Goal: Task Accomplishment & Management: Use online tool/utility

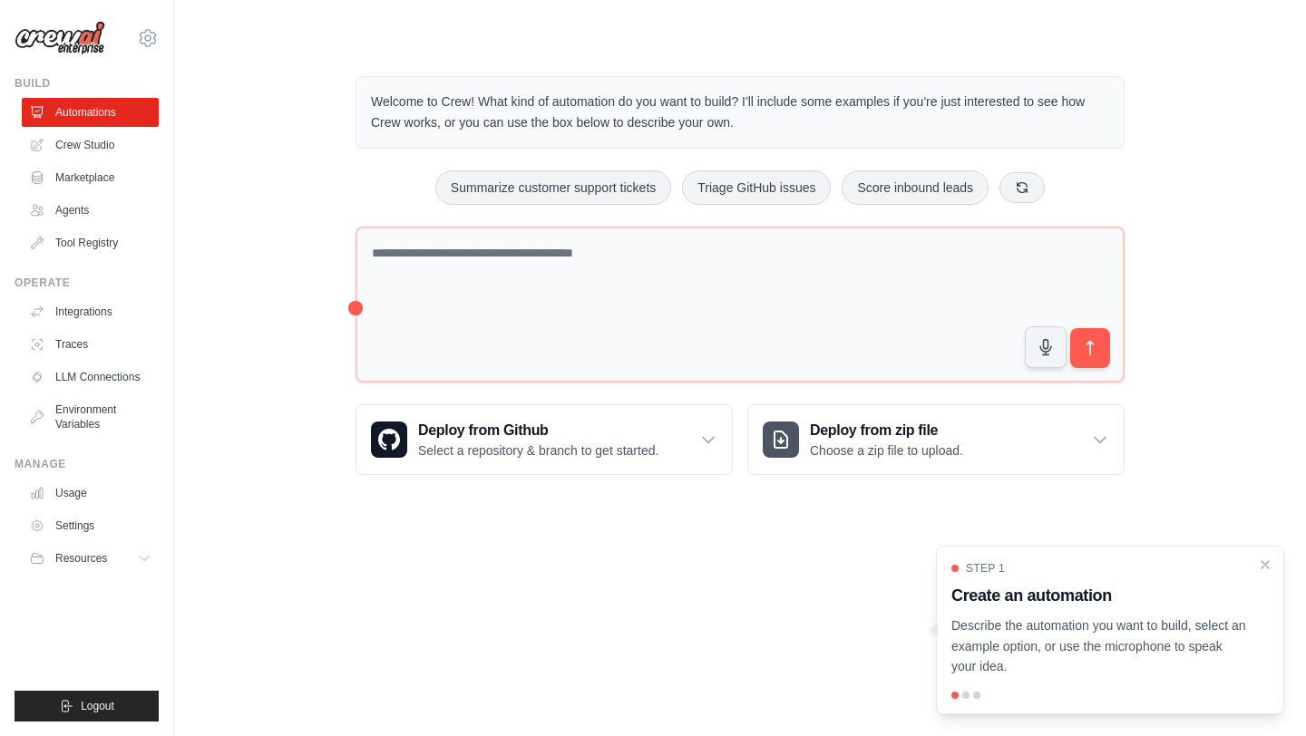
click at [1085, 634] on p "Describe the automation you want to build, select an example option, or use the…" at bounding box center [1099, 647] width 296 height 62
click at [1159, 620] on p "Describe the automation you want to build, select an example option, or use the…" at bounding box center [1099, 647] width 296 height 62
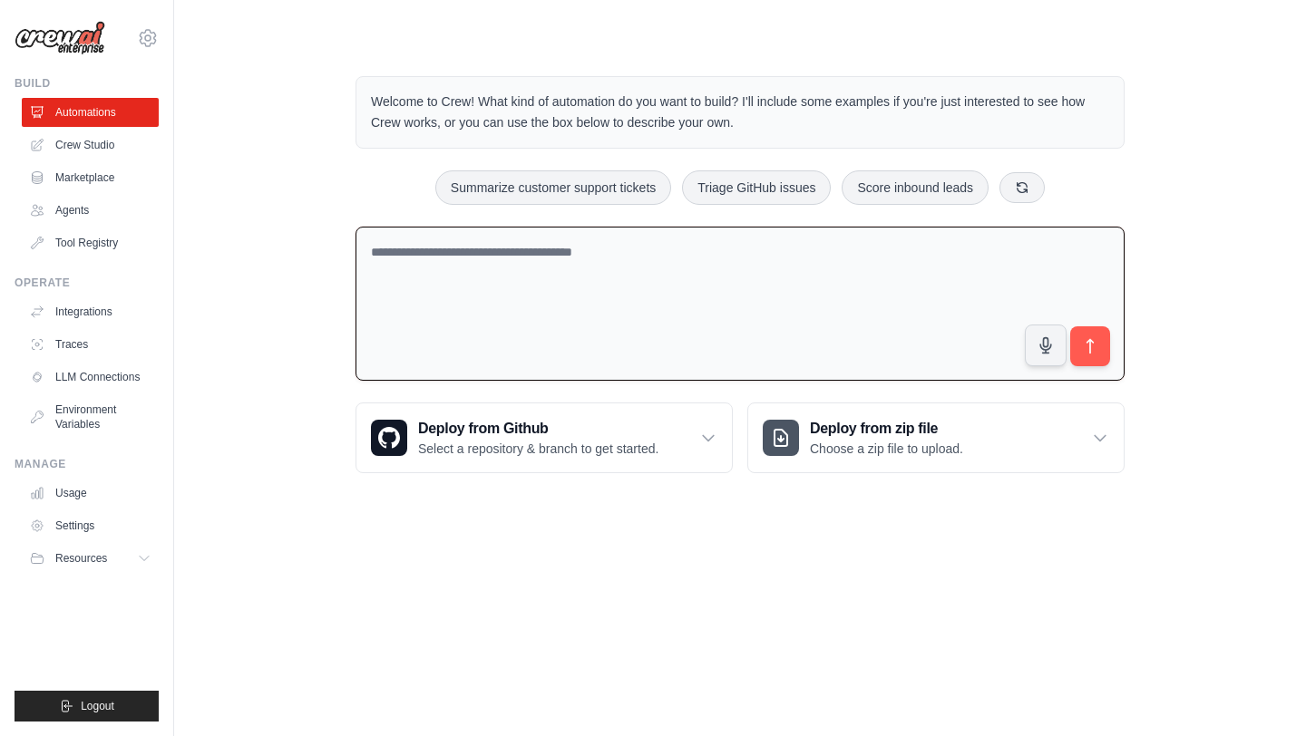
click at [789, 314] on textarea at bounding box center [739, 304] width 769 height 155
click at [754, 559] on body "[EMAIL_ADDRESS][DOMAIN_NAME] Settings Build Automations Crew Studio" at bounding box center [653, 368] width 1306 height 736
click at [95, 142] on link "Crew Studio" at bounding box center [92, 145] width 137 height 29
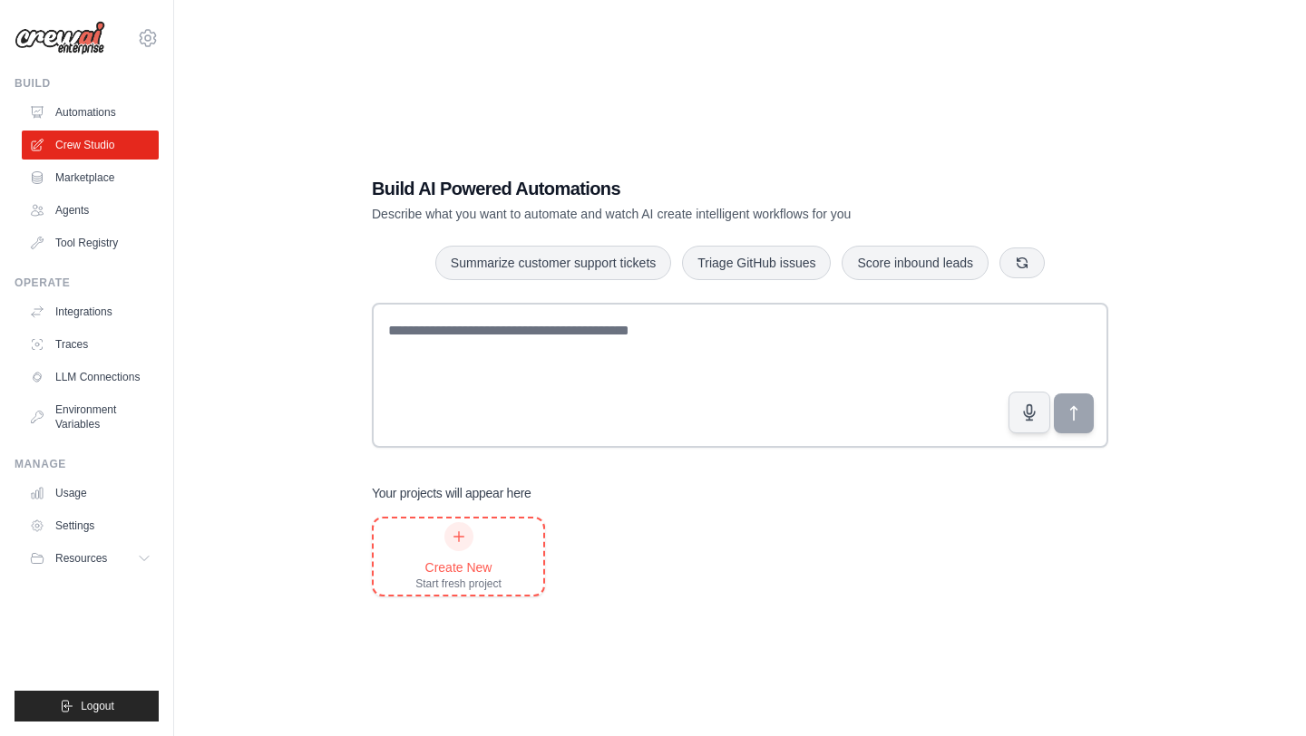
click at [447, 547] on div "Create New Start fresh project" at bounding box center [458, 556] width 86 height 69
click at [95, 242] on link "Tool Registry" at bounding box center [92, 243] width 137 height 29
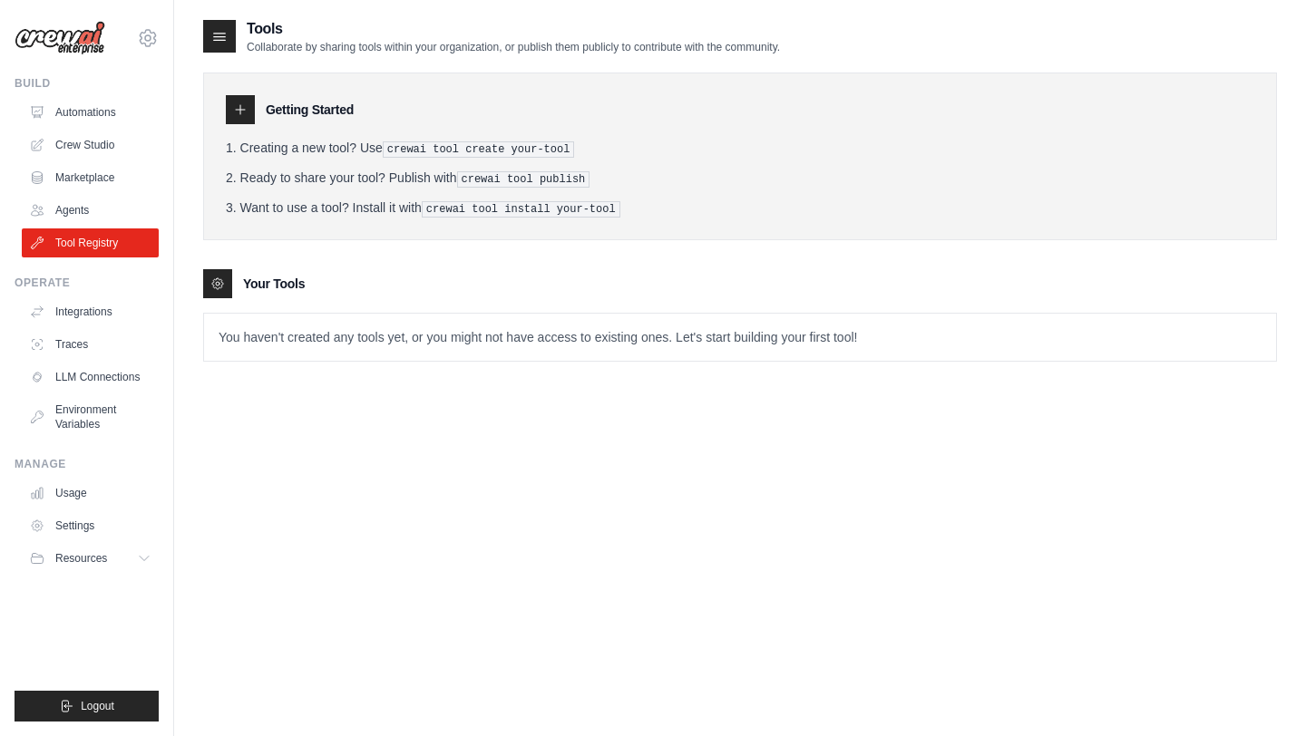
click at [515, 147] on pre "crewai tool create your-tool" at bounding box center [479, 149] width 192 height 16
click at [452, 338] on p "You haven't created any tools yet, or you might not have access to existing one…" at bounding box center [740, 337] width 1072 height 47
click at [239, 102] on div at bounding box center [240, 109] width 29 height 29
click at [239, 111] on icon at bounding box center [240, 109] width 9 height 9
click at [445, 170] on li "Ready to share your tool? Publish with crewai tool publish" at bounding box center [740, 178] width 1028 height 19
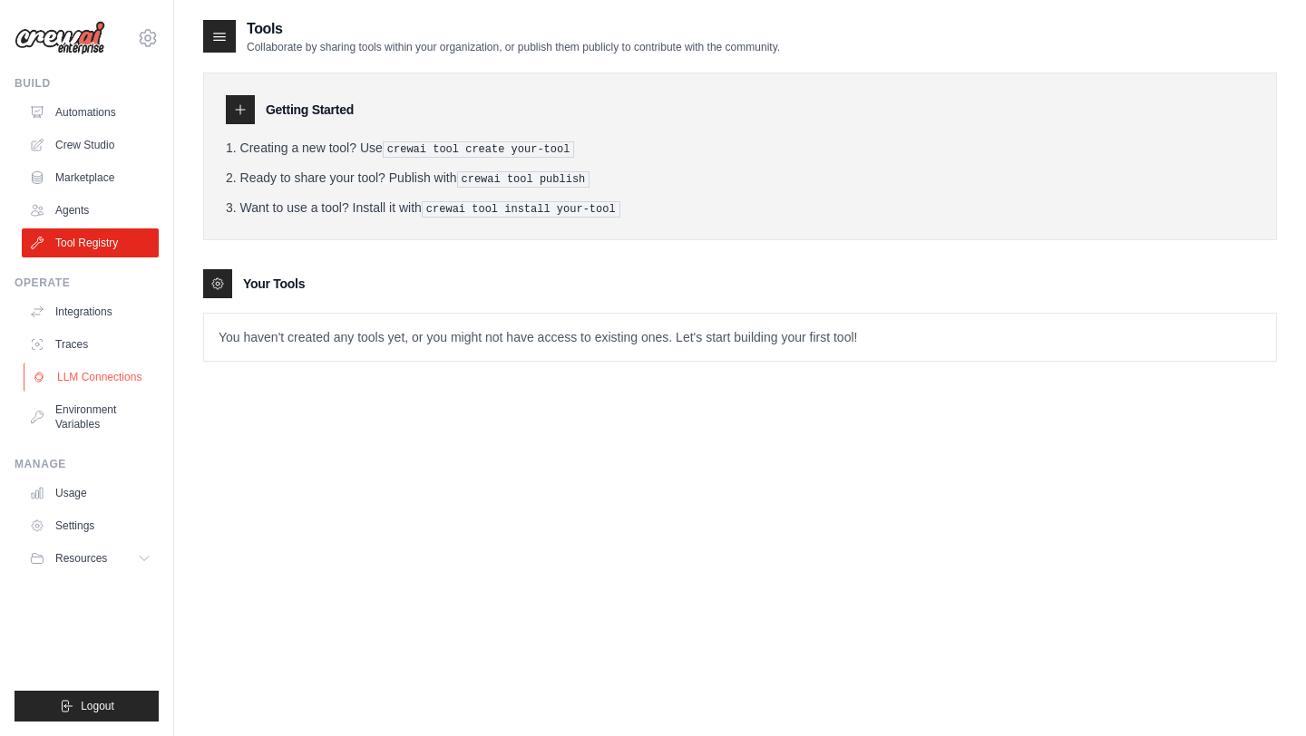
click at [97, 368] on link "LLM Connections" at bounding box center [92, 377] width 137 height 29
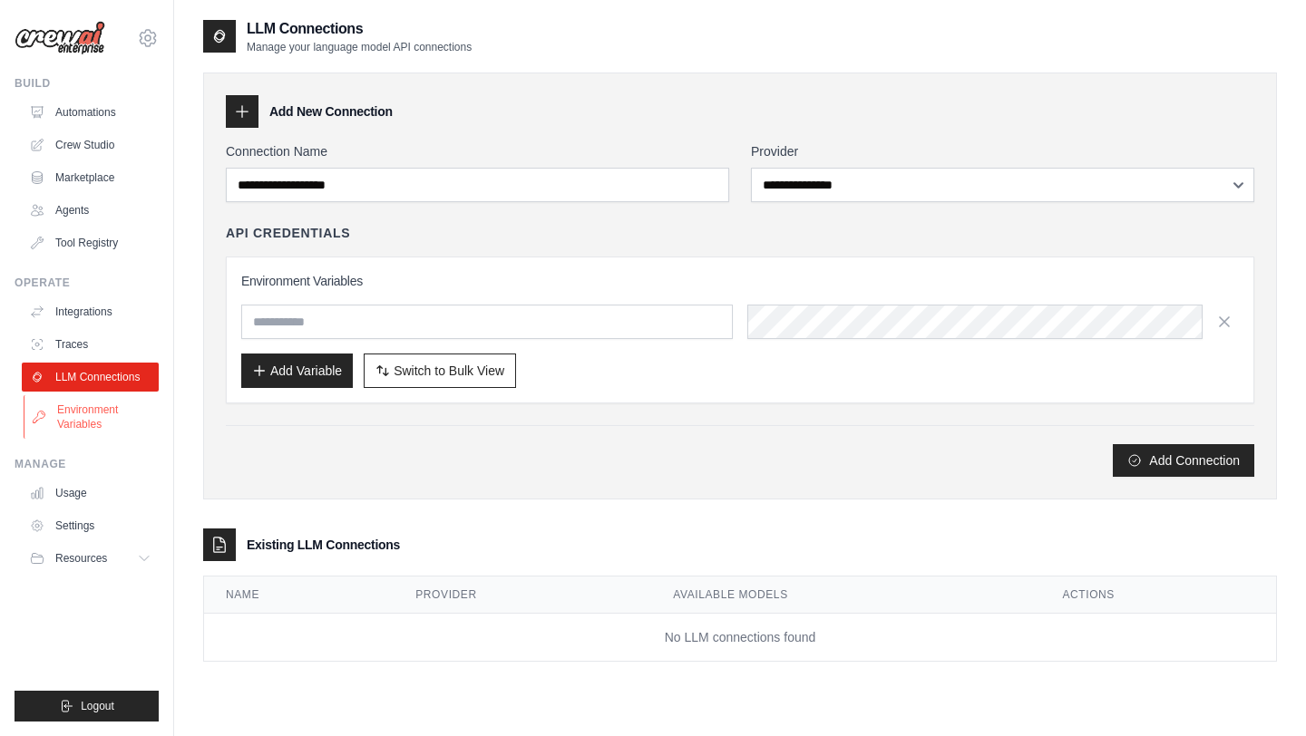
click at [75, 413] on link "Environment Variables" at bounding box center [92, 417] width 137 height 44
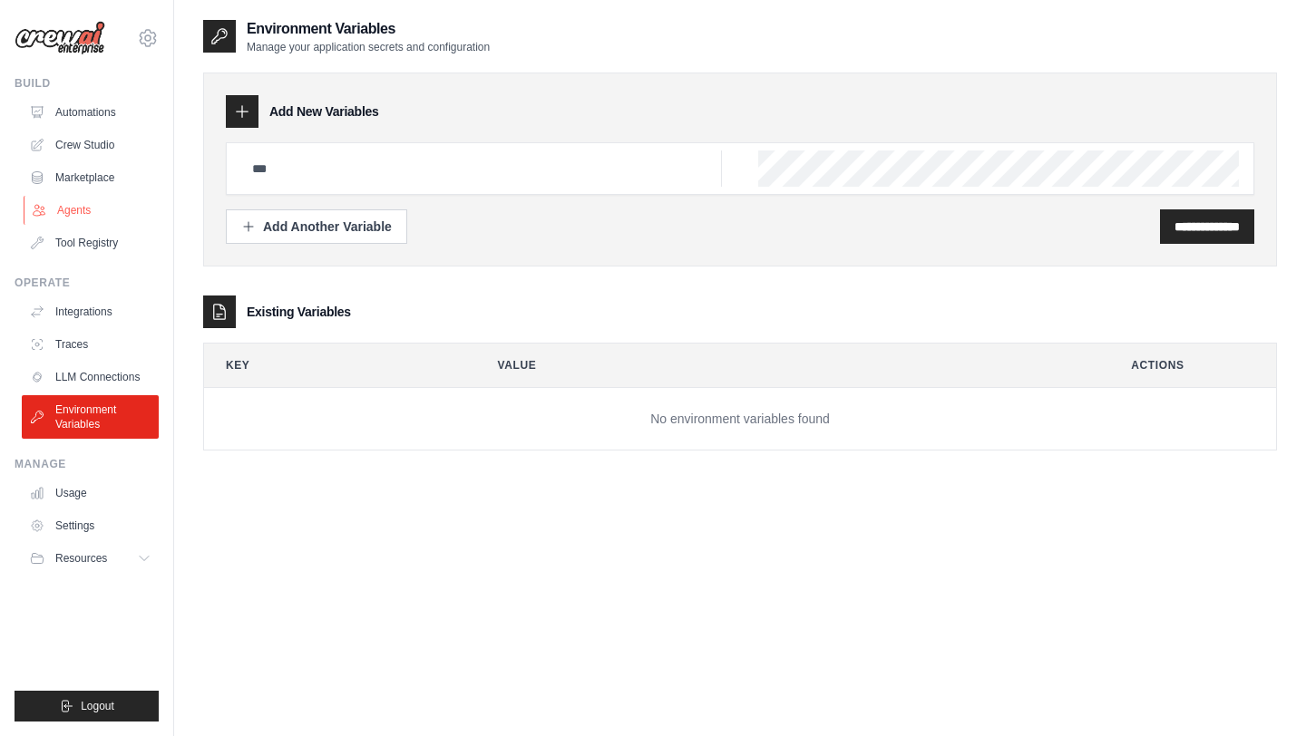
click at [89, 211] on link "Agents" at bounding box center [92, 210] width 137 height 29
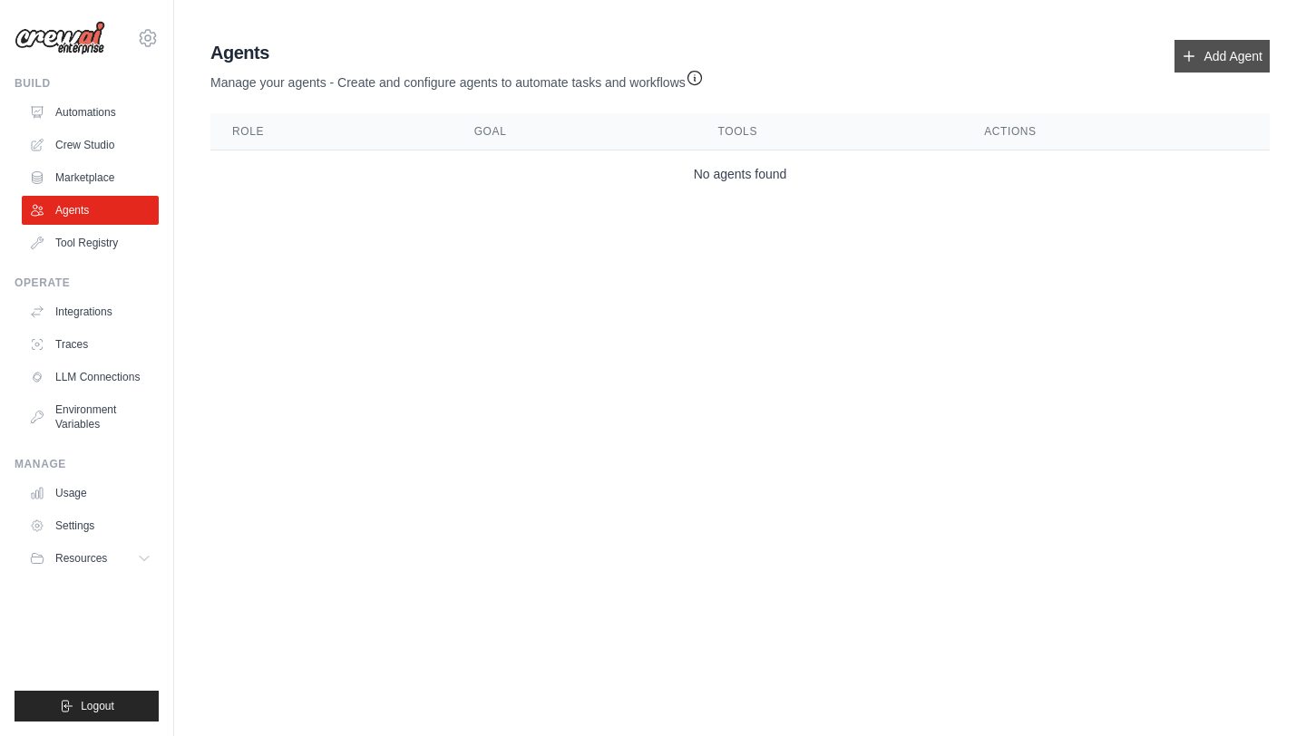
click at [1185, 52] on icon at bounding box center [1189, 56] width 15 height 15
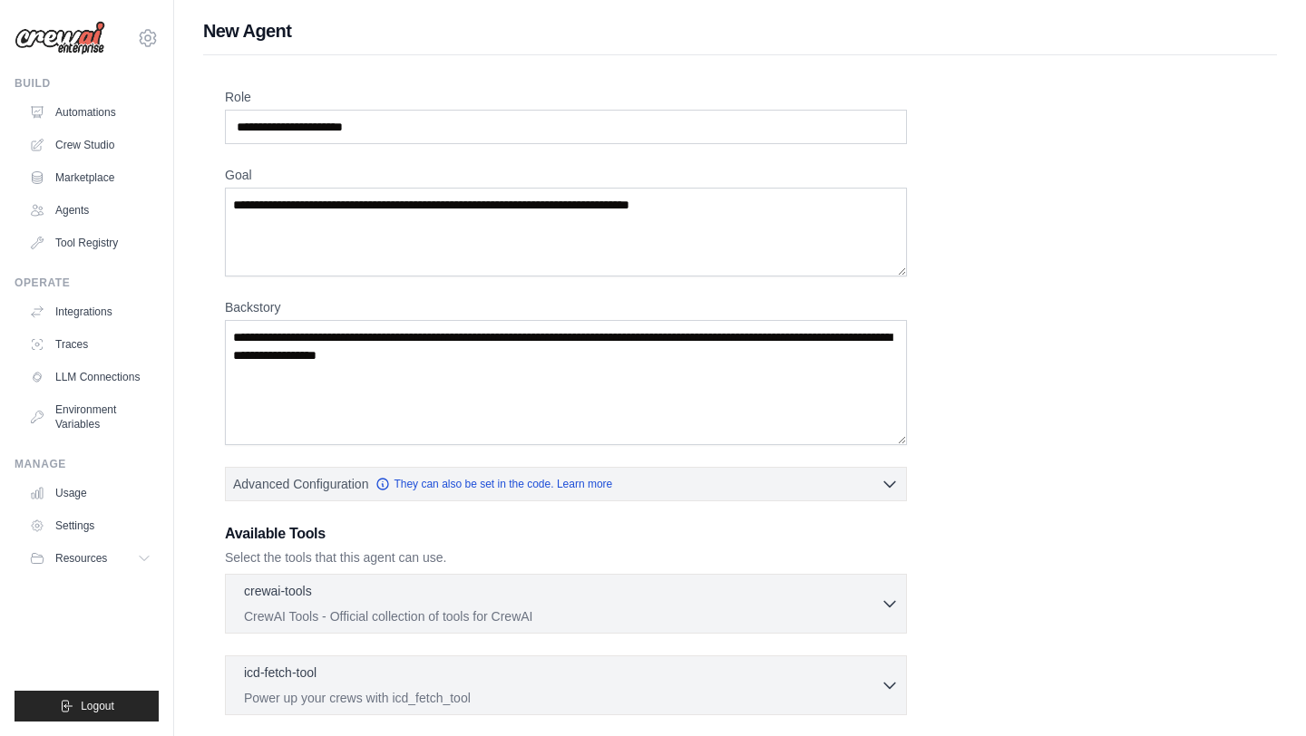
click at [1223, 51] on div "New Agent Role Goal Backstory Advanced Configuration They can also be set in th…" at bounding box center [740, 486] width 1132 height 937
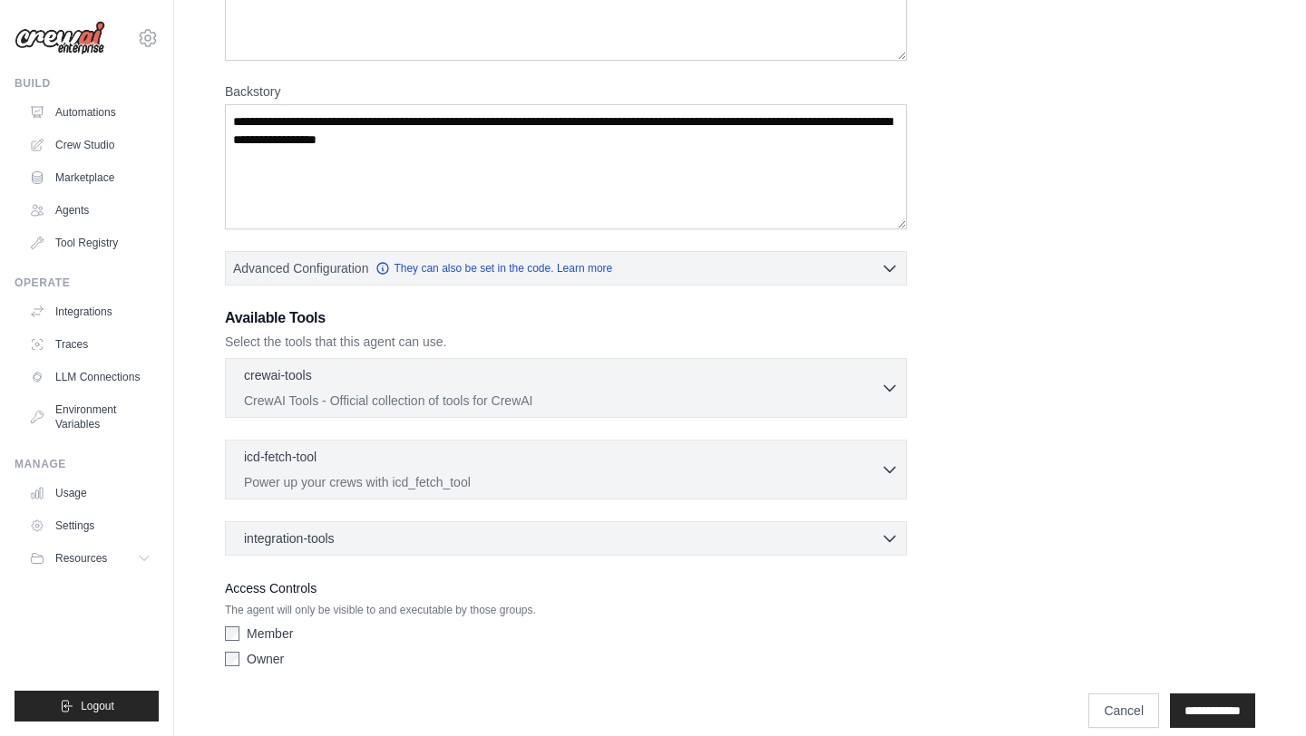
scroll to position [237, 0]
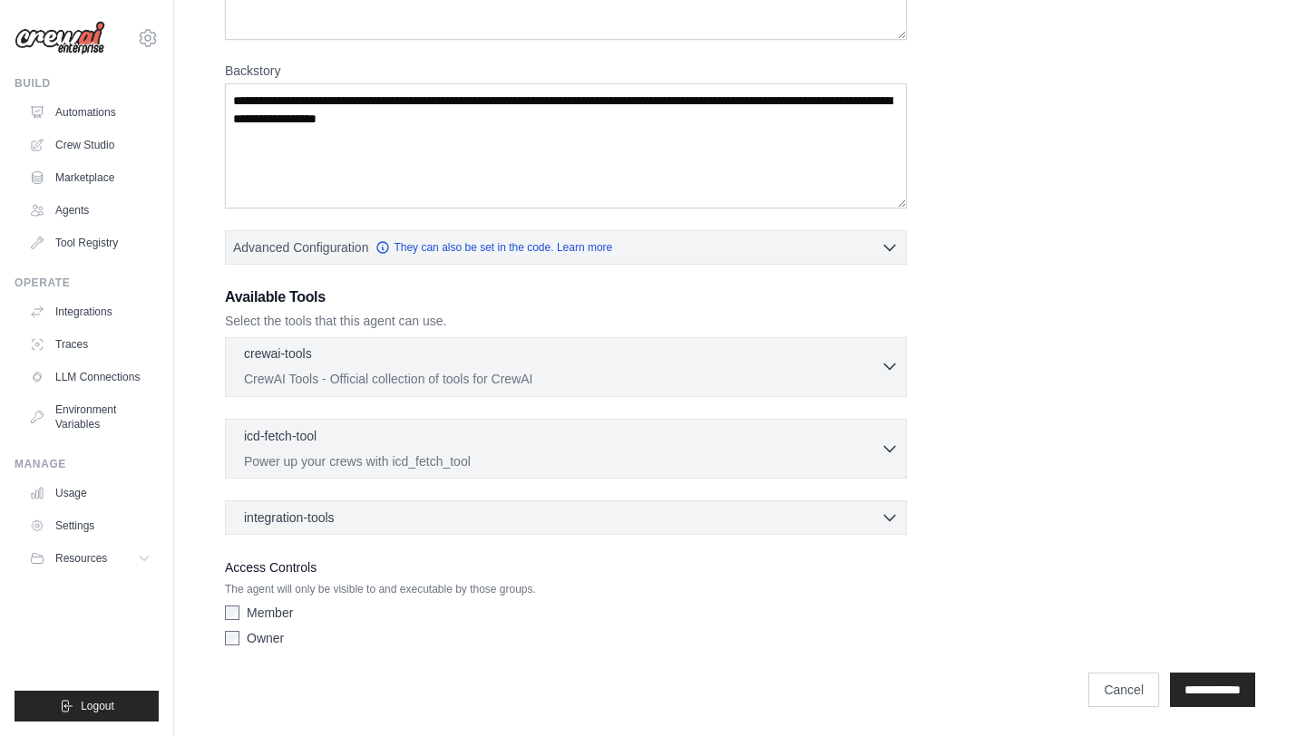
click at [886, 369] on icon "button" at bounding box center [889, 366] width 18 height 18
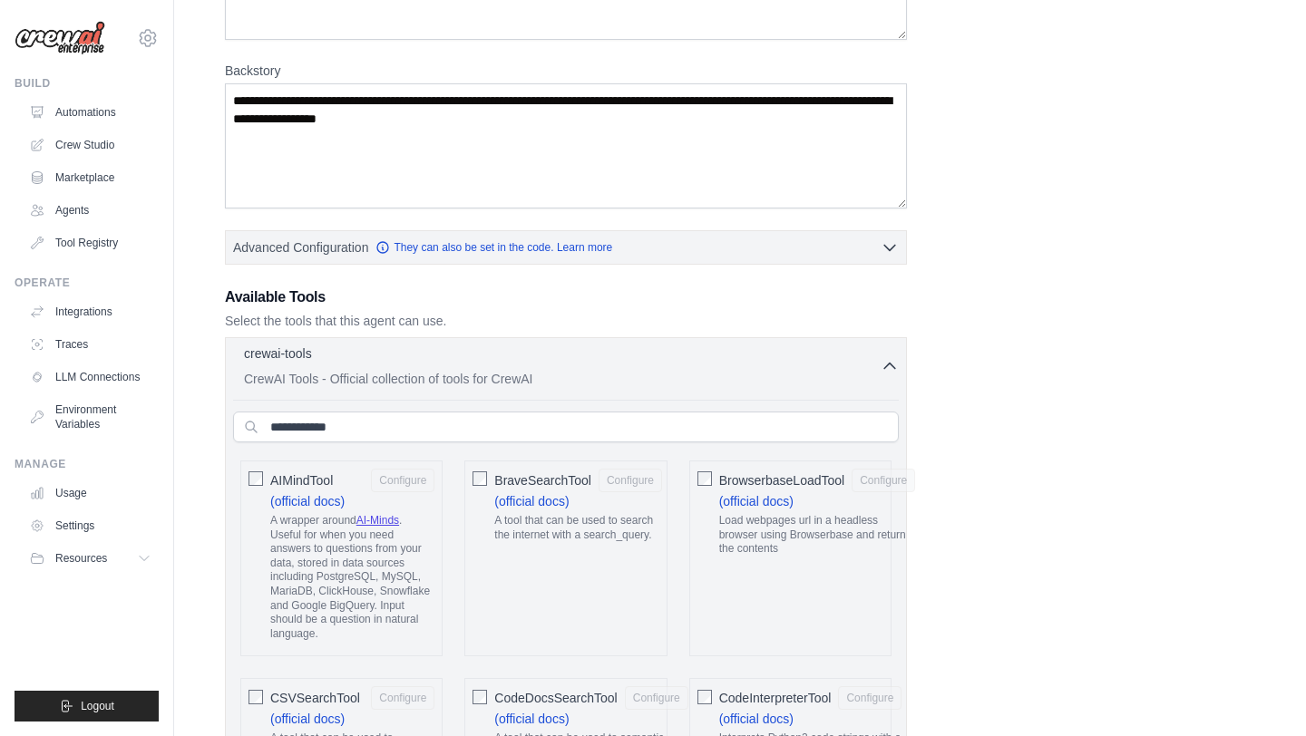
click at [886, 369] on icon "button" at bounding box center [889, 366] width 18 height 18
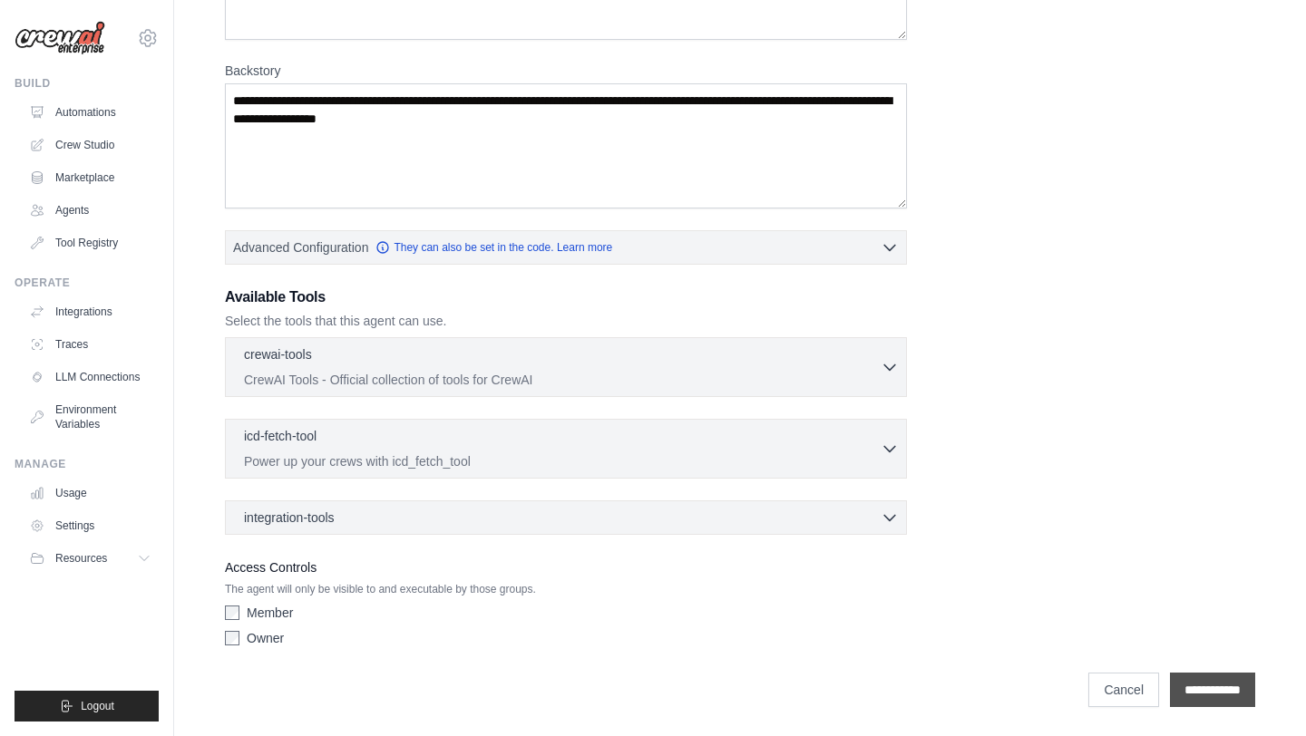
click at [1172, 693] on input "**********" at bounding box center [1212, 690] width 85 height 34
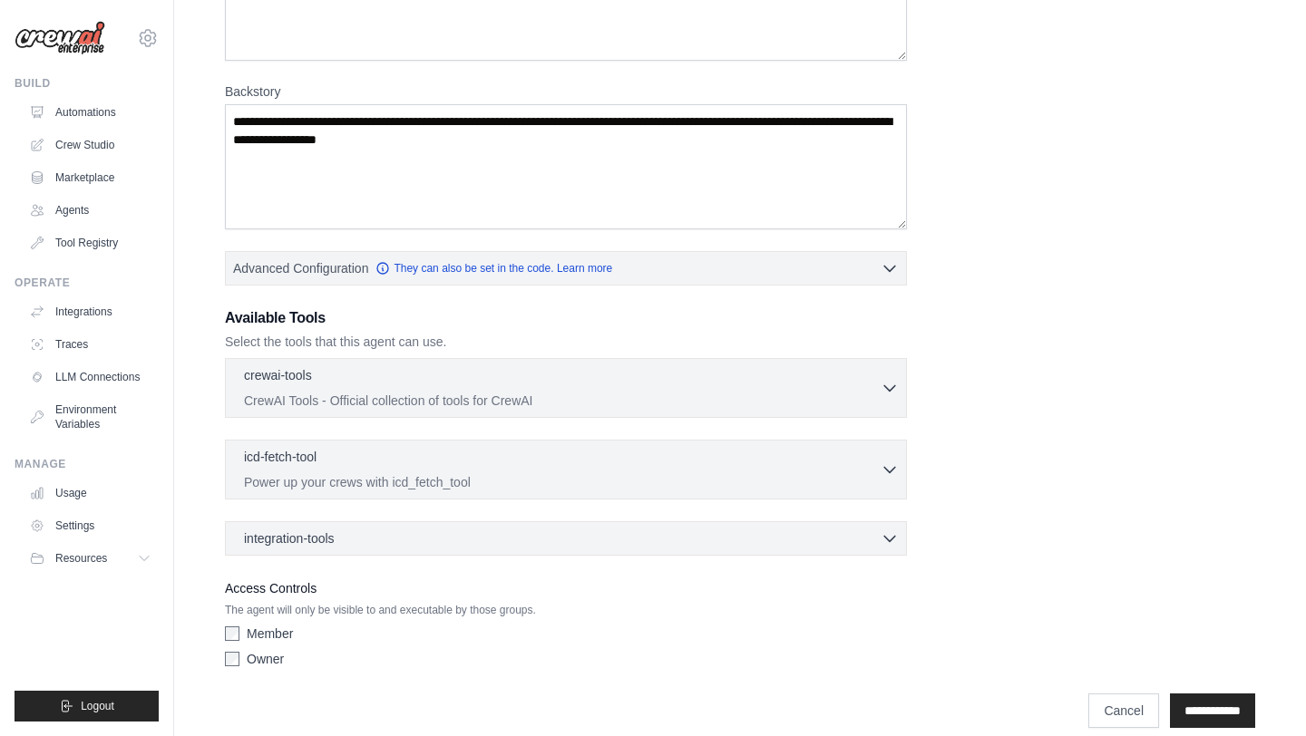
scroll to position [375, 0]
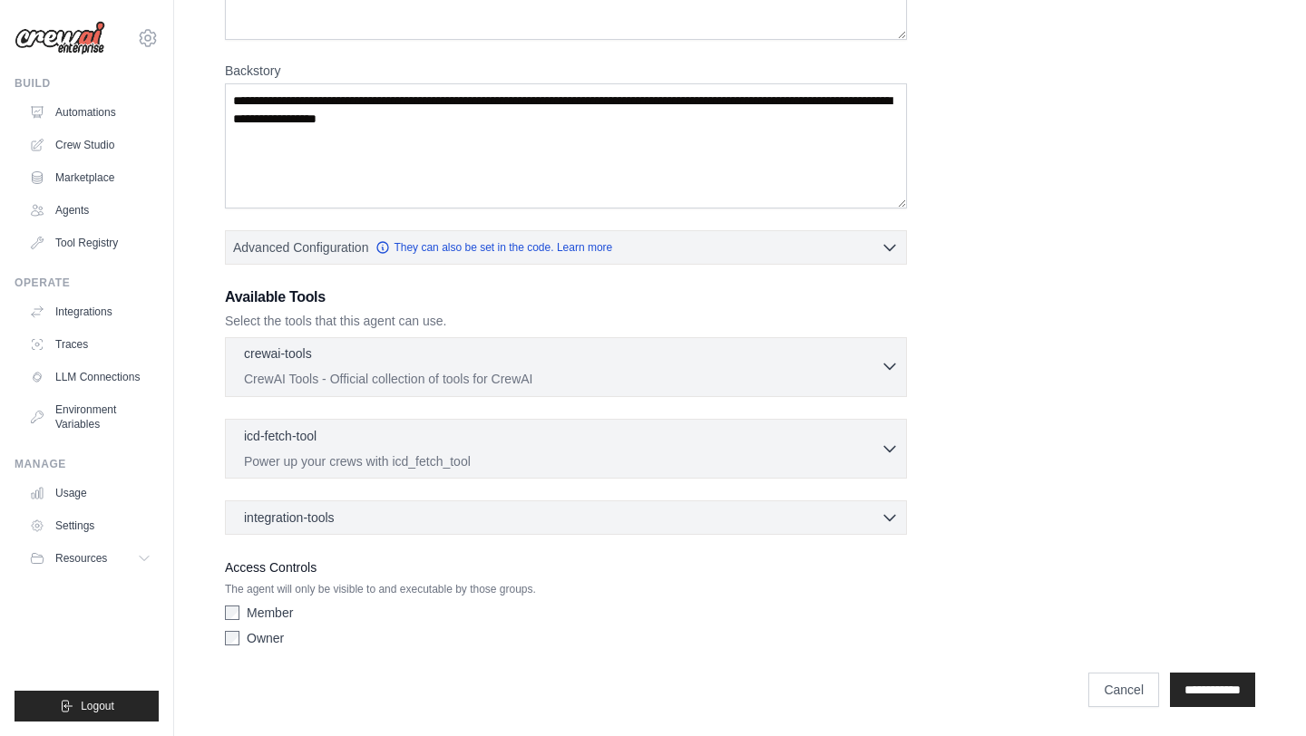
click at [488, 380] on p "CrewAI Tools - Official collection of tools for CrewAI" at bounding box center [562, 379] width 637 height 18
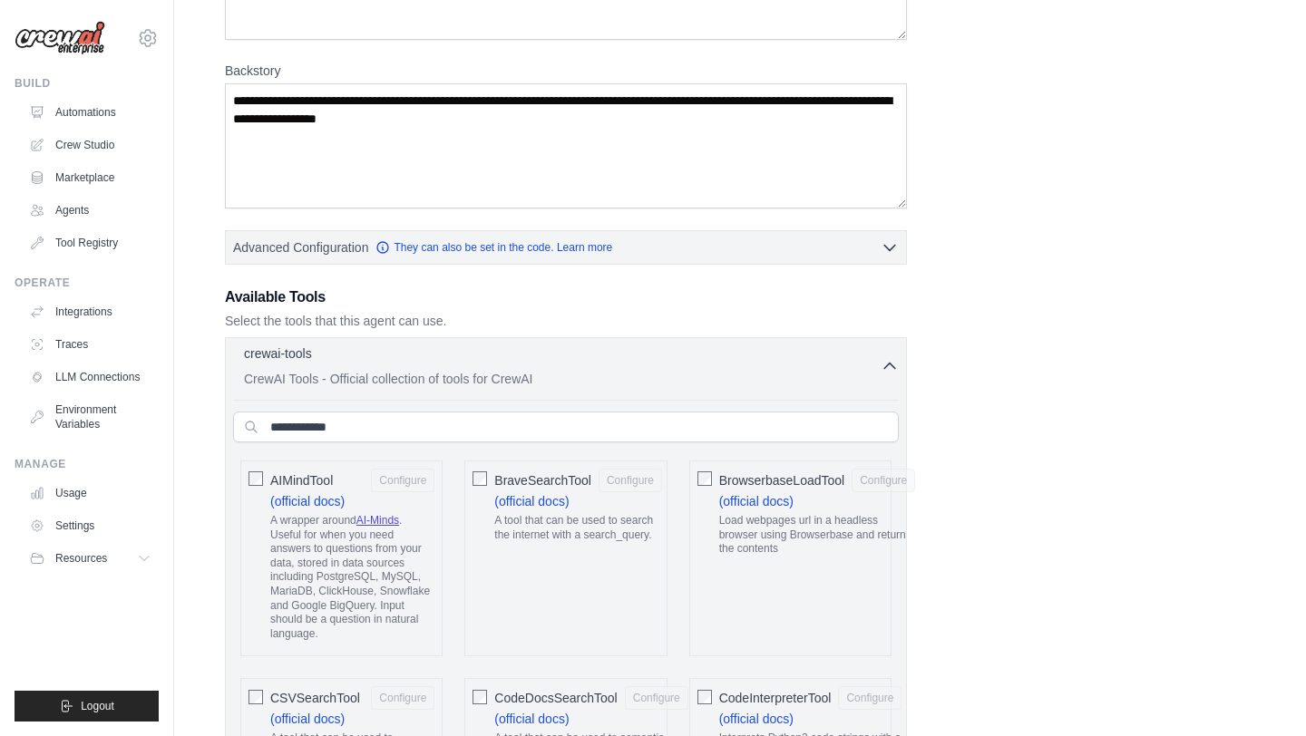
click at [488, 380] on p "CrewAI Tools - Official collection of tools for CrewAI" at bounding box center [562, 379] width 637 height 18
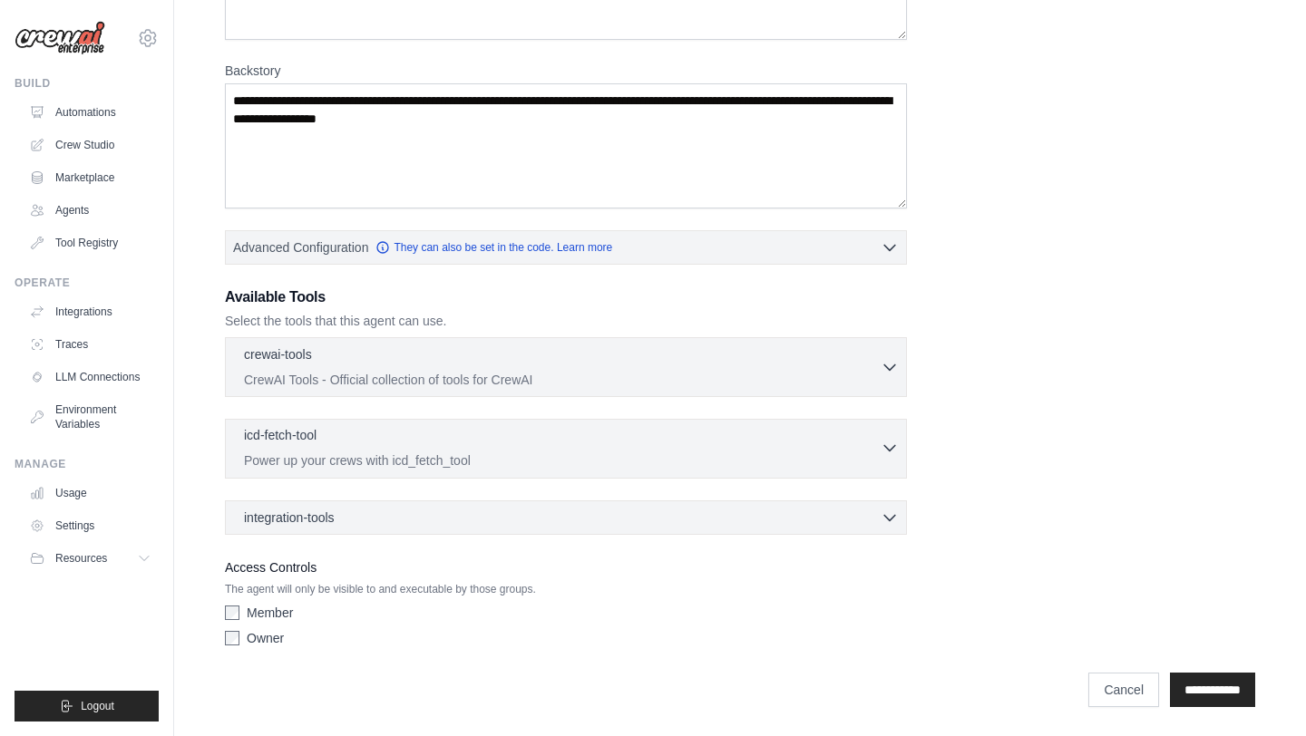
click at [482, 470] on div "icd-fetch-tool 0 selected Power up your crews with icd_fetch_tool IcdFetchTool" at bounding box center [566, 449] width 682 height 60
click at [554, 458] on p "Power up your crews with icd_fetch_tool" at bounding box center [562, 461] width 637 height 18
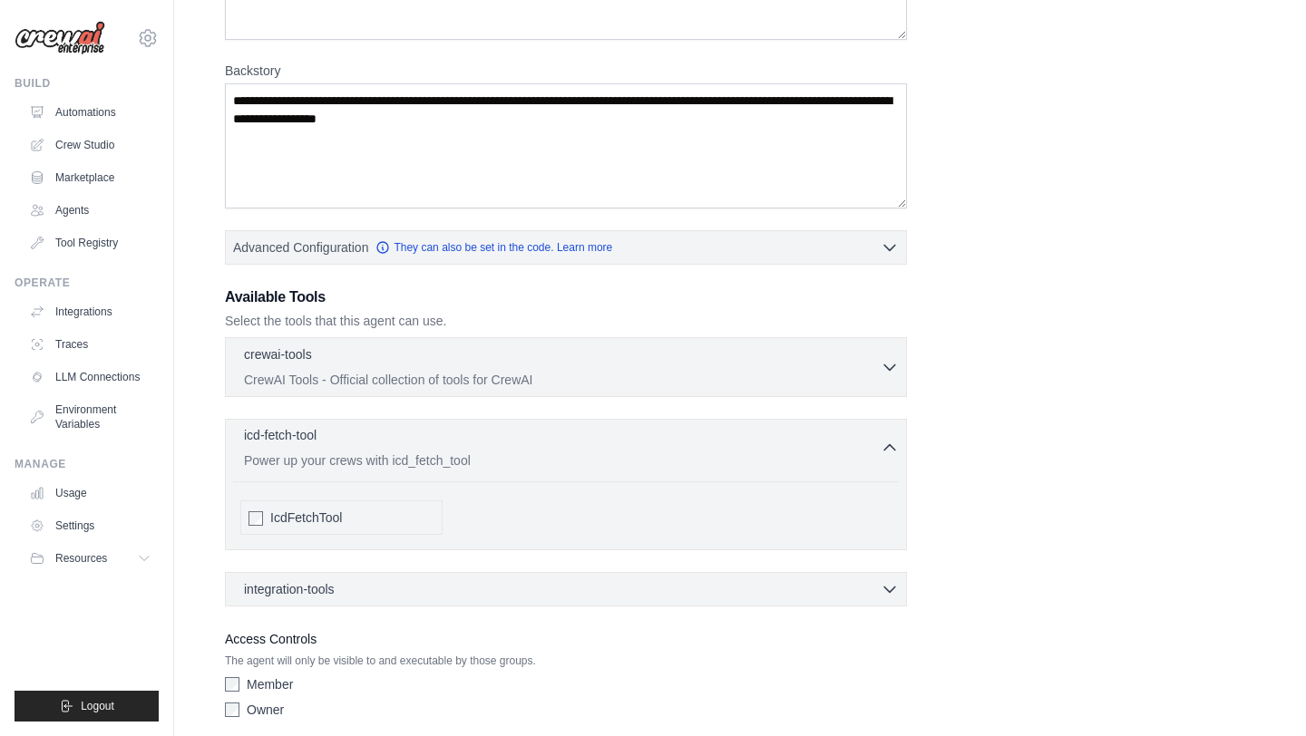
click at [554, 458] on p "Power up your crews with icd_fetch_tool" at bounding box center [562, 461] width 637 height 18
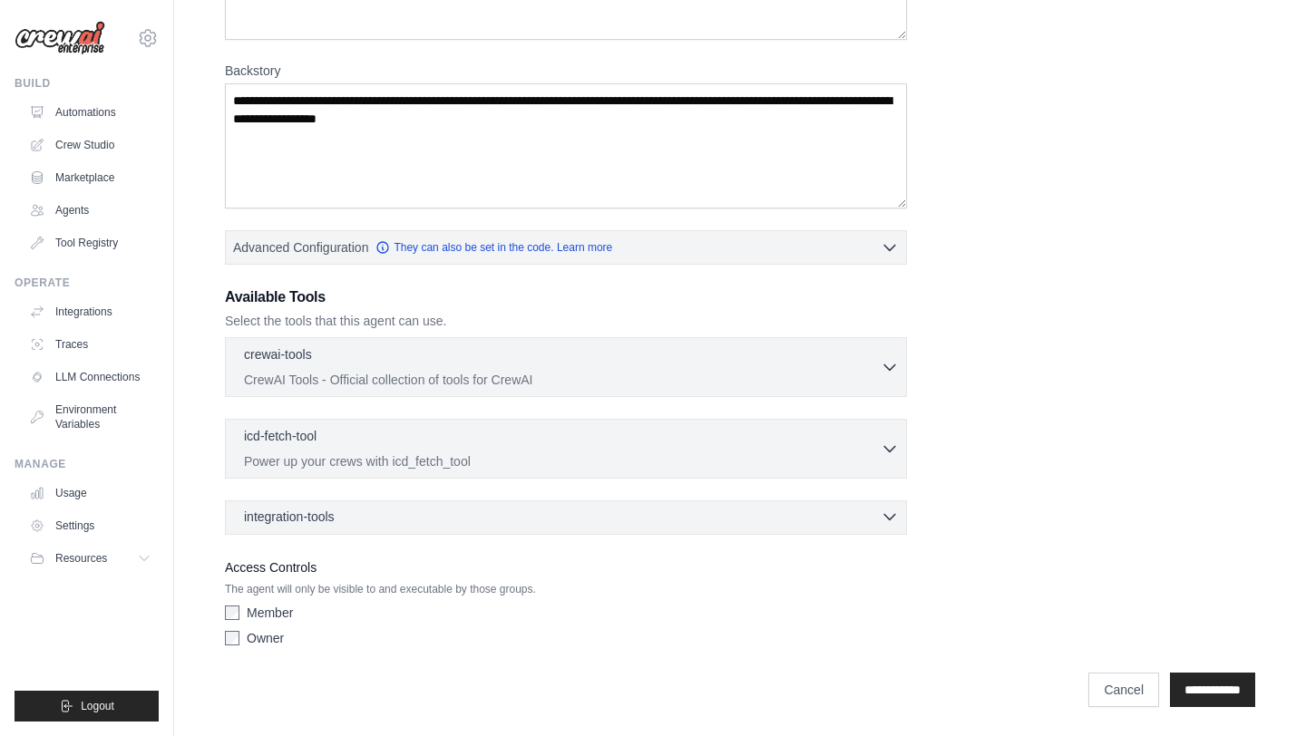
click at [371, 508] on div "integration-tools 0 selected" at bounding box center [571, 517] width 655 height 18
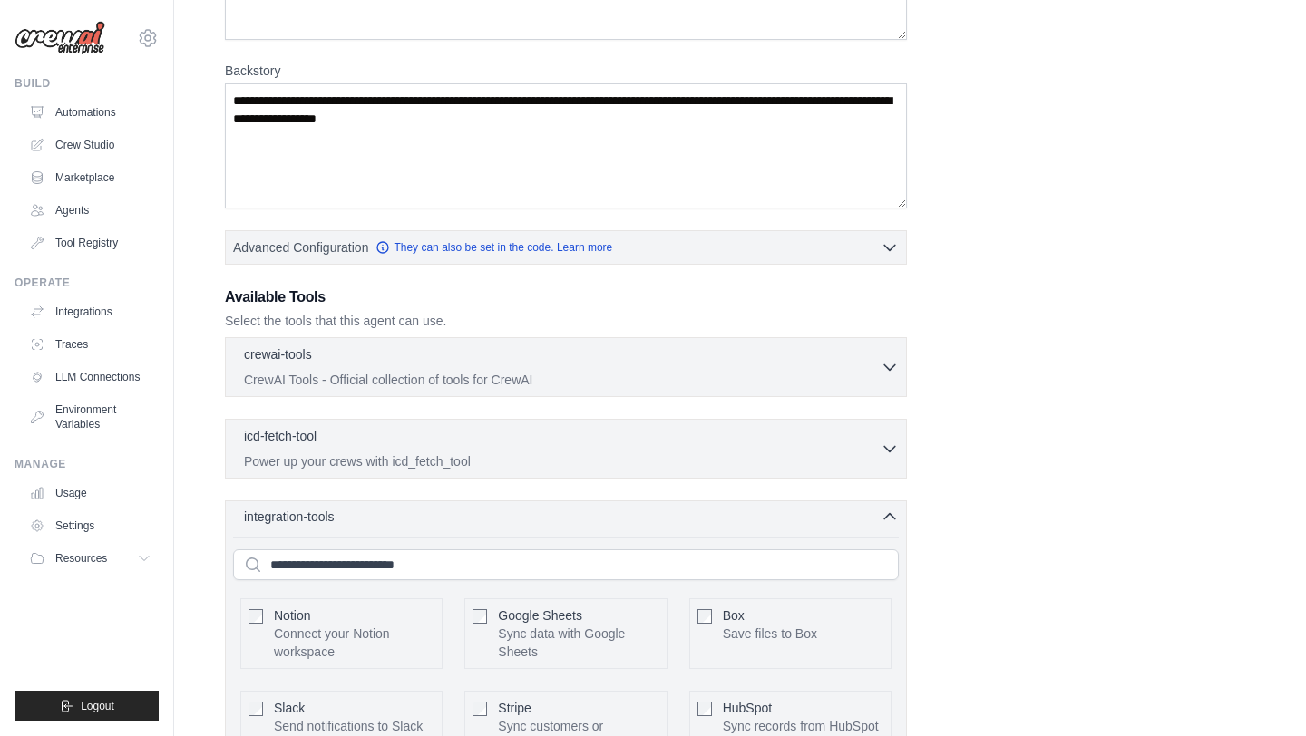
click at [370, 508] on div "integration-tools 0 selected" at bounding box center [571, 517] width 655 height 18
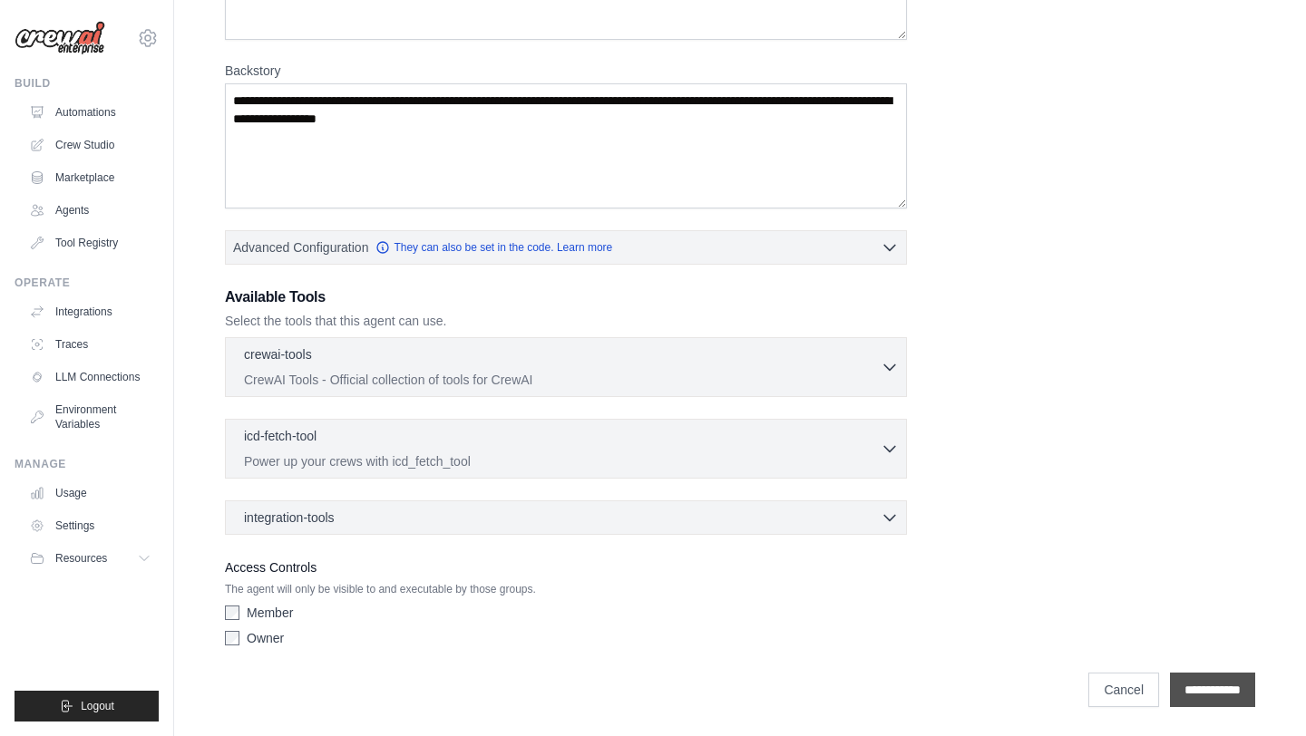
click at [1219, 686] on input "**********" at bounding box center [1212, 690] width 85 height 34
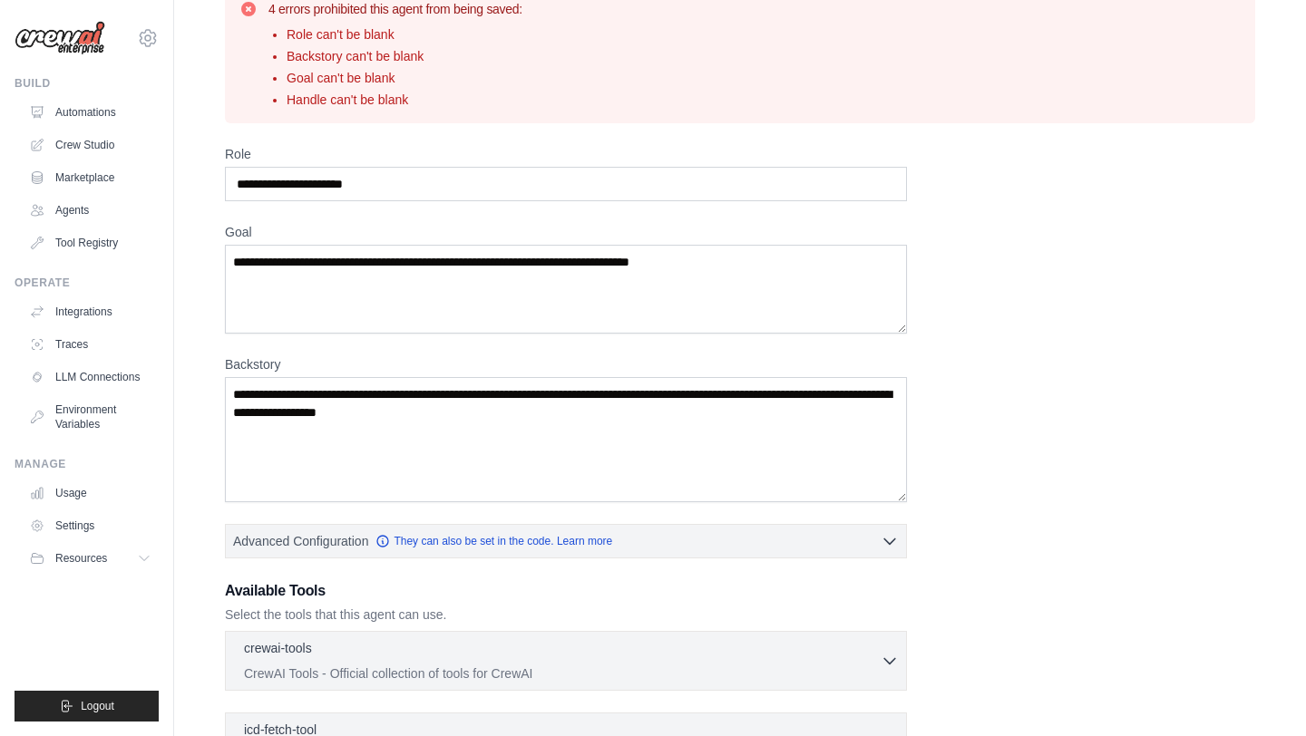
scroll to position [0, 0]
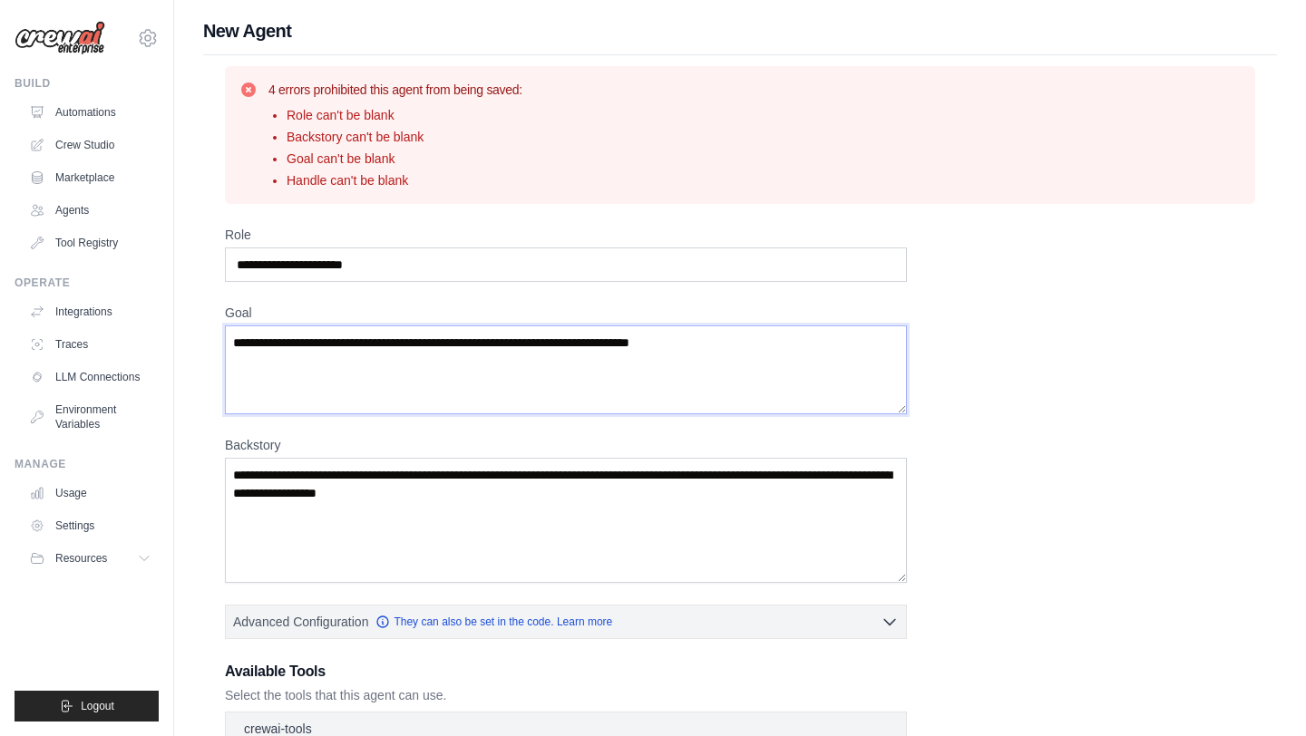
click at [773, 366] on textarea "Goal" at bounding box center [566, 370] width 682 height 89
click at [746, 355] on textarea "Goal" at bounding box center [566, 370] width 682 height 89
drag, startPoint x: 746, startPoint y: 355, endPoint x: 475, endPoint y: 351, distance: 271.2
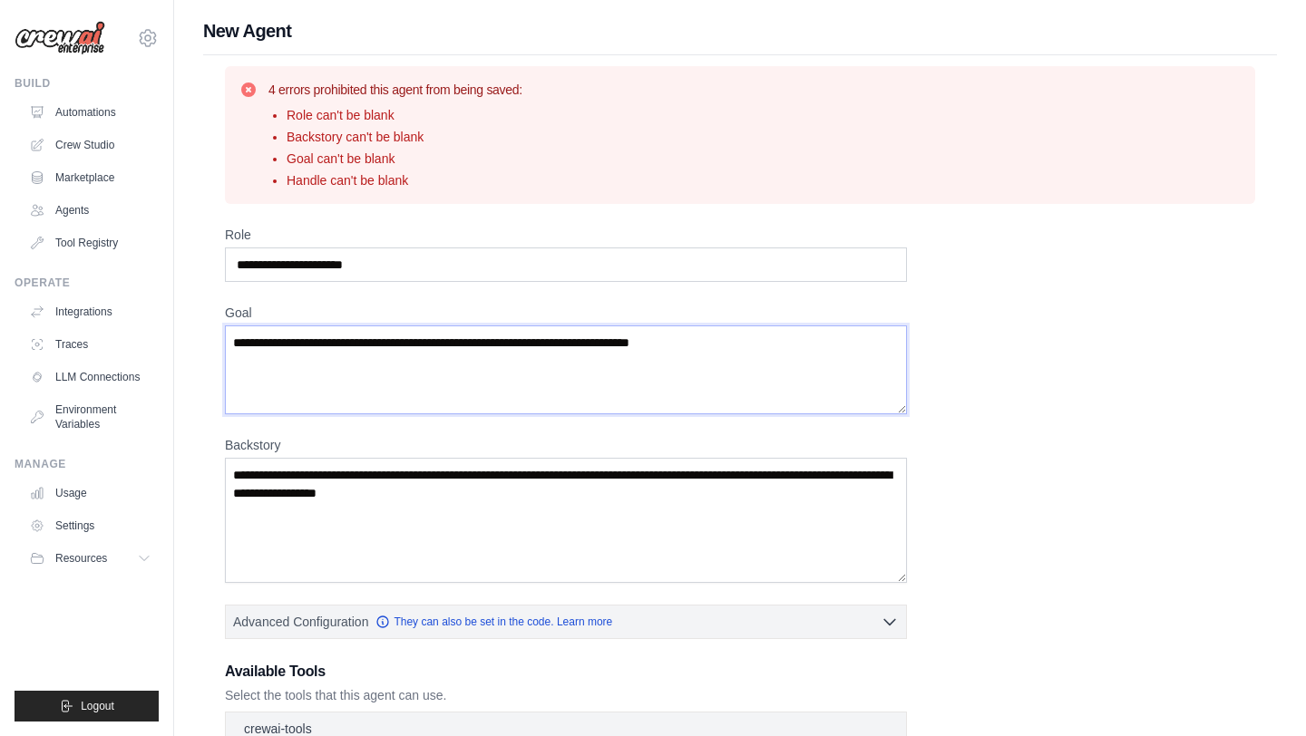
click at [475, 351] on textarea "Goal" at bounding box center [566, 370] width 682 height 89
click at [475, 346] on textarea "Goal" at bounding box center [566, 370] width 682 height 89
click at [407, 262] on input "Role" at bounding box center [566, 265] width 682 height 34
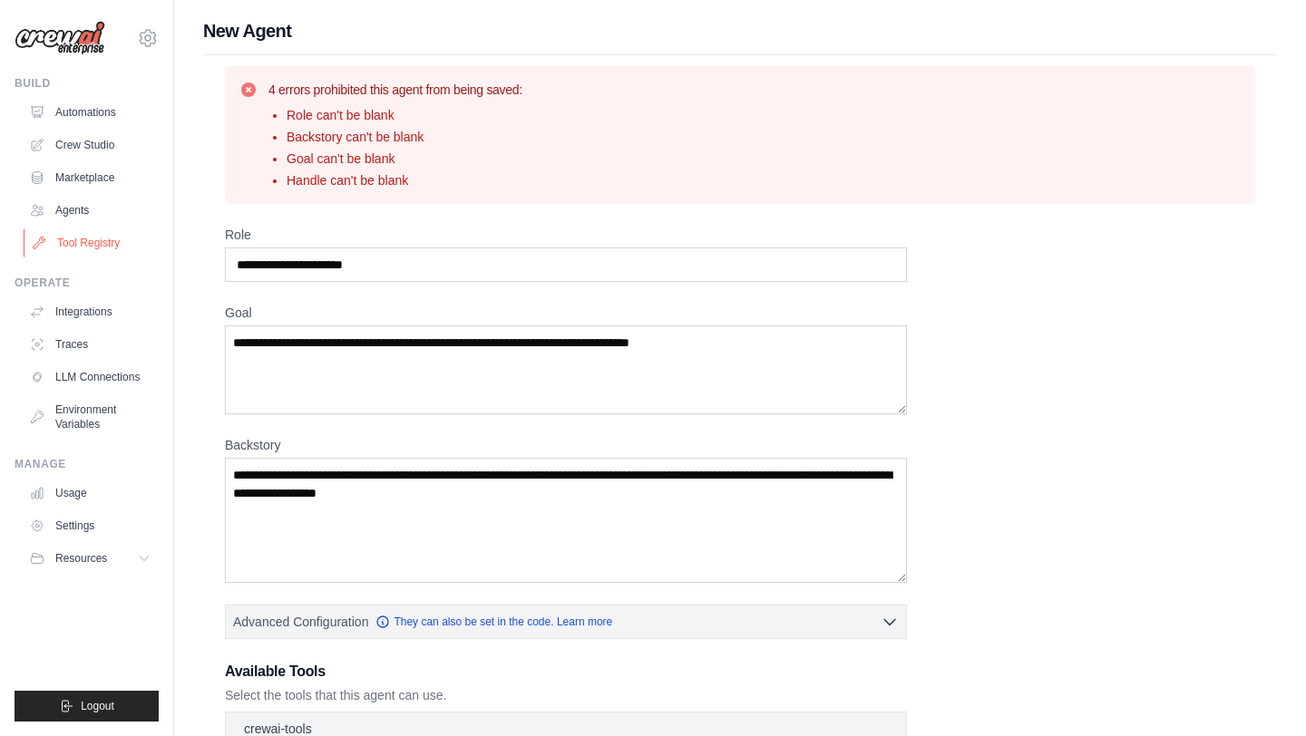
click at [86, 244] on link "Tool Registry" at bounding box center [92, 243] width 137 height 29
click at [86, 168] on link "Marketplace" at bounding box center [92, 177] width 137 height 29
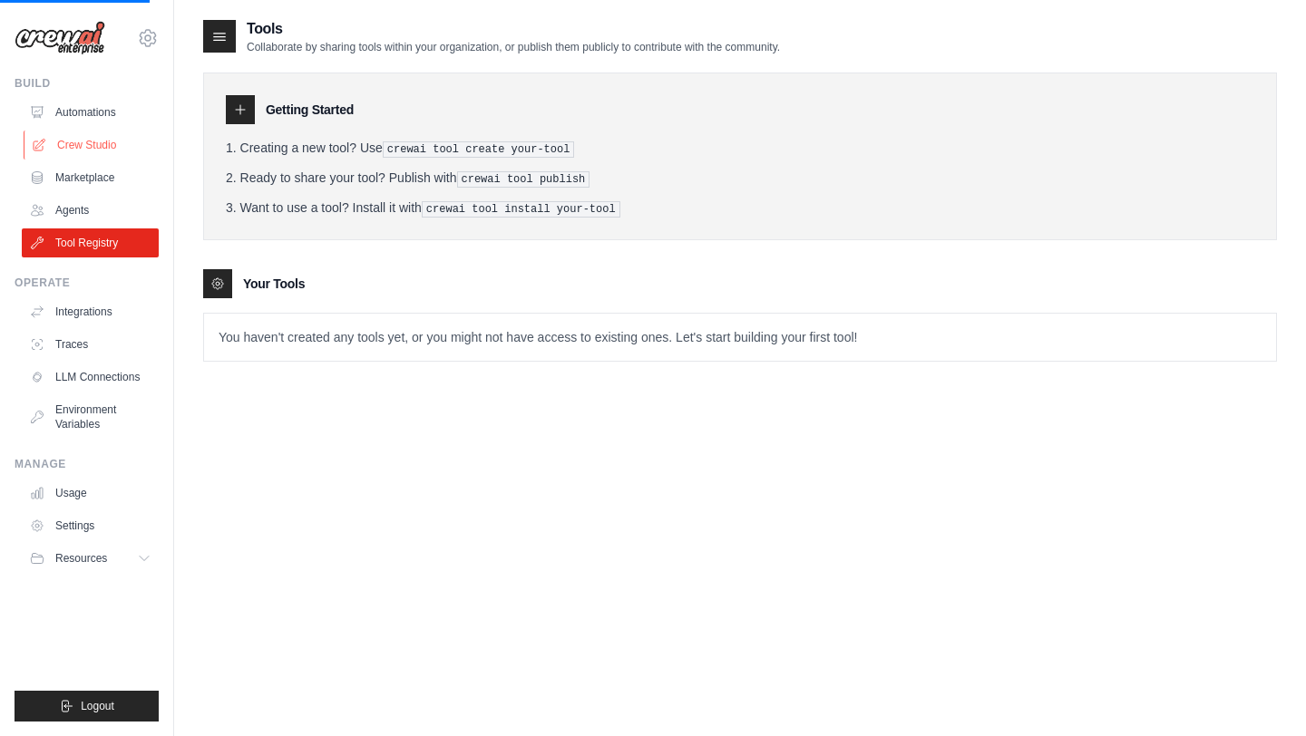
click at [86, 143] on link "Crew Studio" at bounding box center [92, 145] width 137 height 29
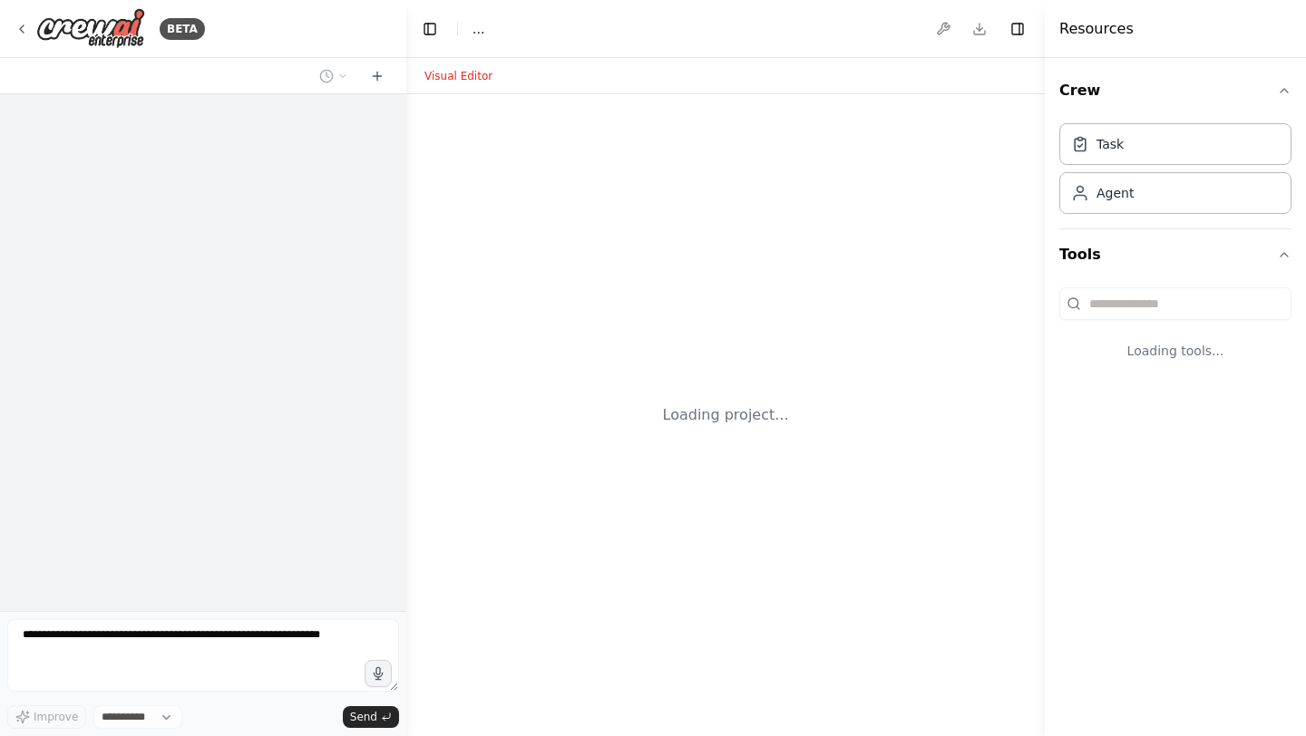
select select "****"
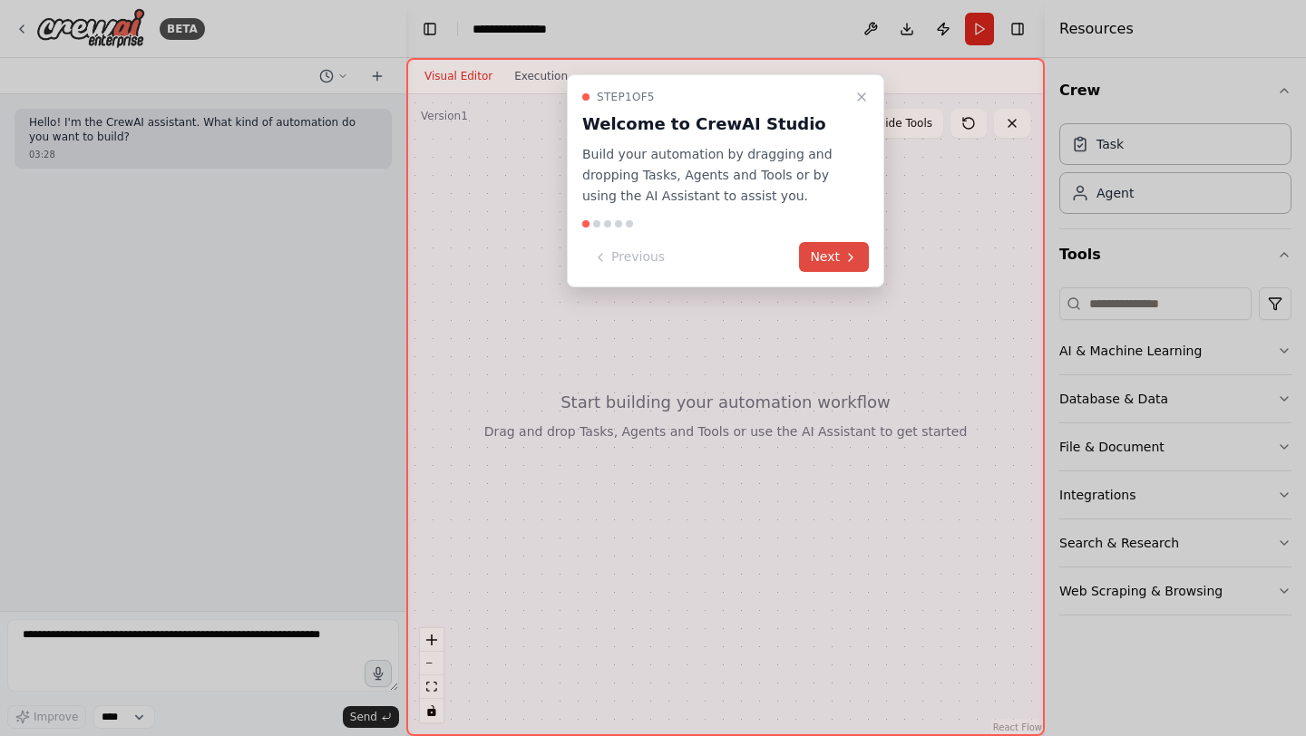
click at [822, 256] on button "Next" at bounding box center [834, 257] width 70 height 30
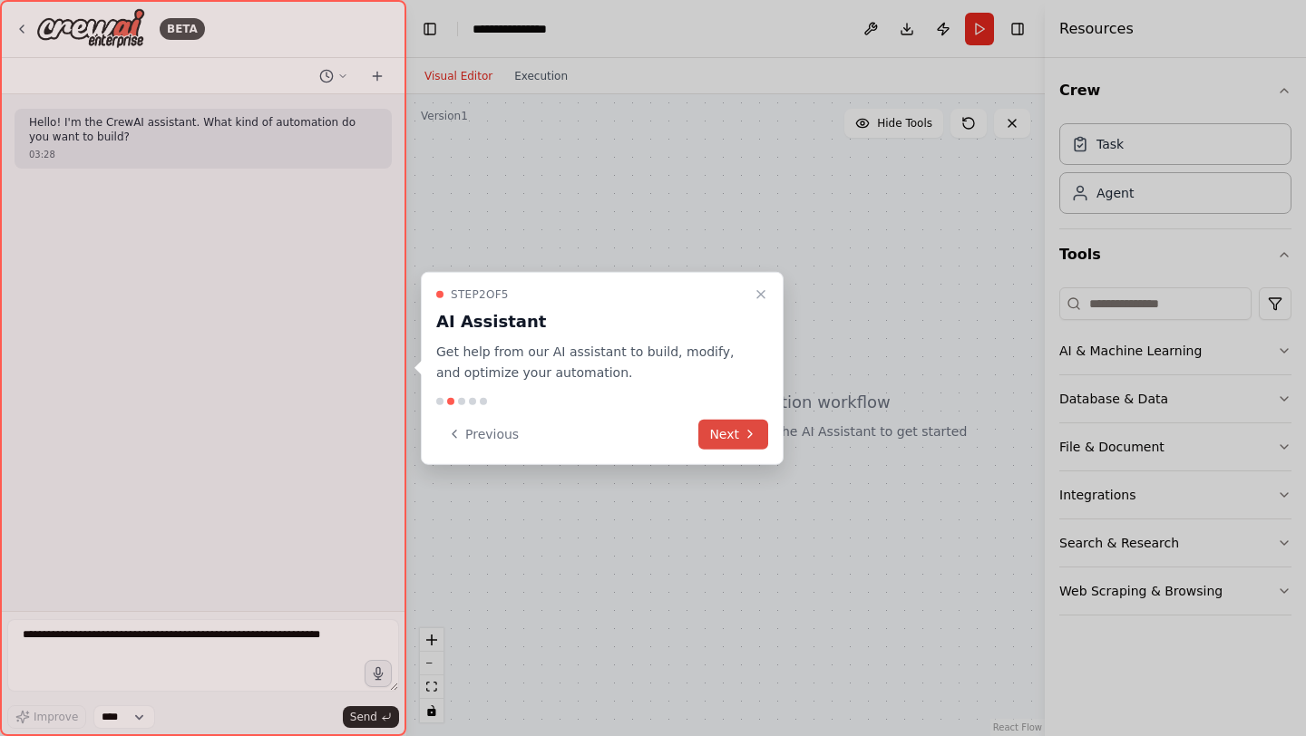
click at [719, 440] on button "Next" at bounding box center [733, 434] width 70 height 30
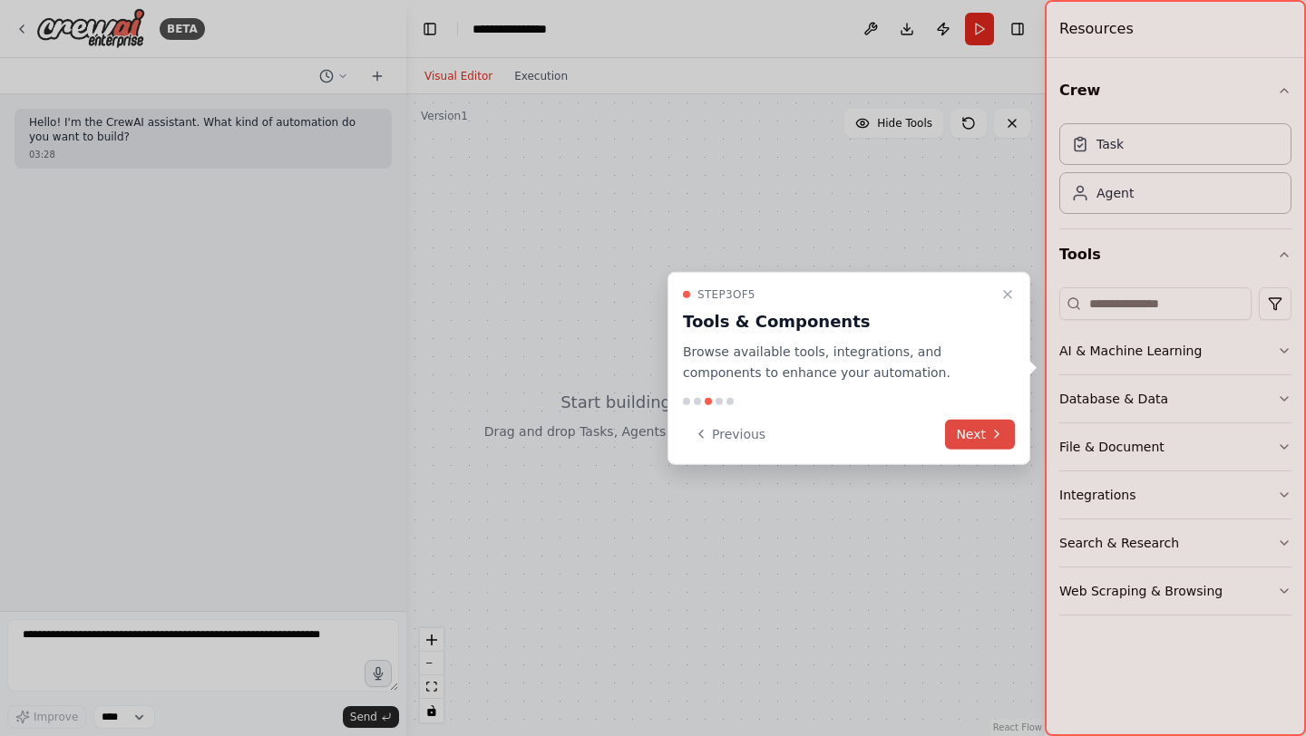
click at [980, 434] on button "Next" at bounding box center [980, 434] width 70 height 30
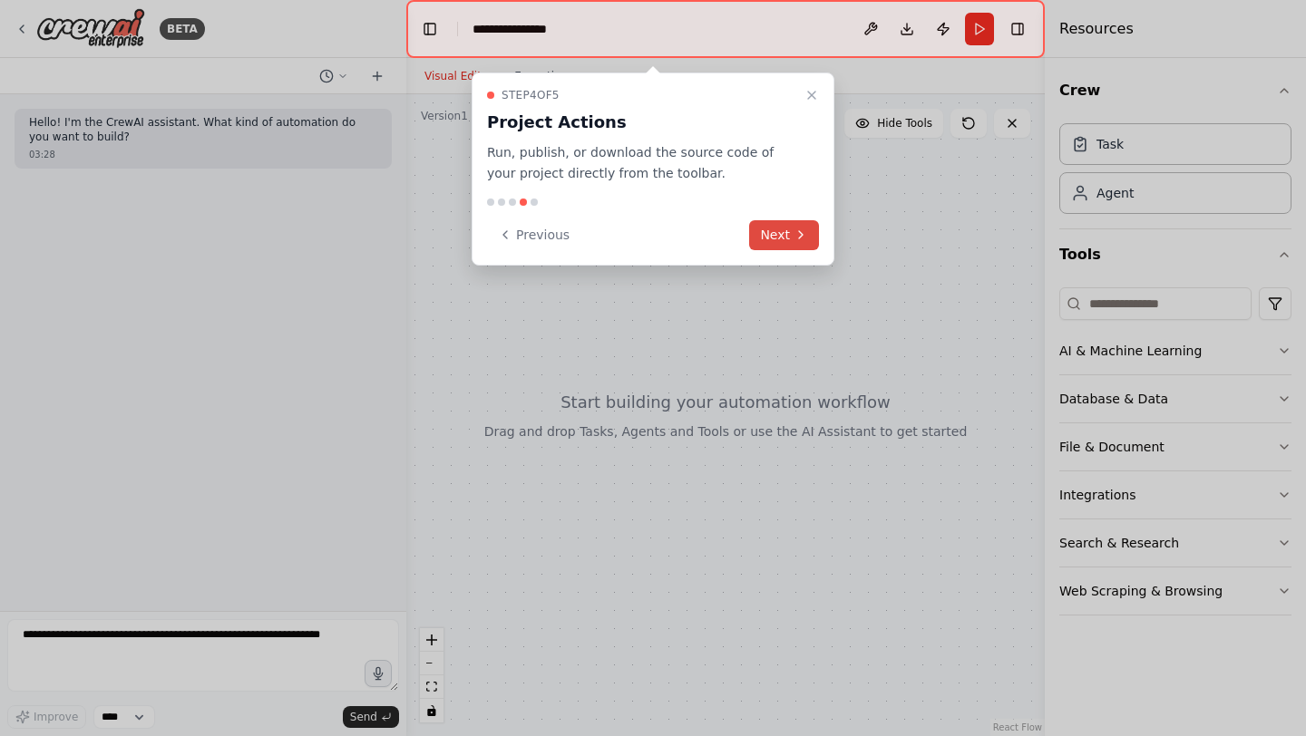
click at [786, 241] on button "Next" at bounding box center [784, 235] width 70 height 30
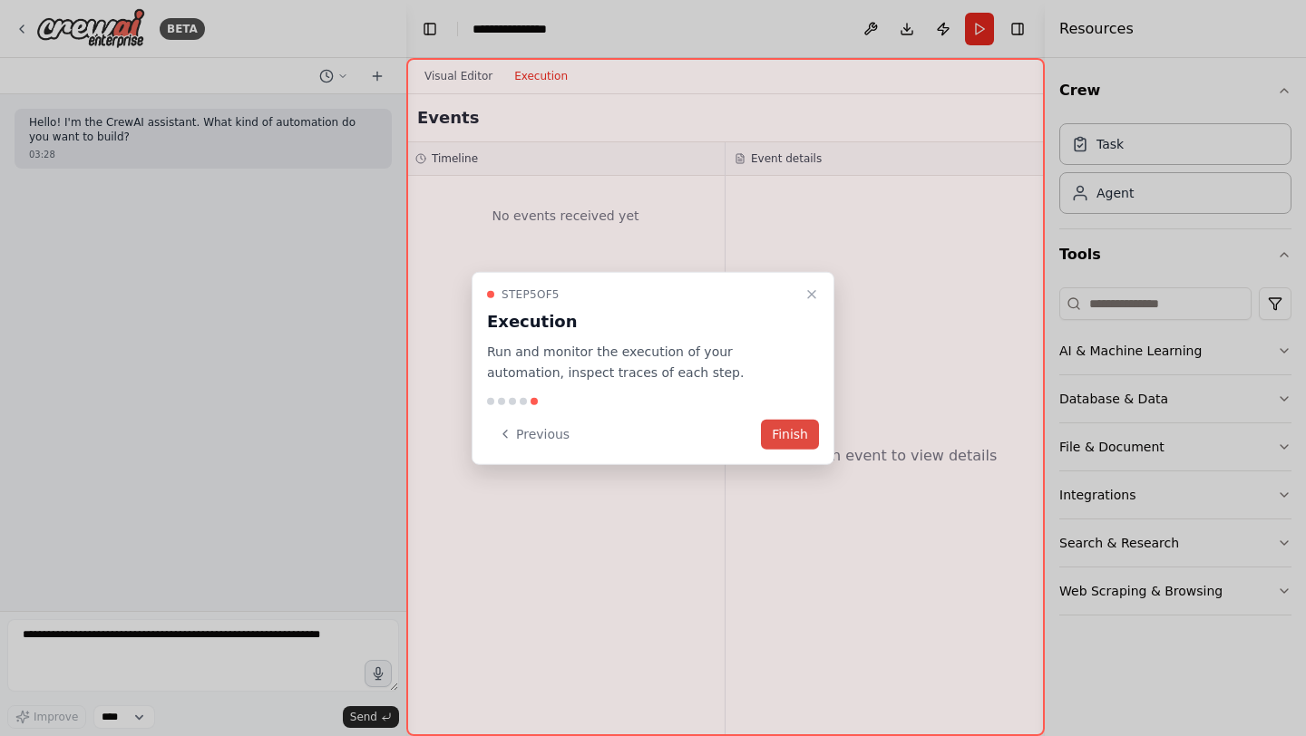
click at [776, 436] on button "Finish" at bounding box center [790, 434] width 58 height 30
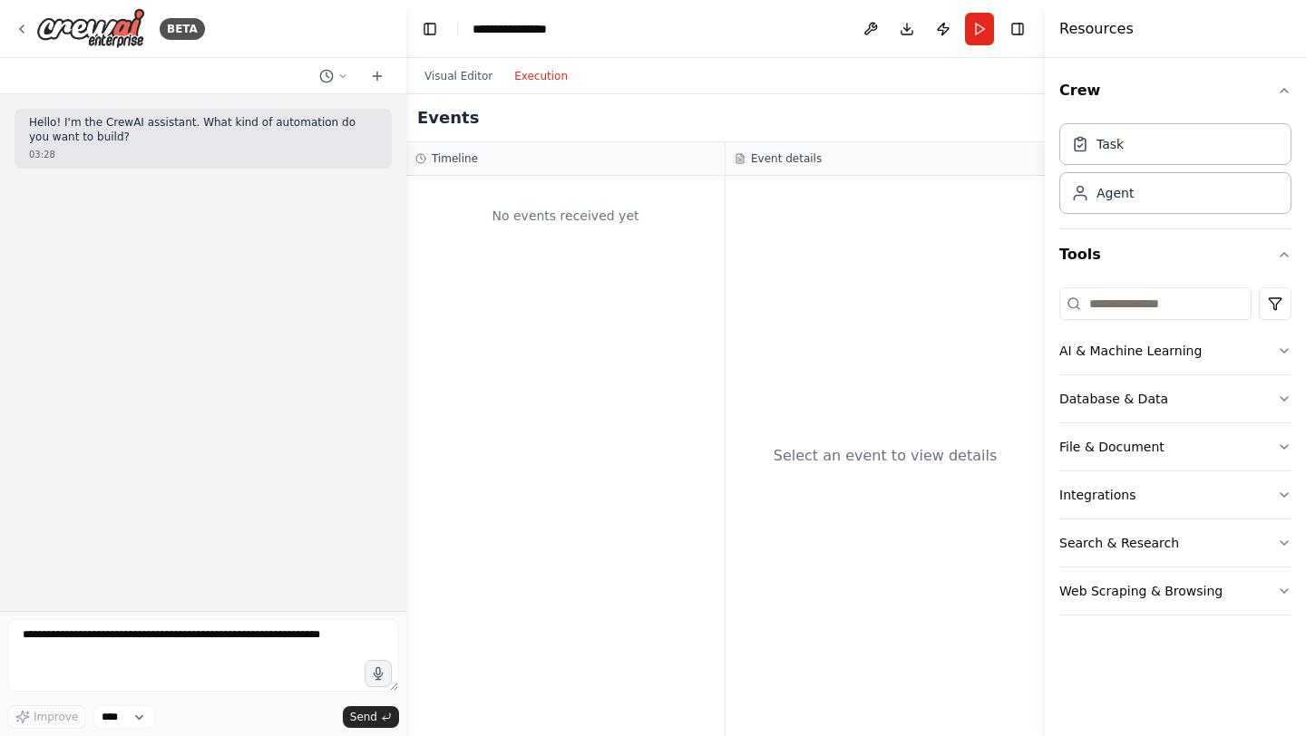
click at [538, 73] on button "Execution" at bounding box center [540, 76] width 75 height 22
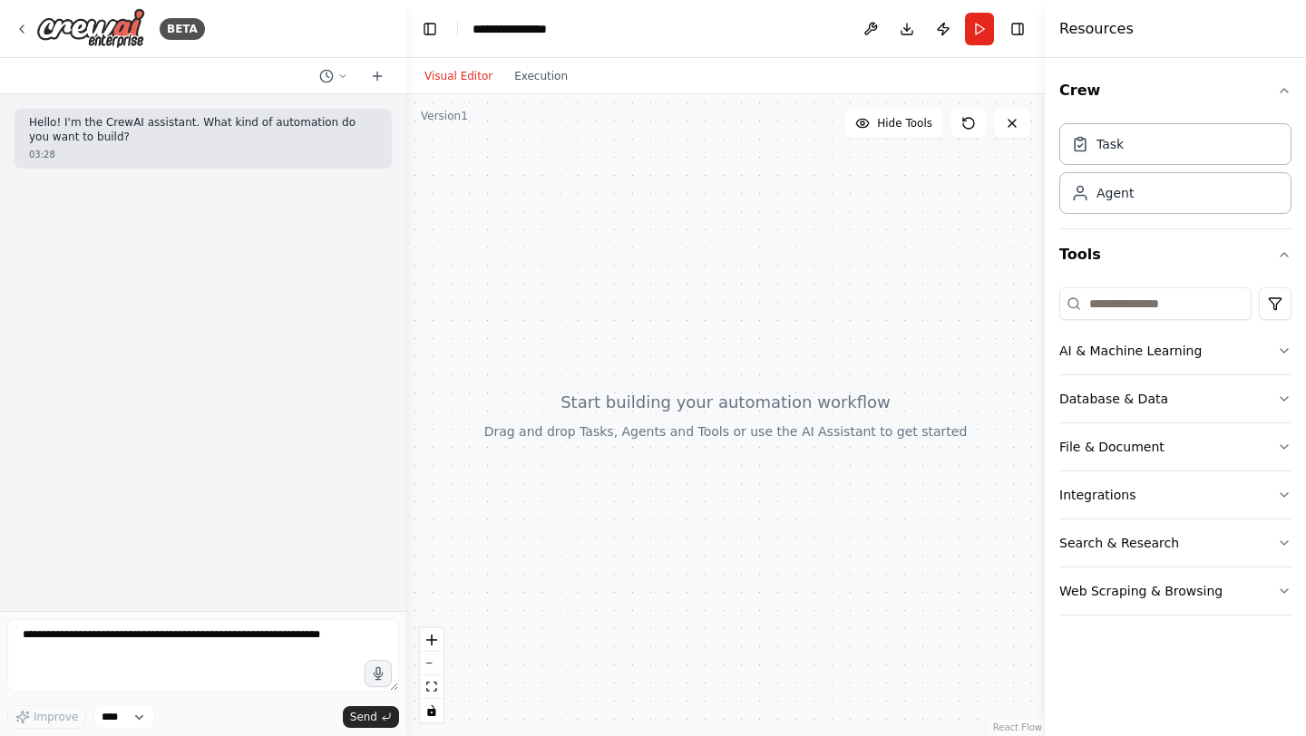
click at [448, 68] on button "Visual Editor" at bounding box center [458, 76] width 90 height 22
click at [1143, 165] on div "Task Agent" at bounding box center [1175, 165] width 232 height 98
click at [1143, 194] on div "Agent" at bounding box center [1175, 192] width 232 height 42
click at [1129, 140] on div "Task" at bounding box center [1175, 143] width 232 height 42
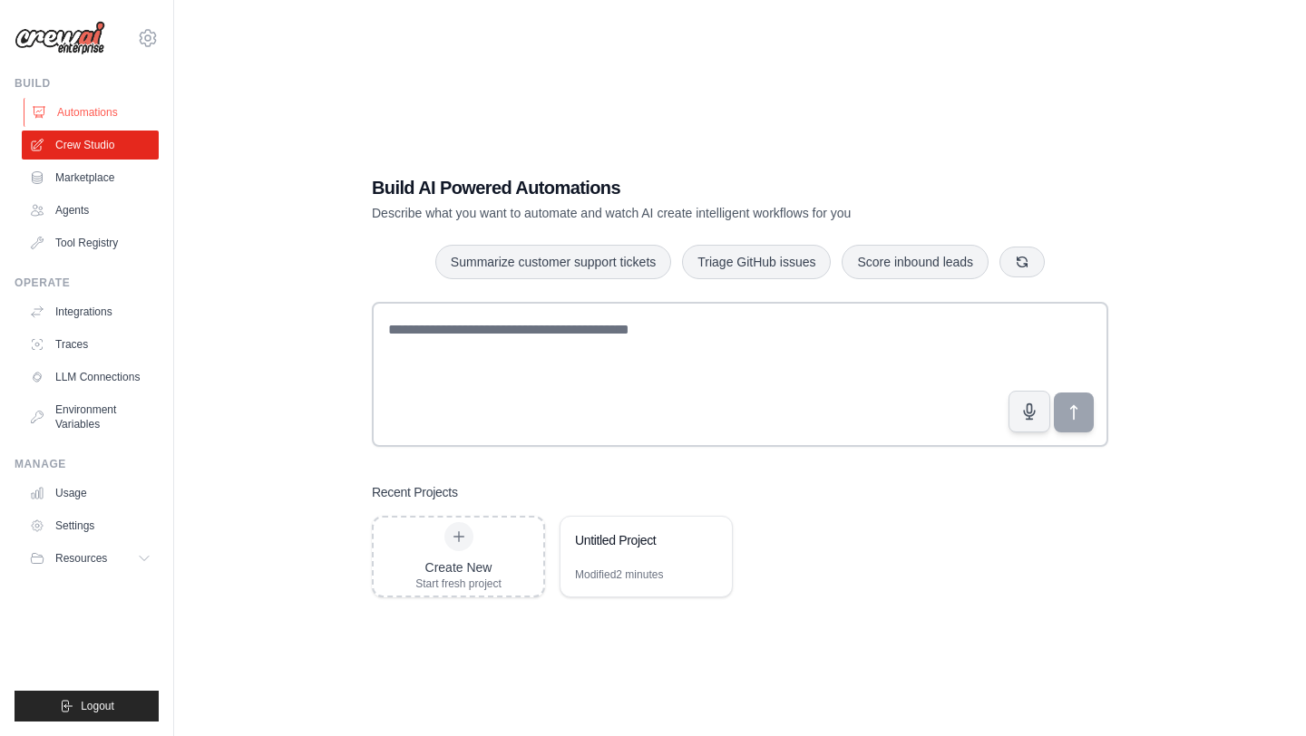
click at [105, 108] on link "Automations" at bounding box center [92, 112] width 137 height 29
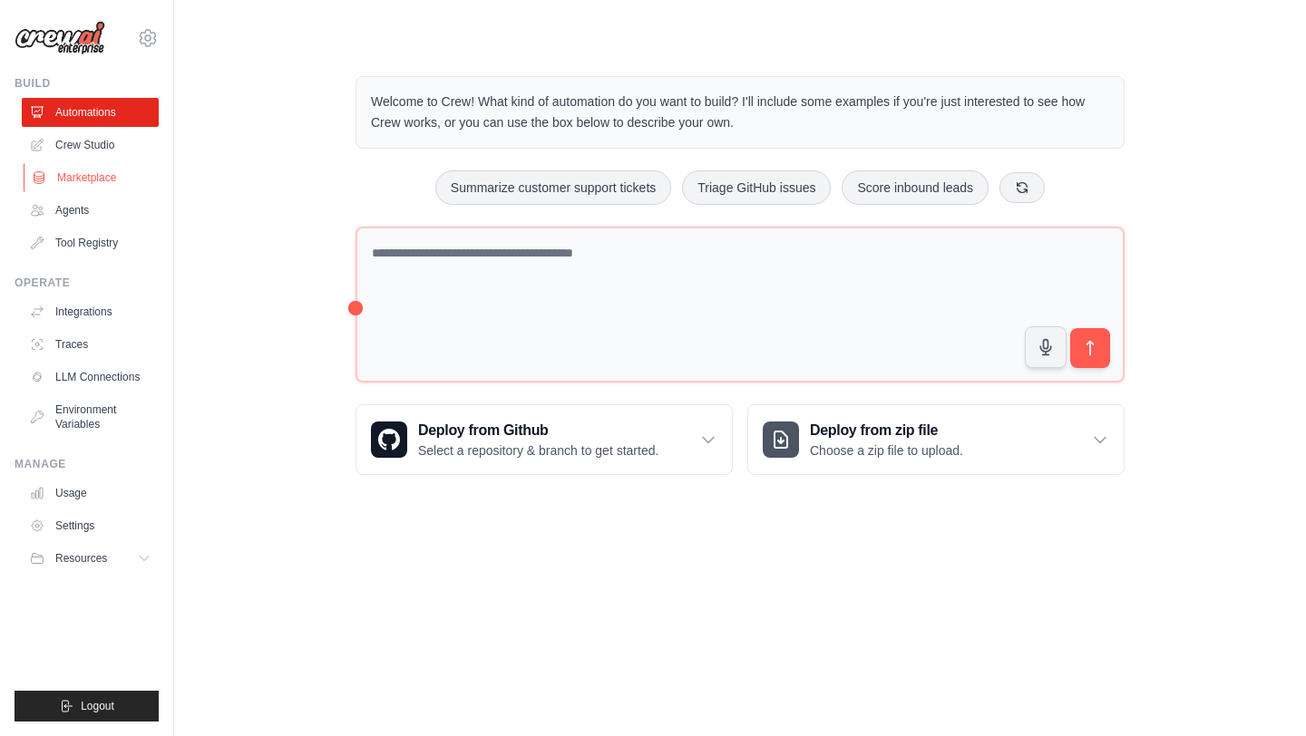
click at [67, 173] on link "Marketplace" at bounding box center [92, 177] width 137 height 29
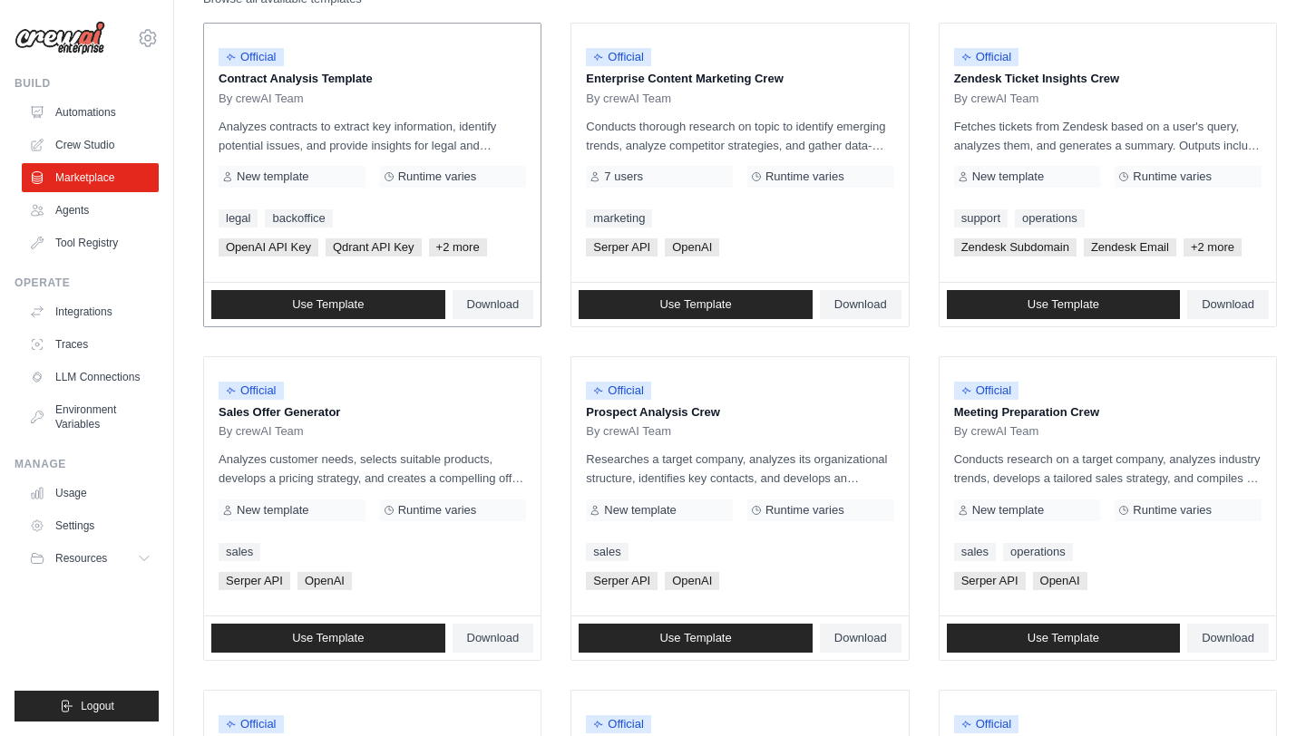
scroll to position [226, 0]
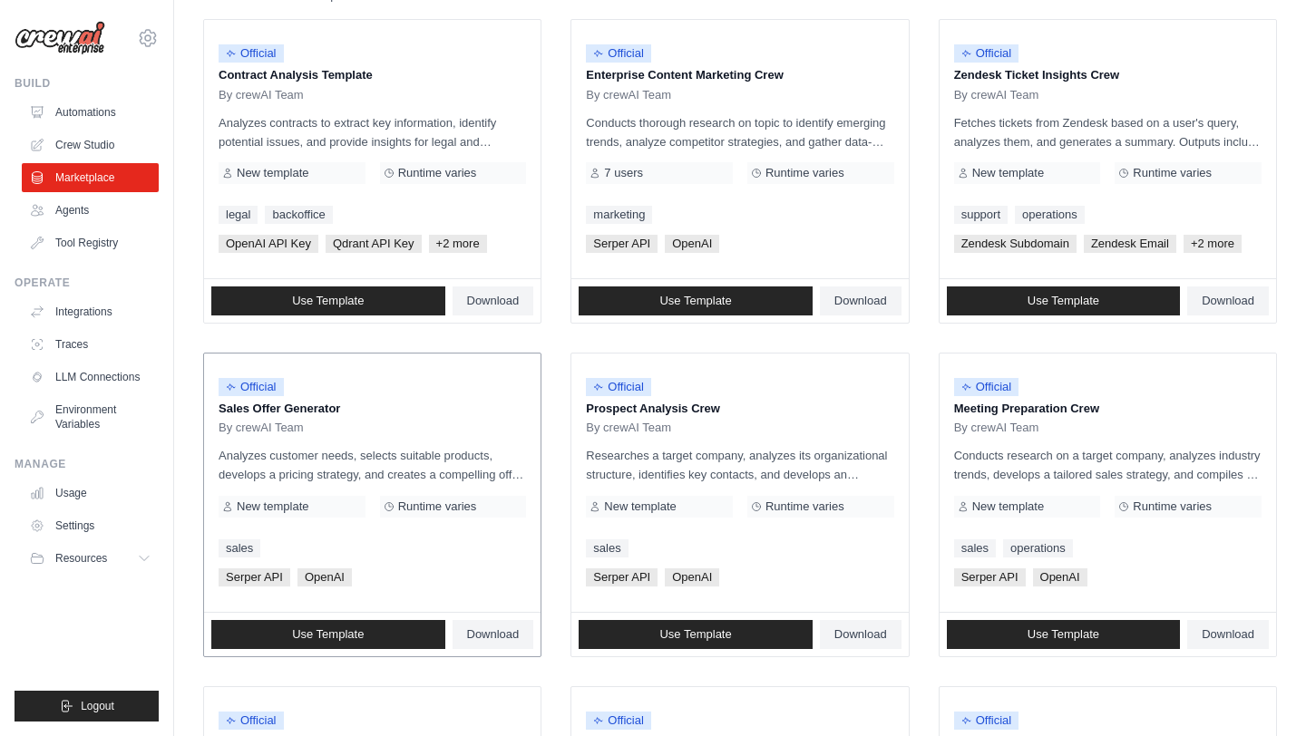
click at [303, 408] on p "Sales Offer Generator" at bounding box center [372, 409] width 307 height 18
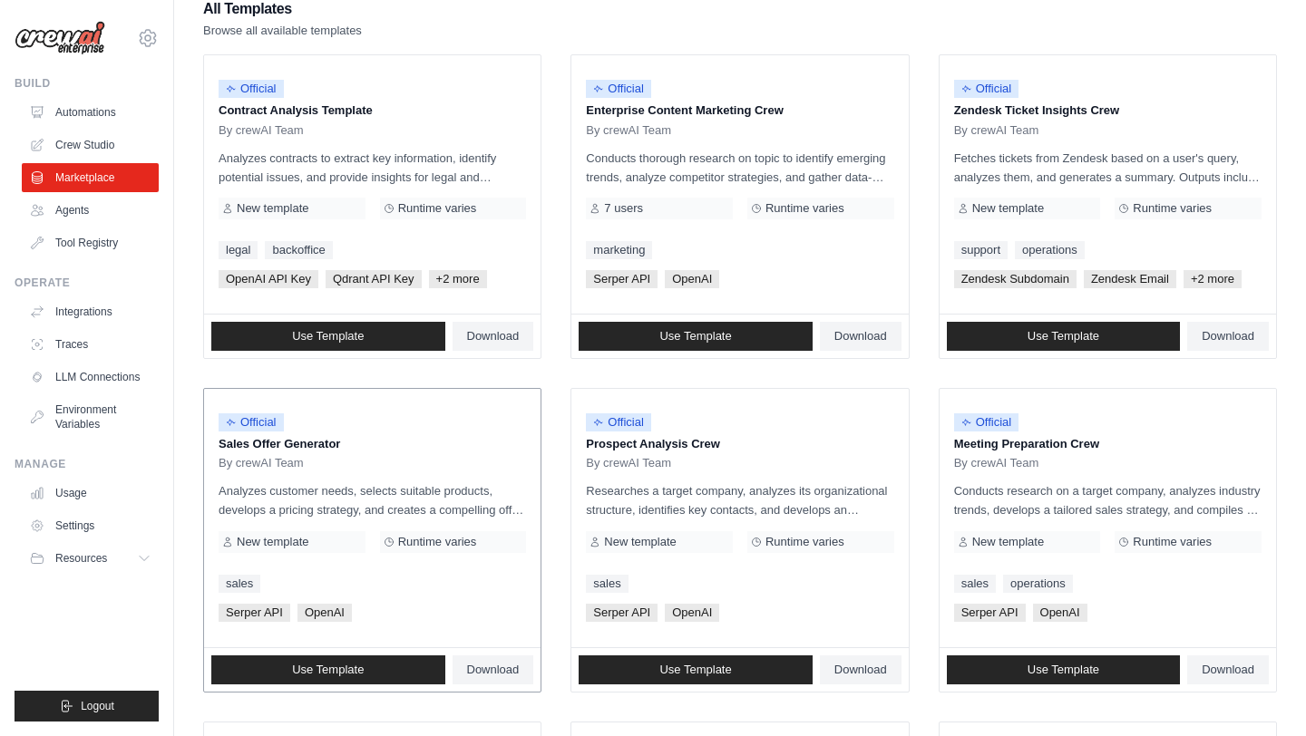
scroll to position [259, 0]
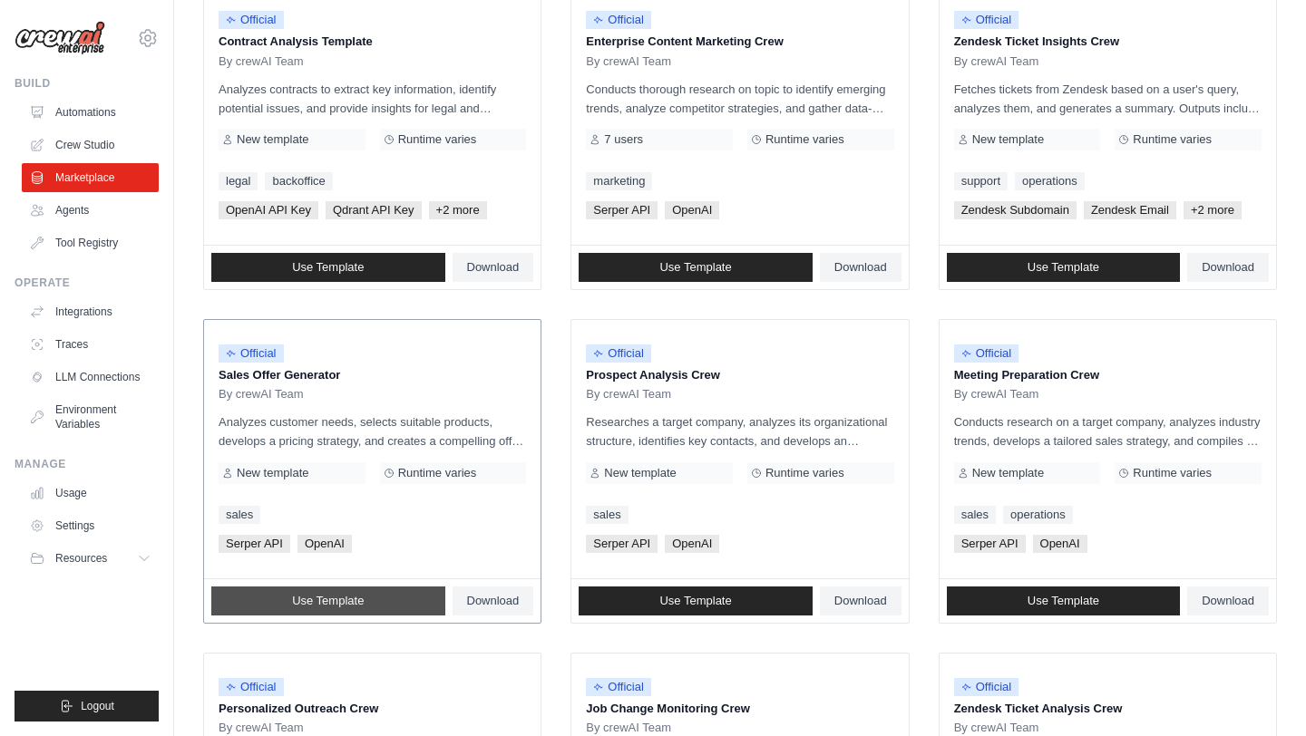
click at [383, 601] on link "Use Template" at bounding box center [328, 601] width 234 height 29
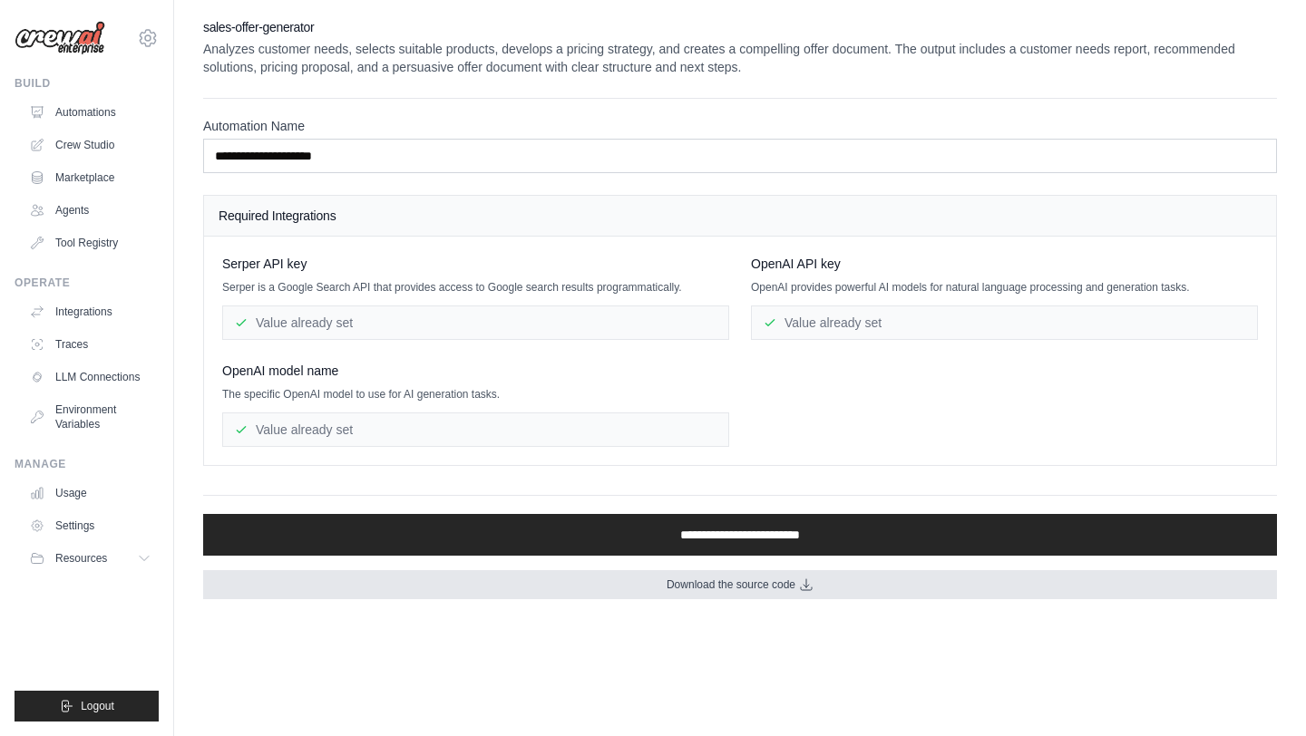
click at [730, 589] on span "Download the source code" at bounding box center [730, 585] width 129 height 15
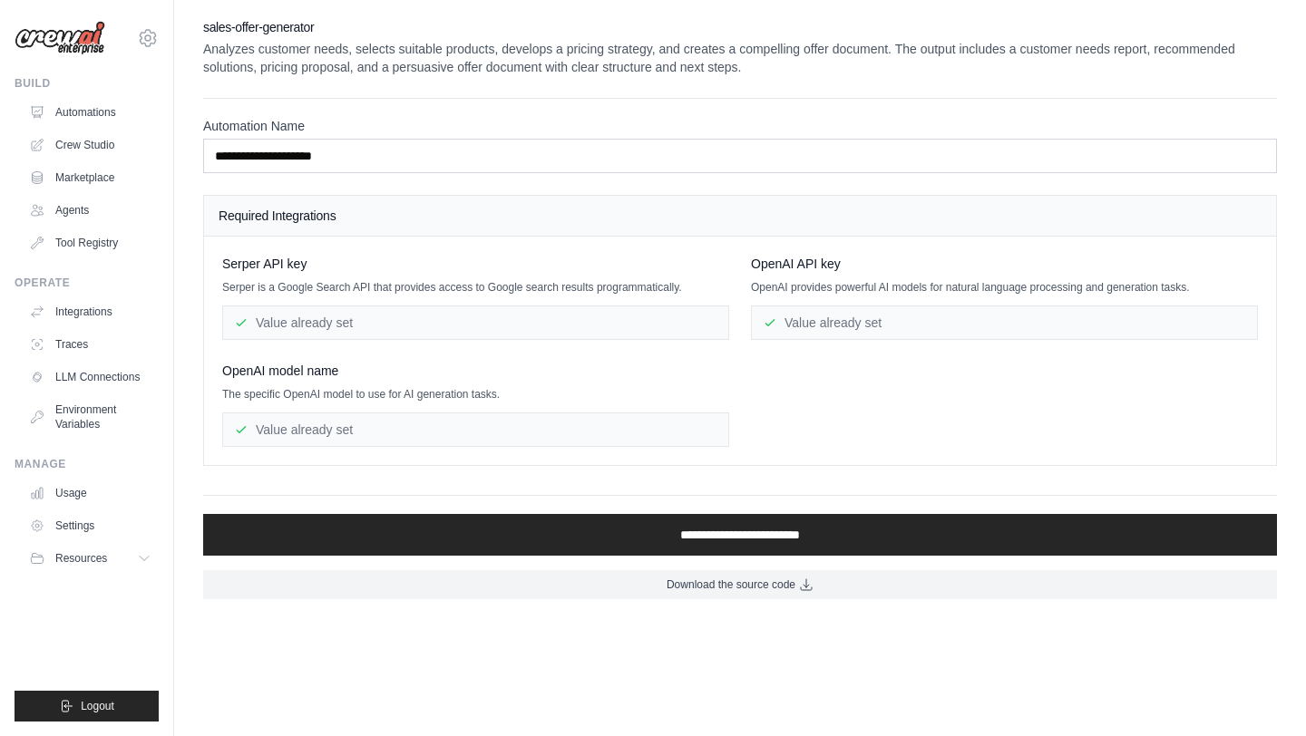
click at [492, 122] on label "Automation Name" at bounding box center [740, 126] width 1074 height 18
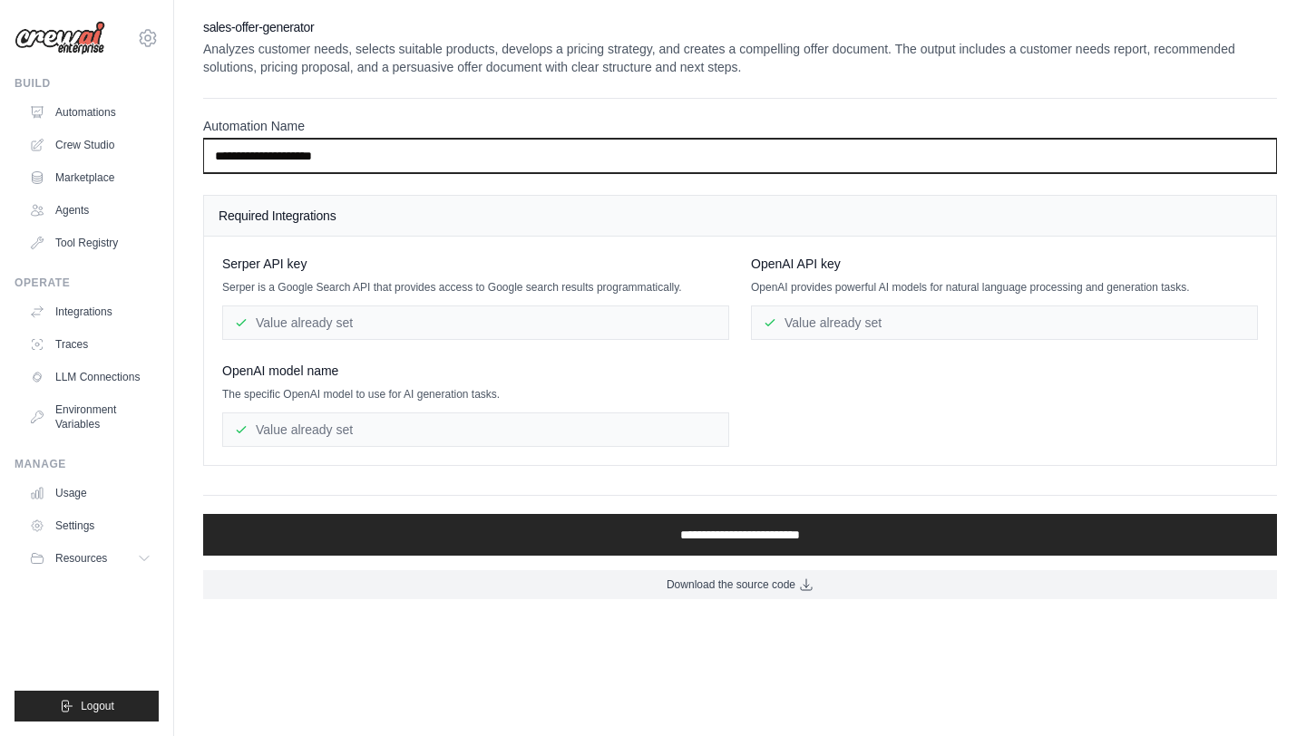
click at [492, 139] on input "**********" at bounding box center [740, 156] width 1074 height 34
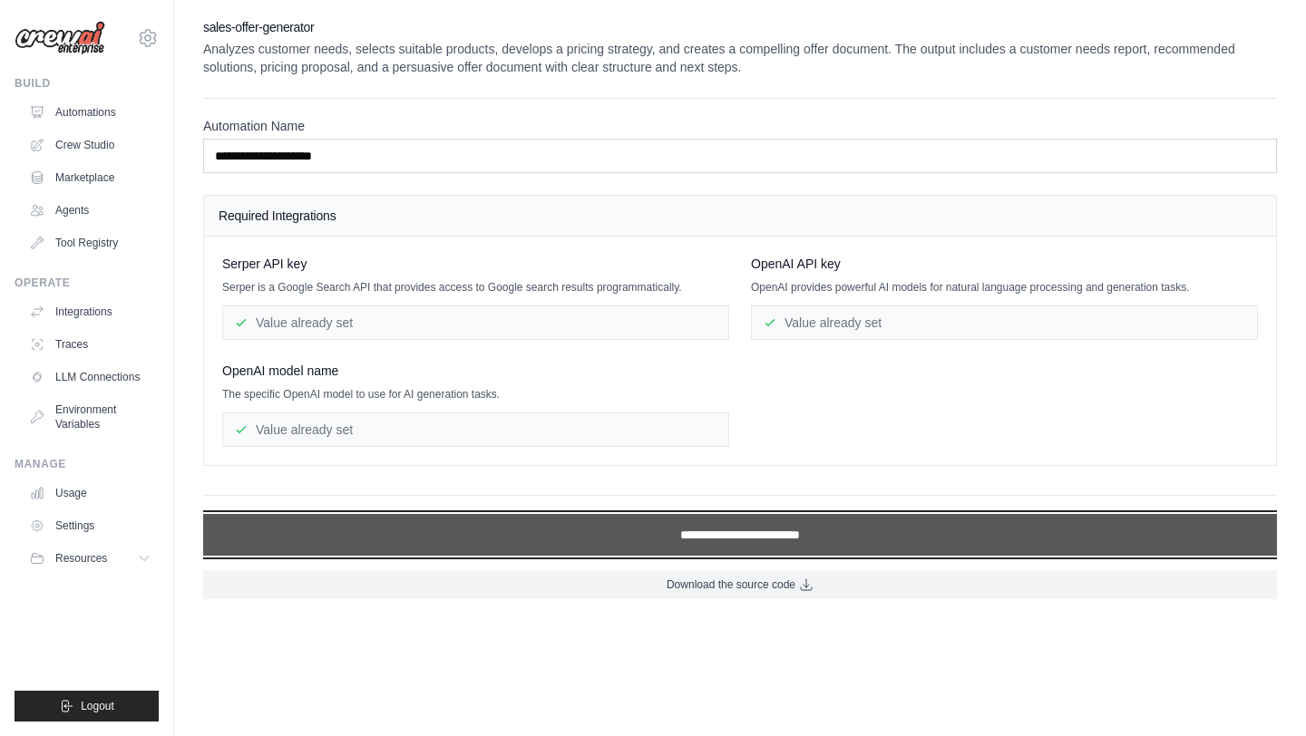
click at [668, 532] on input "**********" at bounding box center [740, 535] width 1074 height 42
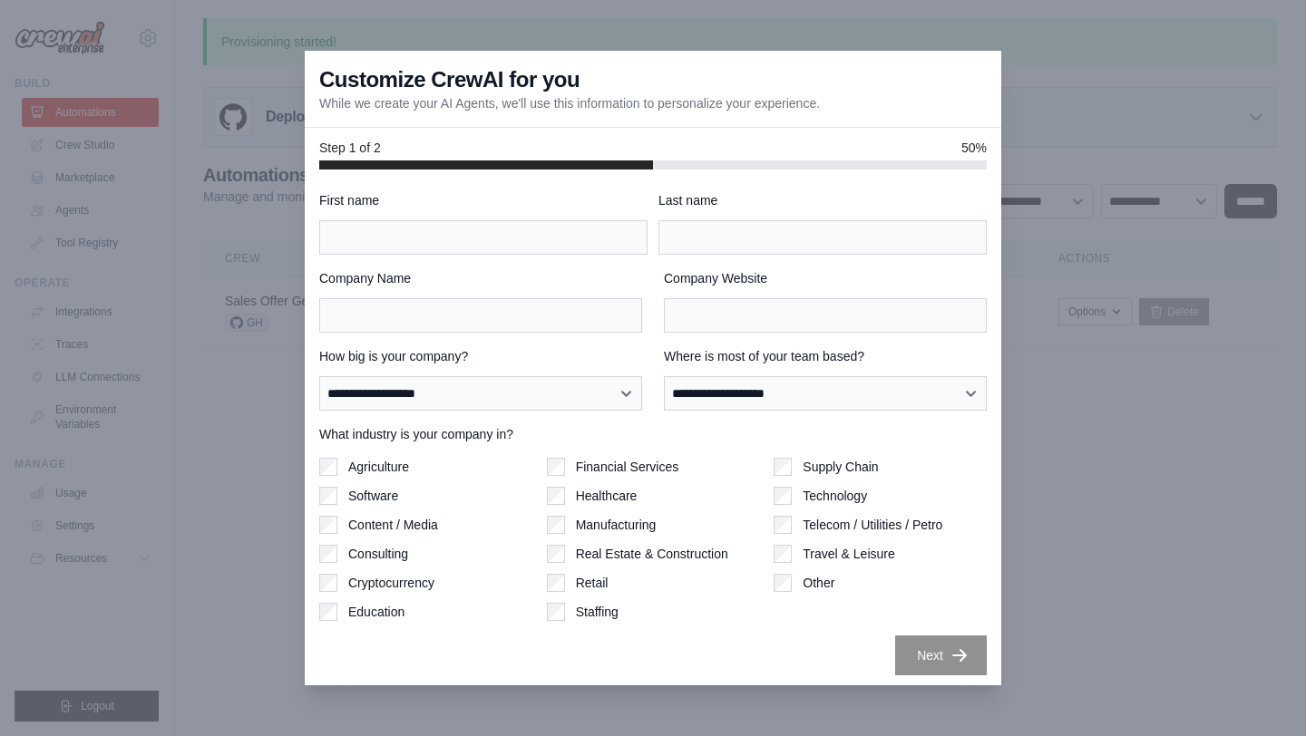
scroll to position [5, 0]
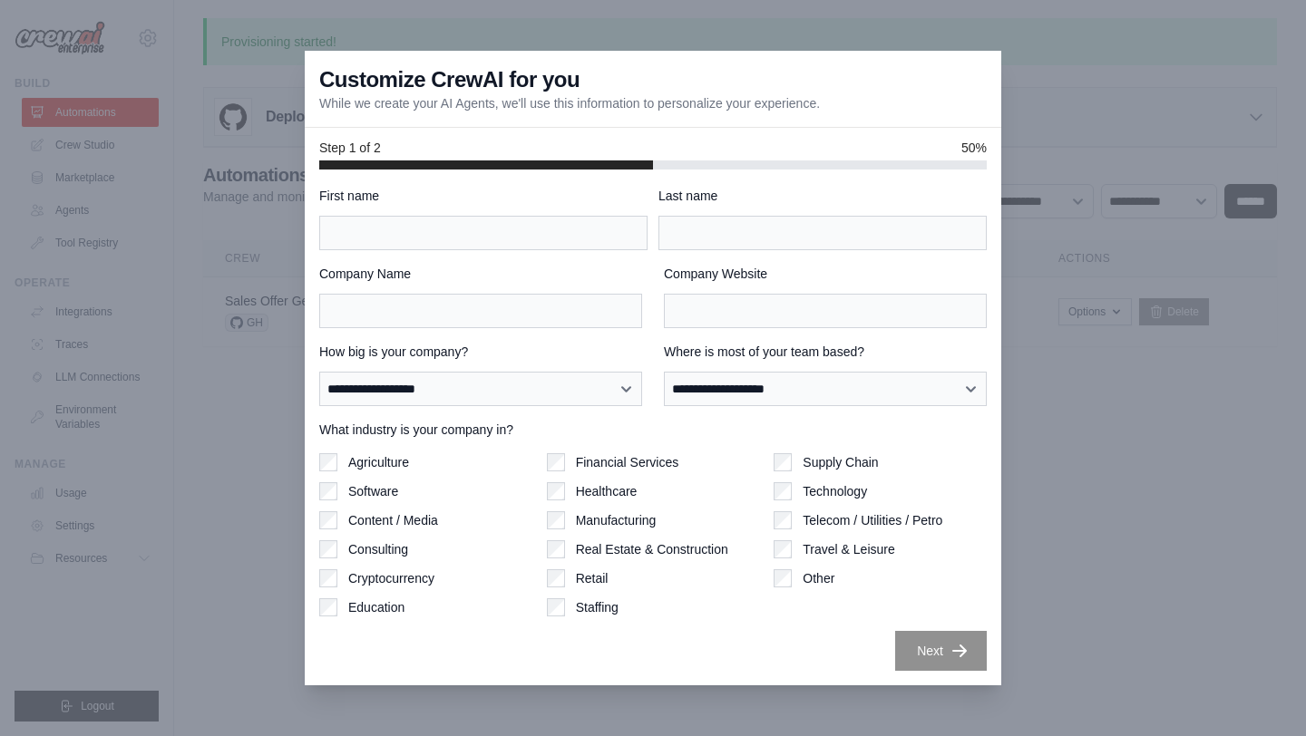
click at [491, 212] on div "First name" at bounding box center [483, 218] width 328 height 63
click at [498, 231] on input "First name" at bounding box center [483, 233] width 328 height 34
click at [504, 229] on input "First name" at bounding box center [483, 233] width 328 height 34
type input "******"
click at [714, 248] on input "Last name" at bounding box center [822, 233] width 328 height 34
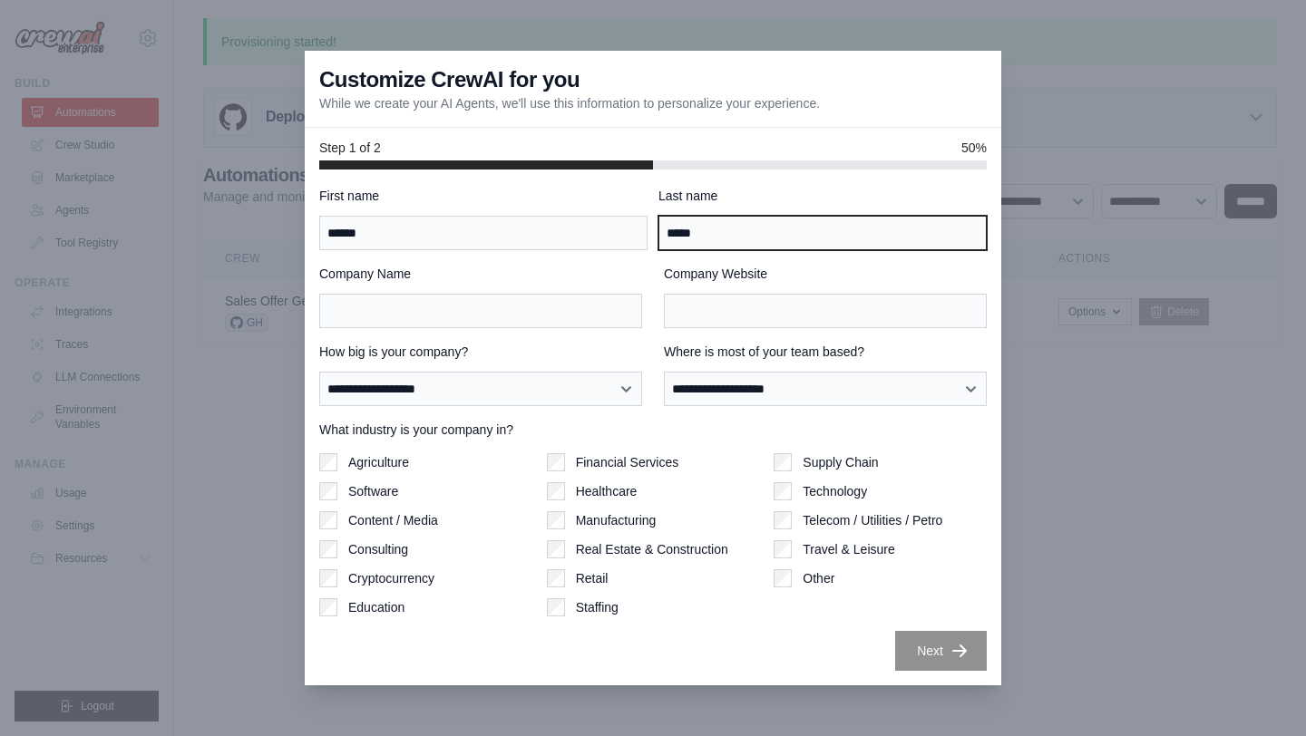
type input "*****"
click at [565, 288] on div "Company Name" at bounding box center [480, 296] width 323 height 63
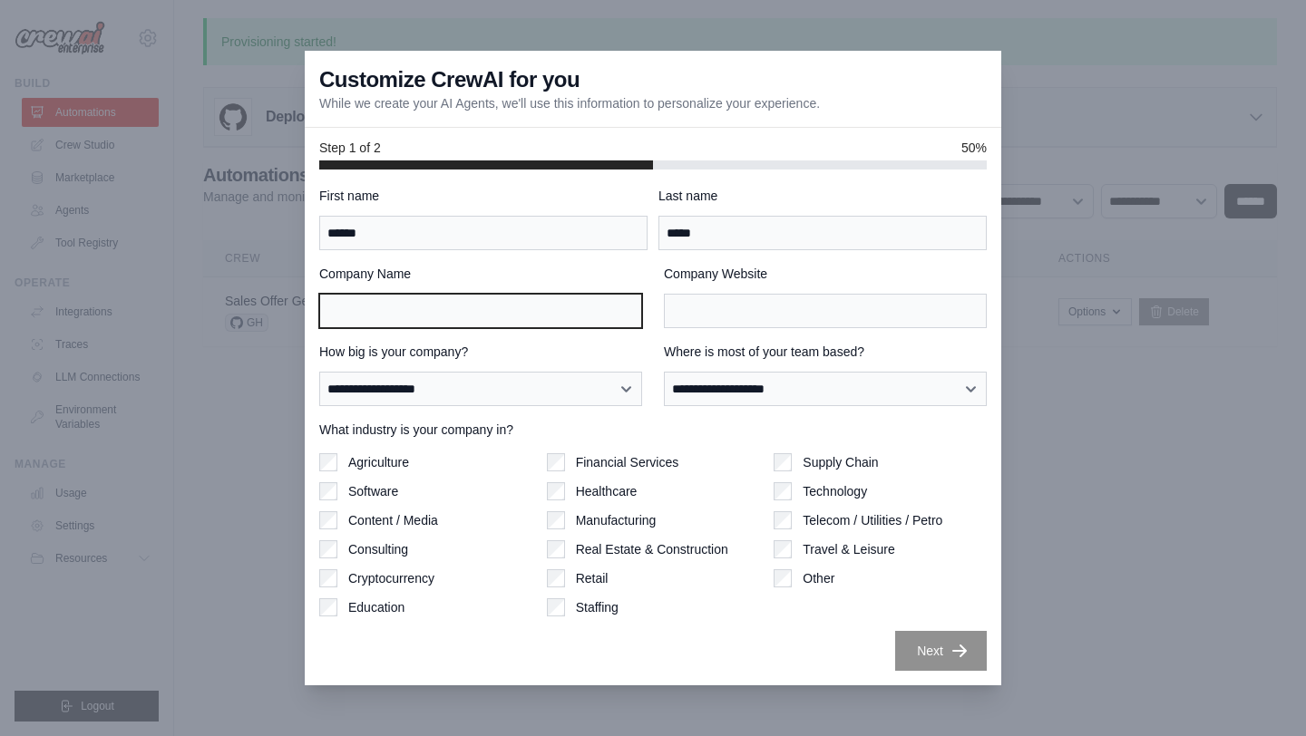
click at [569, 303] on input "Company Name" at bounding box center [480, 311] width 323 height 34
type input "****"
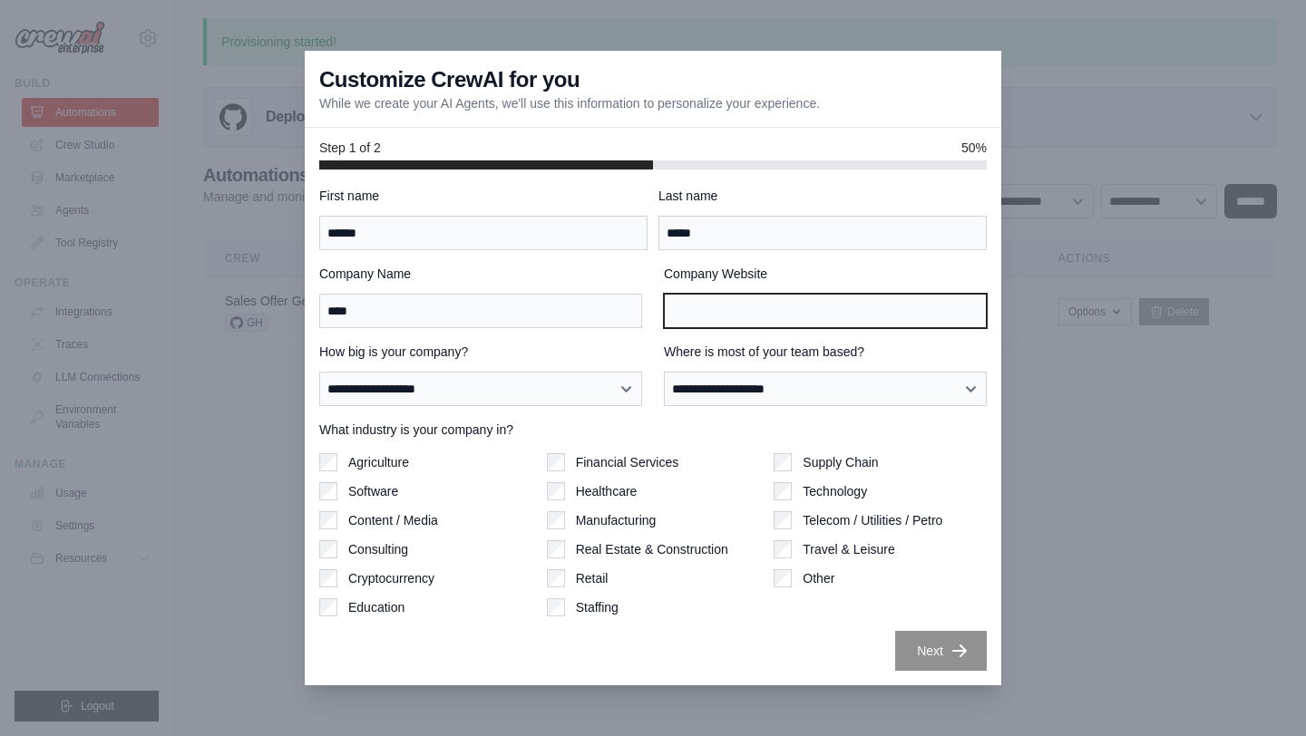
click at [779, 325] on input "Company Website" at bounding box center [825, 311] width 323 height 34
type input "********"
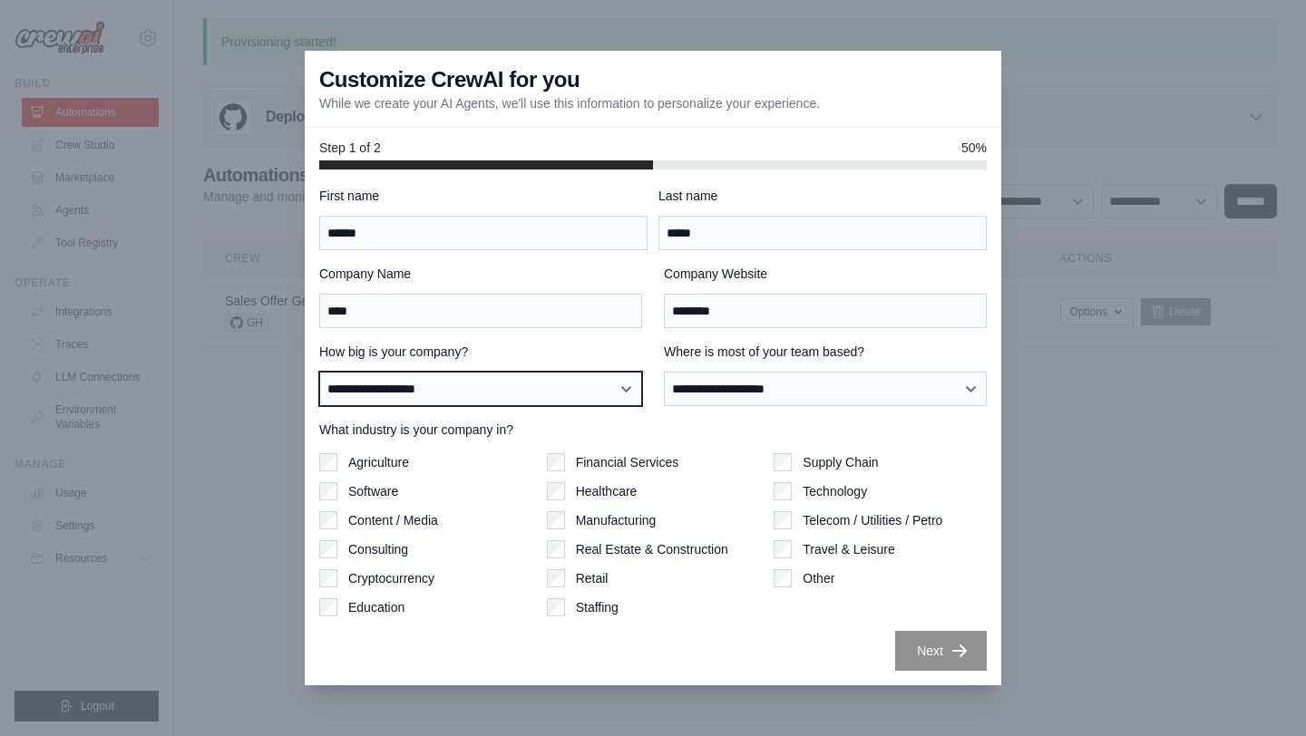
click at [545, 381] on select "**********" at bounding box center [480, 389] width 323 height 34
select select "**********"
click at [319, 372] on select "**********" at bounding box center [480, 389] width 323 height 34
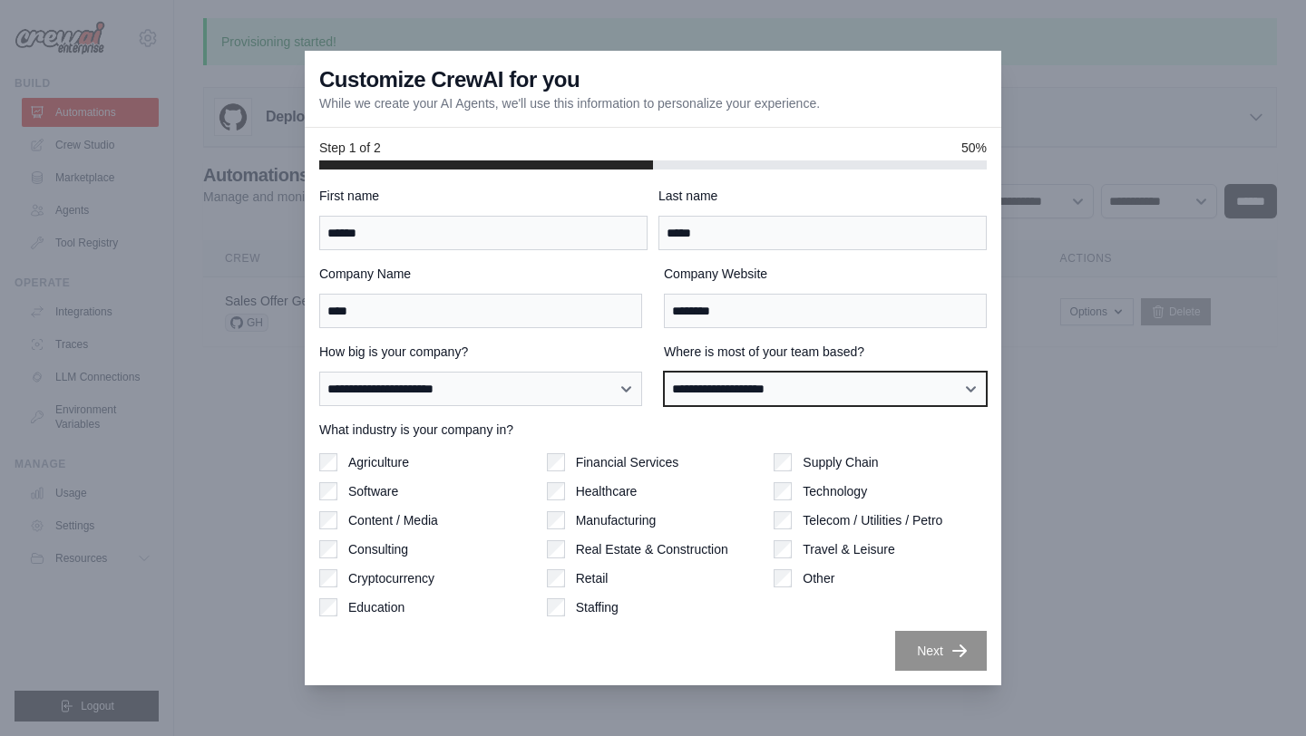
click at [715, 388] on select "**********" at bounding box center [825, 389] width 323 height 34
select select "**********"
click at [664, 372] on select "**********" at bounding box center [825, 389] width 323 height 34
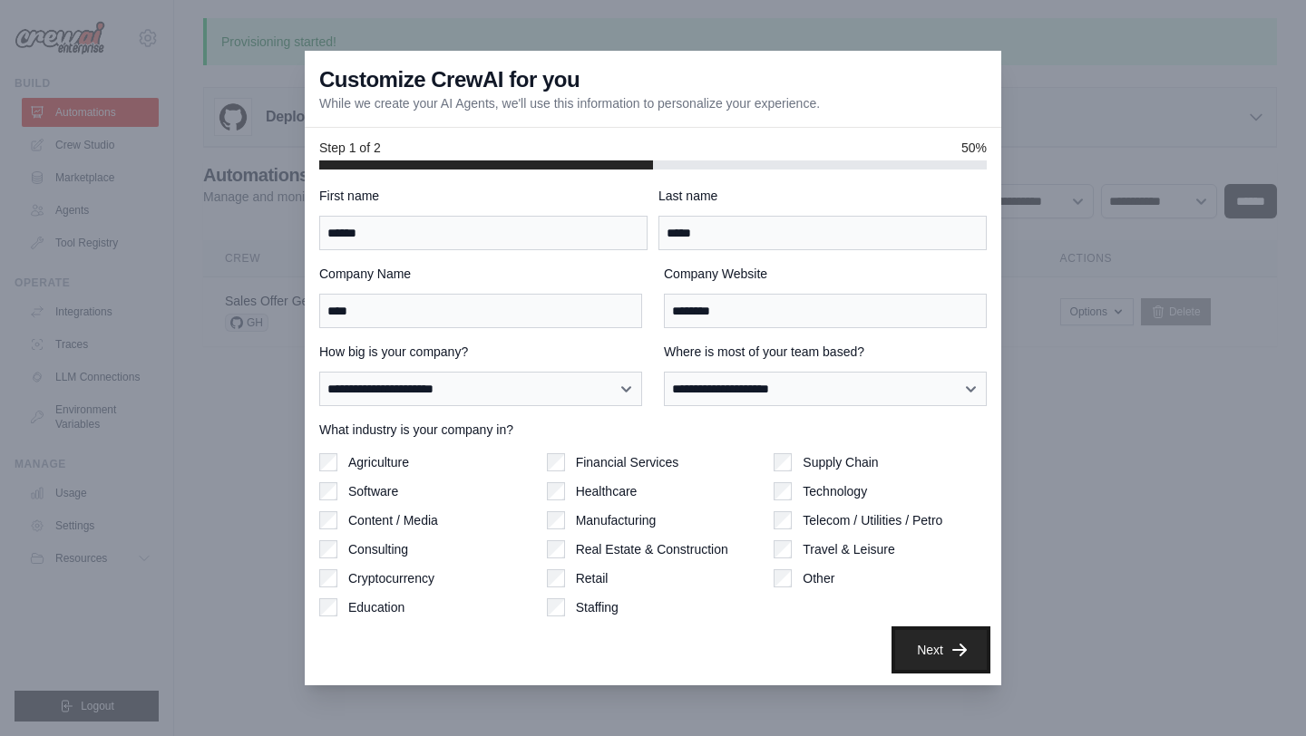
click at [940, 638] on button "Next" at bounding box center [941, 650] width 92 height 40
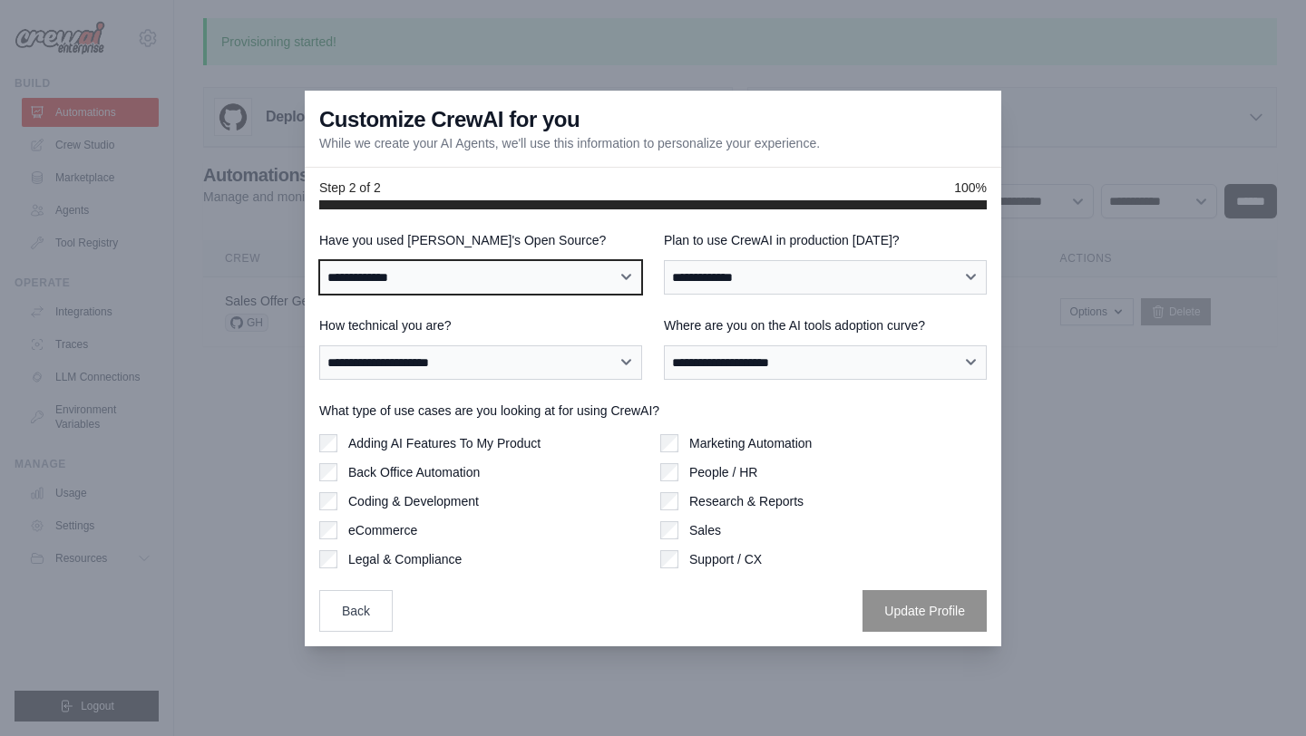
click at [580, 290] on select "**********" at bounding box center [480, 277] width 323 height 34
select select "**"
click at [319, 260] on select "**********" at bounding box center [480, 277] width 323 height 34
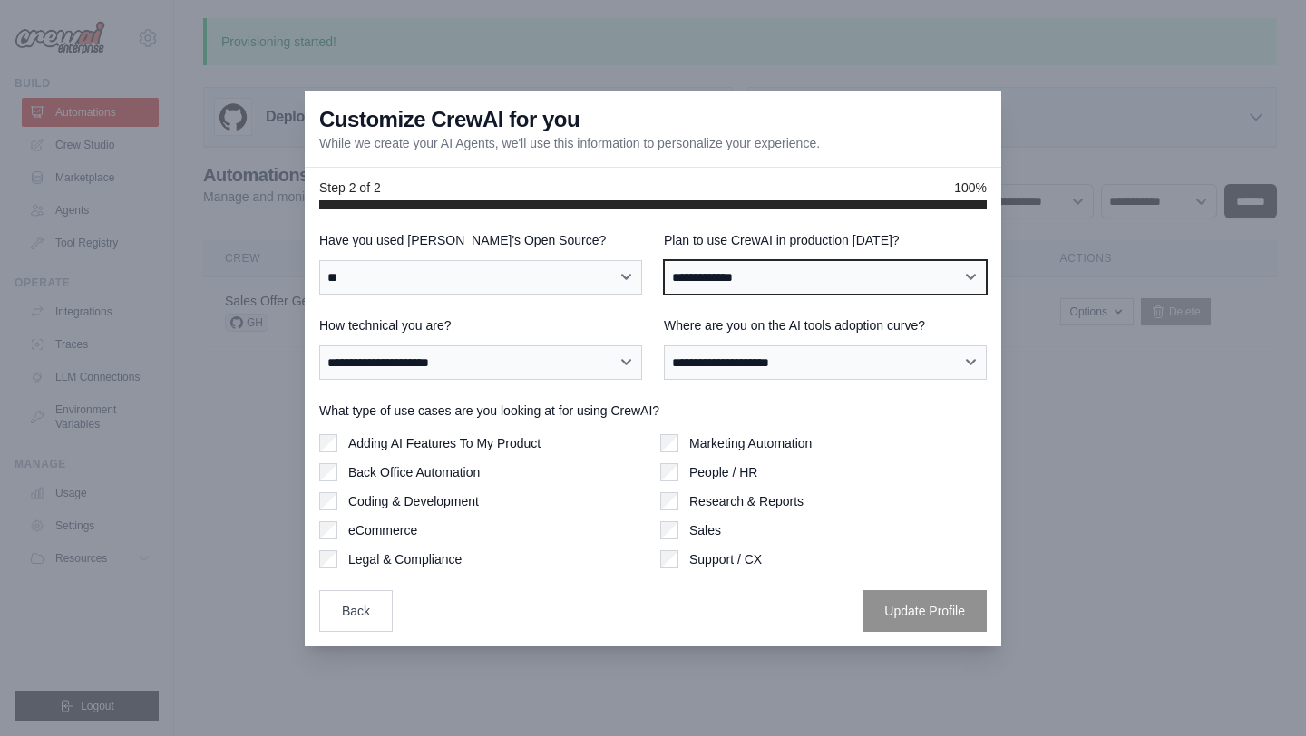
click at [722, 277] on select "**********" at bounding box center [825, 277] width 323 height 34
select select "*****"
click at [664, 260] on select "**********" at bounding box center [825, 277] width 323 height 34
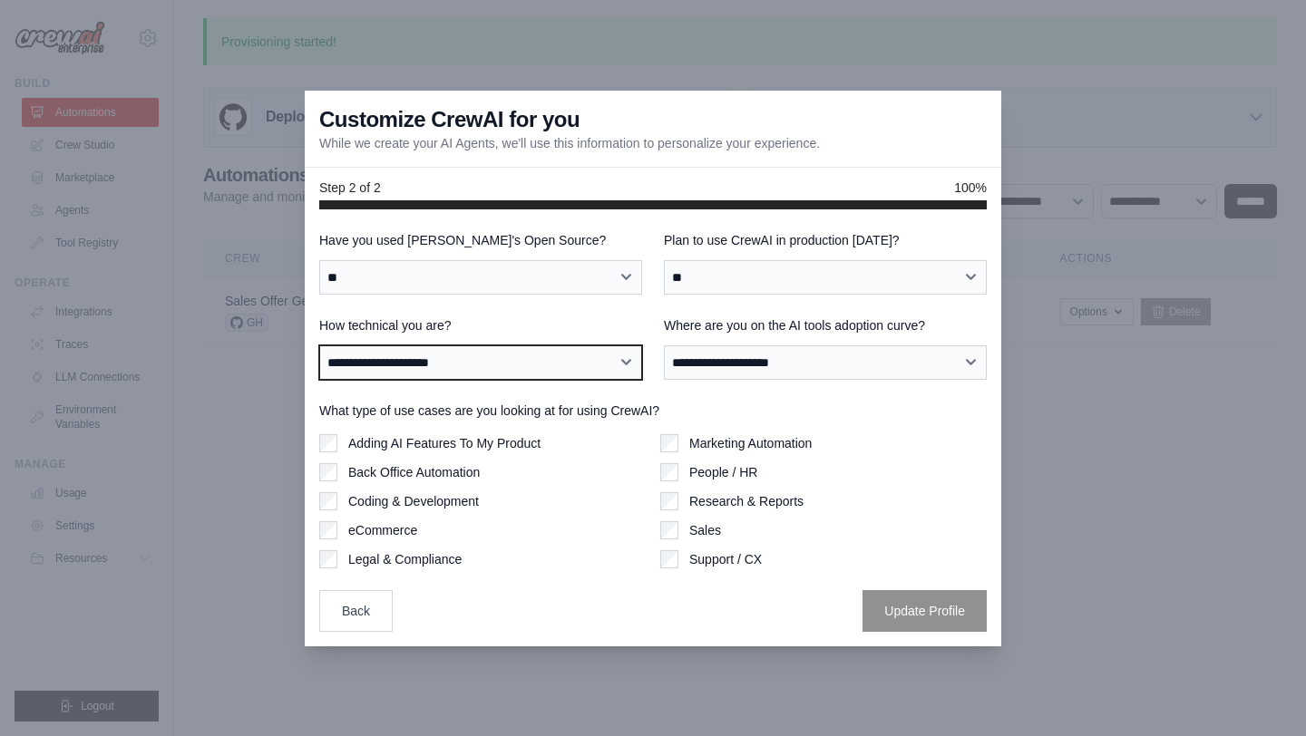
click at [573, 360] on select "**********" at bounding box center [480, 362] width 323 height 34
click at [319, 345] on select "**********" at bounding box center [480, 362] width 323 height 34
click at [559, 351] on select "**********" at bounding box center [480, 362] width 323 height 34
click at [319, 345] on select "**********" at bounding box center [480, 362] width 323 height 34
click at [547, 356] on select "**********" at bounding box center [480, 362] width 323 height 34
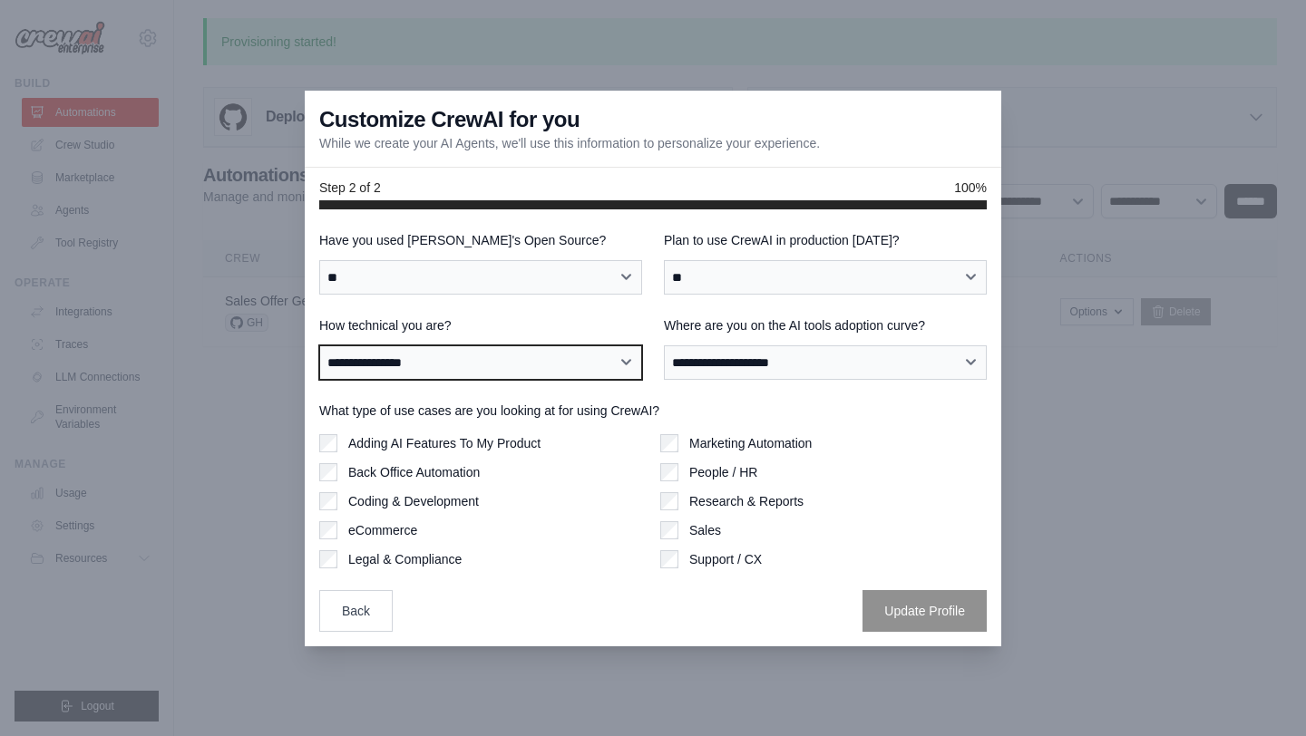
select select "**********"
click at [319, 345] on select "**********" at bounding box center [480, 362] width 323 height 34
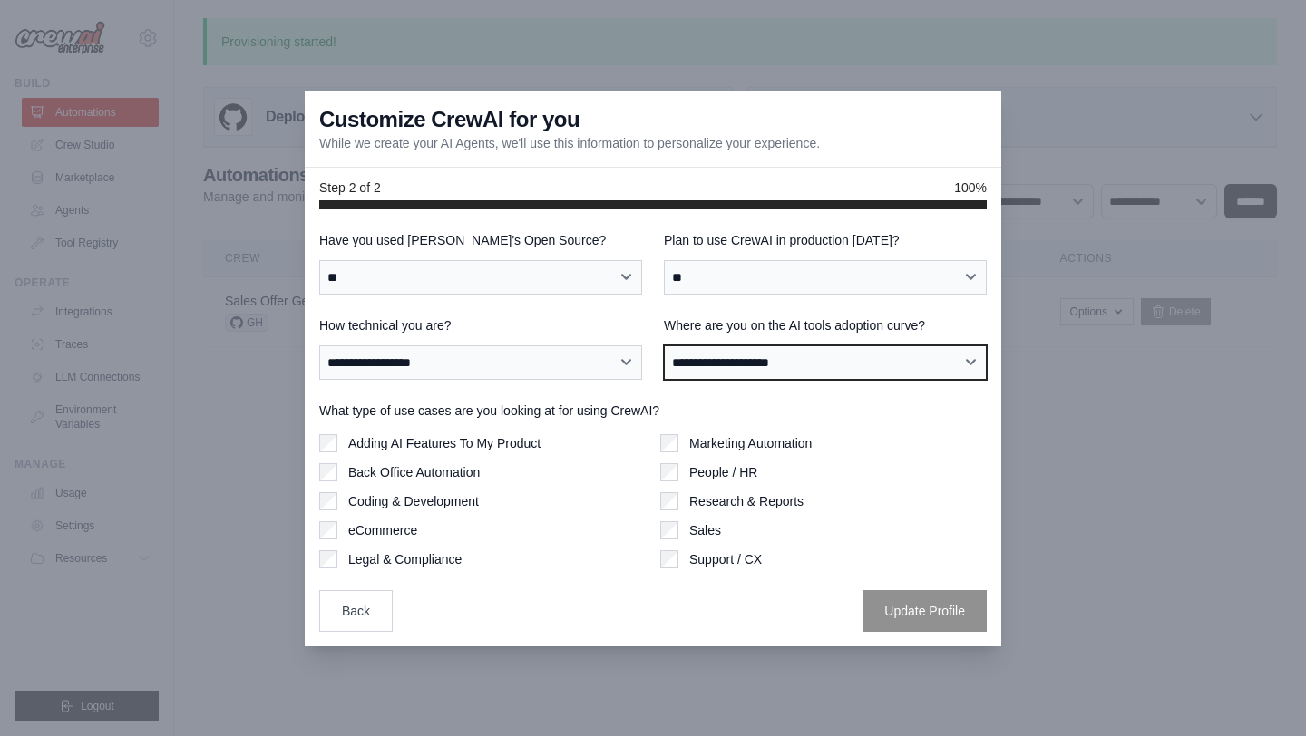
click at [747, 356] on select "**********" at bounding box center [825, 362] width 323 height 34
click at [664, 345] on select "**********" at bounding box center [825, 362] width 323 height 34
click at [678, 362] on select "**********" at bounding box center [825, 362] width 323 height 34
select select "**********"
click at [664, 345] on select "**********" at bounding box center [825, 362] width 323 height 34
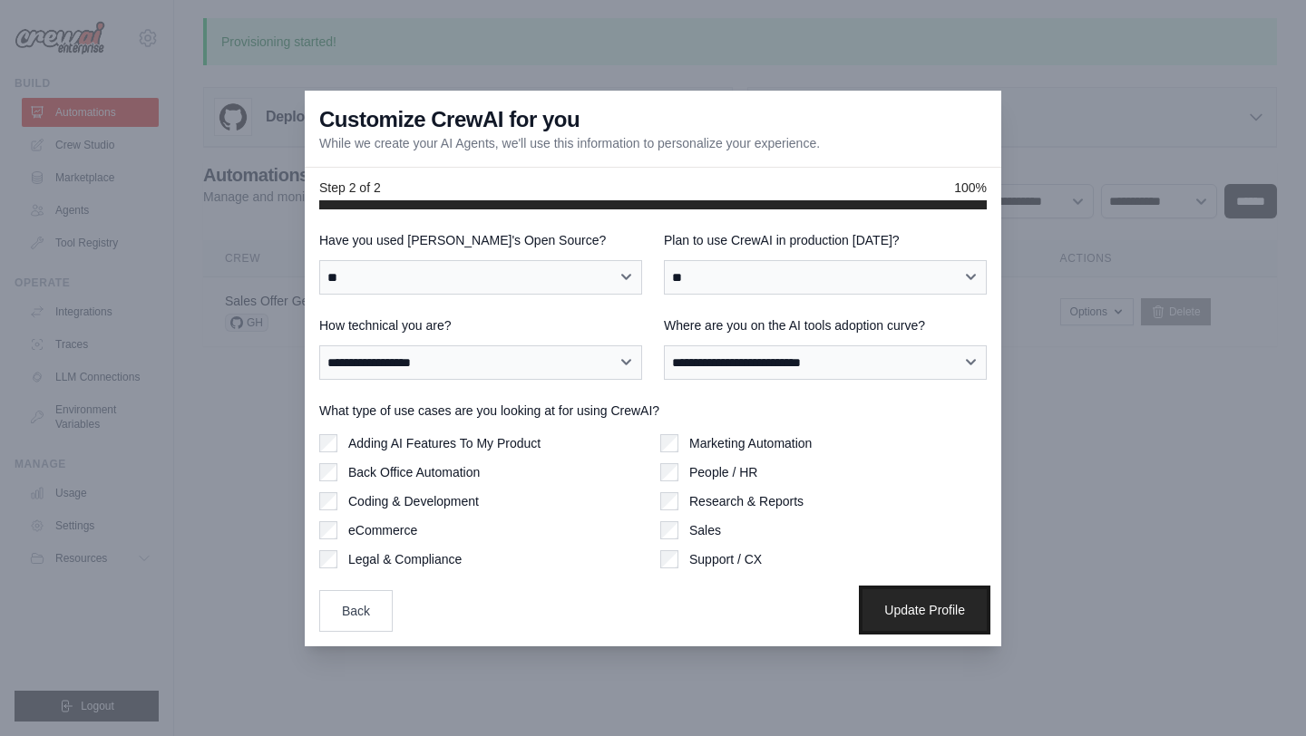
click at [903, 598] on button "Update Profile" at bounding box center [924, 610] width 124 height 42
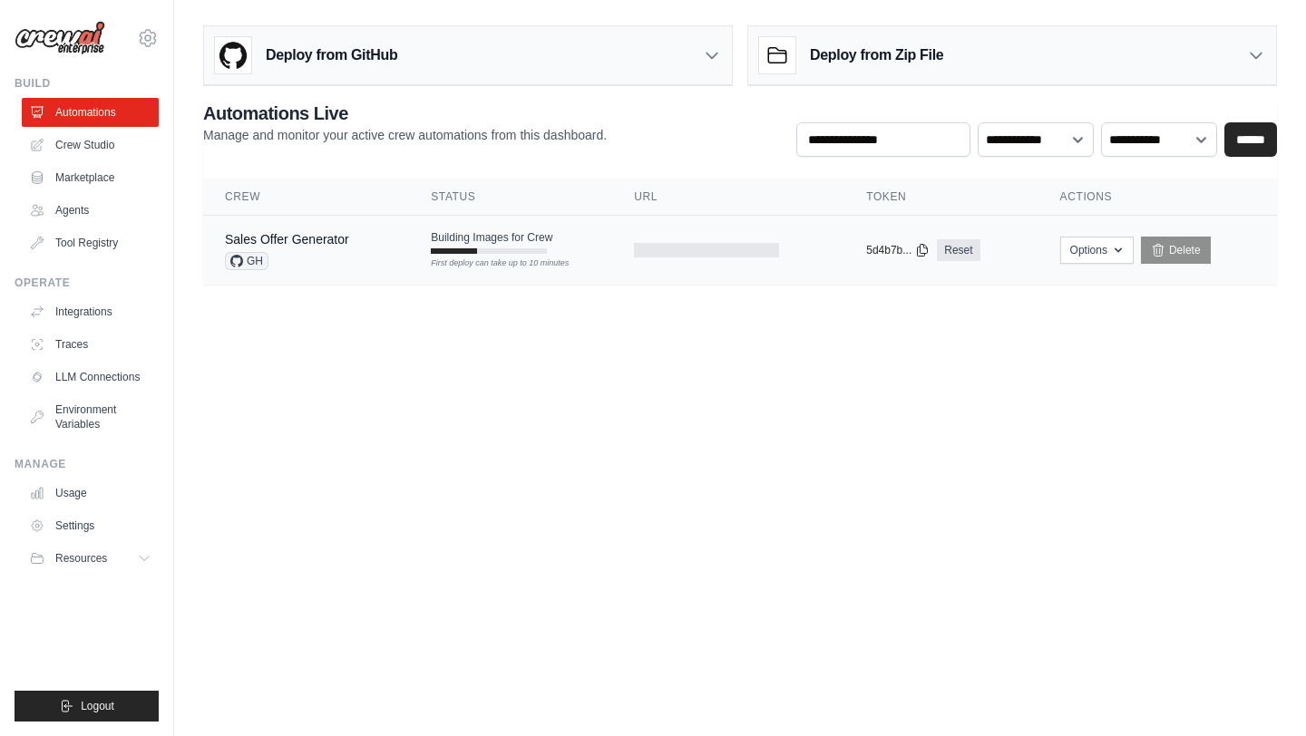
click at [536, 229] on td "Building Images for Crew First deploy can take up to 10 minutes" at bounding box center [510, 242] width 203 height 53
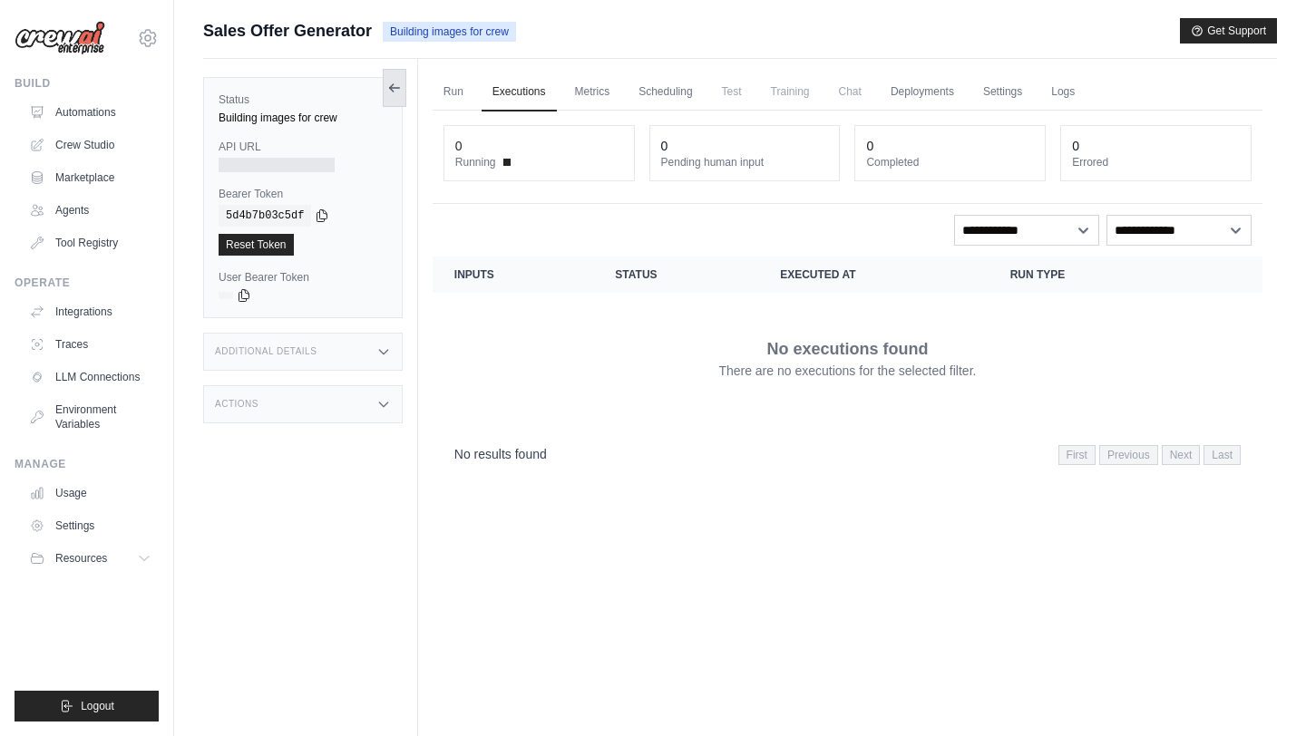
click at [394, 81] on icon at bounding box center [394, 88] width 15 height 15
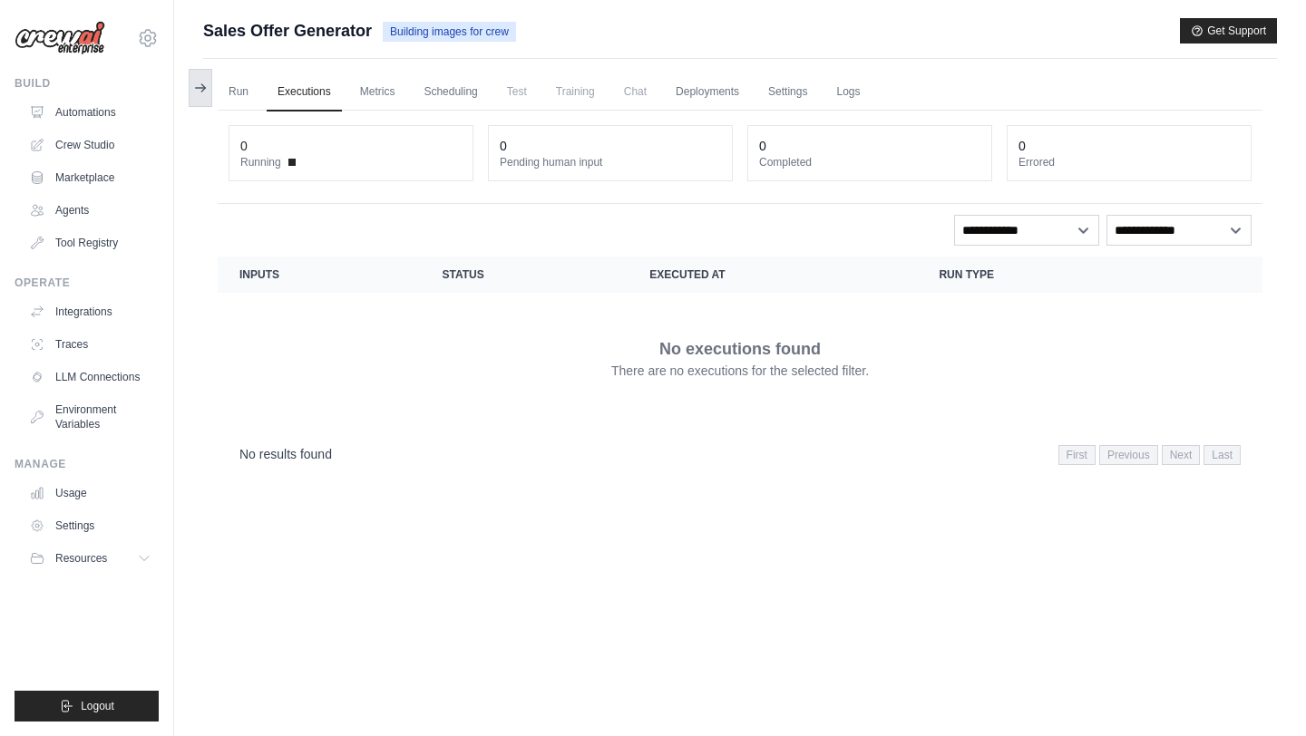
click at [206, 88] on icon at bounding box center [200, 88] width 15 height 15
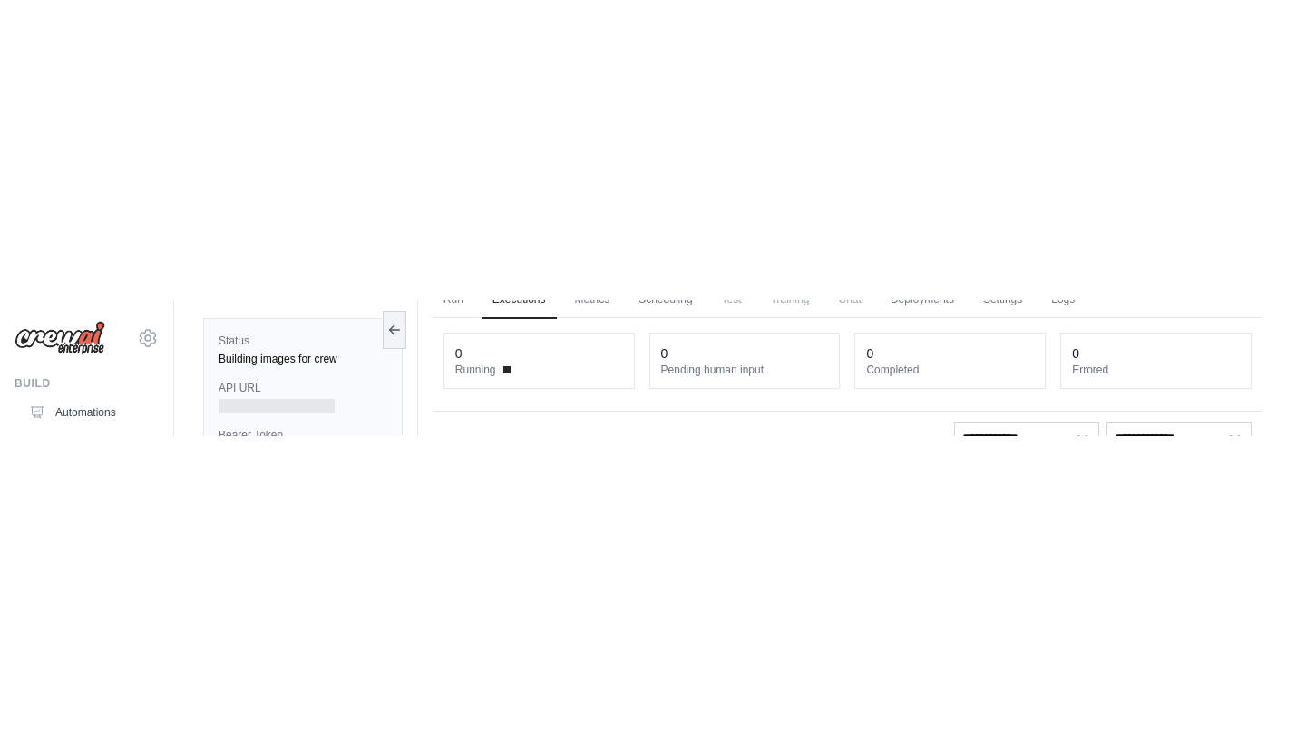
scroll to position [37, 0]
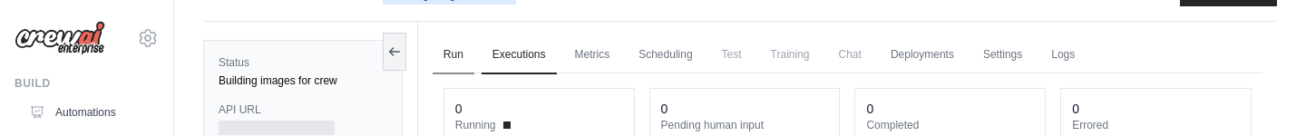
click at [456, 56] on link "Run" at bounding box center [454, 55] width 42 height 38
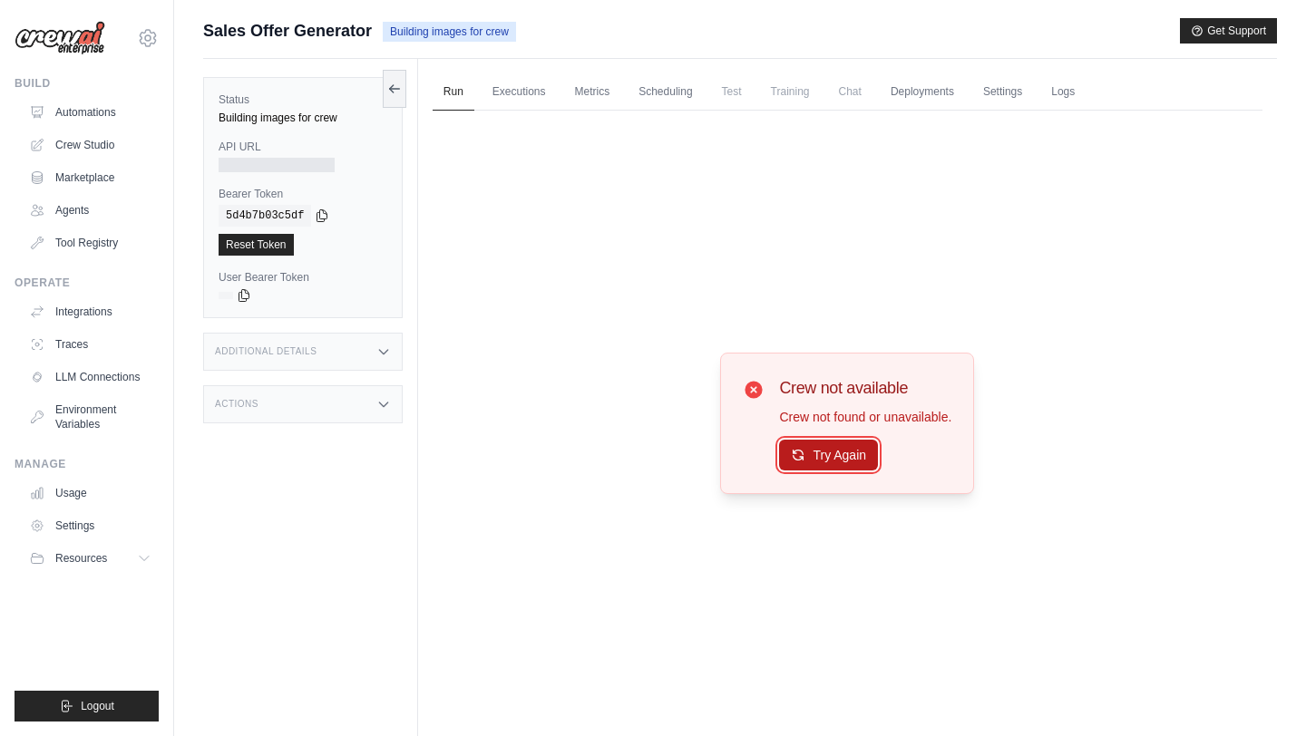
click at [812, 450] on button "Try Again" at bounding box center [828, 455] width 99 height 31
click at [500, 94] on link "Executions" at bounding box center [519, 92] width 75 height 38
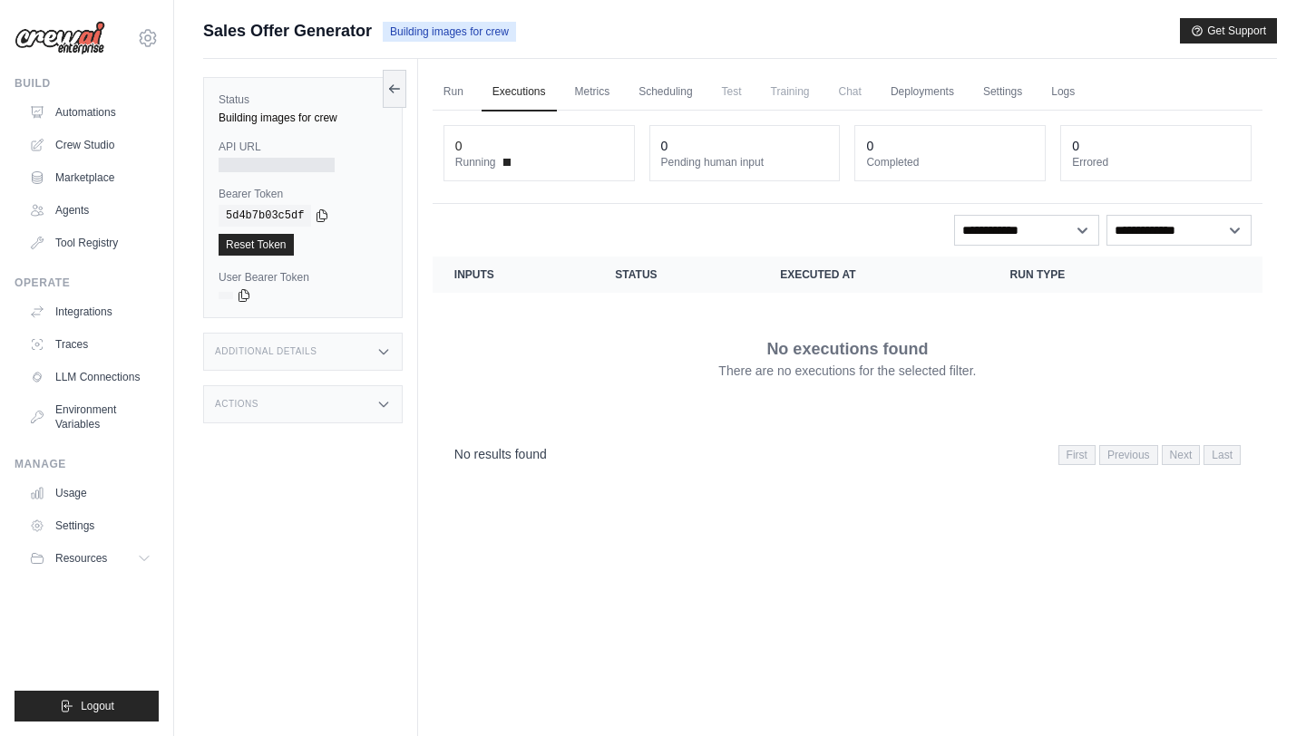
drag, startPoint x: 316, startPoint y: 33, endPoint x: 351, endPoint y: 31, distance: 35.4
click at [318, 33] on span "Sales Offer Generator" at bounding box center [287, 30] width 169 height 25
click at [418, 24] on span "Building images for crew" at bounding box center [449, 32] width 133 height 20
click at [416, 31] on span "Building images for crew" at bounding box center [449, 32] width 133 height 20
click at [331, 32] on span "Sales Offer Generator" at bounding box center [287, 30] width 169 height 25
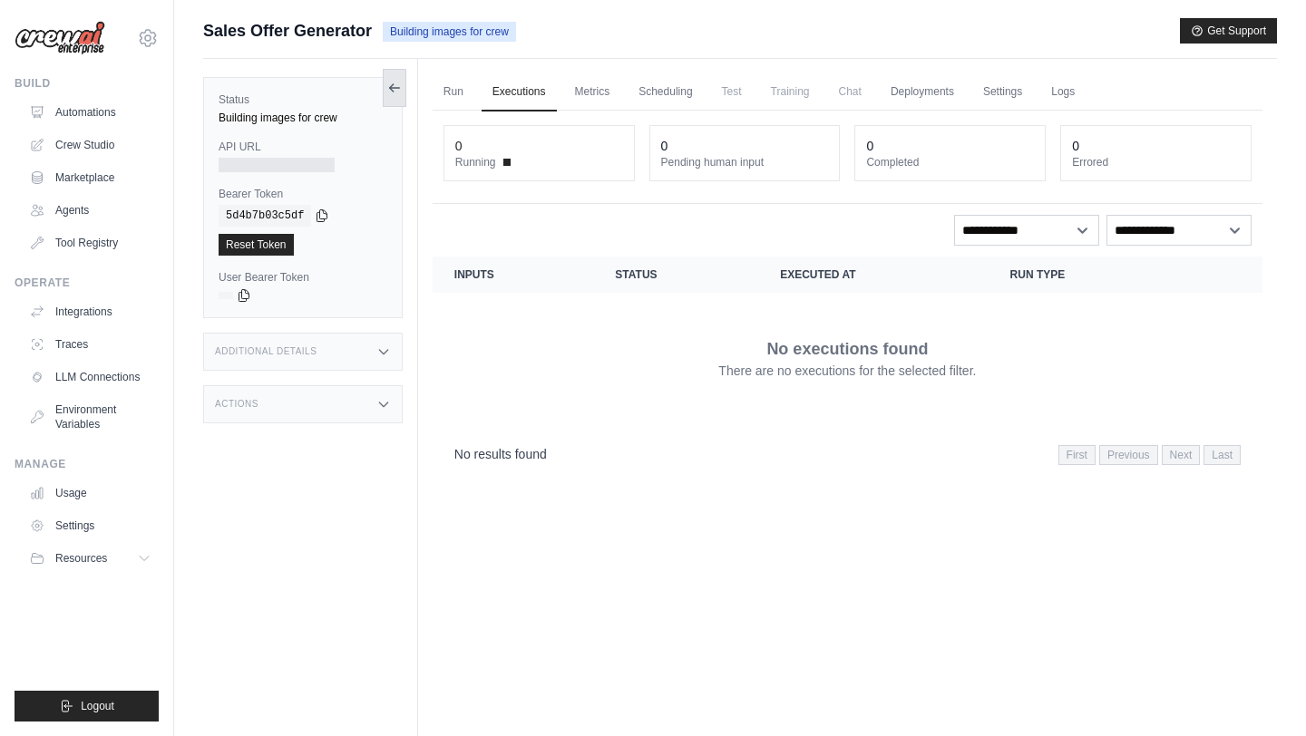
click at [400, 88] on icon at bounding box center [394, 88] width 15 height 15
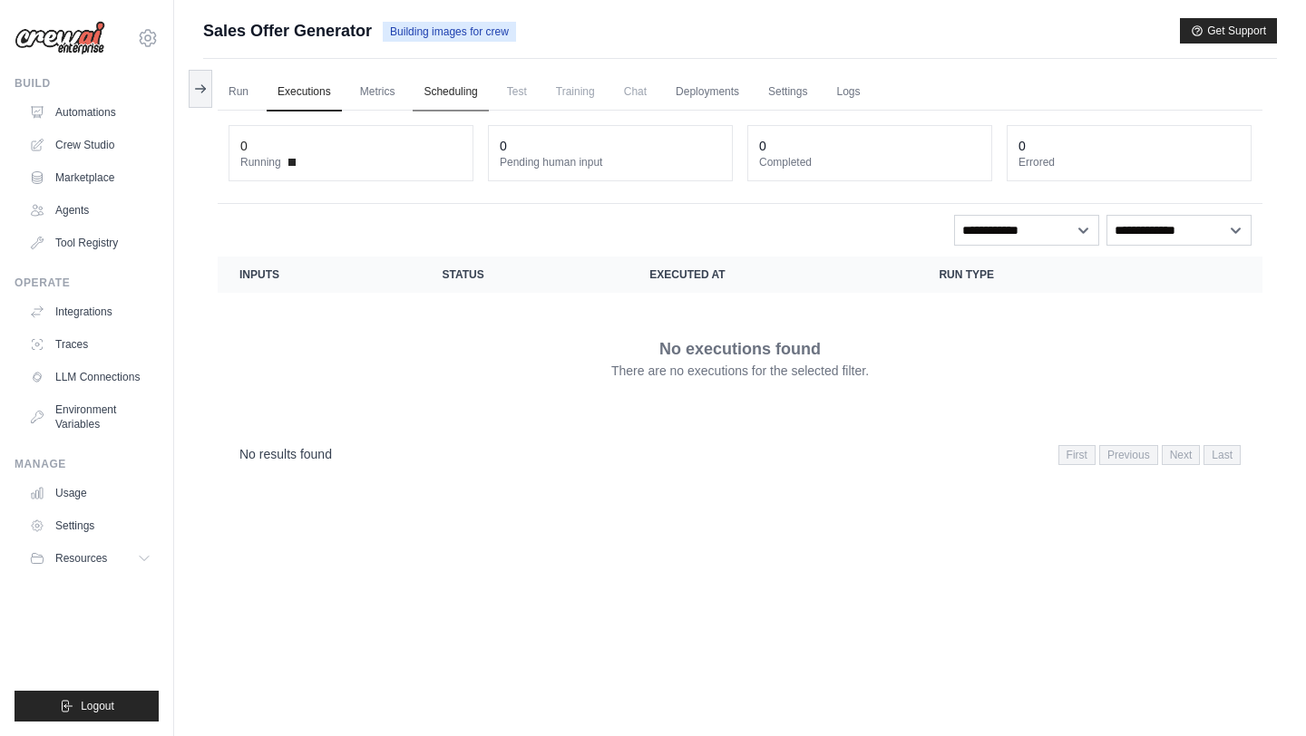
click at [449, 89] on link "Scheduling" at bounding box center [450, 92] width 75 height 38
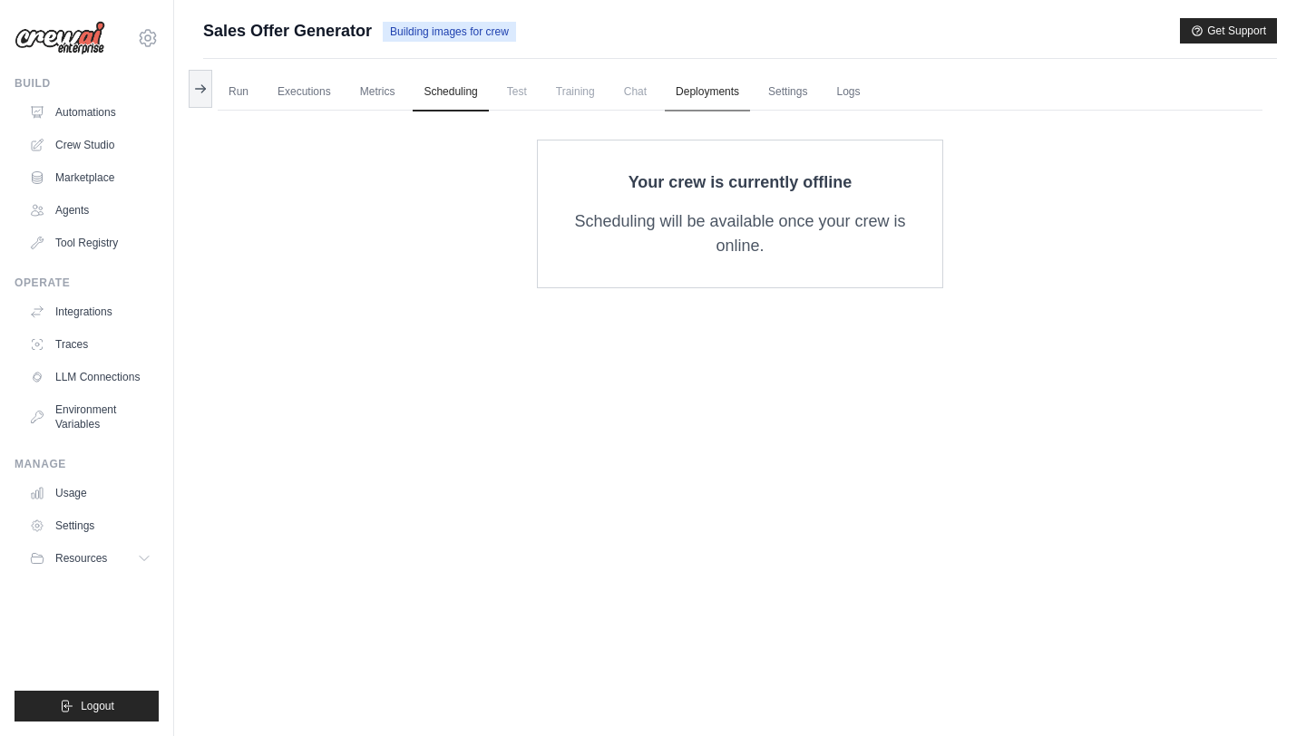
click at [693, 94] on link "Deployments" at bounding box center [707, 92] width 85 height 38
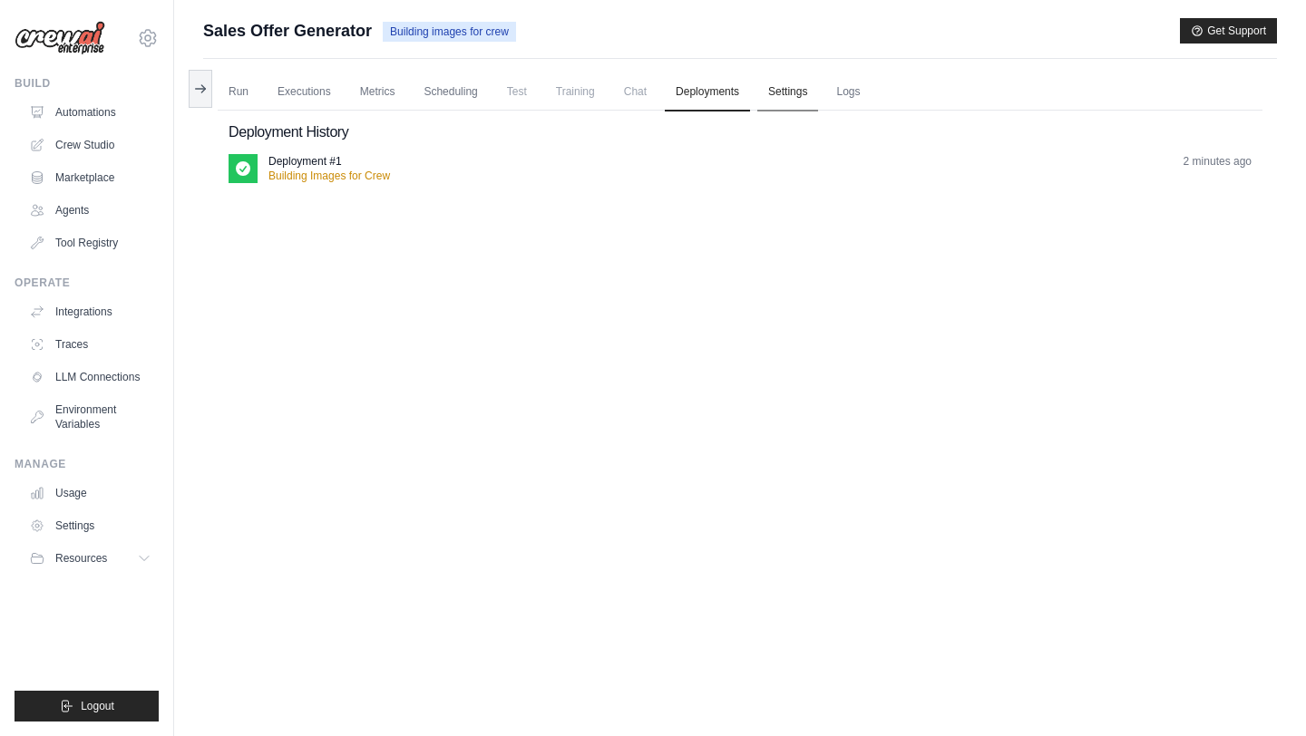
click at [782, 92] on link "Settings" at bounding box center [787, 92] width 61 height 38
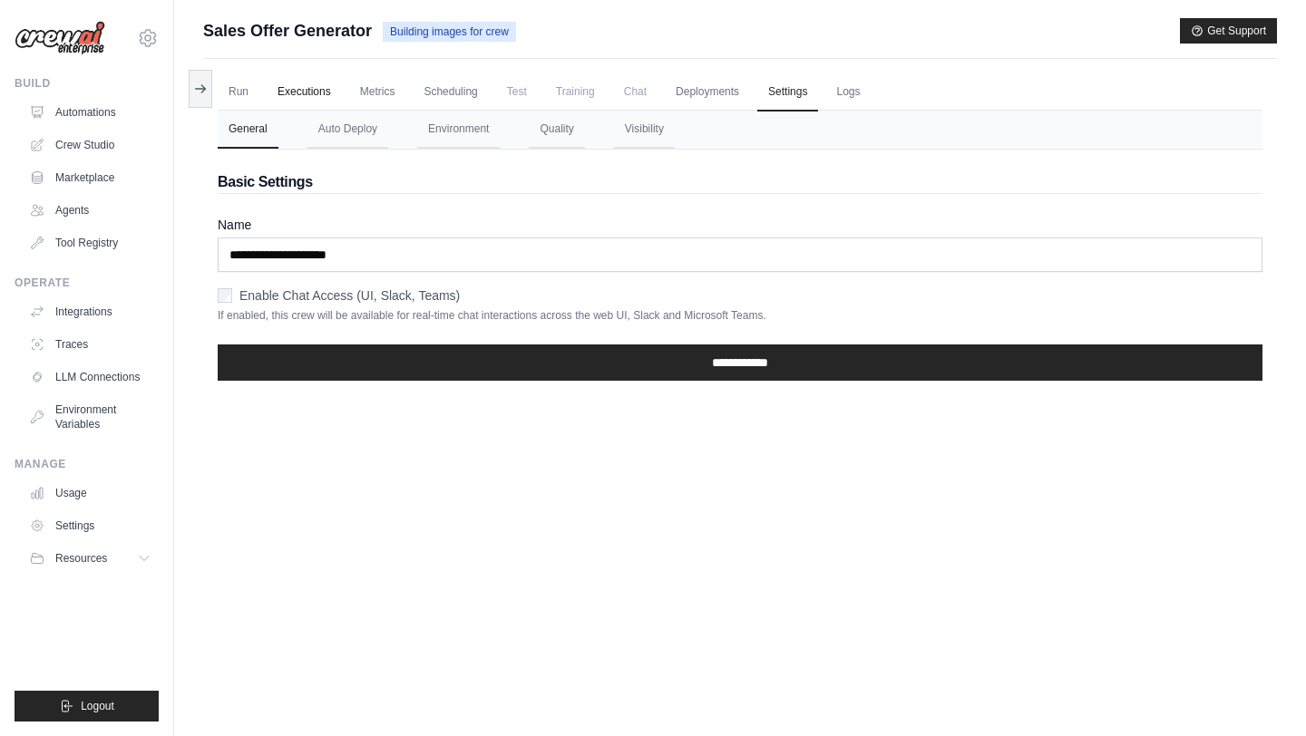
click at [268, 94] on link "Executions" at bounding box center [304, 92] width 75 height 38
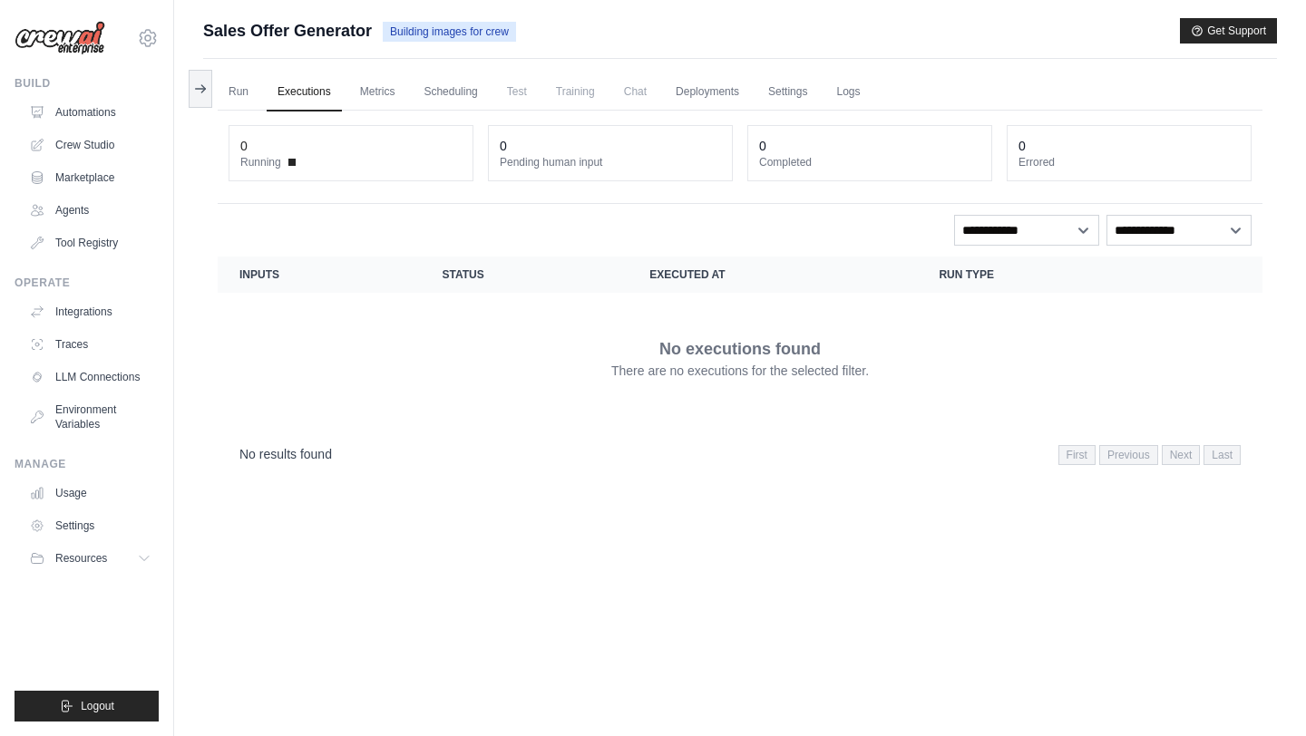
click at [306, 92] on link "Executions" at bounding box center [304, 92] width 75 height 38
click at [365, 87] on link "Metrics" at bounding box center [377, 92] width 57 height 38
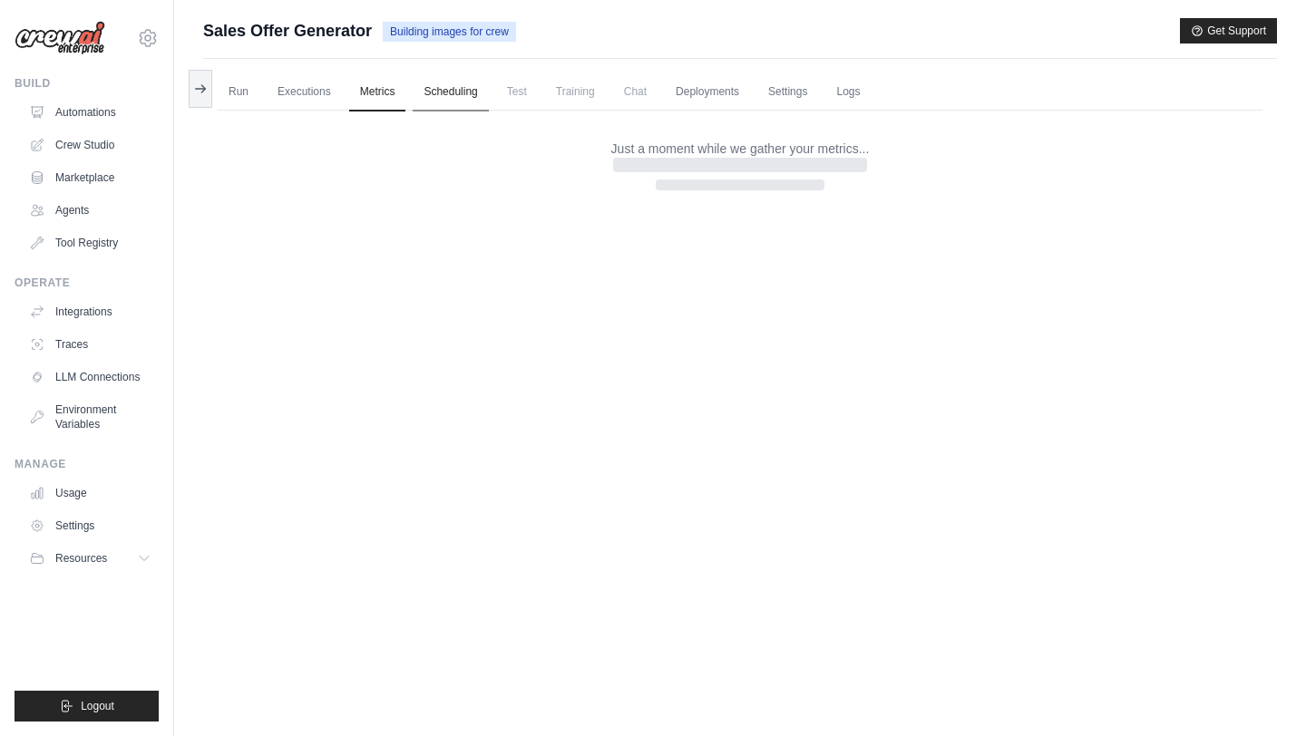
click at [428, 85] on link "Scheduling" at bounding box center [450, 92] width 75 height 38
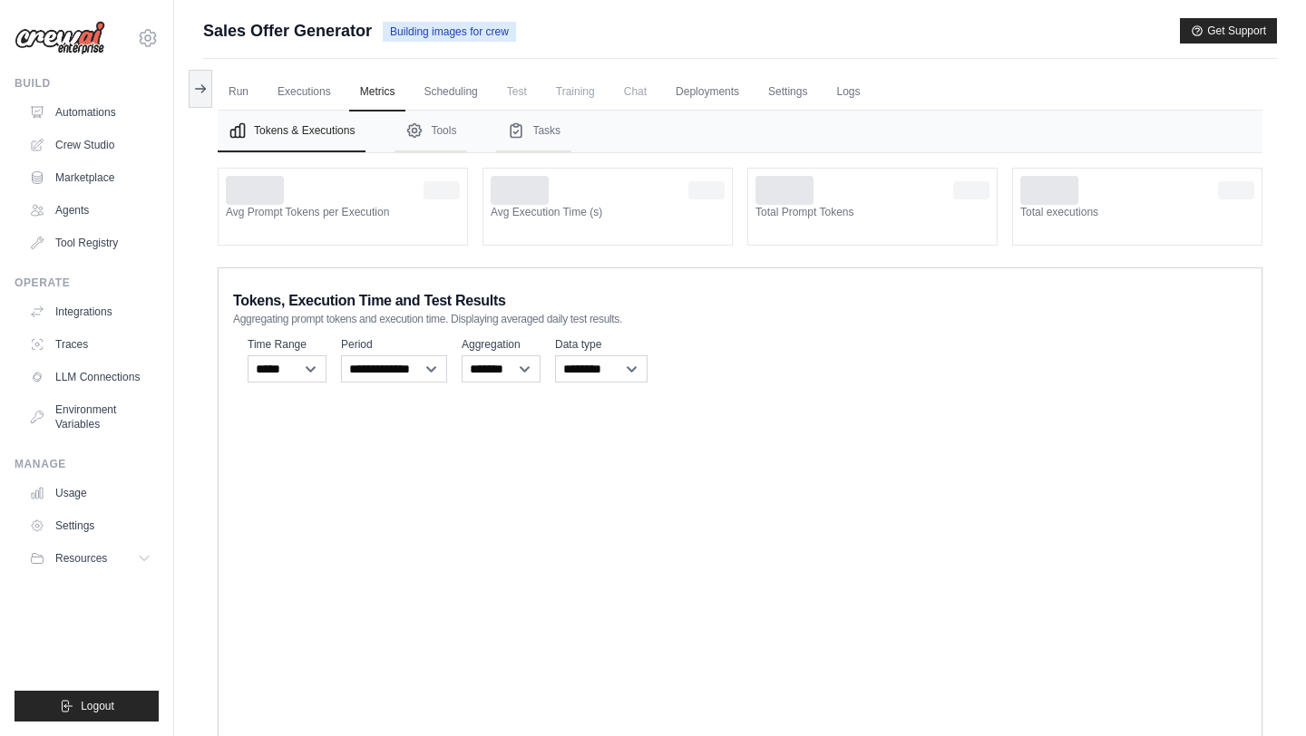
scroll to position [77, 0]
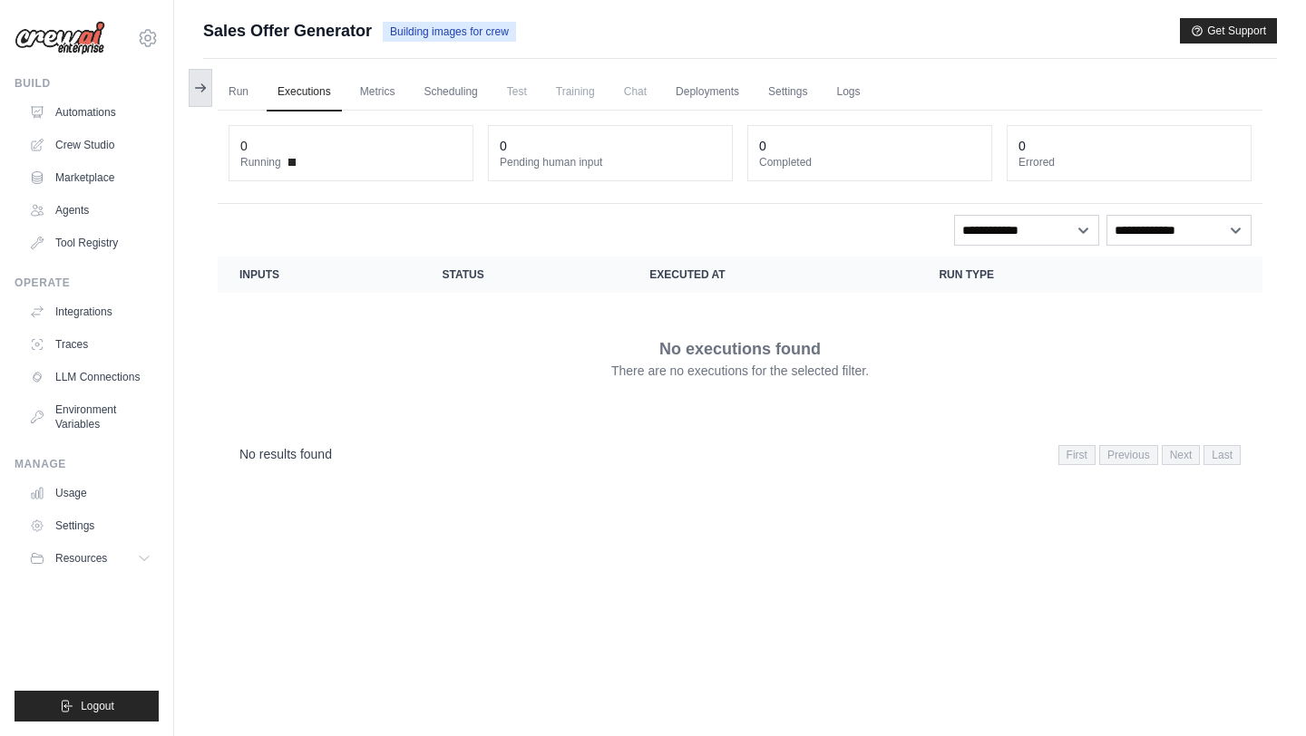
click at [205, 91] on icon at bounding box center [200, 88] width 15 height 15
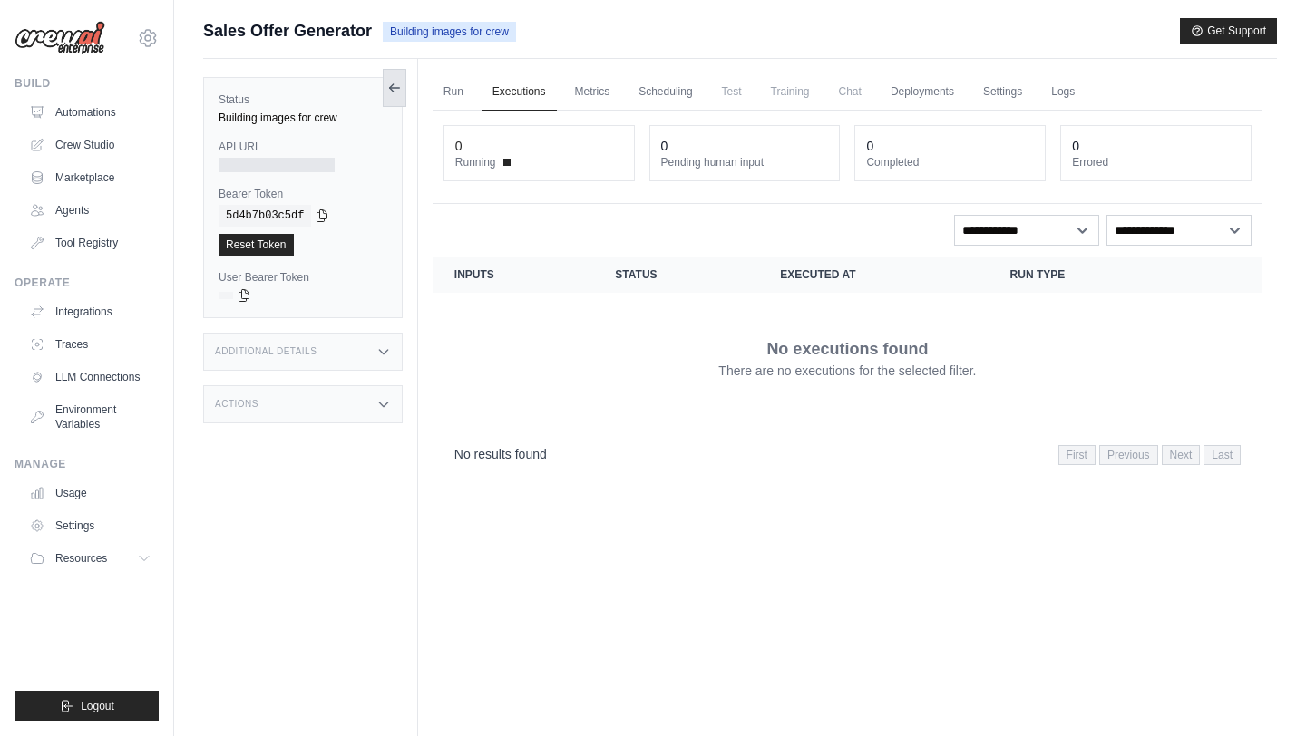
click at [394, 92] on icon at bounding box center [394, 88] width 15 height 15
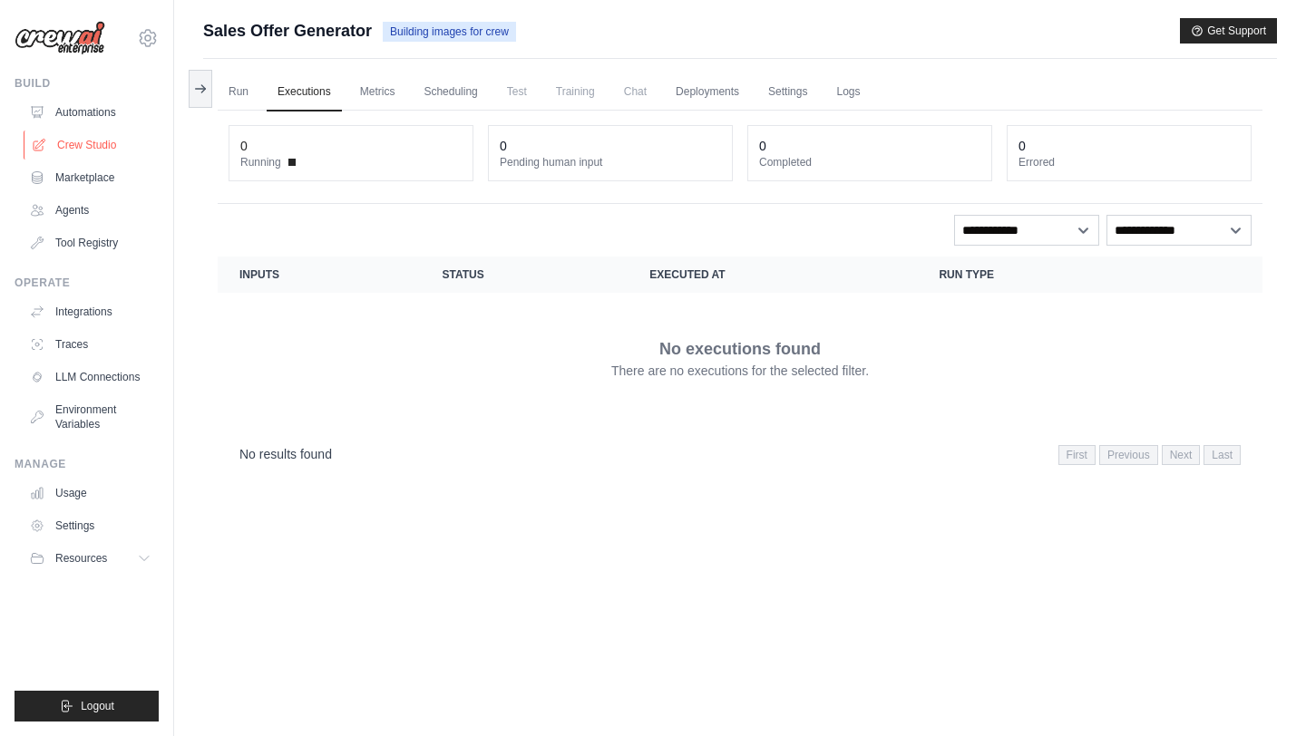
click at [98, 140] on link "Crew Studio" at bounding box center [92, 145] width 137 height 29
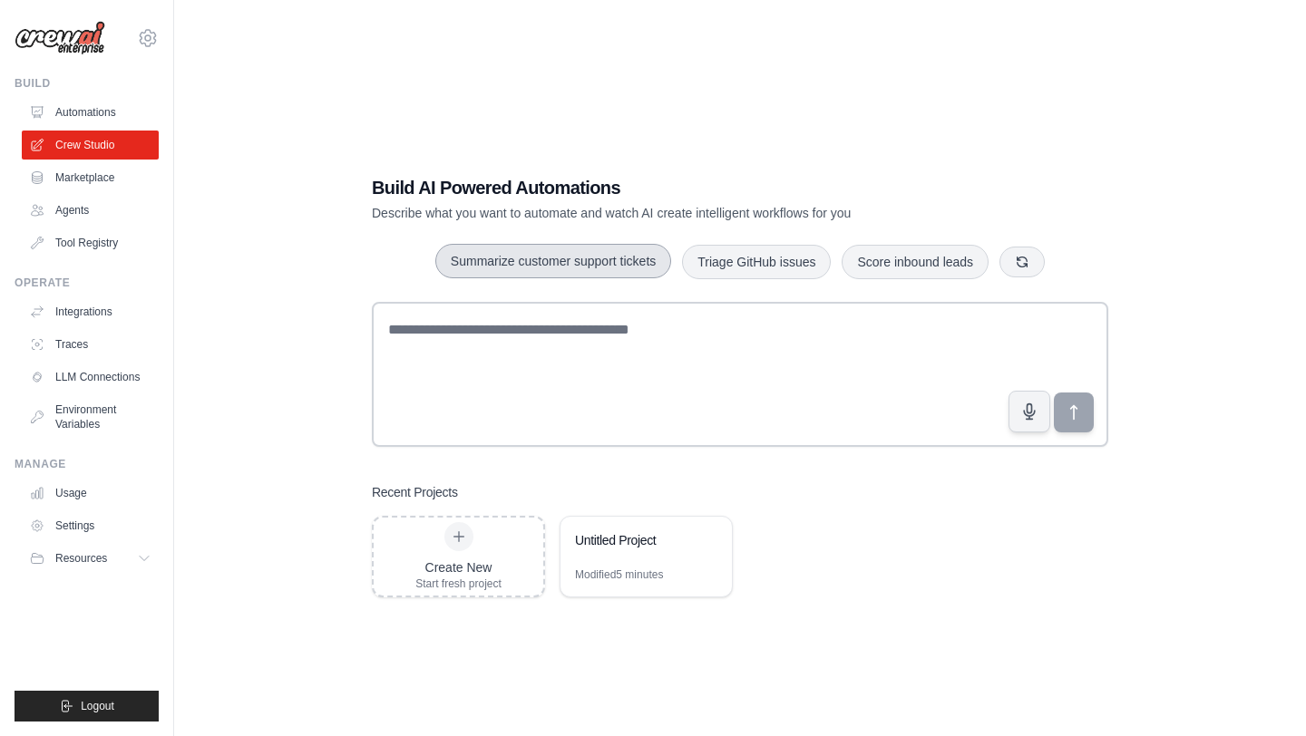
click at [622, 263] on button "Summarize customer support tickets" at bounding box center [553, 261] width 236 height 34
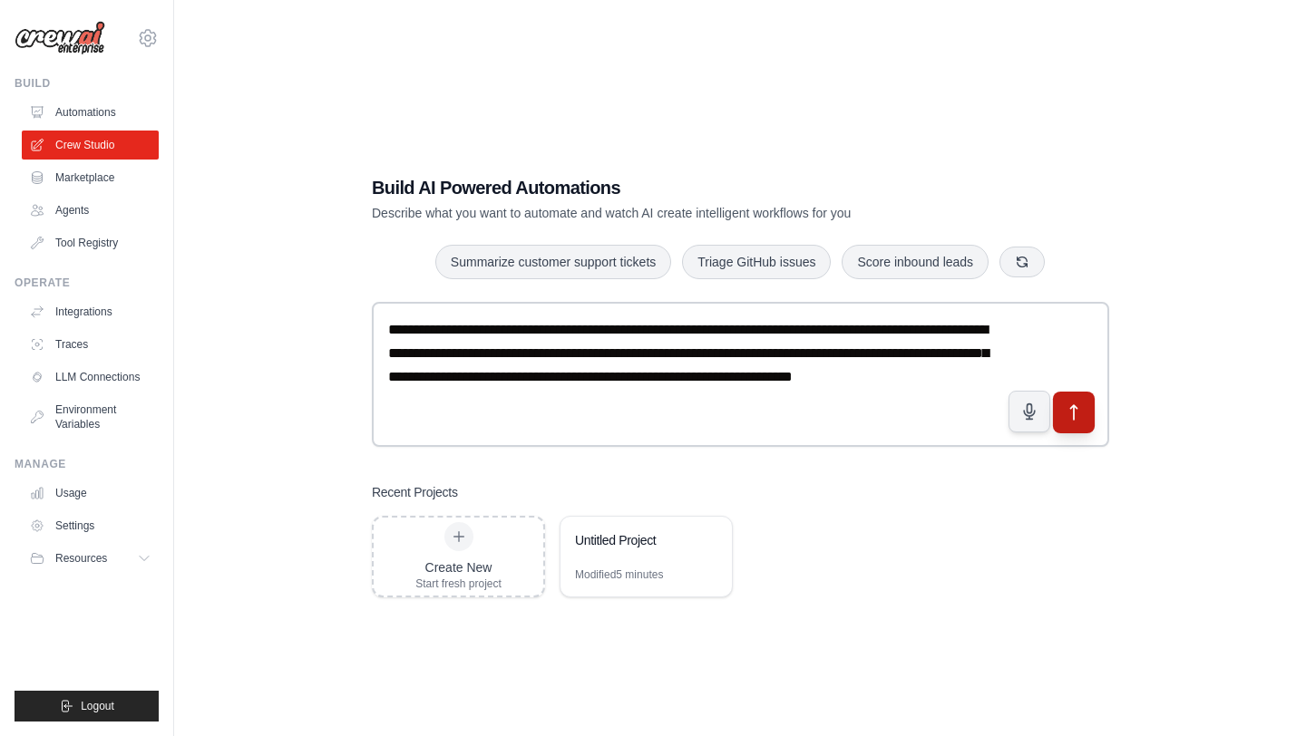
click at [1081, 407] on icon "submit" at bounding box center [1074, 413] width 19 height 19
click at [85, 112] on link "Automations" at bounding box center [92, 112] width 137 height 29
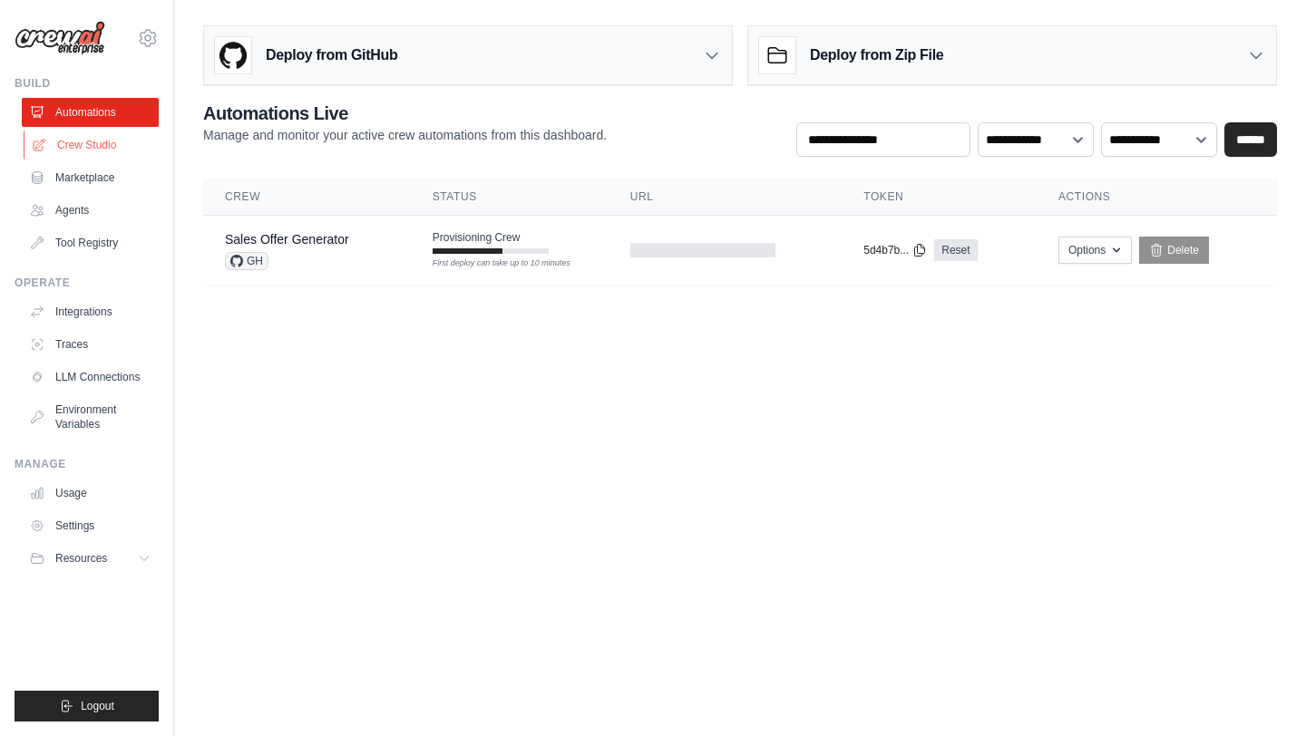
click at [91, 149] on link "Crew Studio" at bounding box center [92, 145] width 137 height 29
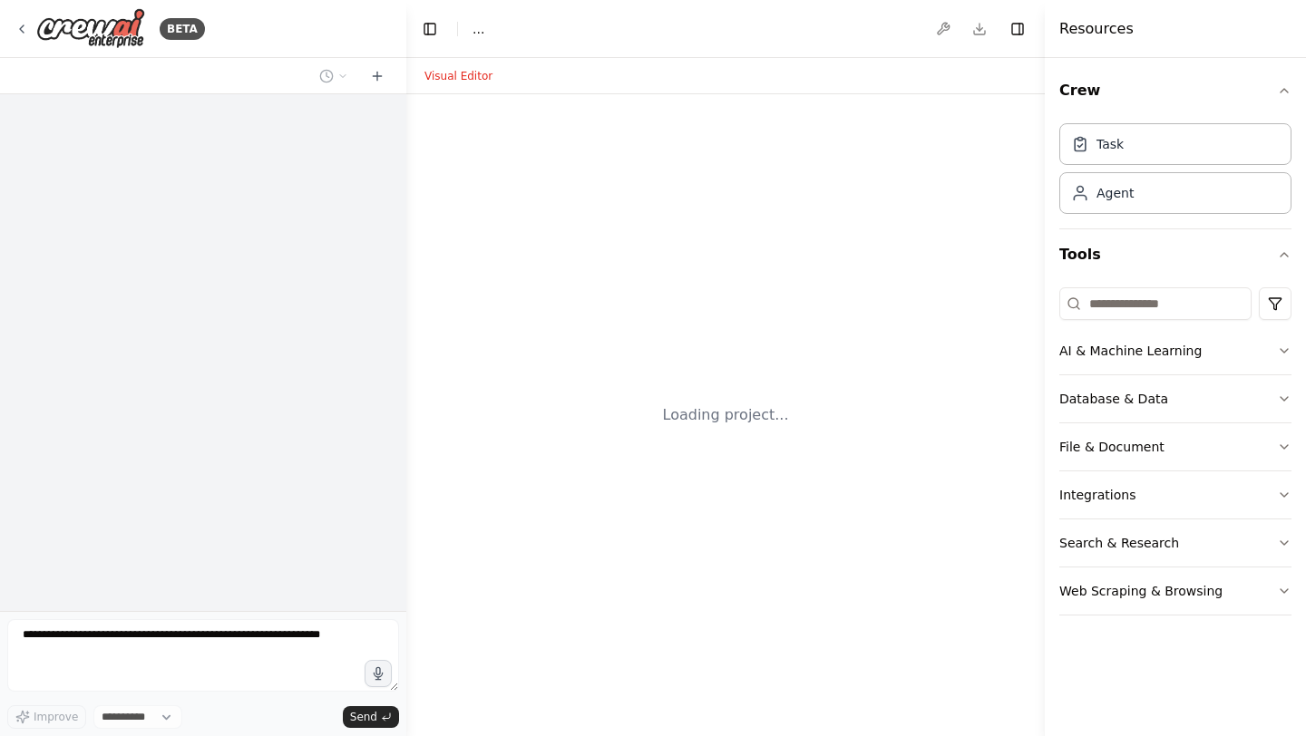
select select "****"
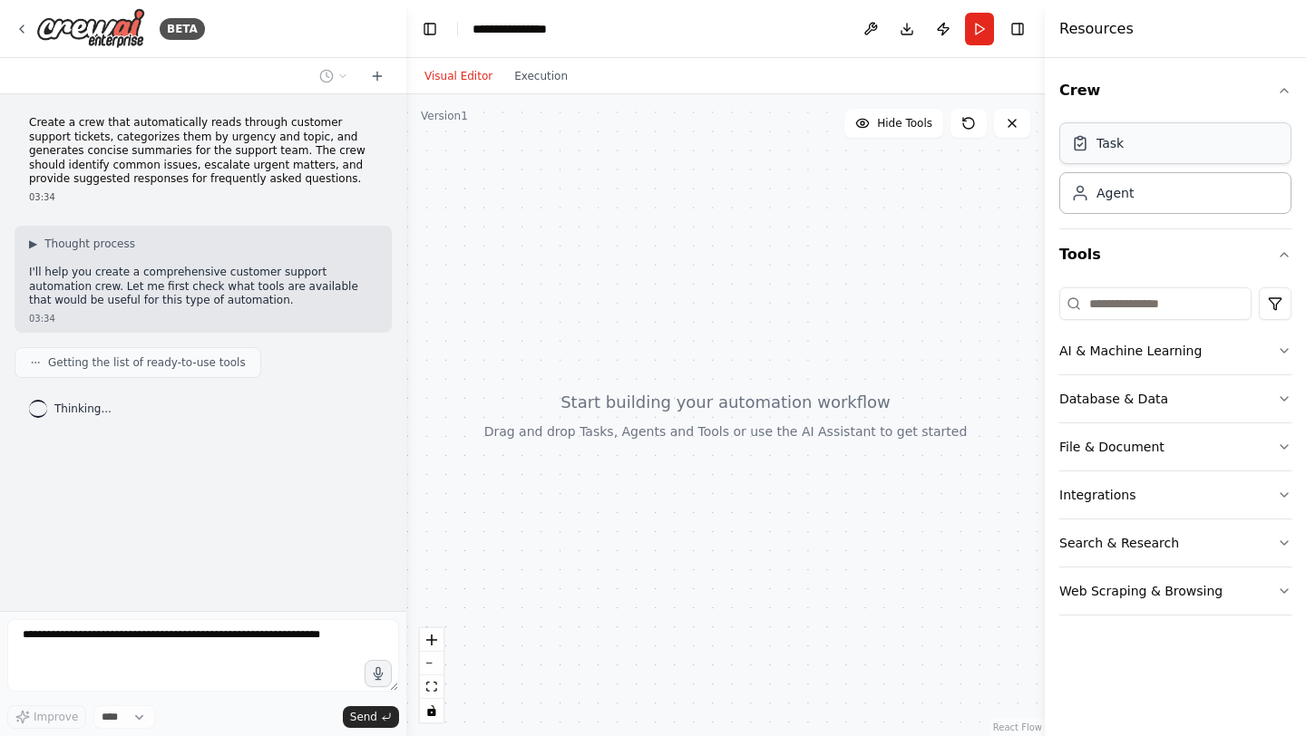
click at [1137, 151] on div "Task" at bounding box center [1175, 143] width 232 height 42
click at [1287, 71] on button "Crew" at bounding box center [1175, 90] width 232 height 51
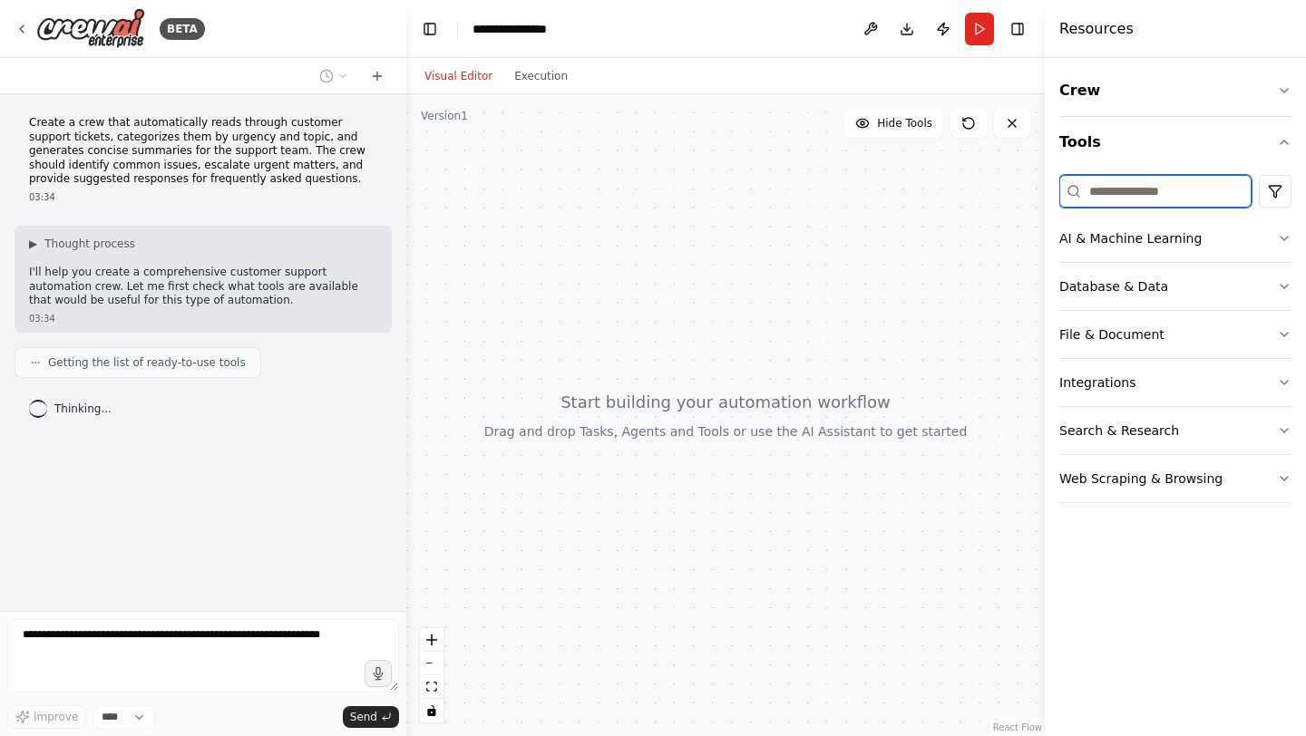
click at [1137, 204] on input at bounding box center [1155, 191] width 192 height 33
click at [1273, 237] on button "AI & Machine Learning" at bounding box center [1175, 238] width 232 height 47
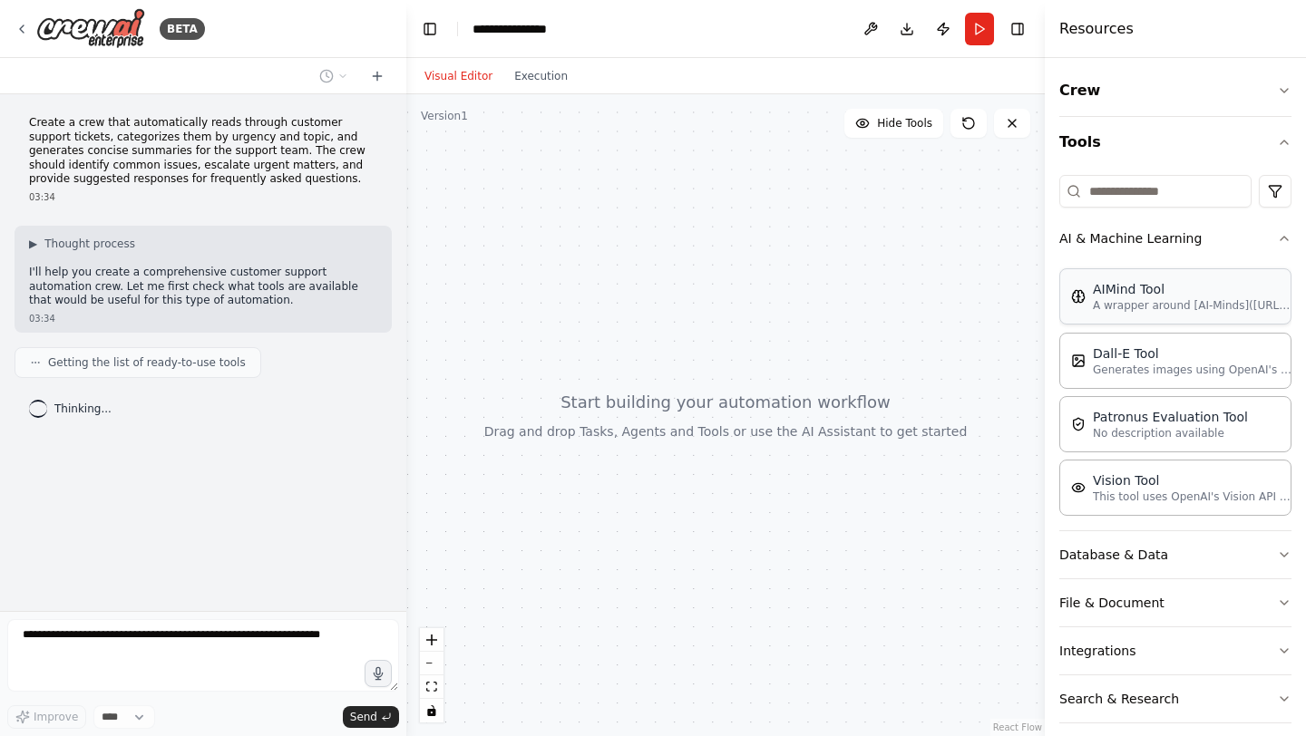
click at [1141, 298] on p "A wrapper around [AI-Minds]([URL][DOMAIN_NAME]). Useful for when you need answe…" at bounding box center [1192, 305] width 199 height 15
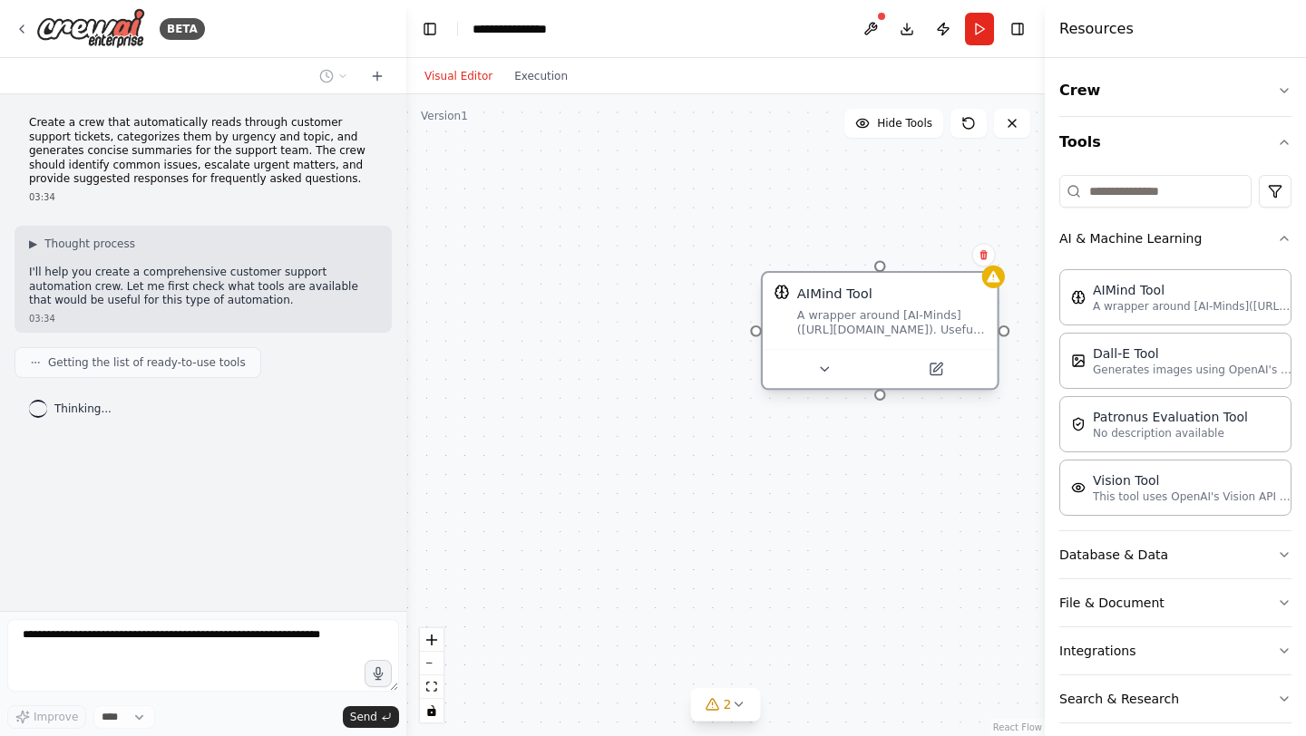
drag, startPoint x: 968, startPoint y: 329, endPoint x: 823, endPoint y: 324, distance: 145.2
click at [824, 322] on div "AIMind Tool A wrapper around [AI-Minds]([URL][DOMAIN_NAME]). Useful for when yo…" at bounding box center [891, 312] width 189 height 54
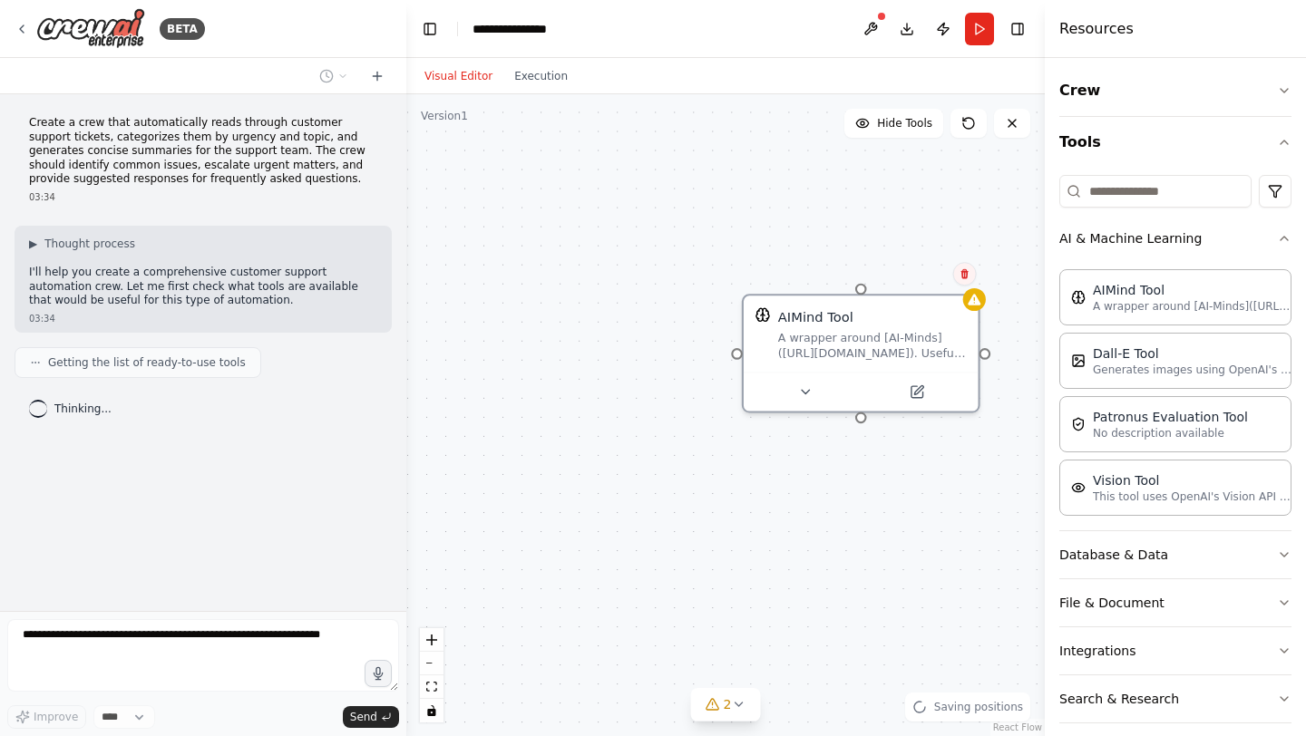
click at [969, 277] on button at bounding box center [965, 274] width 24 height 24
click at [968, 273] on icon at bounding box center [964, 273] width 11 height 11
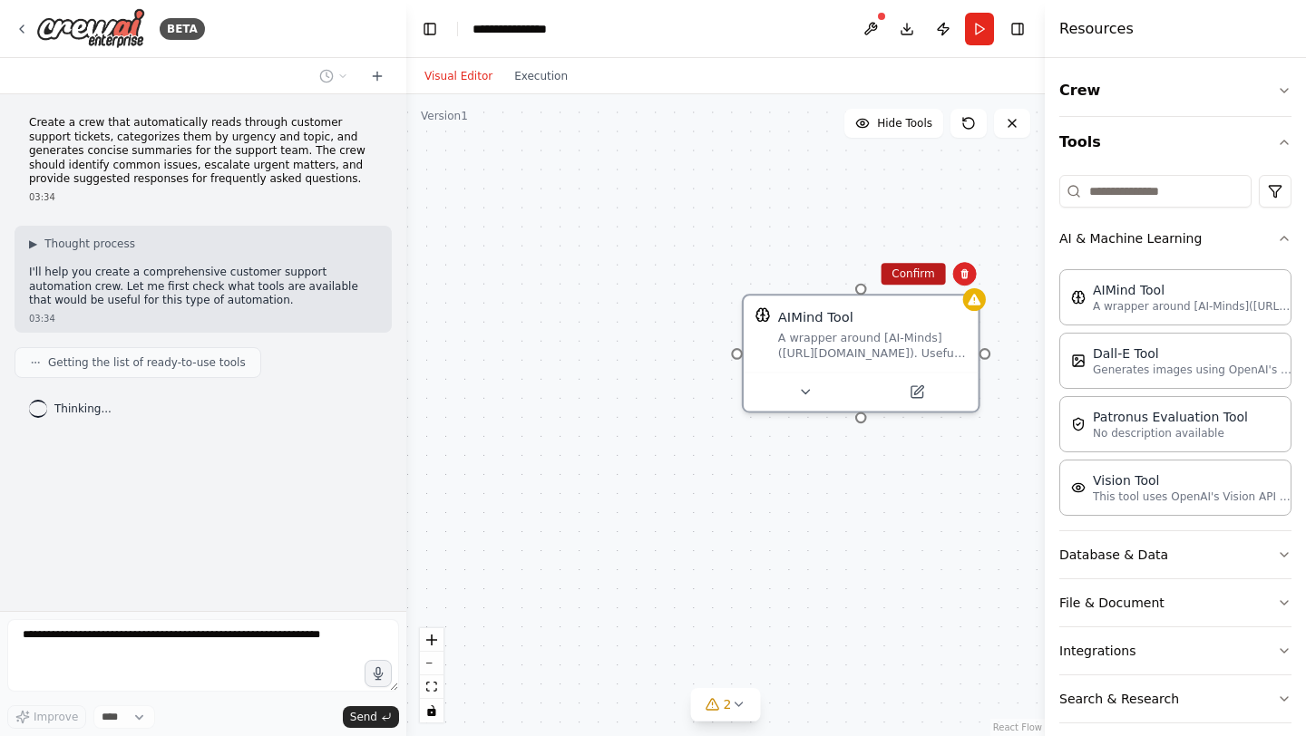
click at [928, 281] on button "Confirm" at bounding box center [912, 274] width 64 height 22
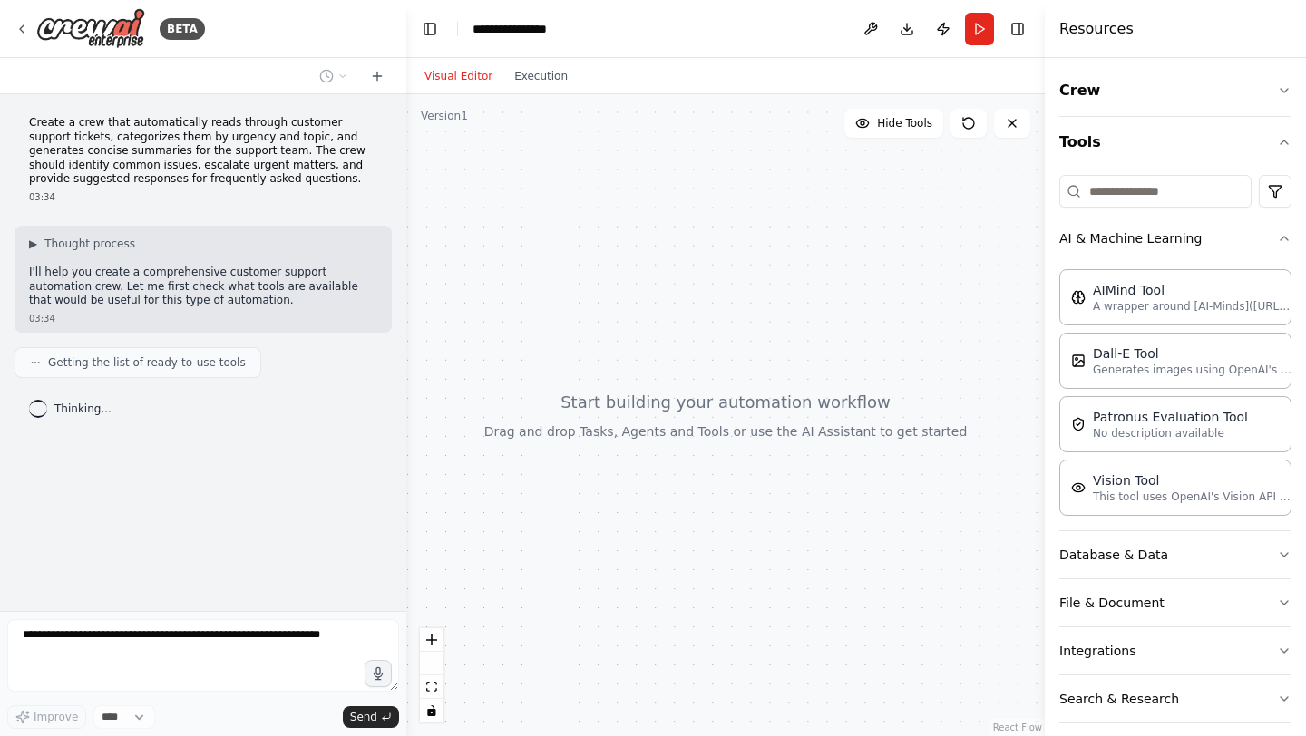
scroll to position [64, 0]
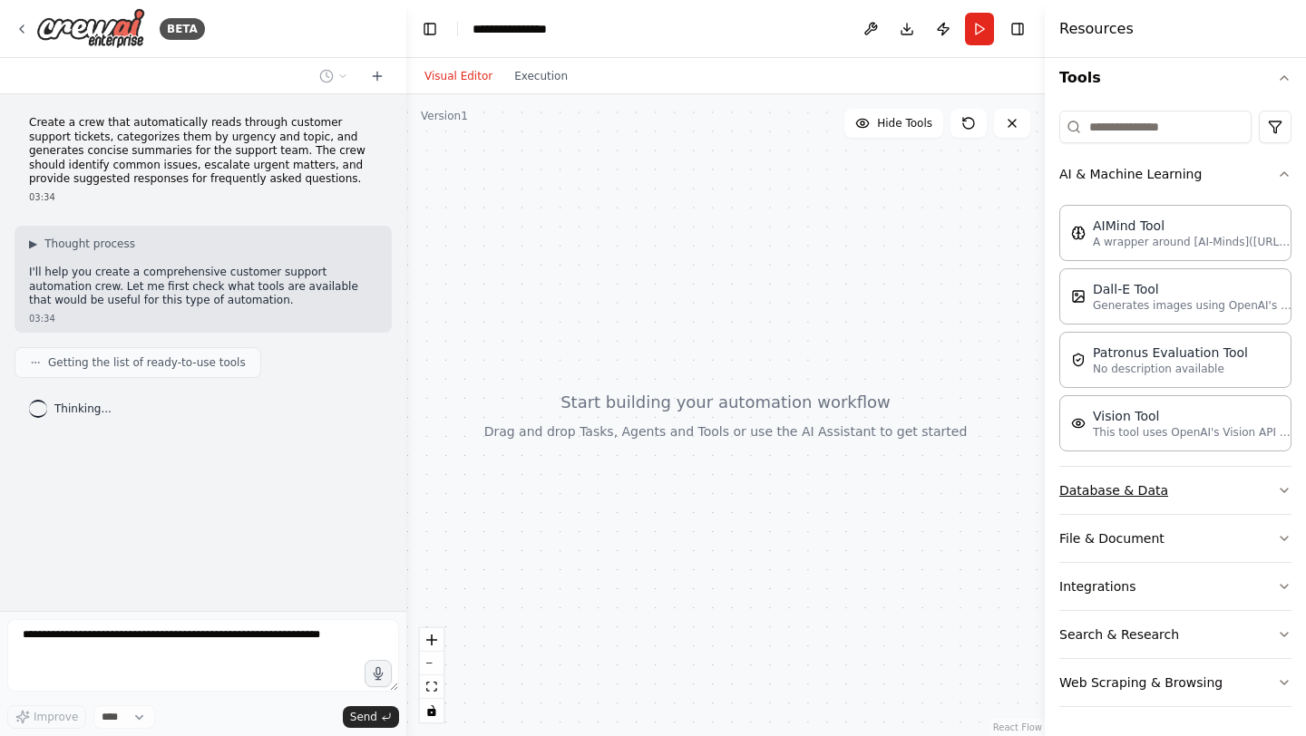
click at [1137, 507] on button "Database & Data" at bounding box center [1175, 490] width 232 height 47
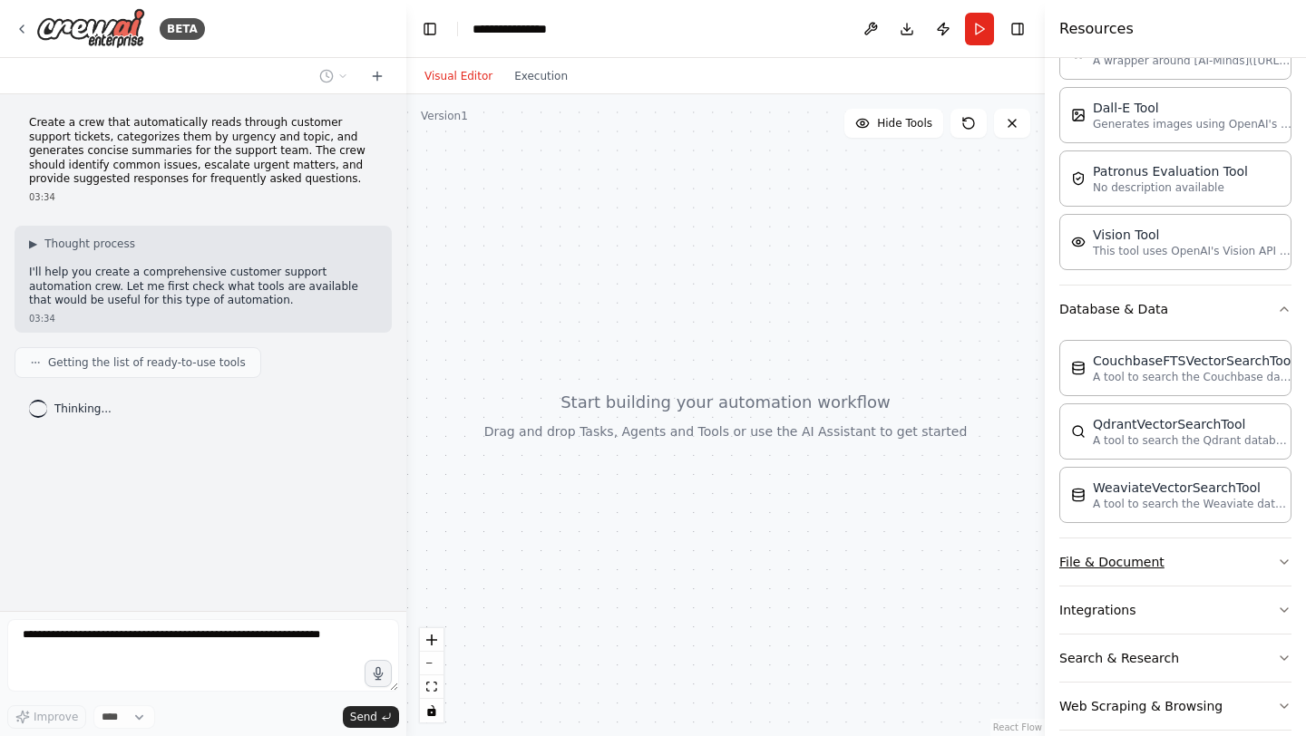
scroll to position [269, 0]
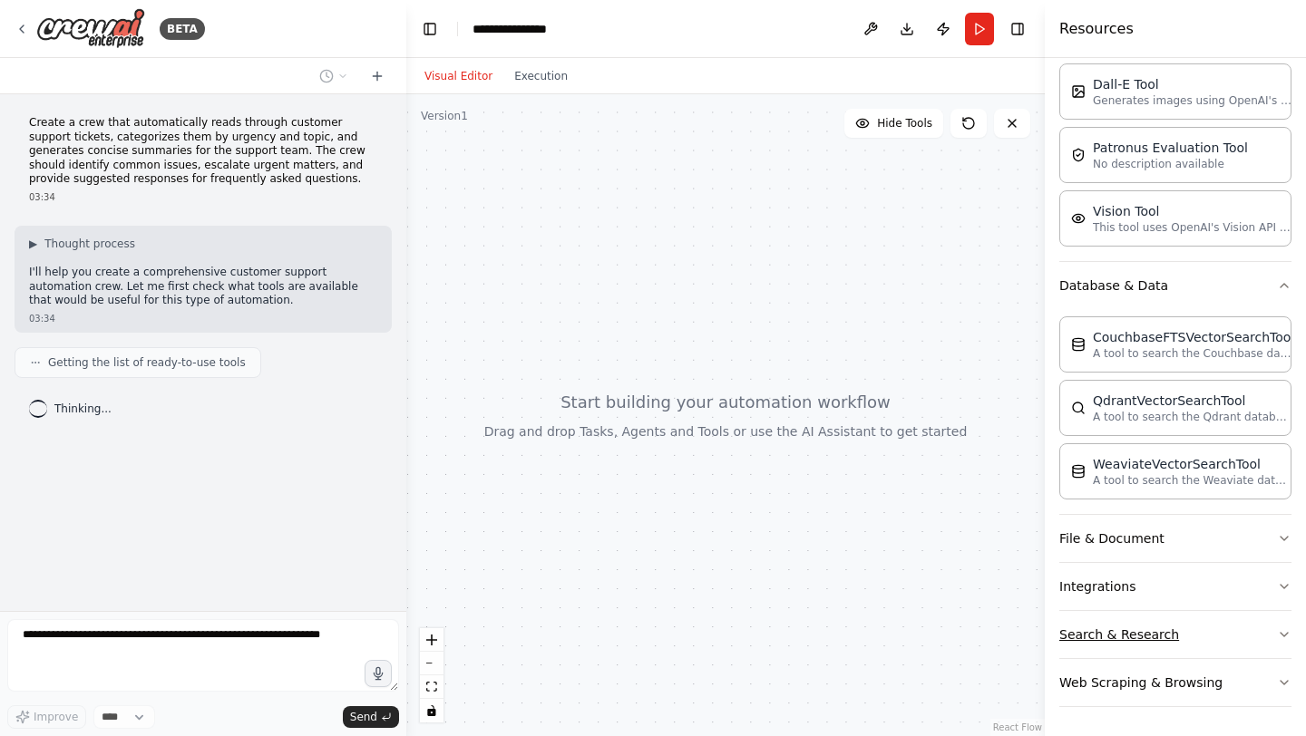
click at [1206, 627] on button "Search & Research" at bounding box center [1175, 634] width 232 height 47
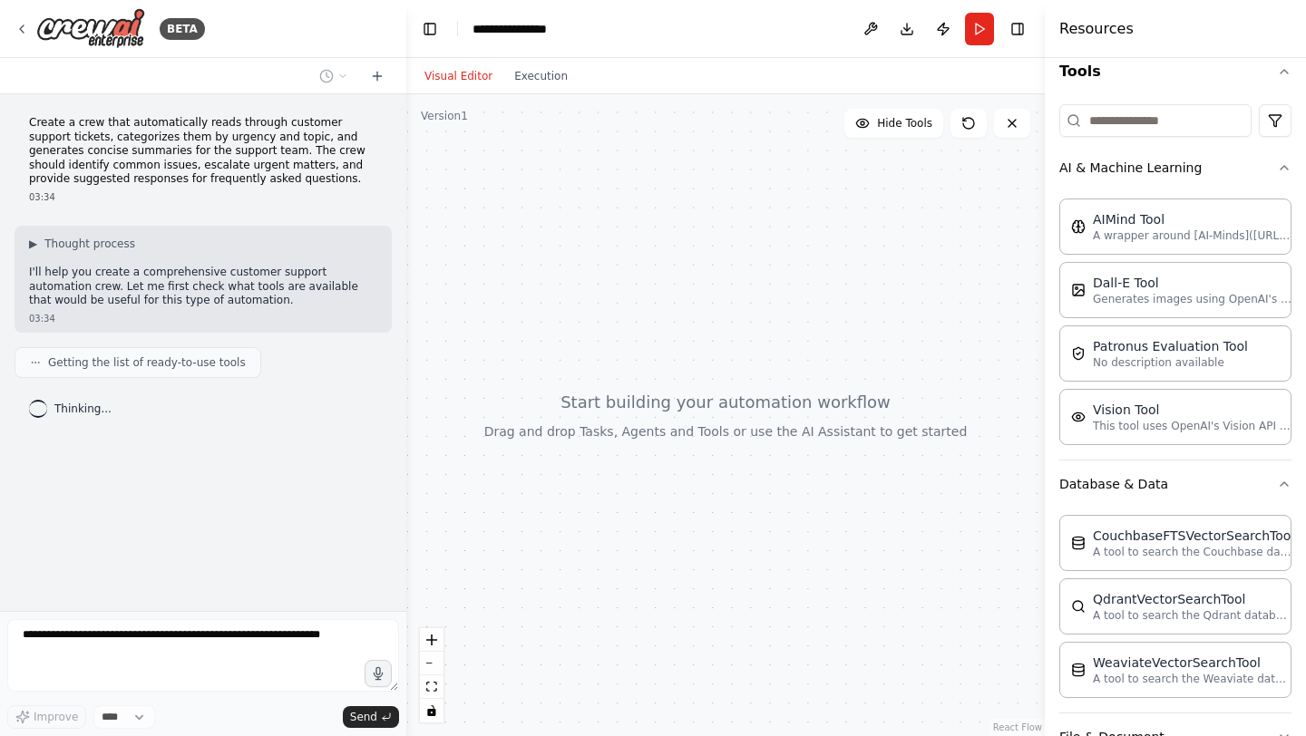
scroll to position [0, 0]
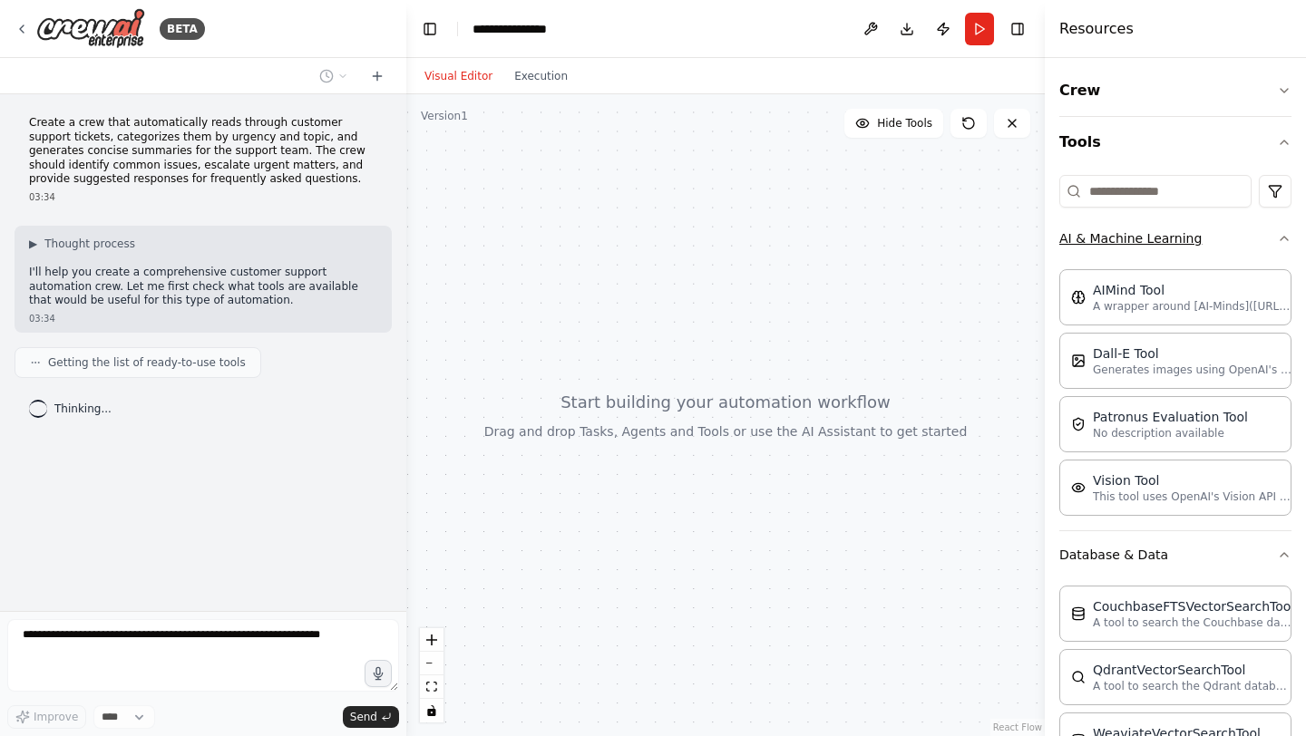
click at [1237, 233] on button "AI & Machine Learning" at bounding box center [1175, 238] width 232 height 47
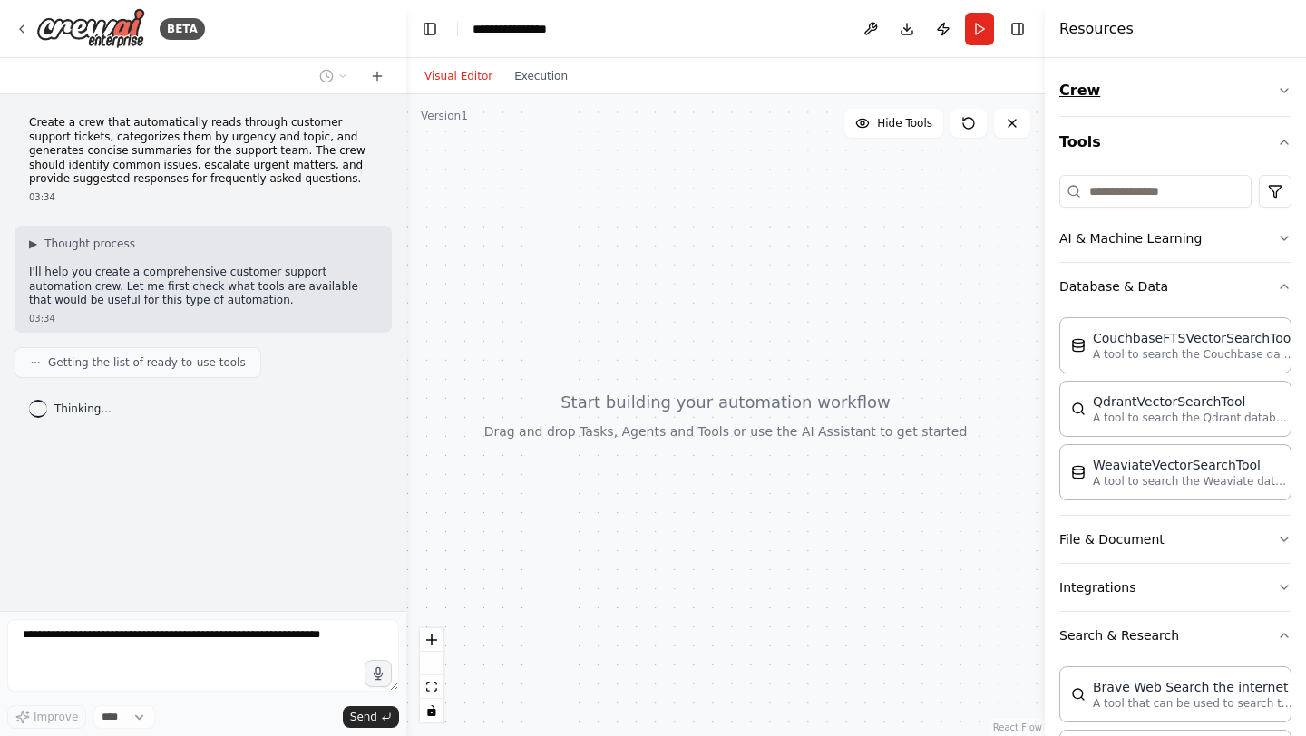
click at [1202, 105] on button "Crew" at bounding box center [1175, 90] width 232 height 51
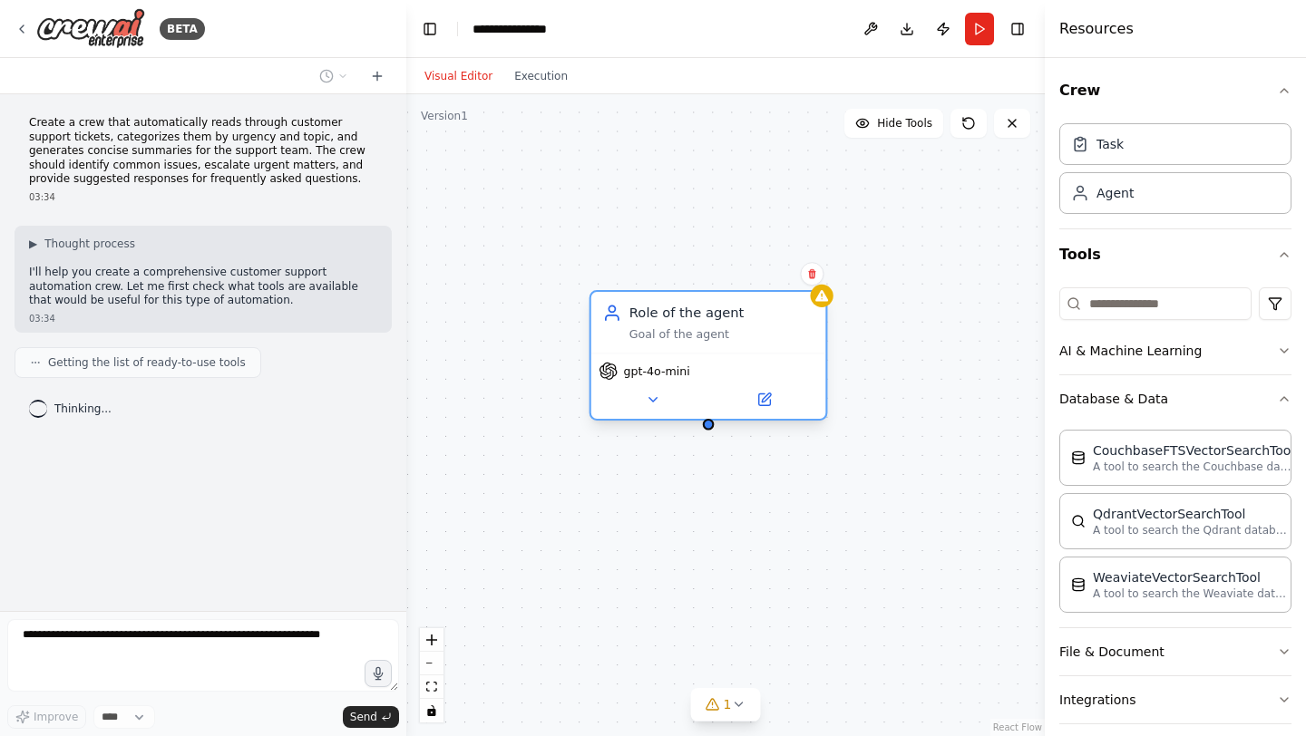
drag, startPoint x: 867, startPoint y: 337, endPoint x: 686, endPoint y: 317, distance: 181.6
click at [686, 318] on div "Role of the agent" at bounding box center [721, 313] width 185 height 19
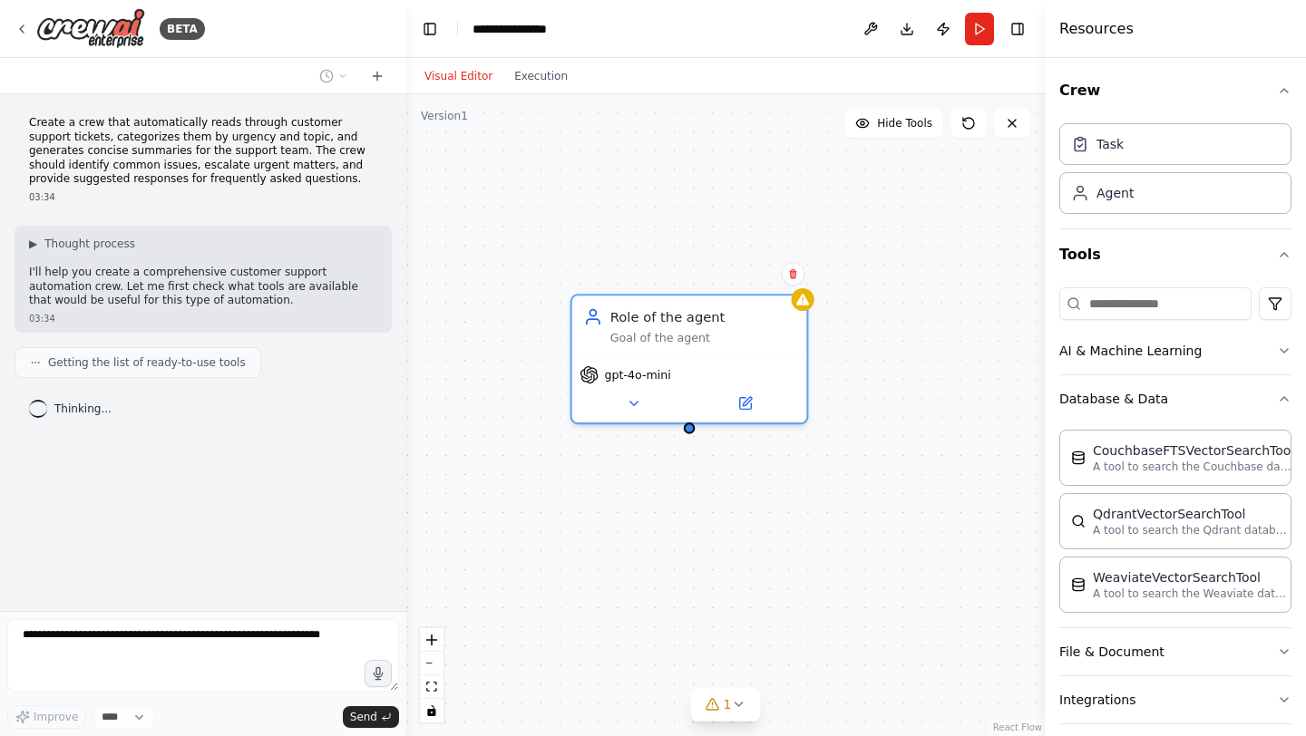
click at [685, 431] on div at bounding box center [690, 429] width 12 height 12
click at [687, 426] on div at bounding box center [690, 425] width 12 height 12
drag, startPoint x: 687, startPoint y: 426, endPoint x: 695, endPoint y: 476, distance: 50.4
click at [695, 476] on div "Role of the agent Goal of the agent gpt-4o-mini" at bounding box center [725, 415] width 638 height 642
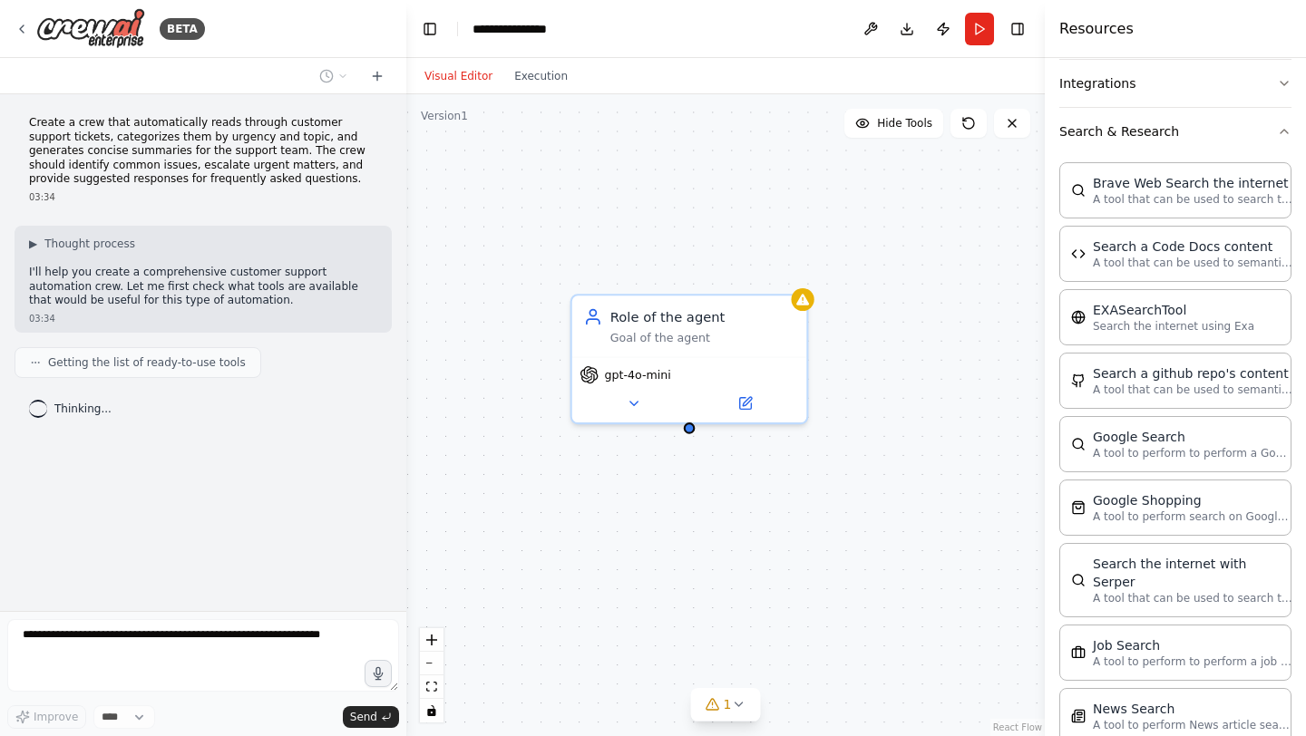
scroll to position [626, 0]
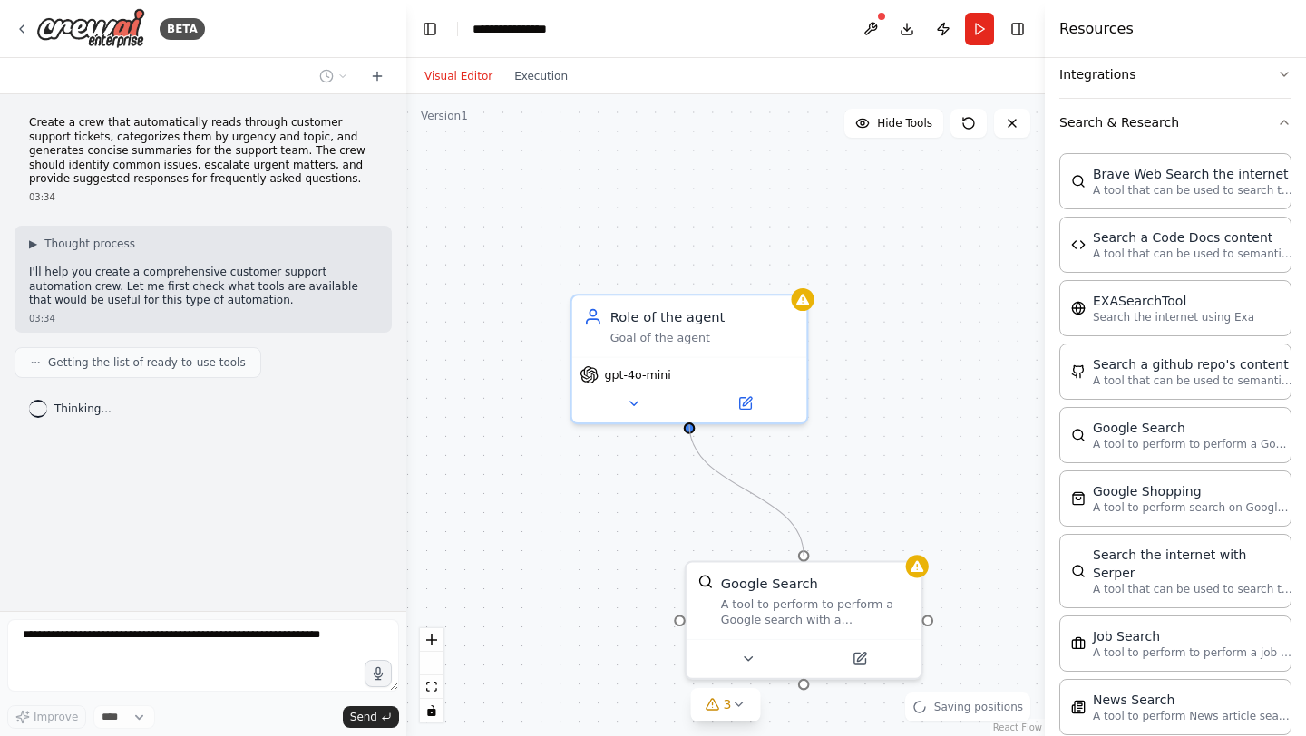
drag, startPoint x: 806, startPoint y: 557, endPoint x: 690, endPoint y: 435, distance: 168.0
click at [690, 433] on div "Role of the agent Goal of the agent gpt-4o-mini Google Search A tool to perform…" at bounding box center [725, 415] width 638 height 642
click at [729, 341] on div "Goal of the agent" at bounding box center [704, 335] width 182 height 15
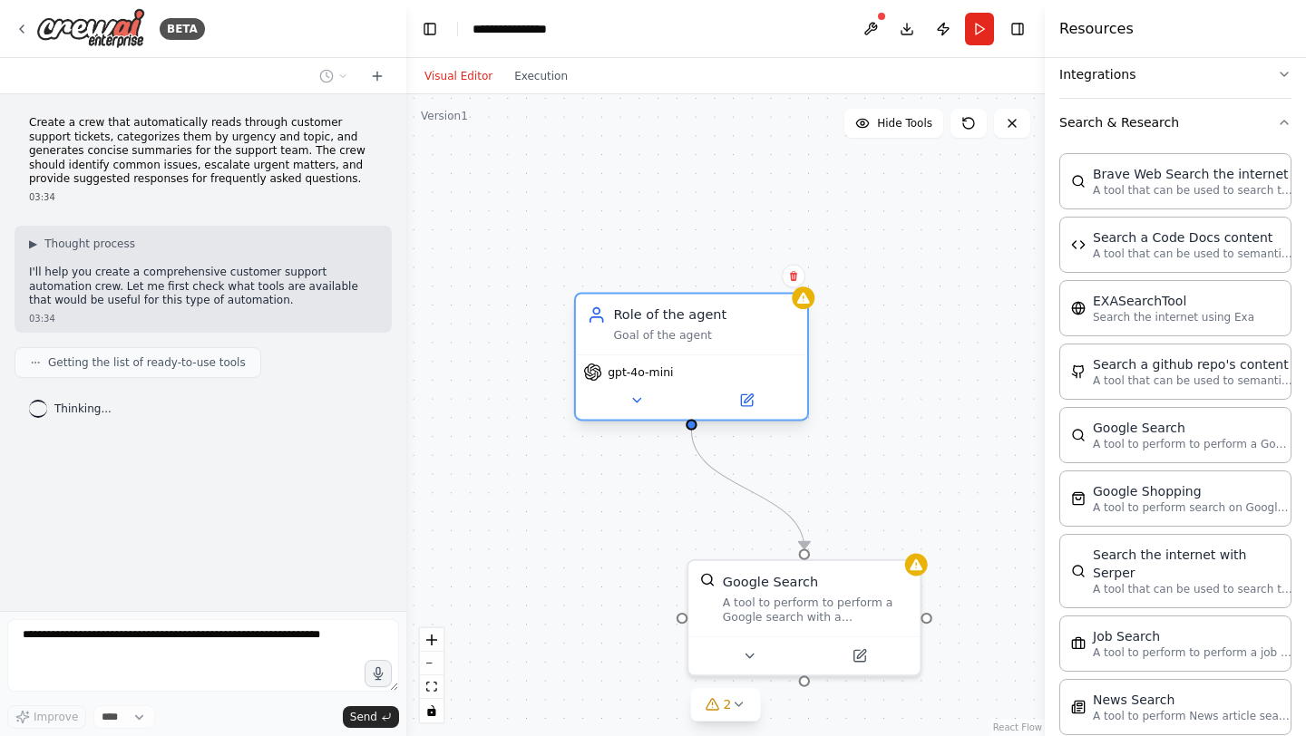
click at [729, 341] on div "Goal of the agent" at bounding box center [704, 335] width 182 height 15
click at [749, 404] on icon at bounding box center [746, 399] width 11 height 11
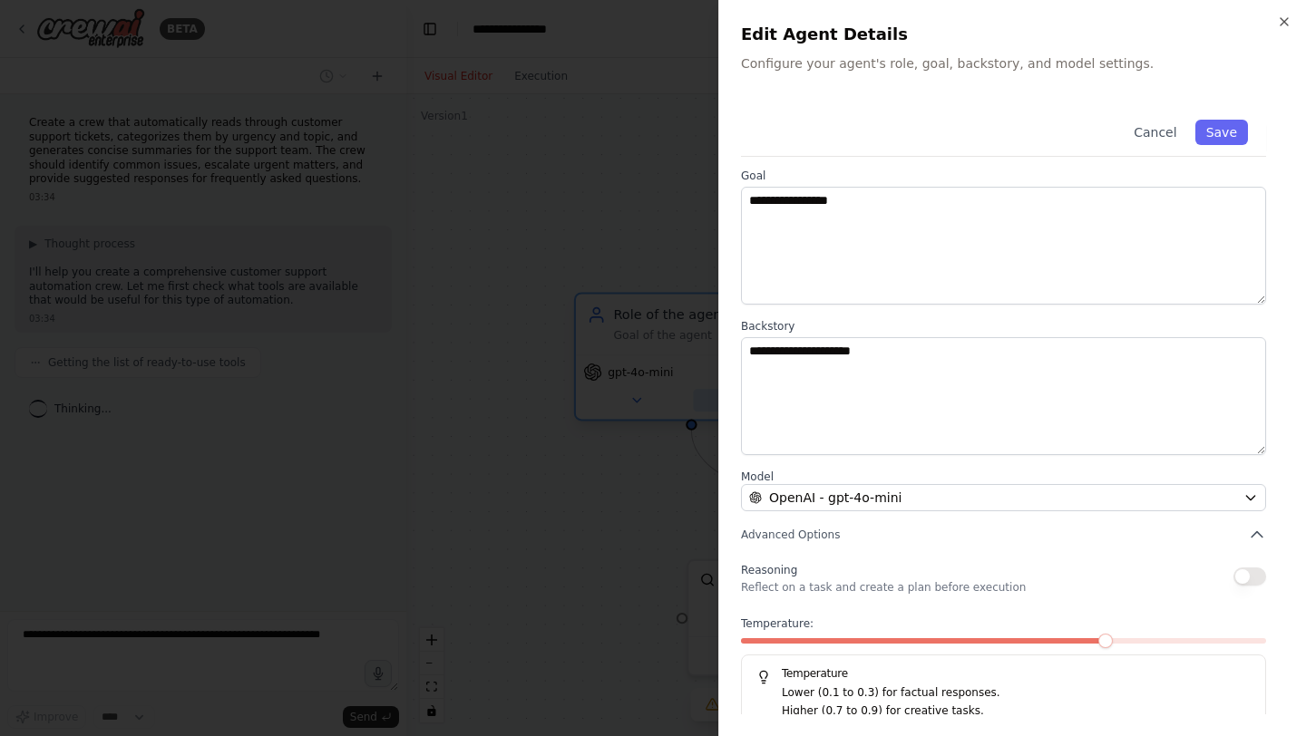
scroll to position [85, 0]
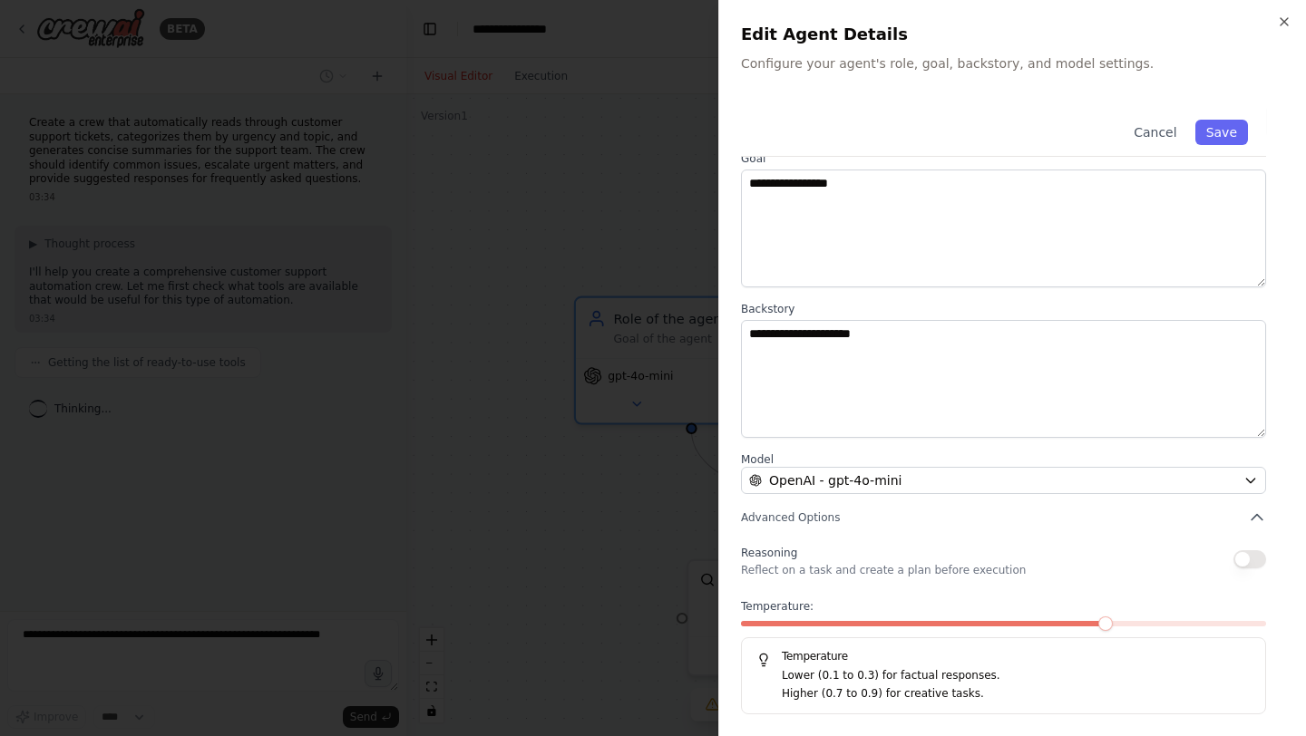
click at [523, 368] on div at bounding box center [653, 368] width 1306 height 736
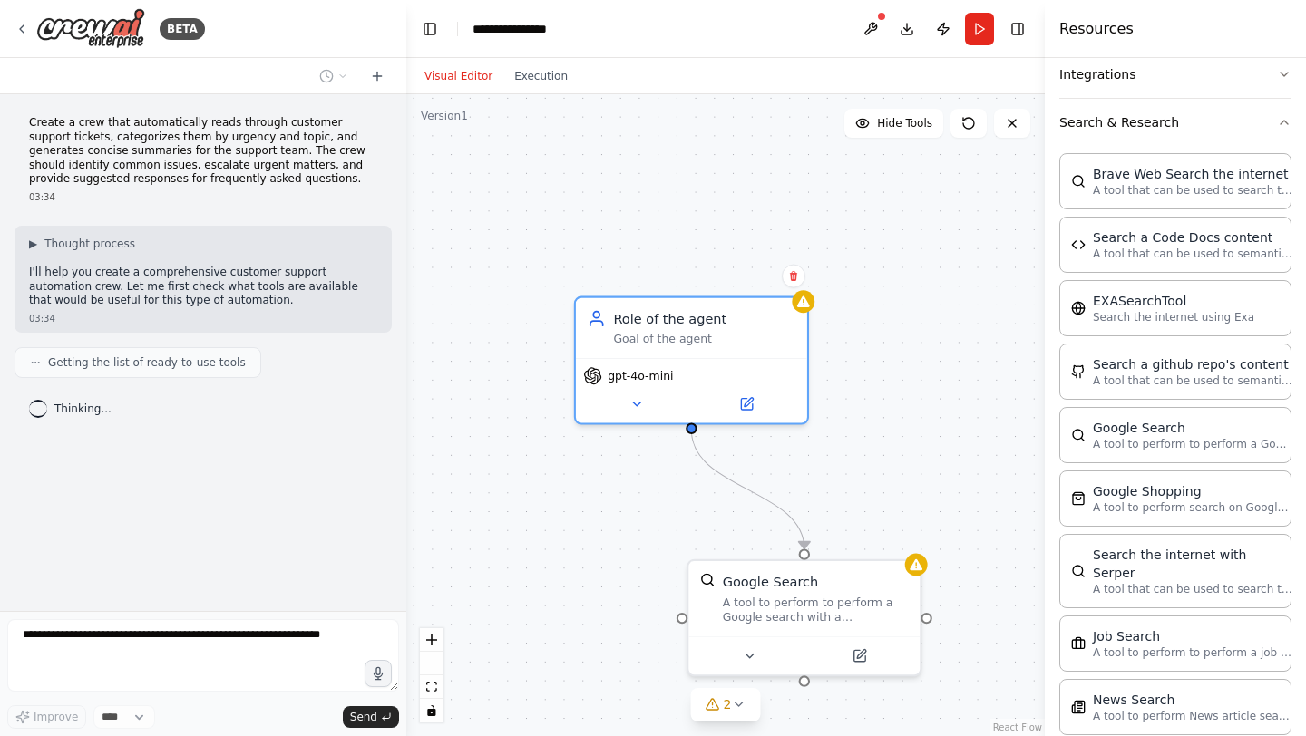
click at [50, 408] on div "Thinking..." at bounding box center [70, 409] width 83 height 18
click at [31, 22] on div "BETA" at bounding box center [110, 28] width 190 height 41
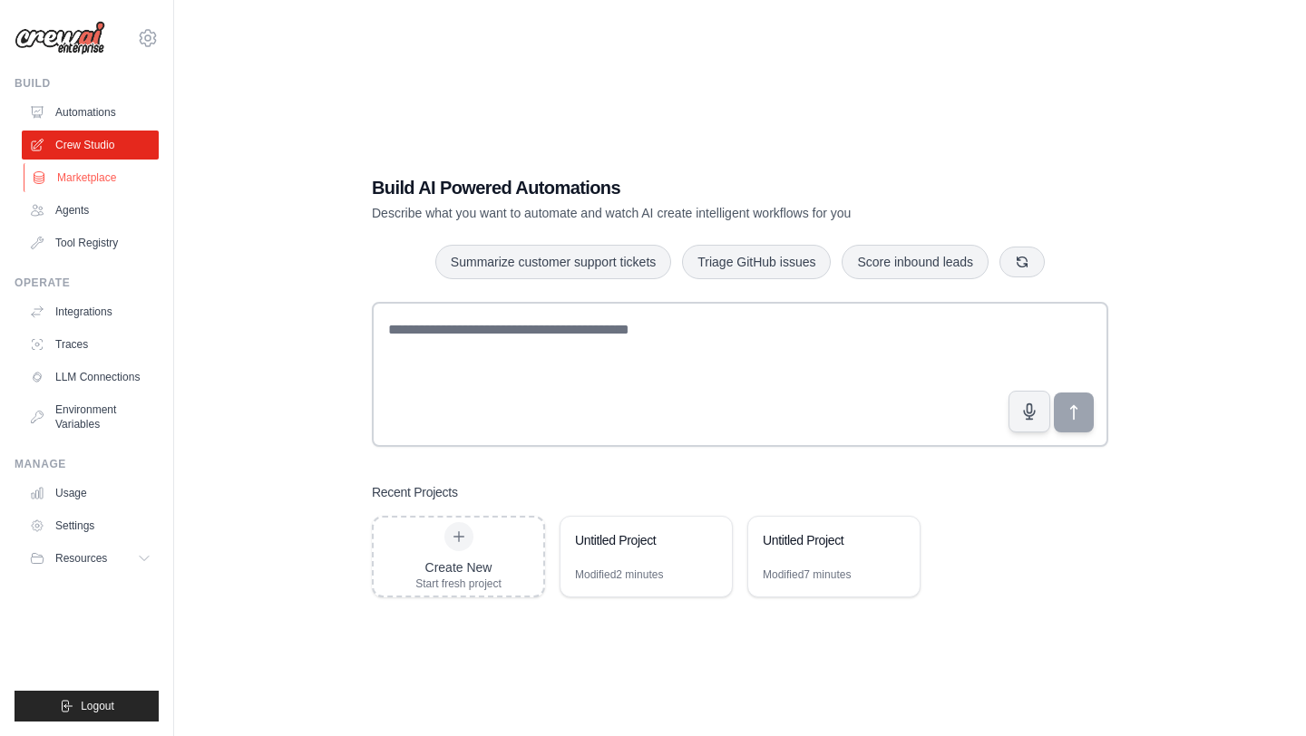
click at [90, 164] on link "Marketplace" at bounding box center [92, 177] width 137 height 29
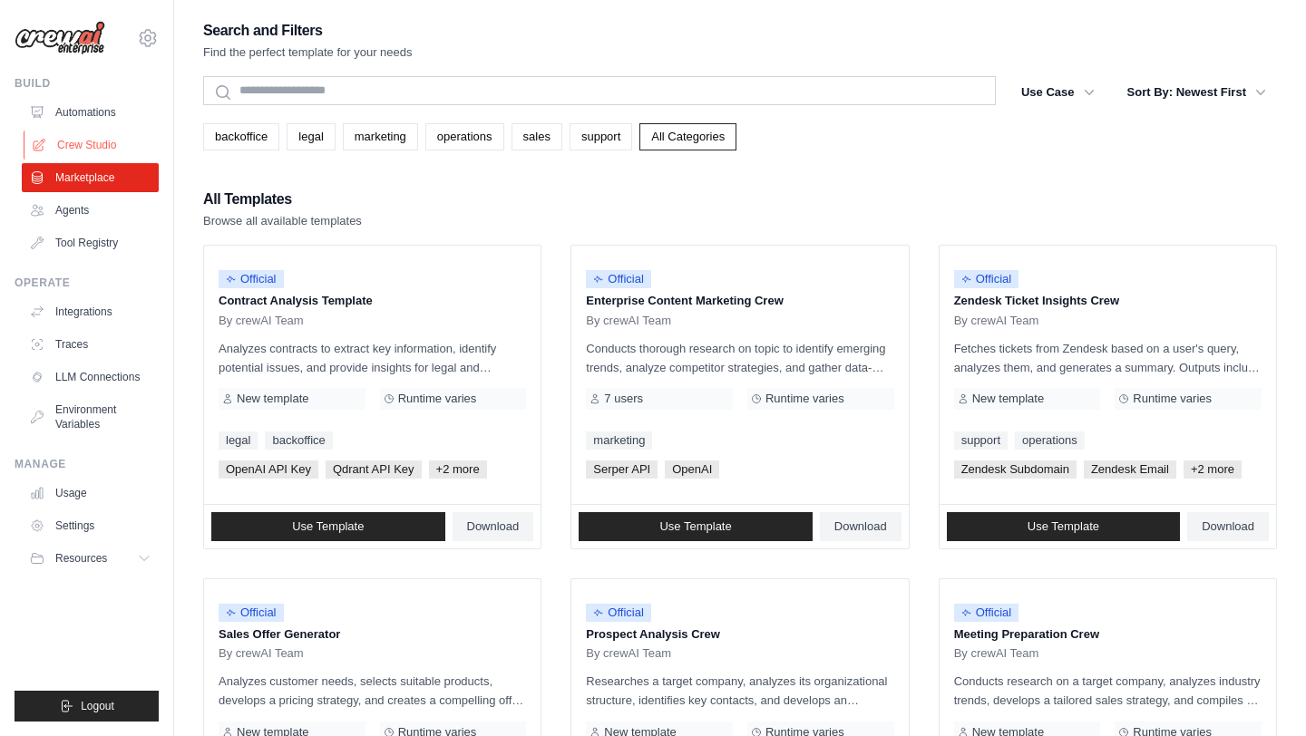
click at [89, 135] on link "Crew Studio" at bounding box center [92, 145] width 137 height 29
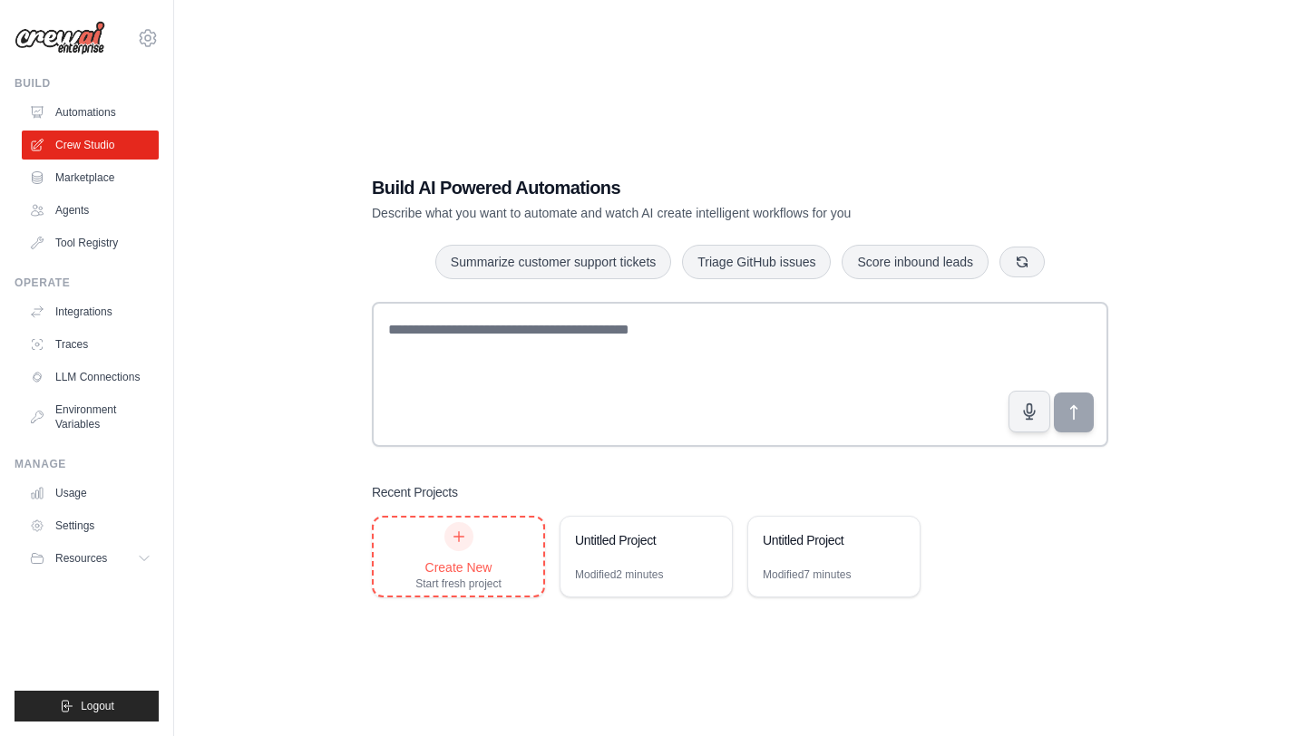
click at [441, 536] on div "Create New Start fresh project" at bounding box center [458, 556] width 86 height 69
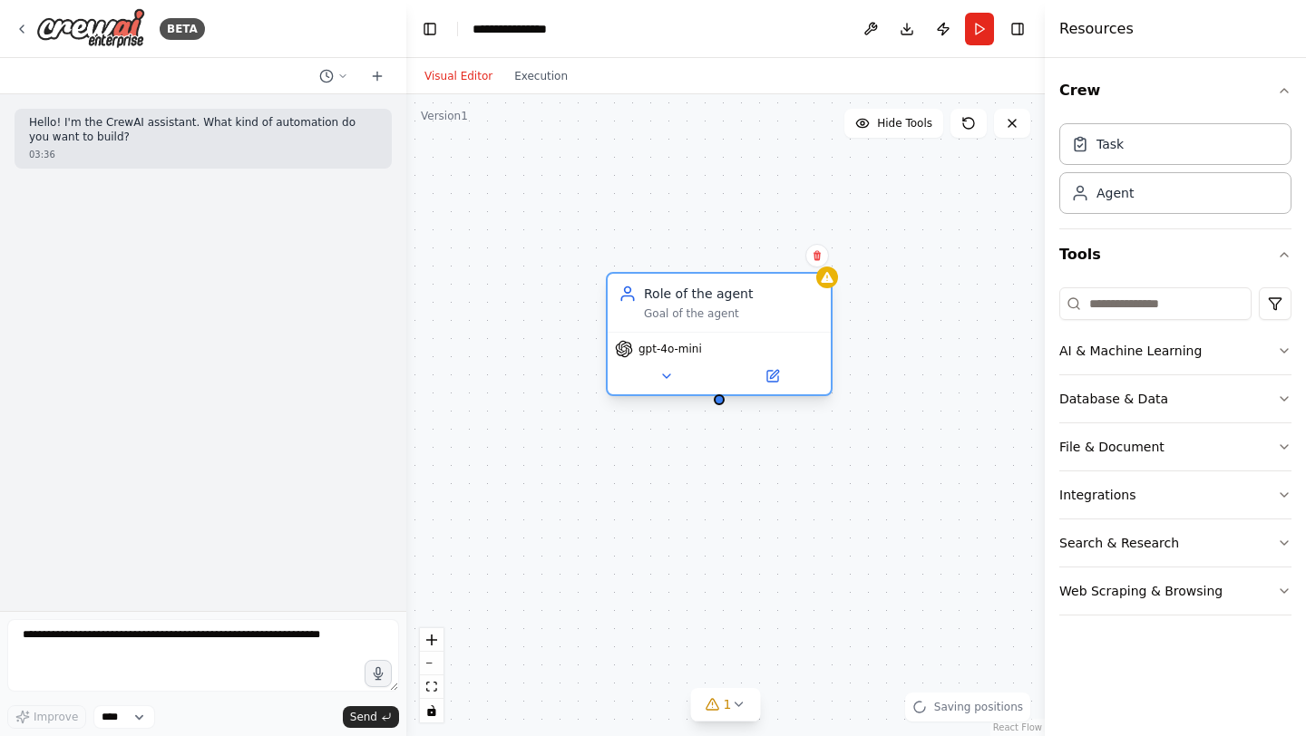
drag, startPoint x: 841, startPoint y: 316, endPoint x: 680, endPoint y: 278, distance: 164.8
click at [681, 278] on div "Role of the agent Goal of the agent" at bounding box center [719, 303] width 223 height 58
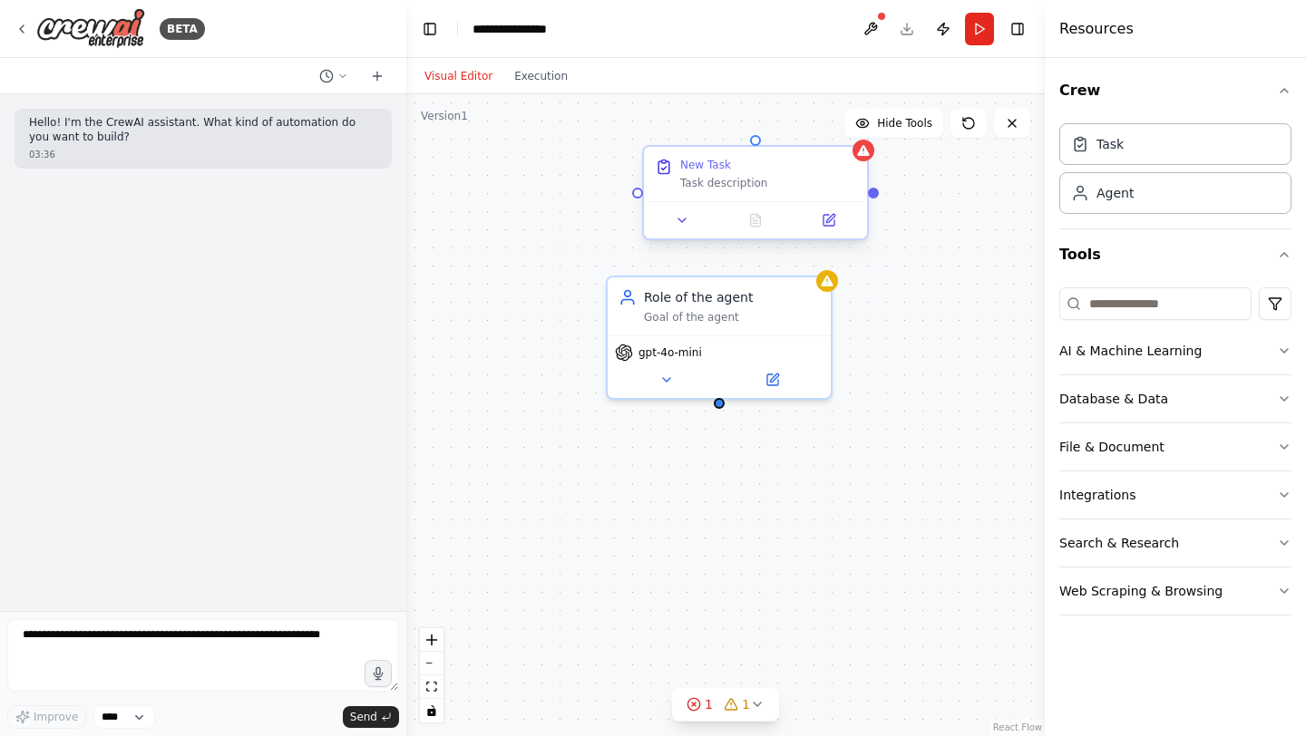
drag, startPoint x: 821, startPoint y: 232, endPoint x: 703, endPoint y: 156, distance: 140.4
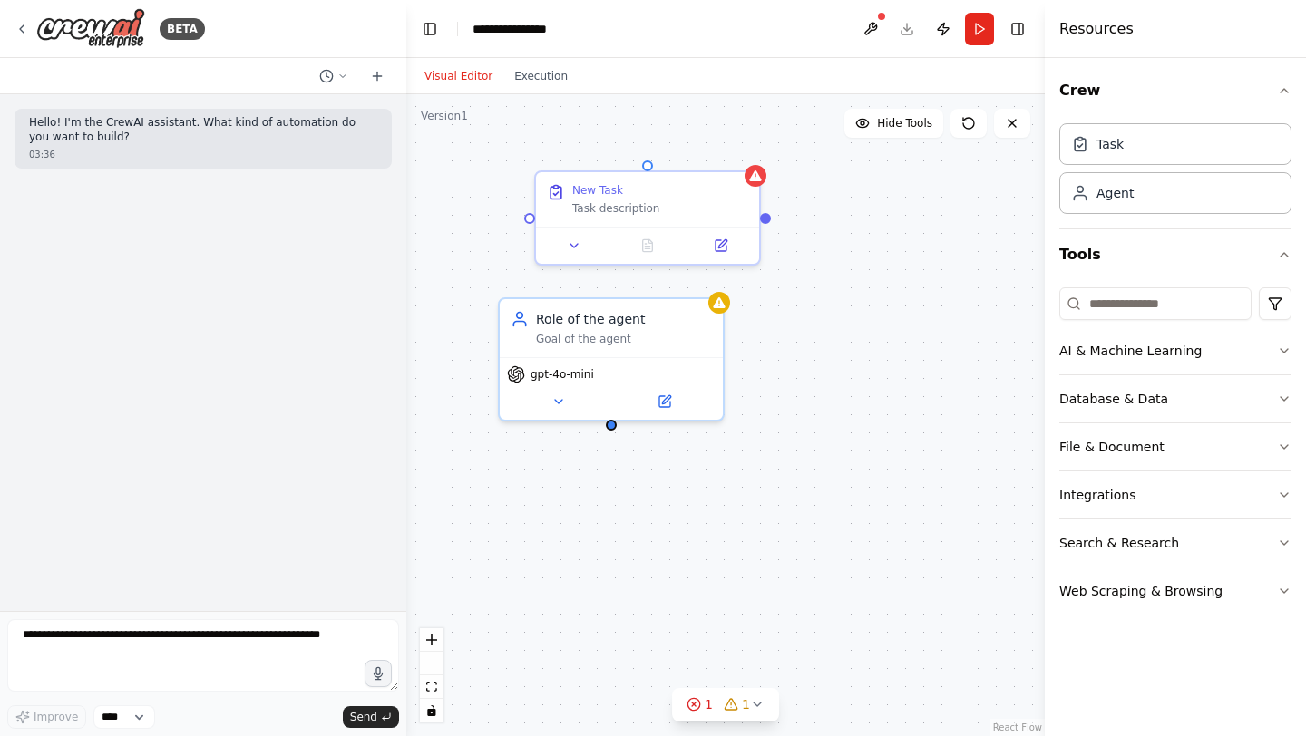
drag, startPoint x: 880, startPoint y: 192, endPoint x: 768, endPoint y: 212, distance: 114.2
click at [768, 212] on div "Role of the agent Goal of the agent gpt-4o-mini New Task Task description" at bounding box center [725, 415] width 638 height 642
drag, startPoint x: 764, startPoint y: 216, endPoint x: 597, endPoint y: 304, distance: 188.6
click at [597, 304] on div "Role of the agent Goal of the agent gpt-4o-mini New Task Task description" at bounding box center [613, 435] width 638 height 642
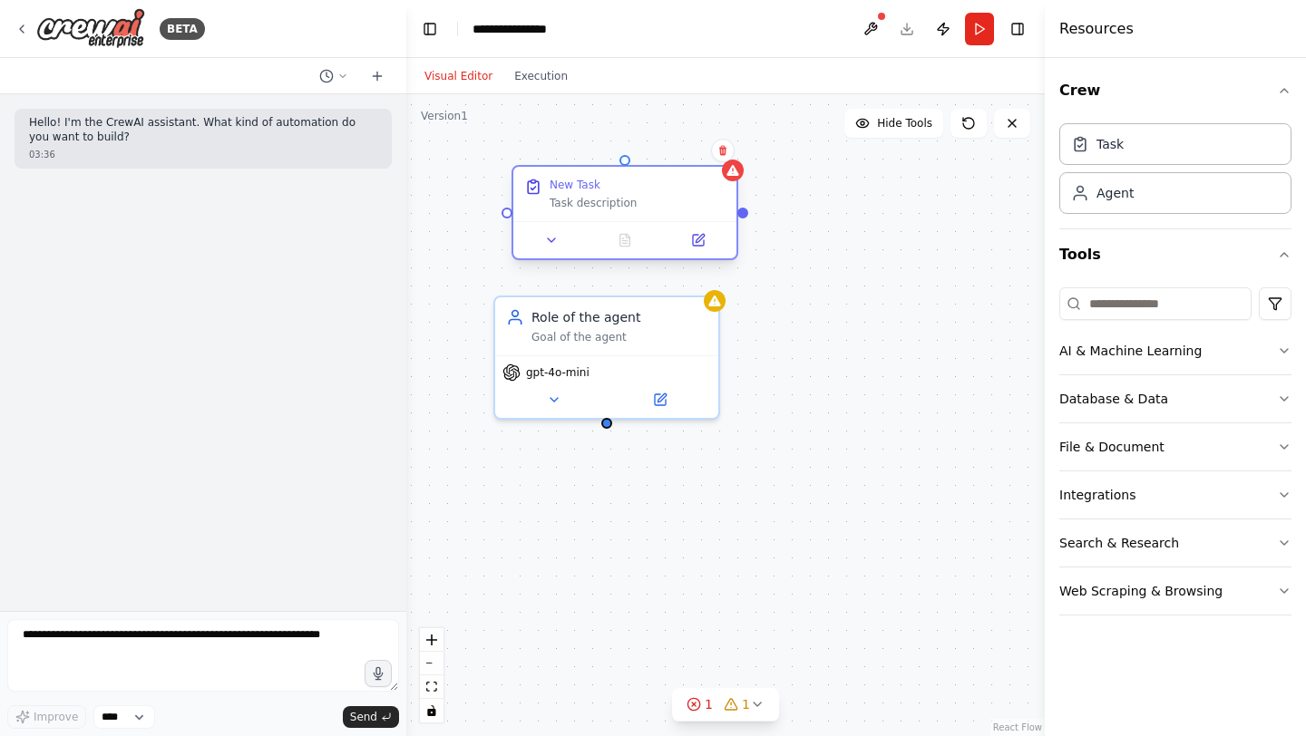
drag, startPoint x: 639, startPoint y: 178, endPoint x: 607, endPoint y: 176, distance: 32.7
click at [607, 176] on div "New Task Task description" at bounding box center [624, 194] width 223 height 54
click at [598, 158] on div "Role of the agent Goal of the agent gpt-4o-mini New Task Task description" at bounding box center [725, 415] width 638 height 642
click at [634, 213] on div "New Task Task description" at bounding box center [606, 194] width 223 height 54
click at [633, 191] on div "New Task" at bounding box center [619, 185] width 176 height 15
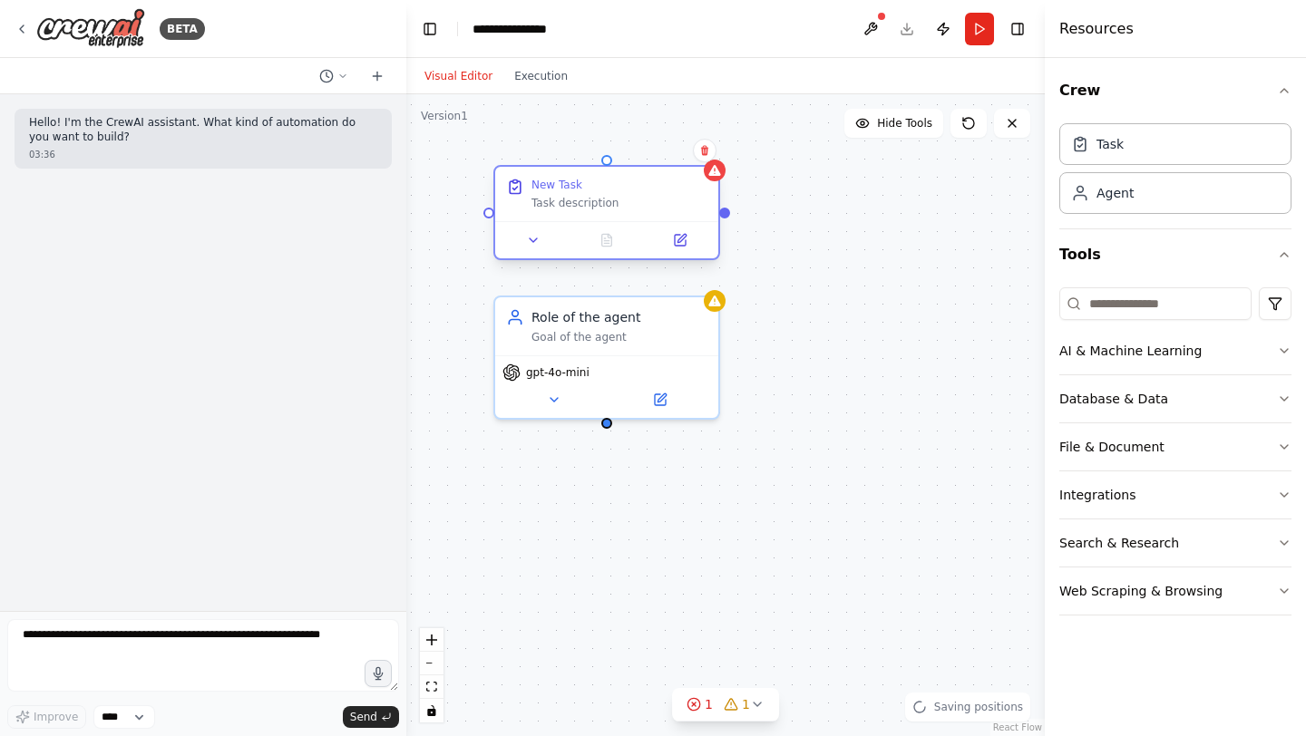
click at [633, 191] on div "New Task" at bounding box center [619, 185] width 176 height 15
click at [626, 209] on div "Task description" at bounding box center [619, 203] width 176 height 15
click at [644, 329] on div "Goal of the agent" at bounding box center [619, 333] width 176 height 15
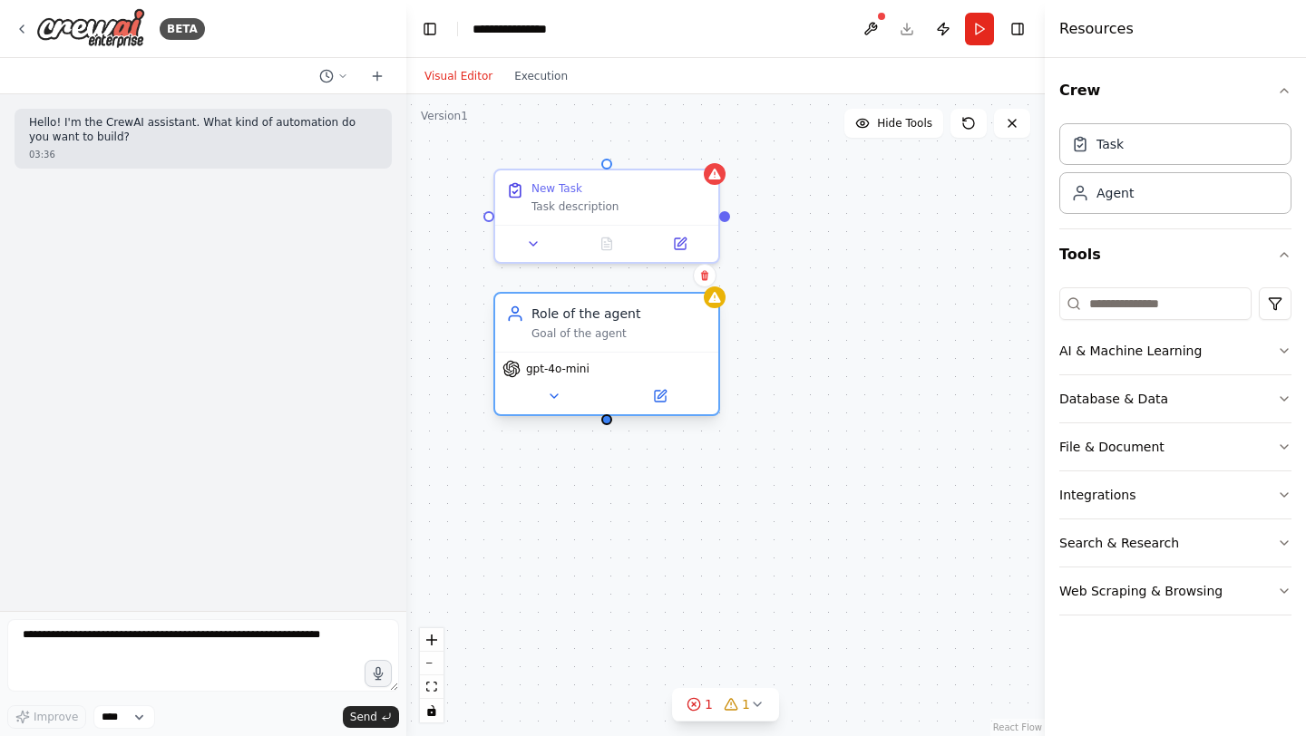
click at [644, 332] on div "Goal of the agent" at bounding box center [619, 333] width 176 height 15
click at [675, 238] on icon at bounding box center [680, 240] width 11 height 11
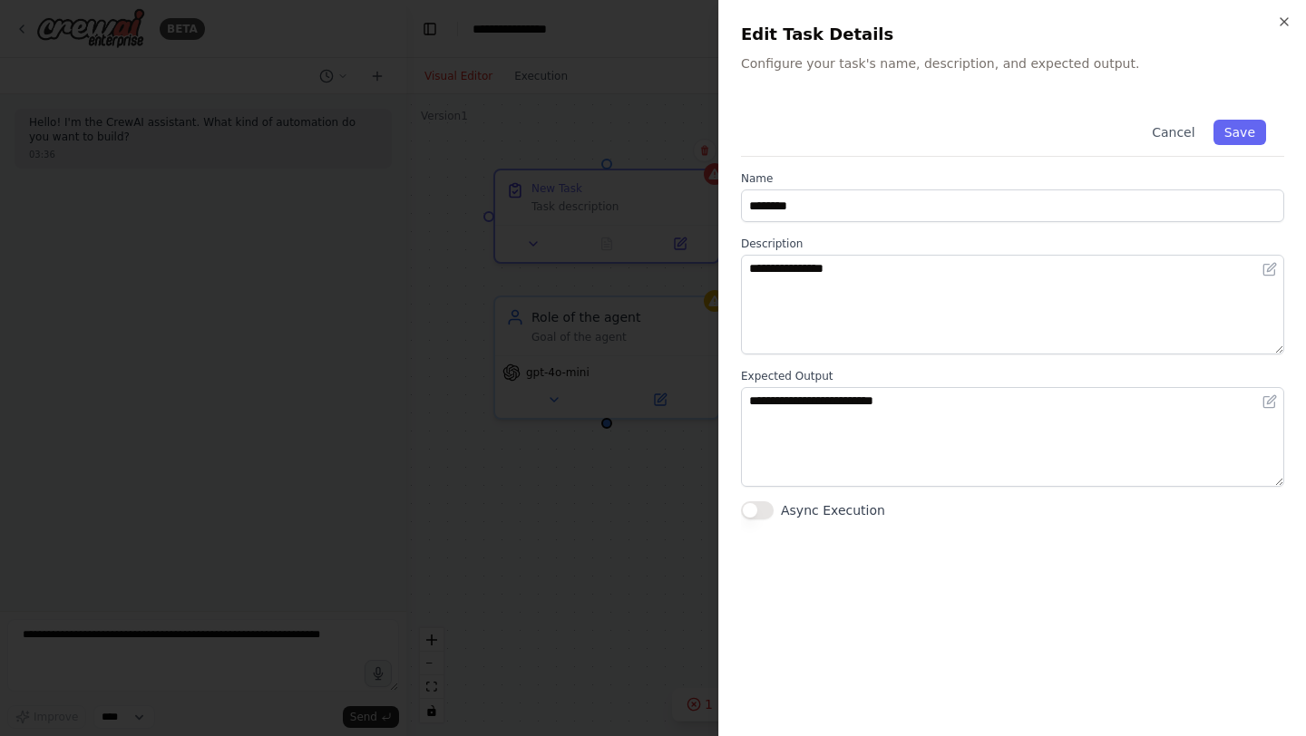
click at [603, 287] on div at bounding box center [653, 368] width 1306 height 736
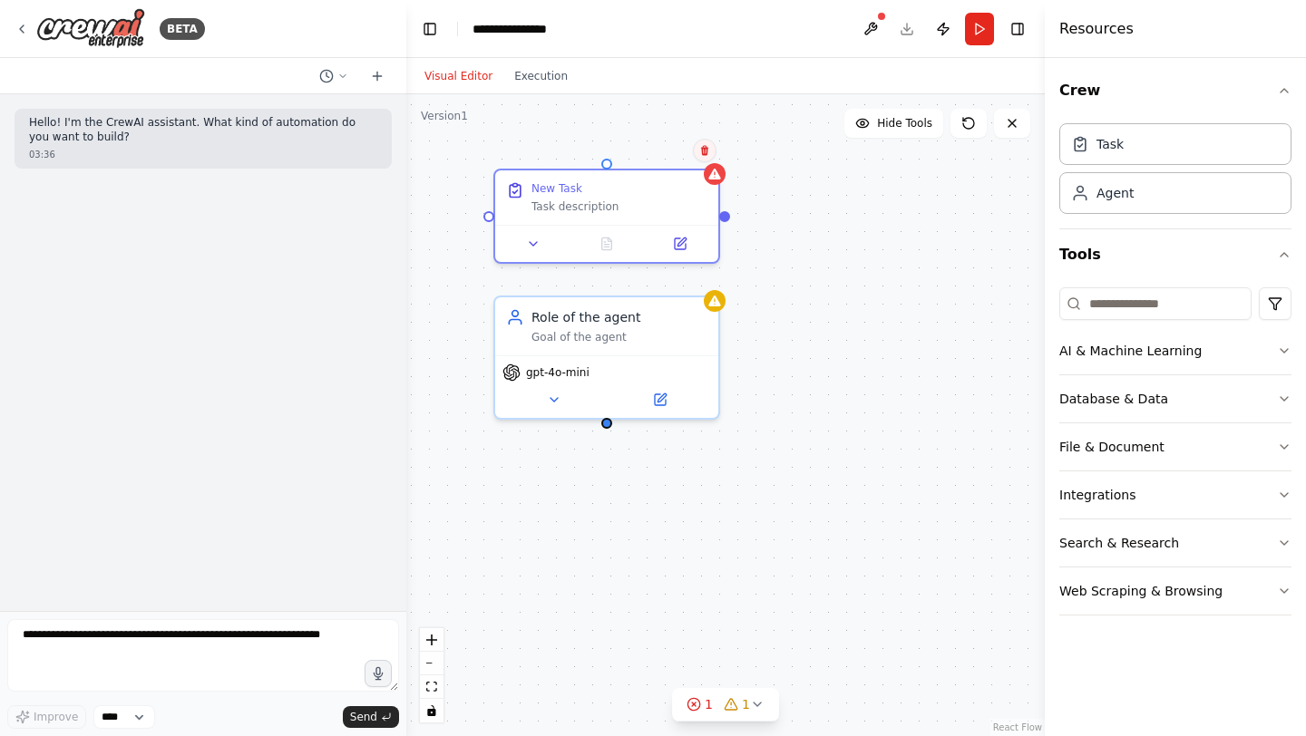
click at [708, 160] on button at bounding box center [705, 151] width 24 height 24
click at [656, 145] on button "Confirm" at bounding box center [653, 151] width 64 height 22
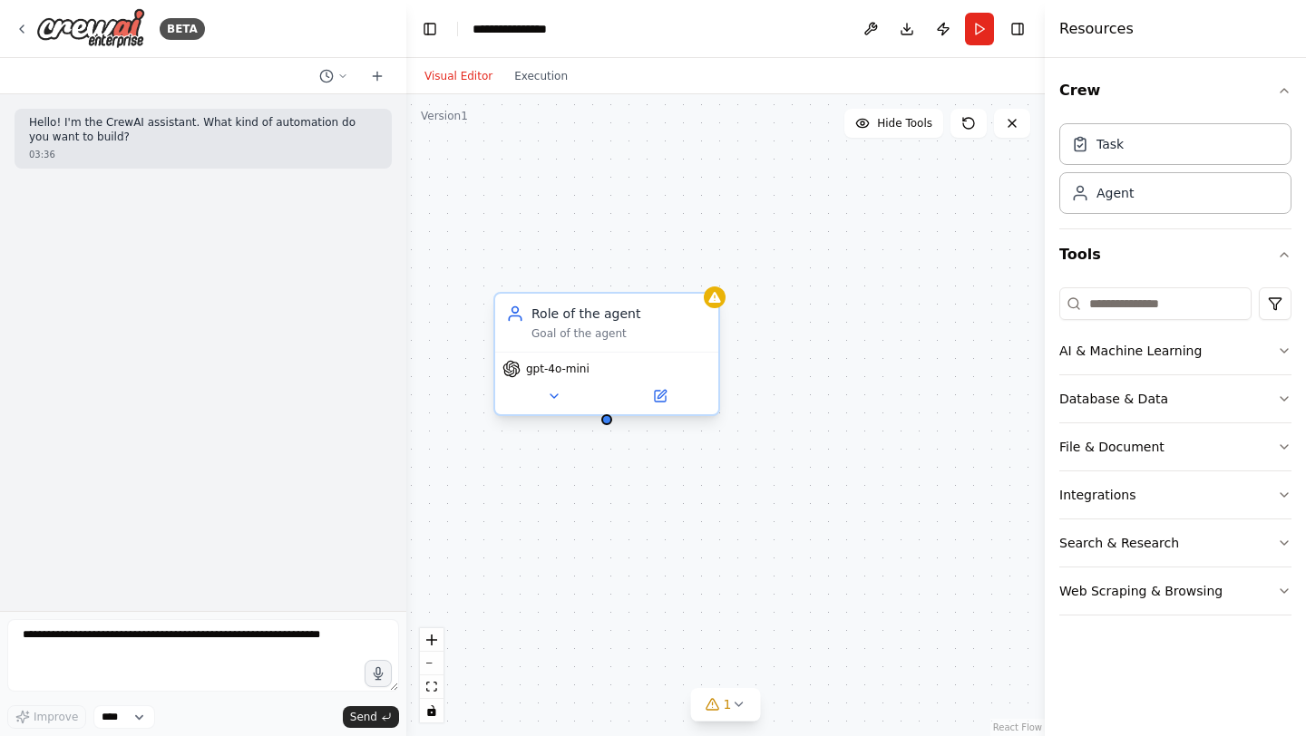
click at [632, 346] on div "Role of the agent Goal of the agent" at bounding box center [606, 323] width 223 height 58
click at [655, 399] on icon at bounding box center [660, 396] width 11 height 11
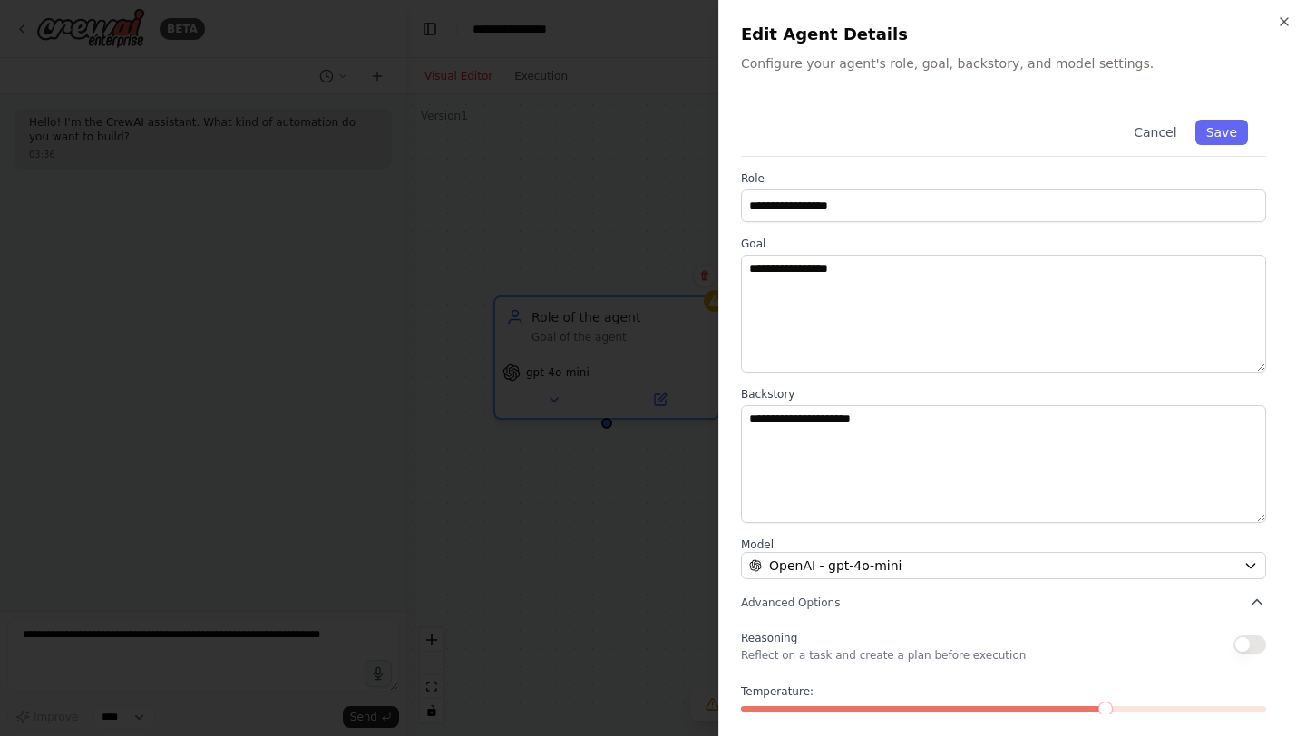
click at [575, 529] on div at bounding box center [653, 368] width 1306 height 736
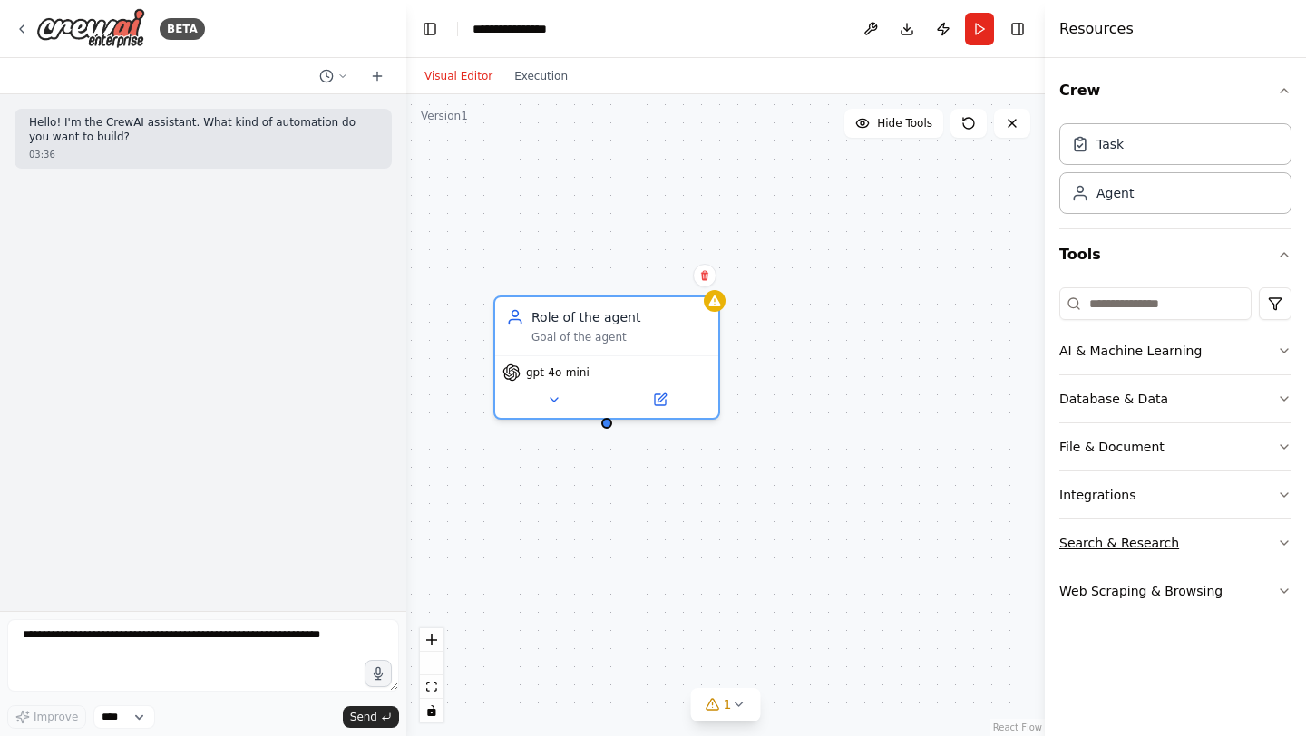
click at [1086, 542] on button "Search & Research" at bounding box center [1175, 543] width 232 height 47
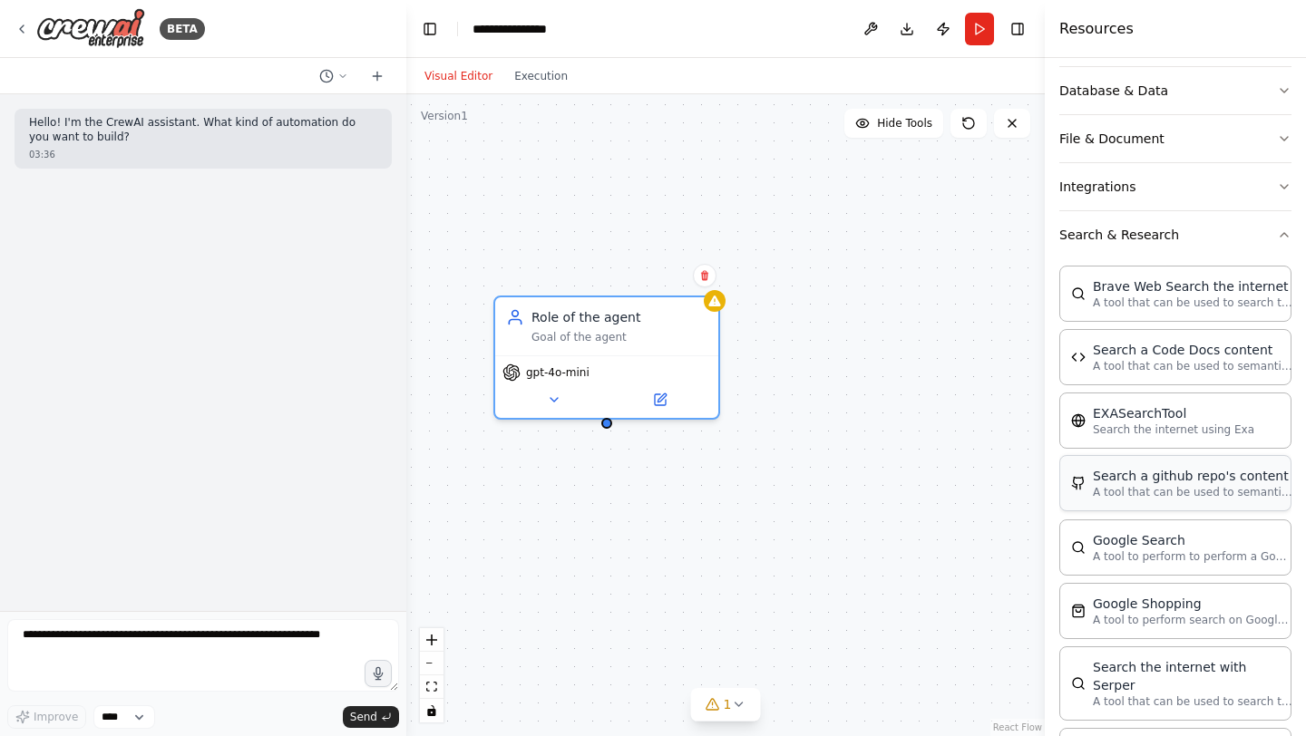
scroll to position [317, 0]
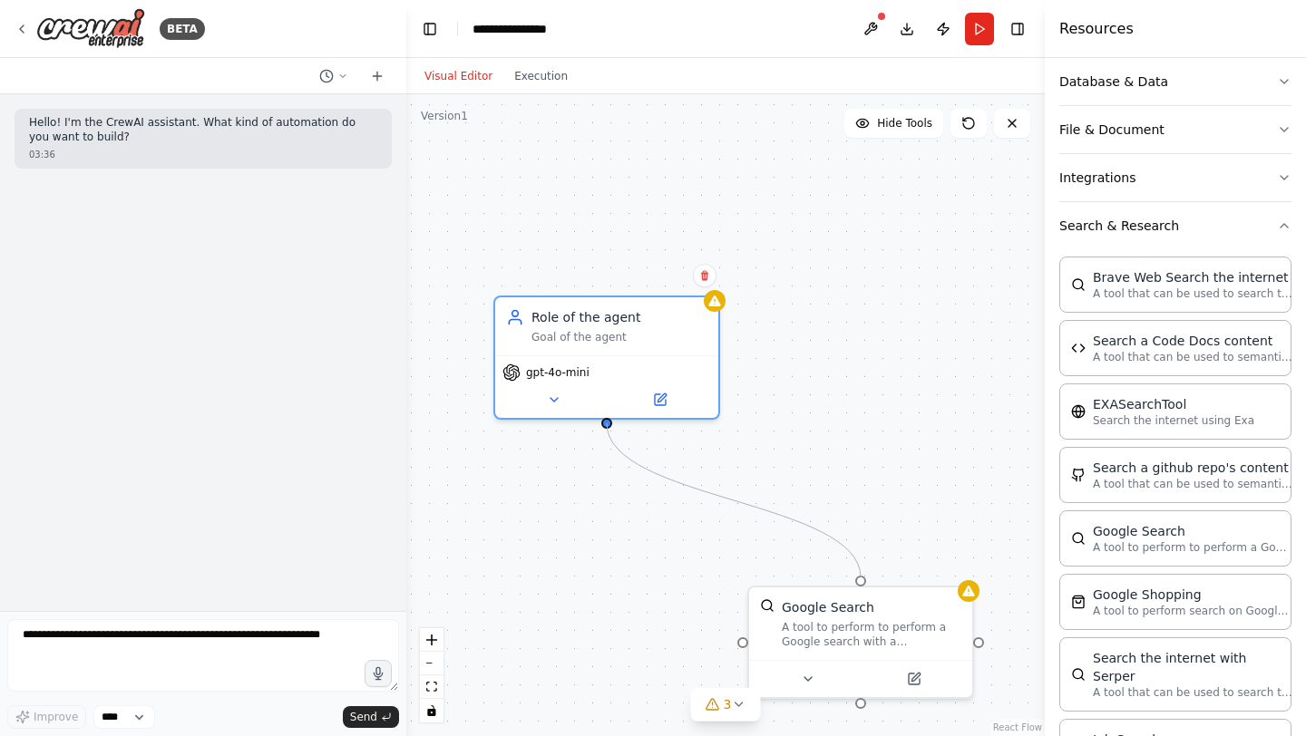
drag, startPoint x: 861, startPoint y: 582, endPoint x: 613, endPoint y: 435, distance: 288.6
click at [613, 435] on div "Role of the agent Goal of the agent gpt-4o-mini Google Search A tool to perform…" at bounding box center [725, 415] width 638 height 642
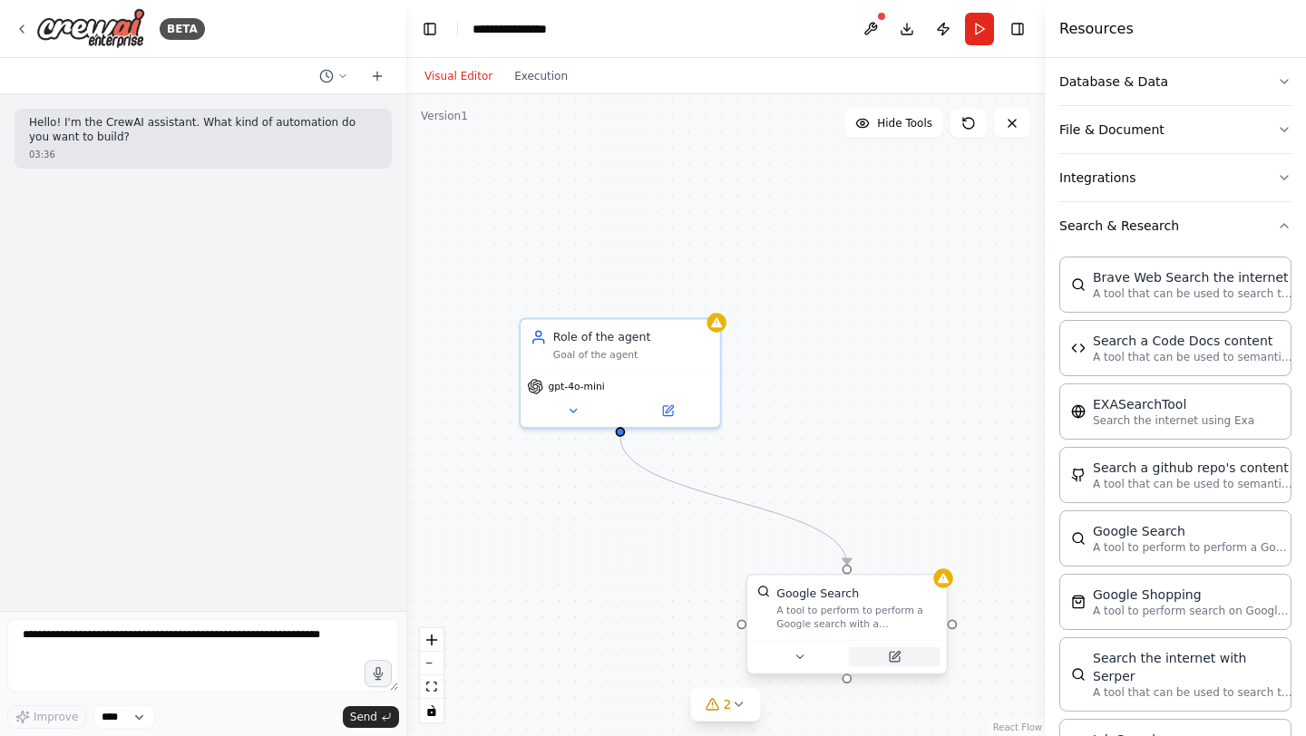
click at [904, 657] on button at bounding box center [895, 656] width 92 height 19
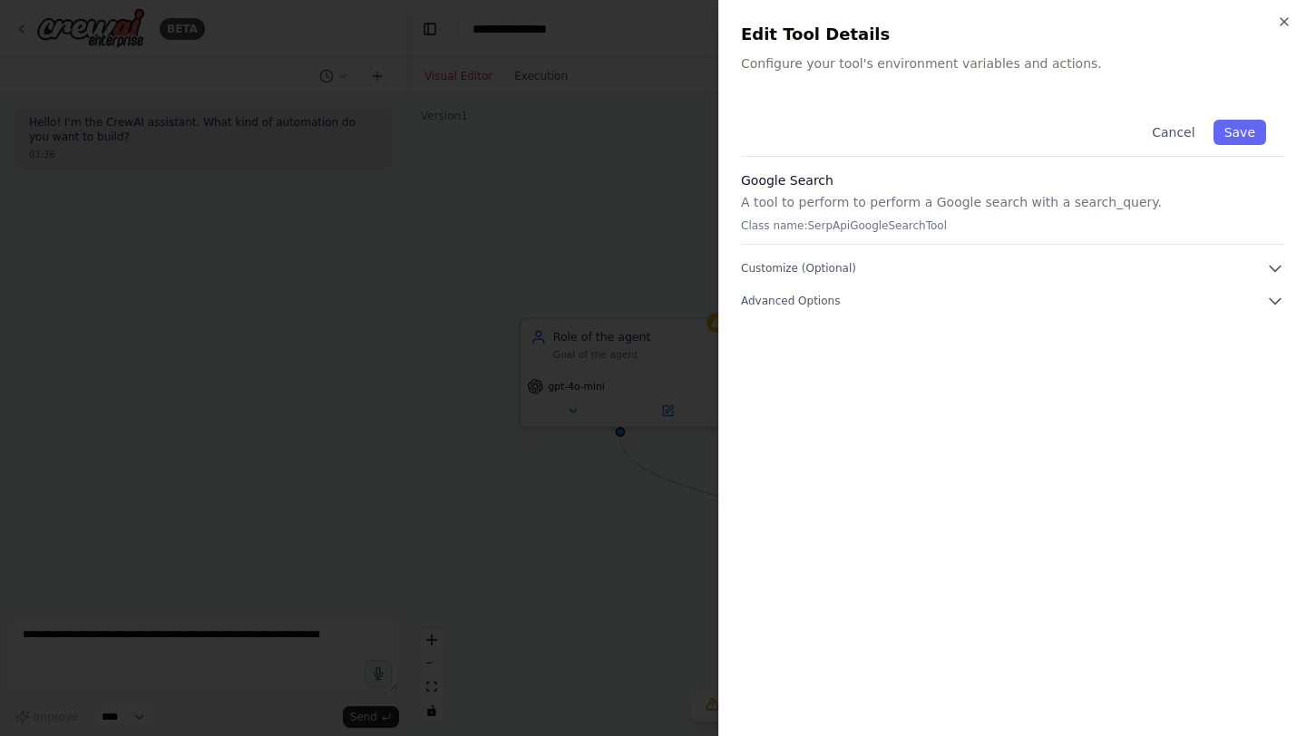
click at [845, 199] on p "A tool to perform to perform a Google search with a search_query." at bounding box center [1012, 202] width 543 height 18
click at [1014, 270] on button "Customize (Optional)" at bounding box center [1012, 268] width 543 height 18
click at [1231, 115] on div "Cancel Save" at bounding box center [1012, 129] width 543 height 55
click at [1231, 122] on button "Save" at bounding box center [1239, 132] width 53 height 25
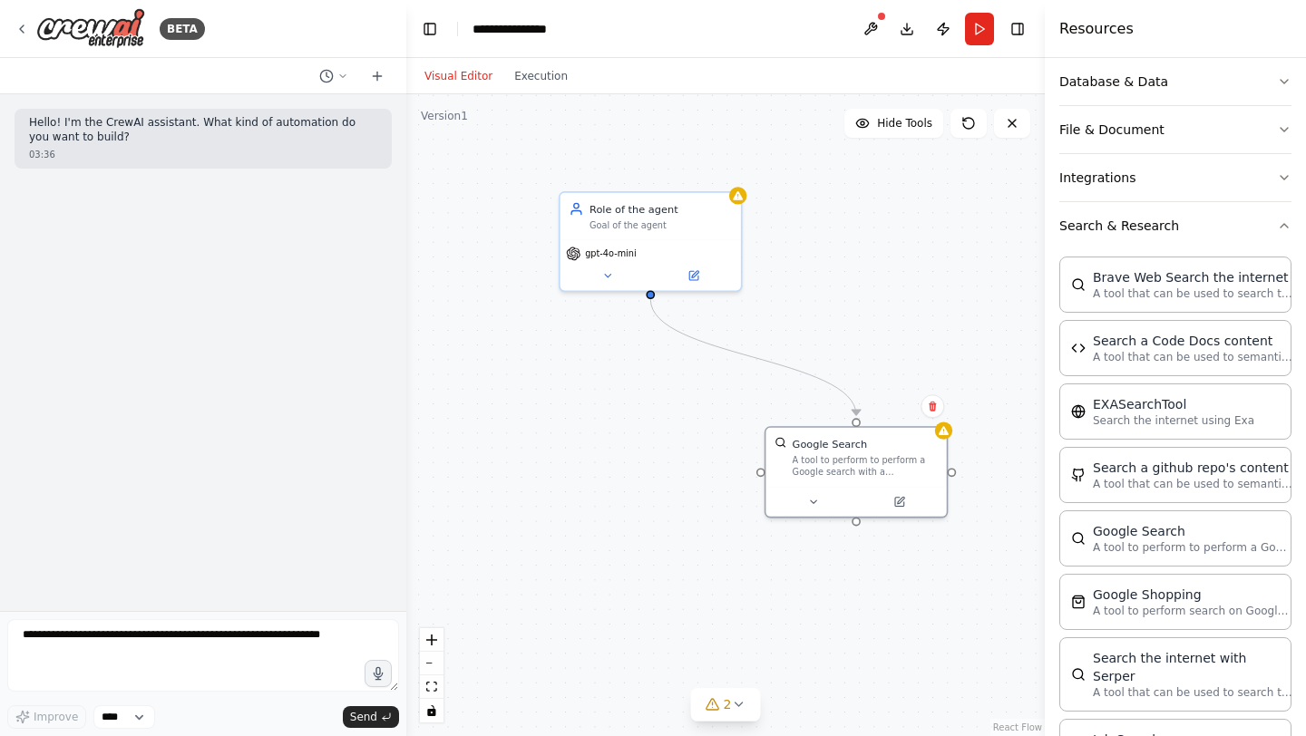
drag, startPoint x: 859, startPoint y: 391, endPoint x: 866, endPoint y: 260, distance: 130.8
click at [867, 258] on div ".deletable-edge-delete-btn { width: 20px; height: 20px; border: 0px solid #ffff…" at bounding box center [725, 415] width 638 height 642
click at [825, 454] on div "A tool to perform to perform a Google search with a search_query." at bounding box center [865, 464] width 145 height 24
click at [637, 218] on div "Goal of the agent" at bounding box center [660, 224] width 142 height 12
click at [869, 28] on button at bounding box center [870, 29] width 29 height 33
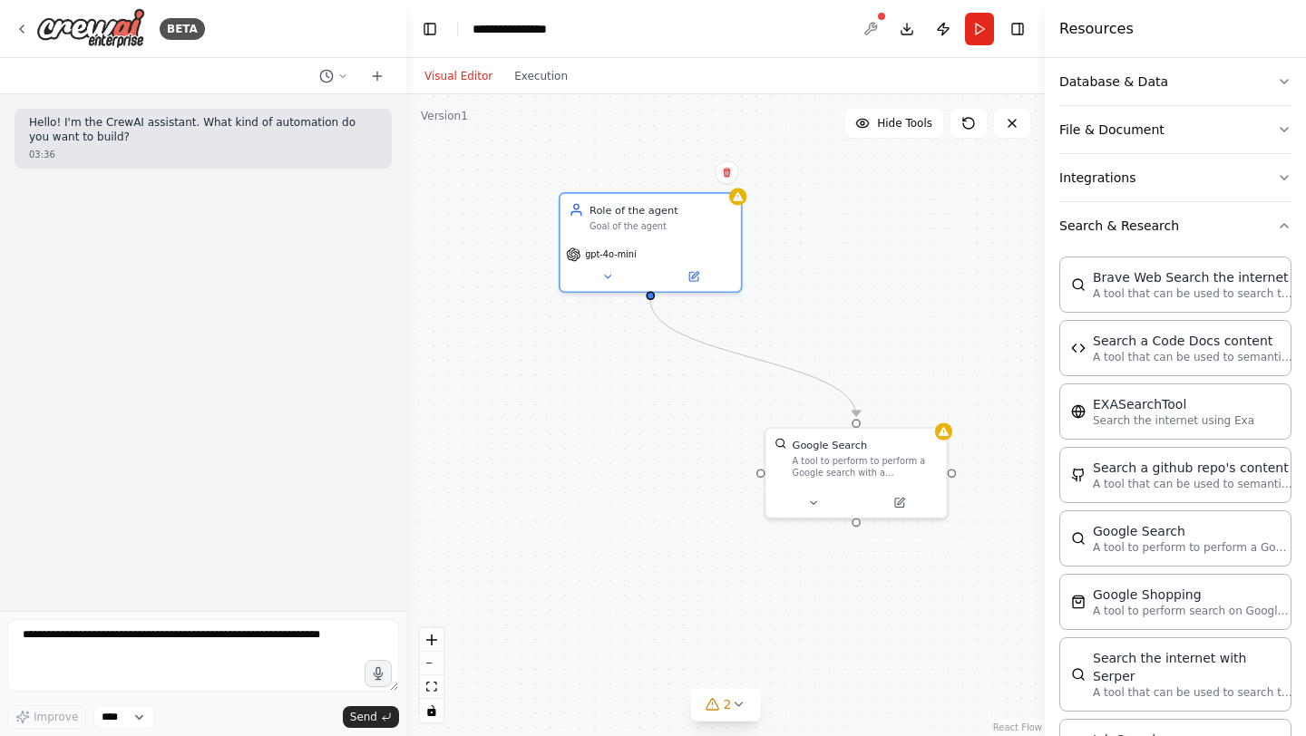
click at [871, 27] on div at bounding box center [870, 29] width 29 height 33
click at [1010, 118] on icon at bounding box center [1012, 123] width 15 height 15
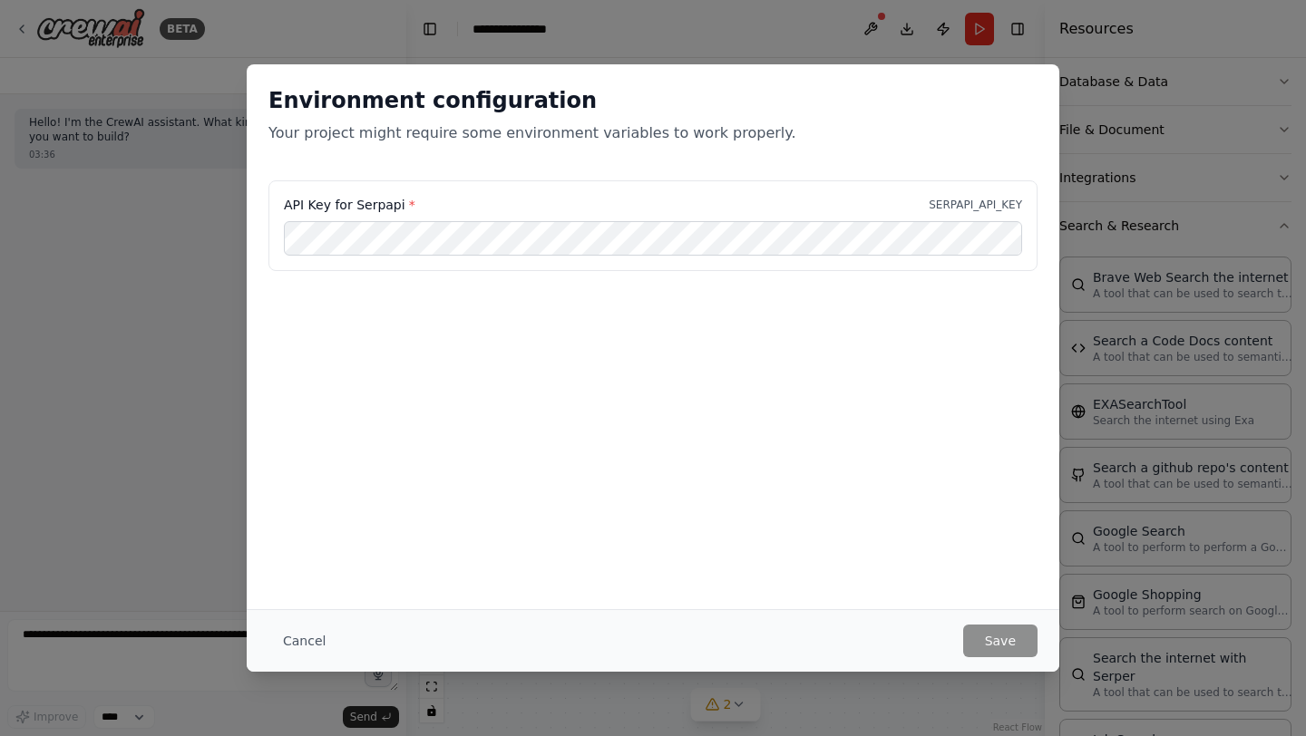
click at [221, 380] on div "Environment configuration Your project might require some environment variables…" at bounding box center [653, 368] width 1306 height 736
click at [300, 642] on button "Cancel" at bounding box center [304, 641] width 72 height 33
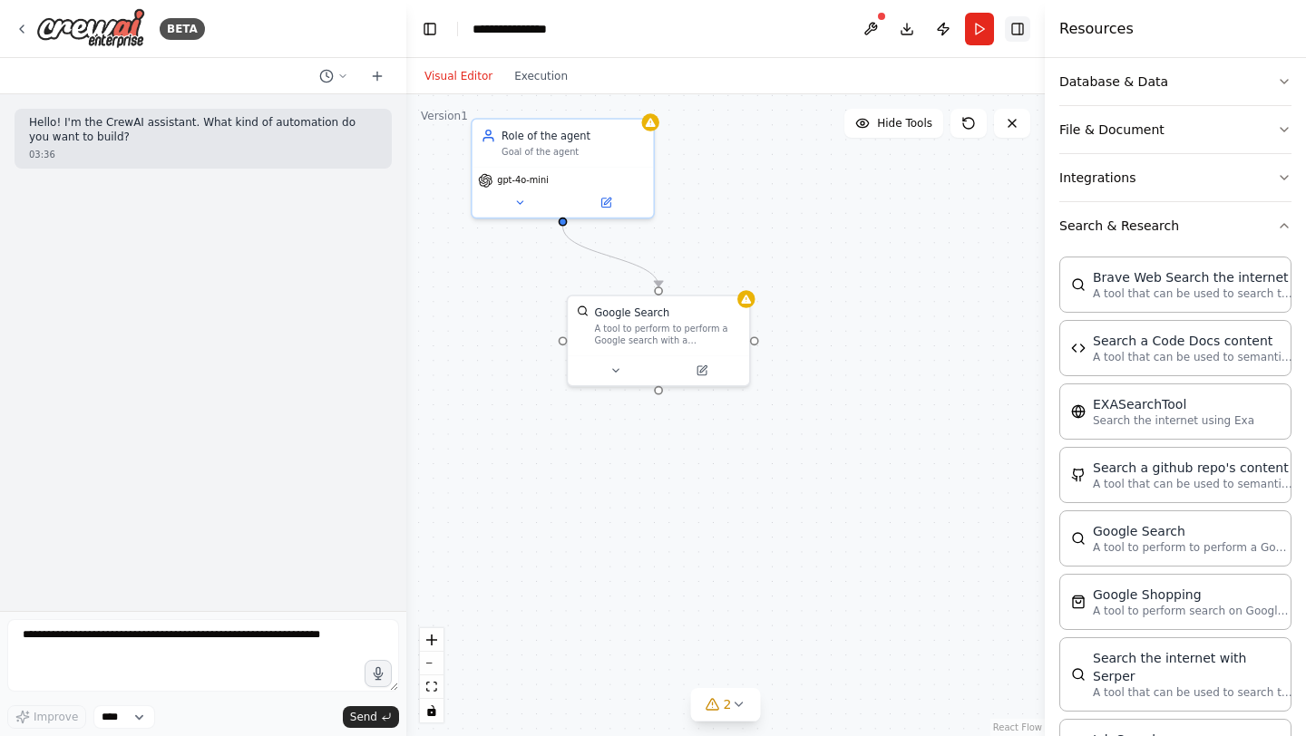
click at [1016, 17] on button "Toggle Right Sidebar" at bounding box center [1017, 28] width 25 height 25
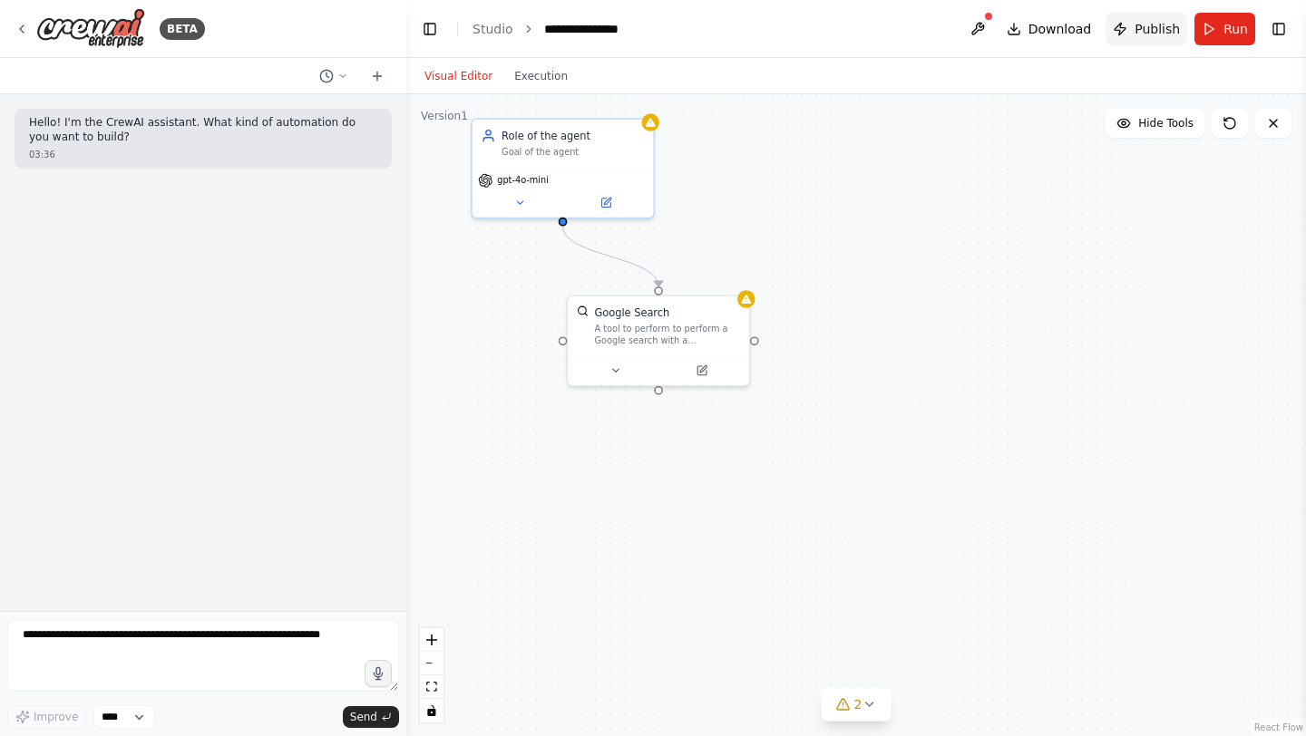
click at [1138, 30] on span "Publish" at bounding box center [1156, 29] width 45 height 18
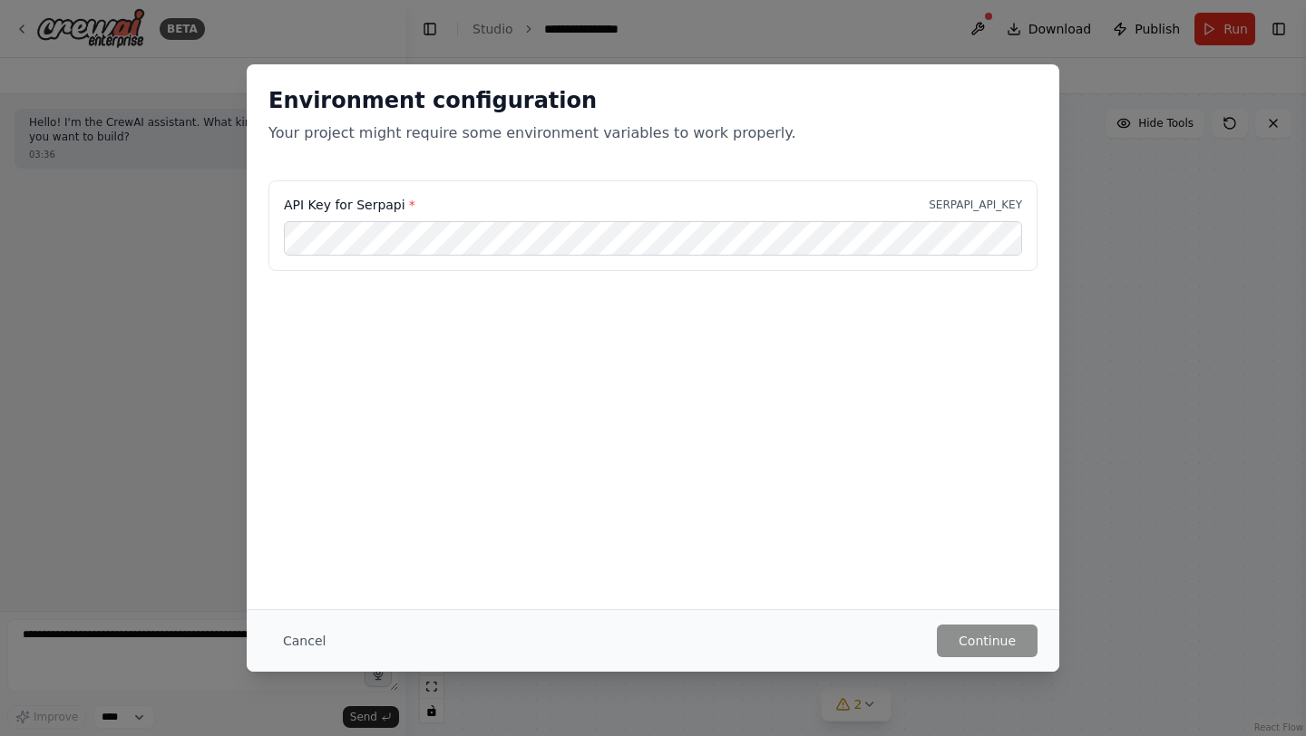
click at [1065, 277] on div "Environment configuration Your project might require some environment variables…" at bounding box center [653, 368] width 1306 height 736
click at [1076, 250] on div "Environment configuration Your project might require some environment variables…" at bounding box center [653, 368] width 1306 height 736
click at [299, 637] on button "Cancel" at bounding box center [304, 641] width 72 height 33
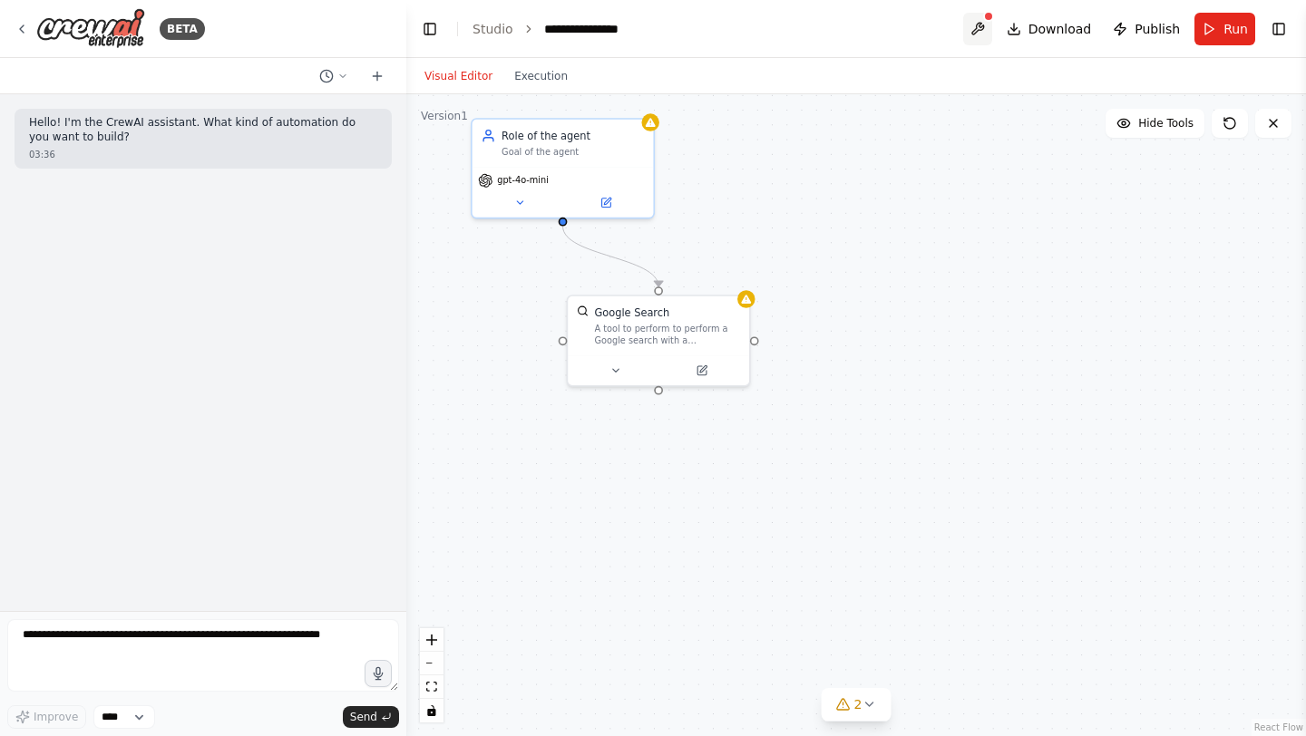
click at [978, 22] on button at bounding box center [977, 29] width 29 height 33
click at [980, 20] on body "**********" at bounding box center [653, 368] width 1306 height 736
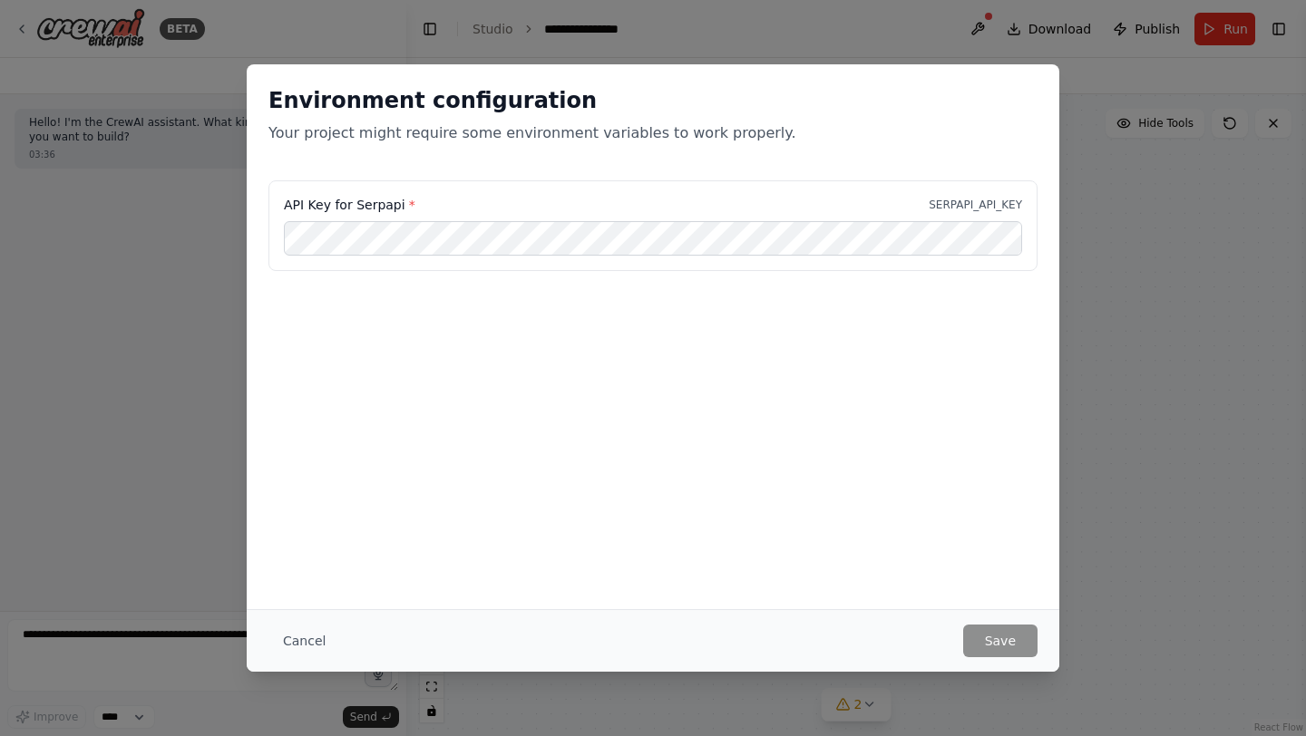
click at [1118, 223] on div "Environment configuration Your project might require some environment variables…" at bounding box center [653, 368] width 1306 height 736
click at [1118, 226] on div "Environment configuration Your project might require some environment variables…" at bounding box center [653, 368] width 1306 height 736
click at [299, 645] on button "Cancel" at bounding box center [304, 641] width 72 height 33
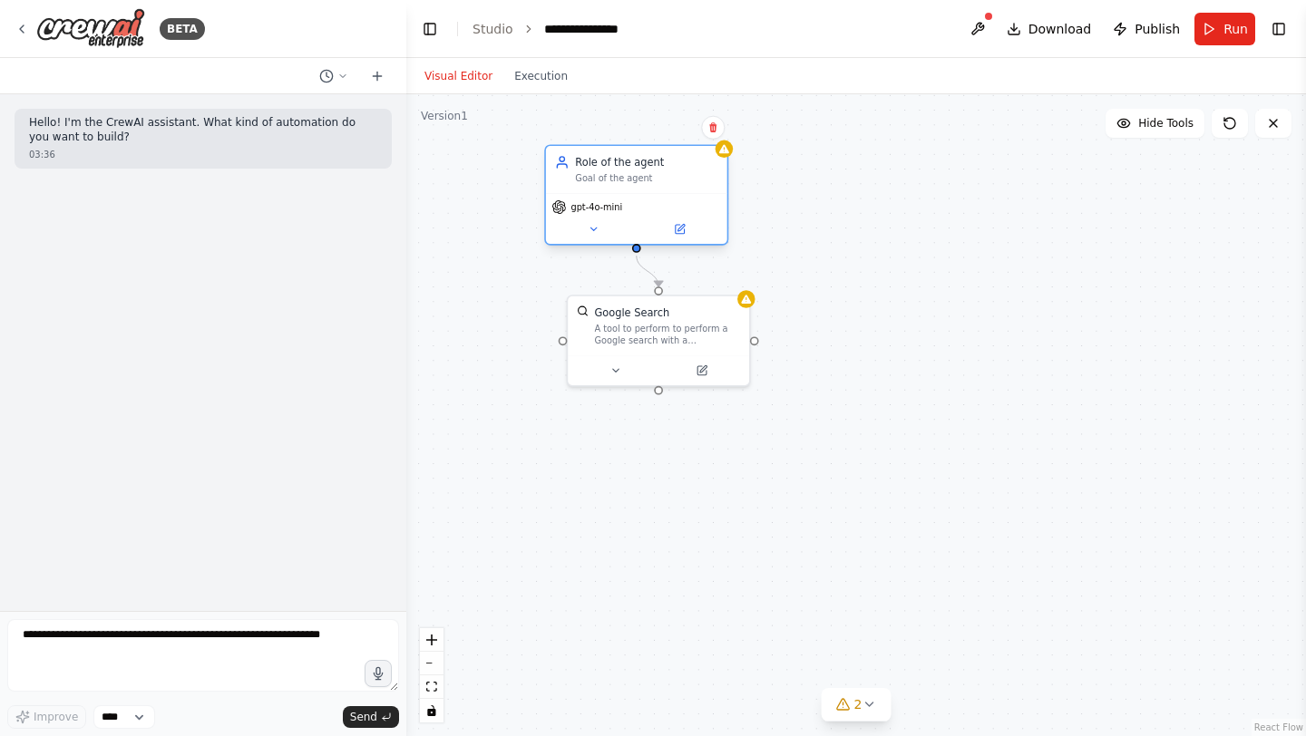
drag, startPoint x: 614, startPoint y: 171, endPoint x: 693, endPoint y: 199, distance: 83.7
click at [693, 199] on div "gpt-4o-mini" at bounding box center [636, 206] width 170 height 15
click at [1281, 18] on button "Toggle Right Sidebar" at bounding box center [1278, 28] width 25 height 25
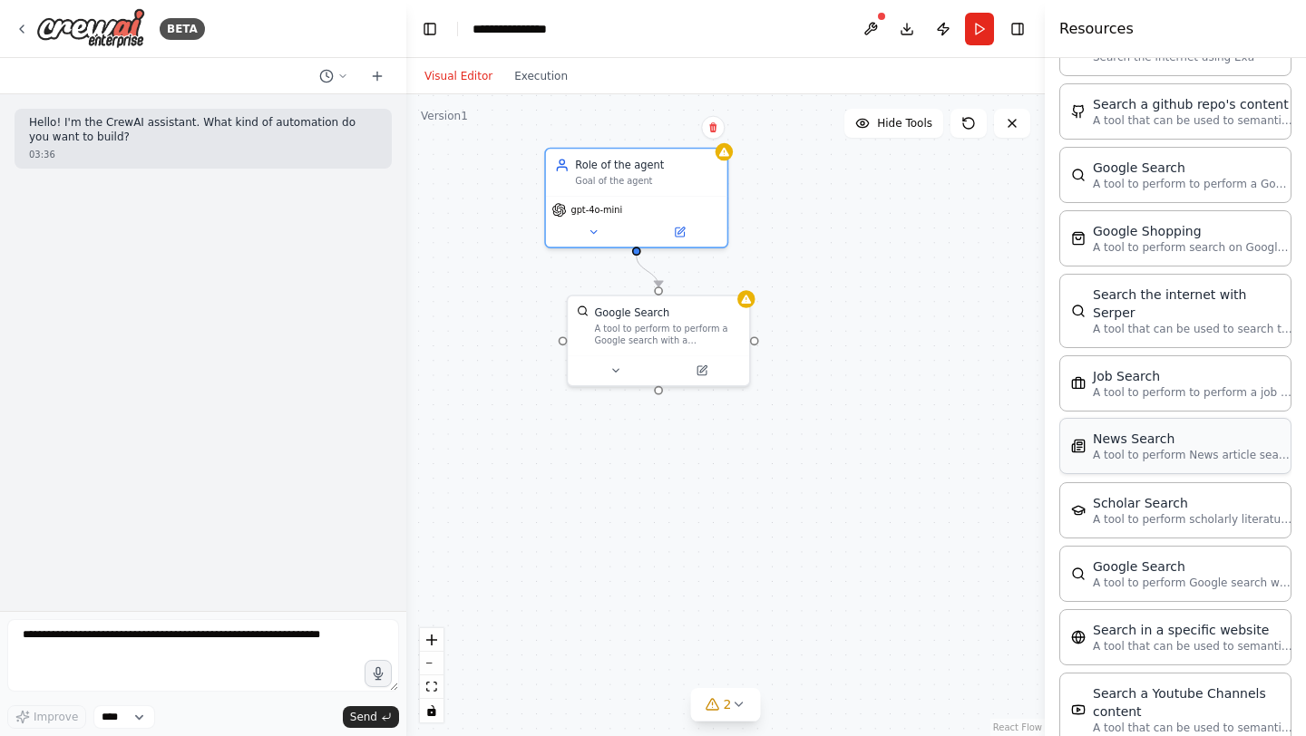
scroll to position [830, 0]
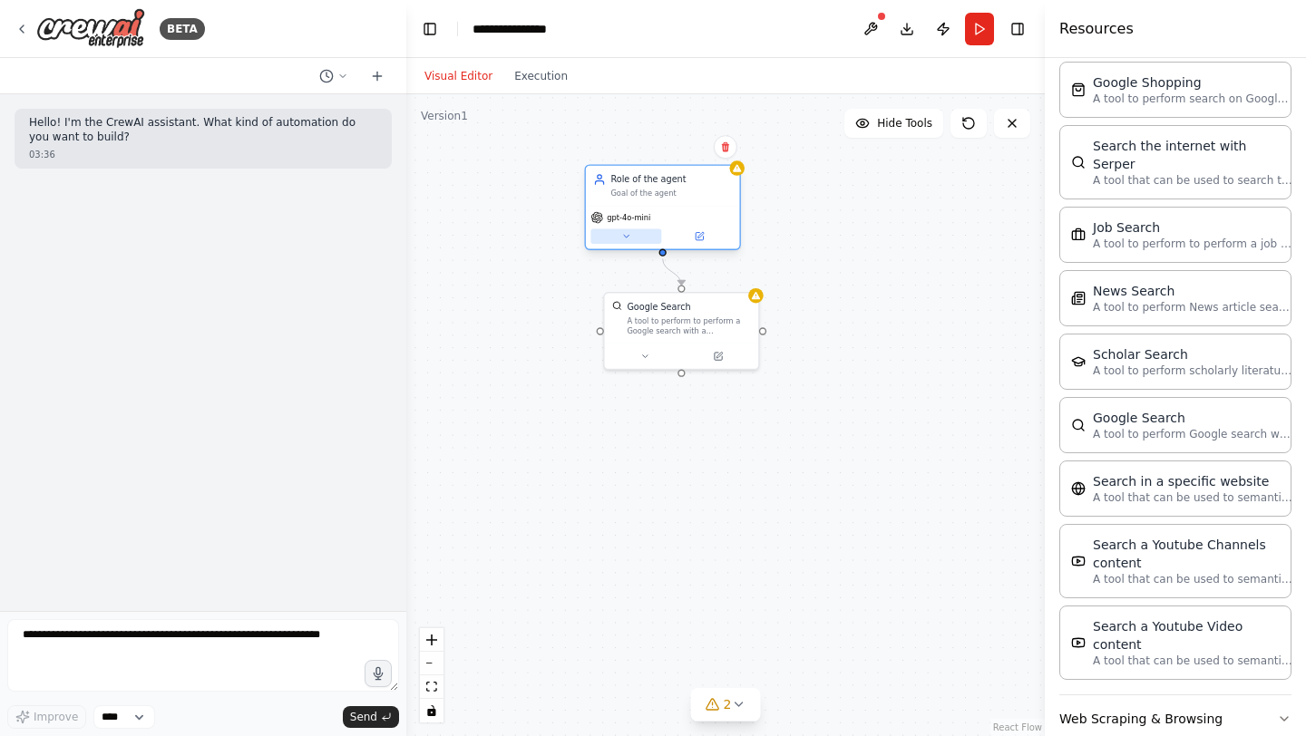
click at [626, 238] on icon at bounding box center [626, 236] width 10 height 10
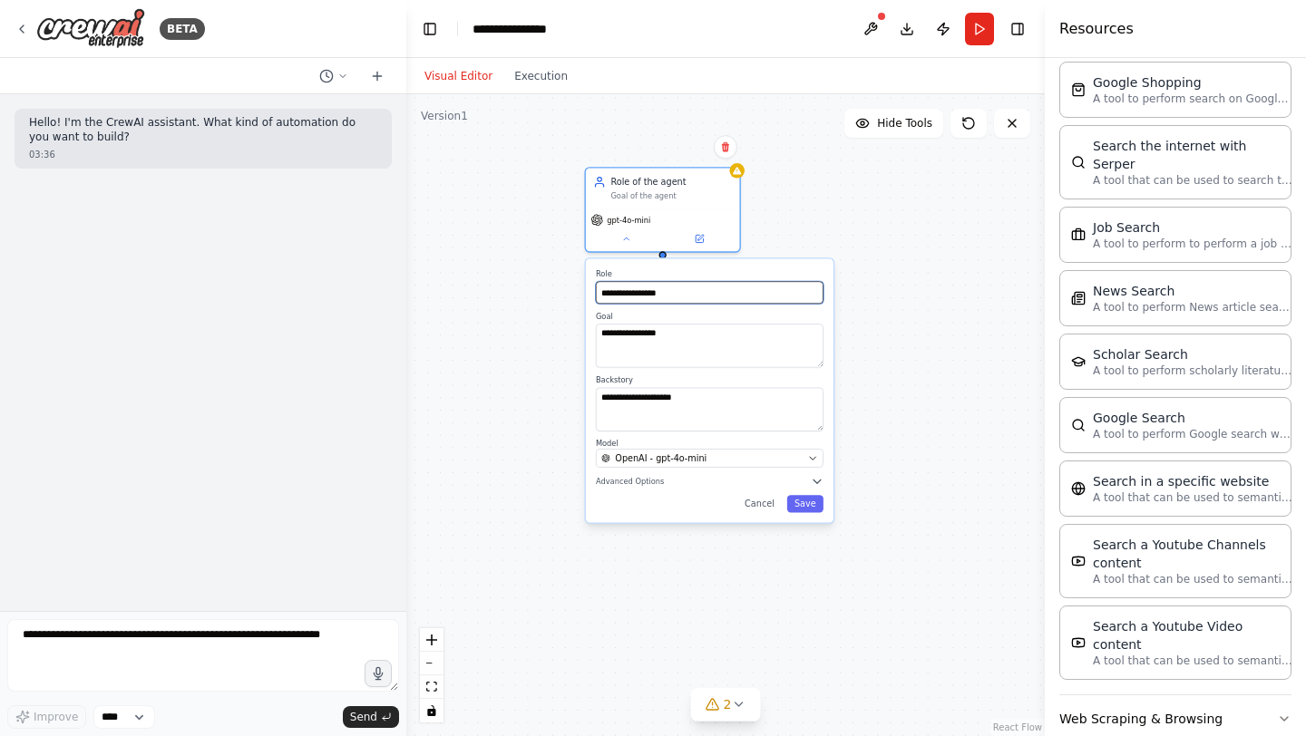
click at [657, 293] on input "**********" at bounding box center [710, 292] width 228 height 23
drag, startPoint x: 685, startPoint y: 289, endPoint x: 546, endPoint y: 275, distance: 139.5
click at [546, 276] on div ".deletable-edge-delete-btn { width: 20px; height: 20px; border: 0px solid #ffff…" at bounding box center [725, 415] width 638 height 642
type input "*"
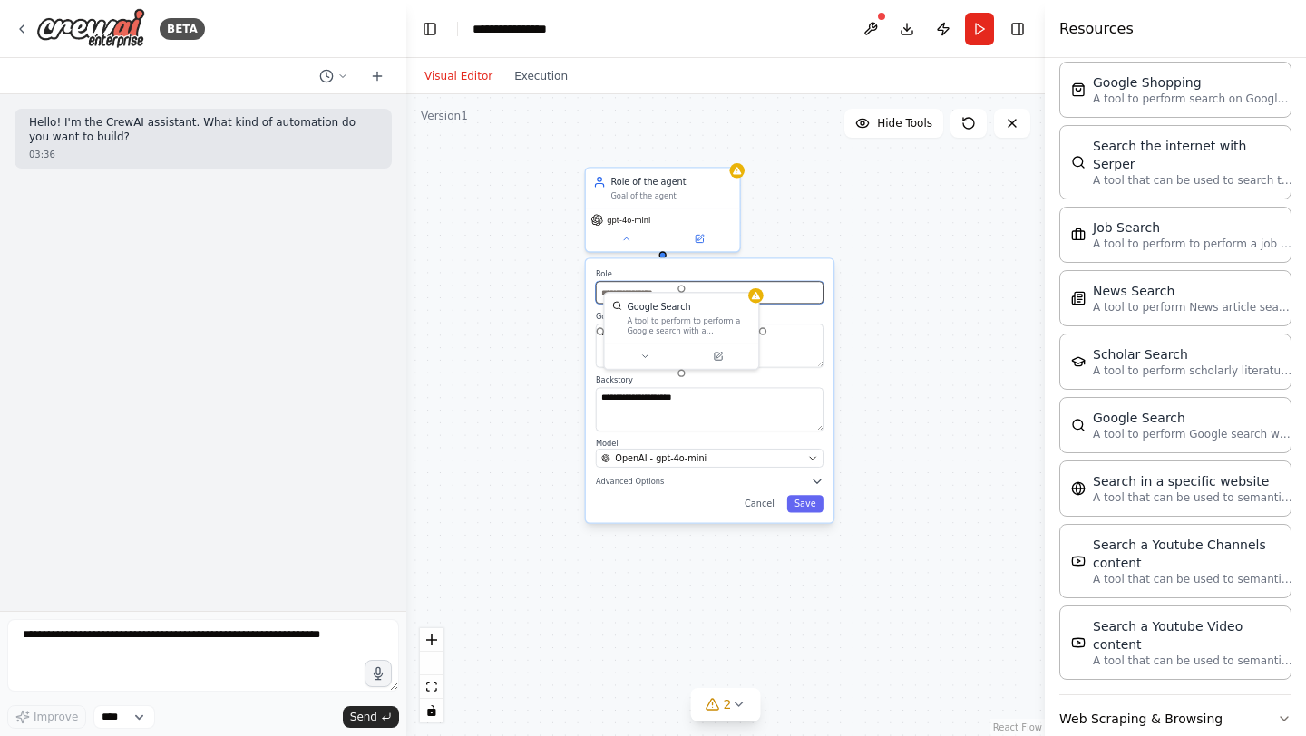
type input "*"
click at [813, 329] on textarea "**********" at bounding box center [710, 346] width 228 height 44
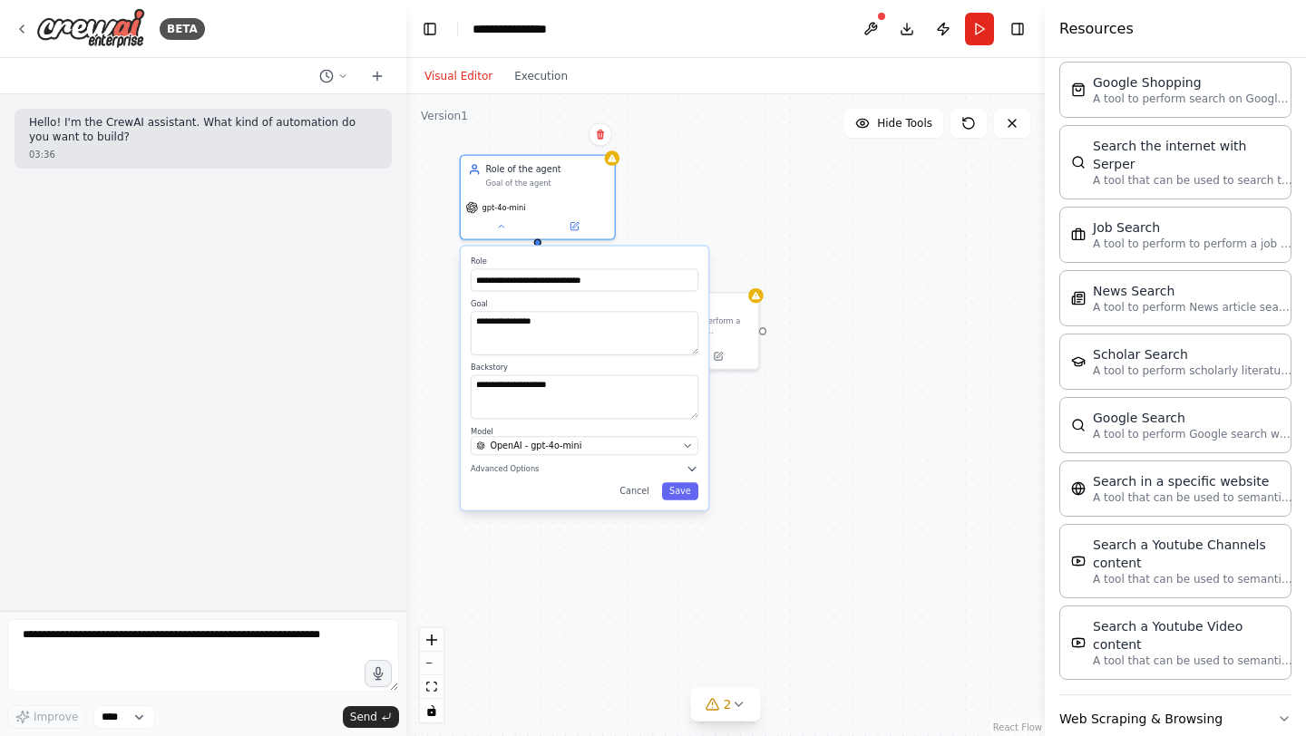
drag, startPoint x: 780, startPoint y: 270, endPoint x: 649, endPoint y: 262, distance: 130.8
click at [649, 262] on label "Role" at bounding box center [585, 262] width 228 height 10
click at [626, 284] on input "**********" at bounding box center [585, 280] width 228 height 23
type input "**********"
click at [579, 333] on textarea "**********" at bounding box center [585, 333] width 228 height 44
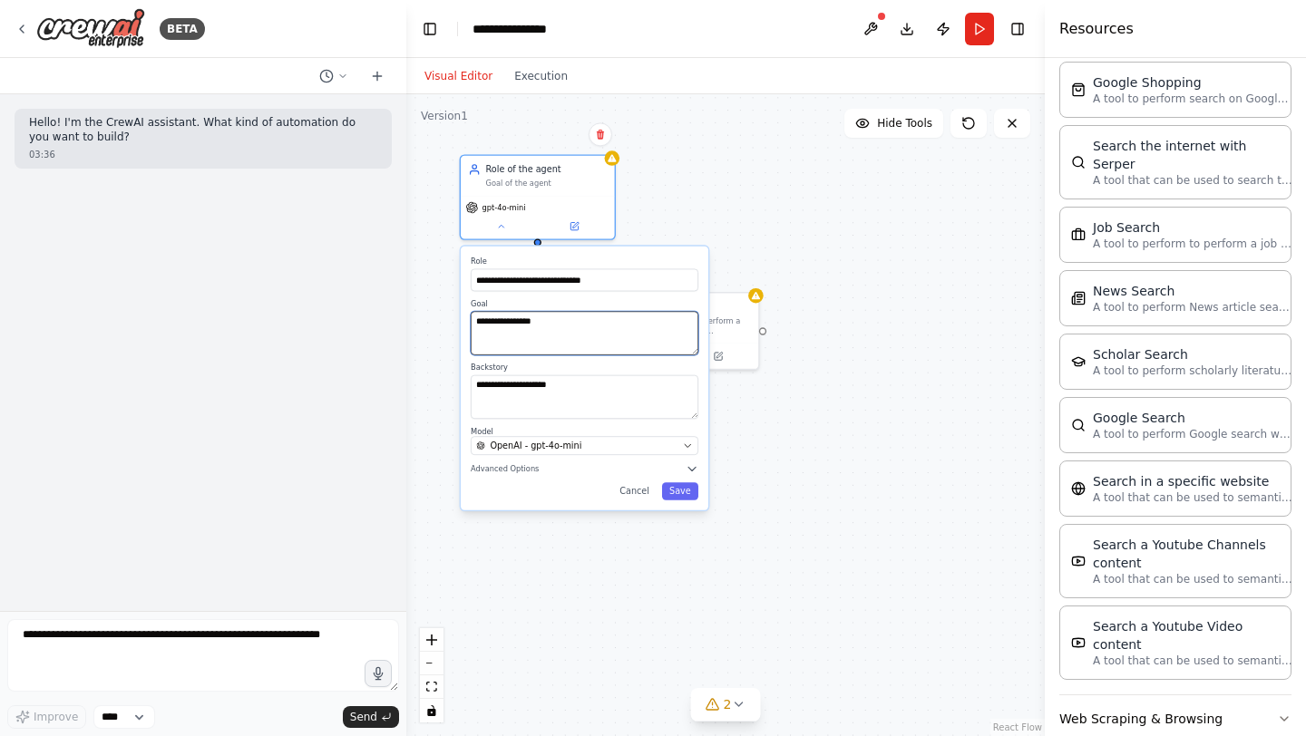
click at [579, 333] on textarea "**********" at bounding box center [585, 333] width 228 height 44
type textarea "*"
type textarea "**********"
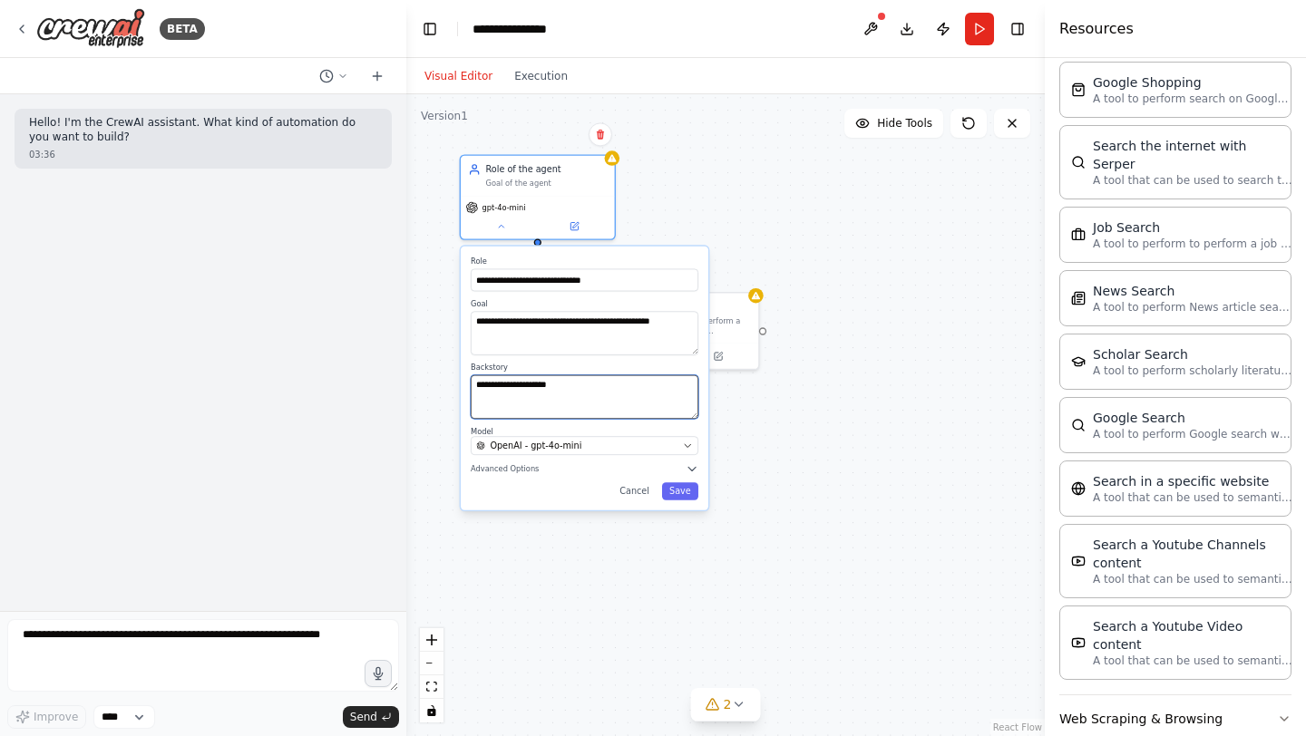
click at [626, 403] on textarea "**********" at bounding box center [585, 397] width 228 height 44
click at [682, 492] on button "Save" at bounding box center [680, 490] width 36 height 17
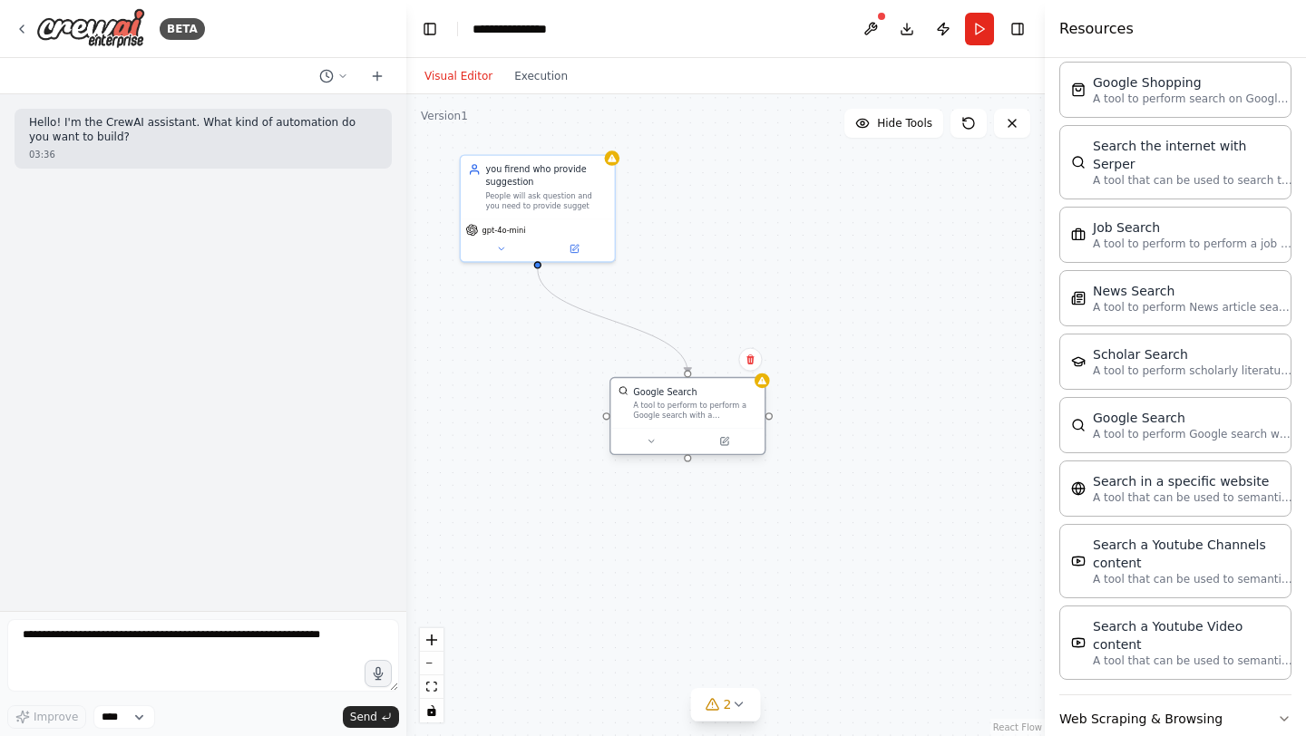
drag, startPoint x: 657, startPoint y: 303, endPoint x: 654, endPoint y: 398, distance: 95.3
click at [655, 398] on div "Google Search" at bounding box center [664, 391] width 63 height 13
click at [736, 373] on icon at bounding box center [738, 371] width 11 height 11
click at [700, 368] on button "Confirm" at bounding box center [686, 372] width 64 height 22
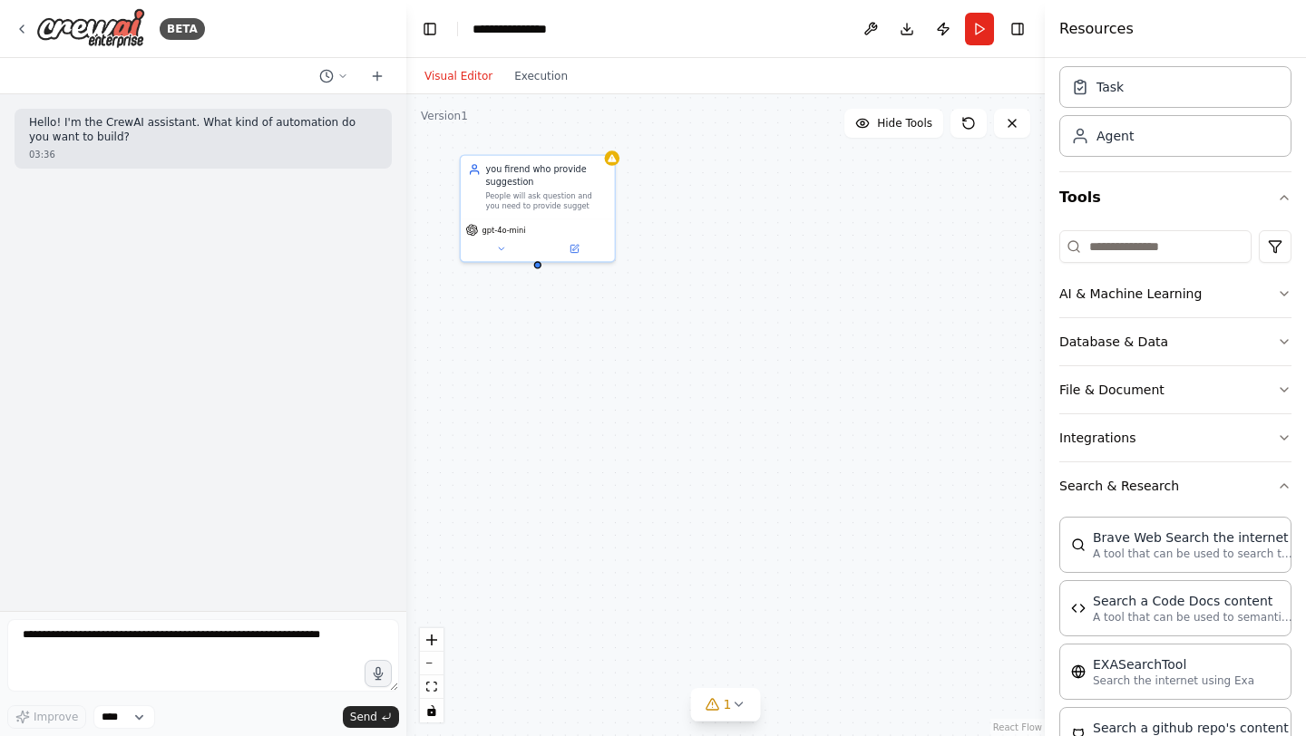
scroll to position [0, 0]
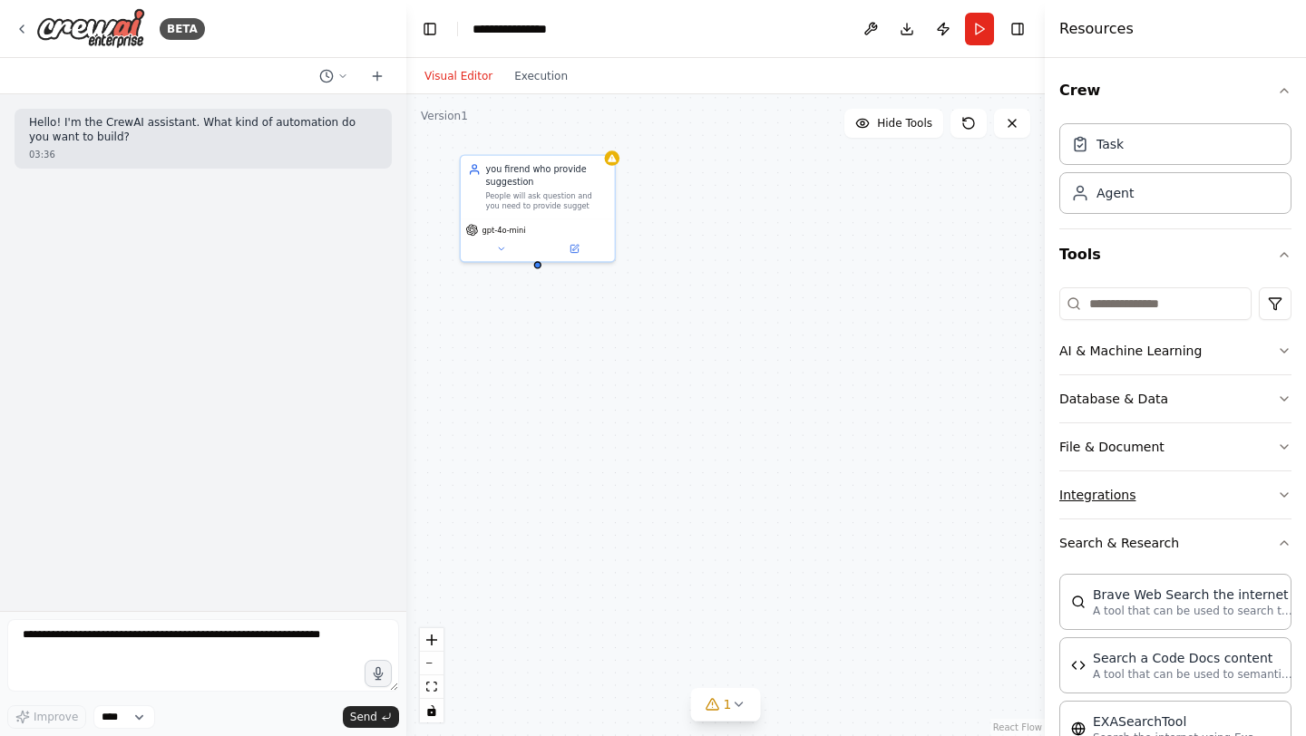
click at [1167, 491] on button "Integrations" at bounding box center [1175, 495] width 232 height 47
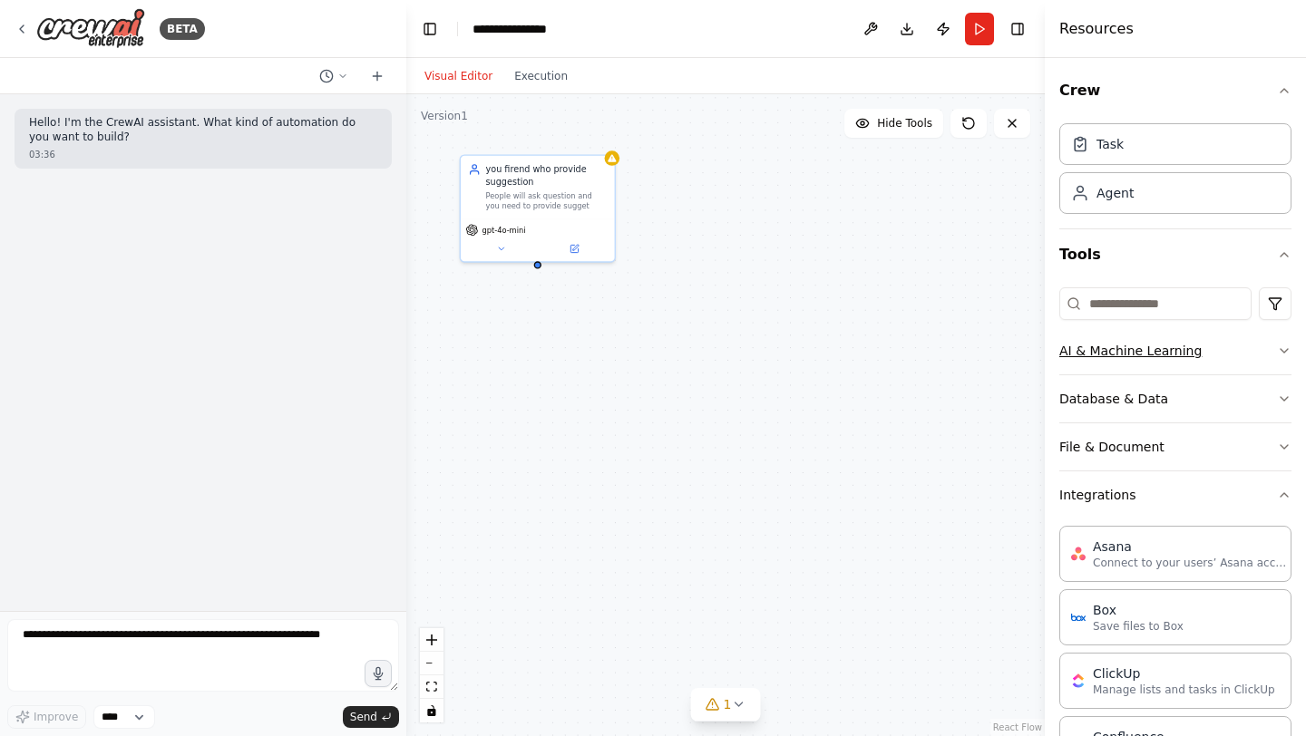
click at [1194, 351] on button "AI & Machine Learning" at bounding box center [1175, 350] width 232 height 47
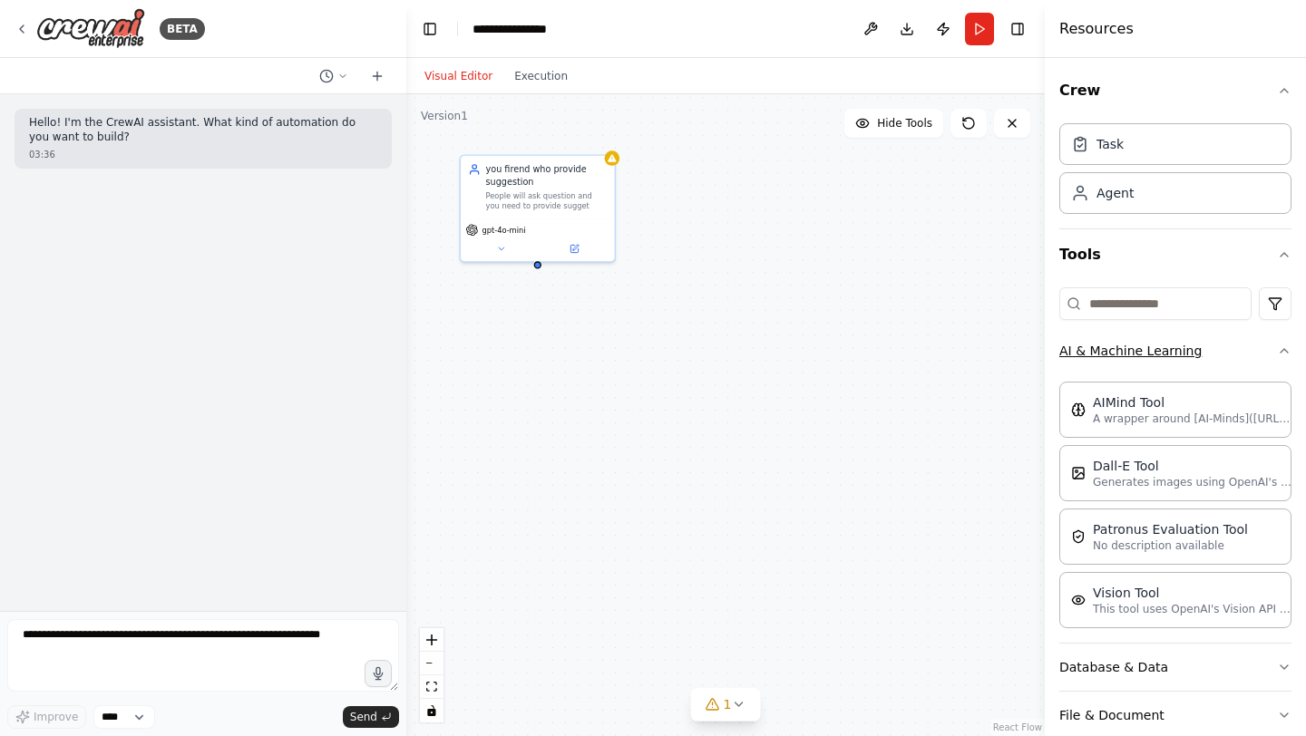
click at [1229, 360] on button "AI & Machine Learning" at bounding box center [1175, 350] width 232 height 47
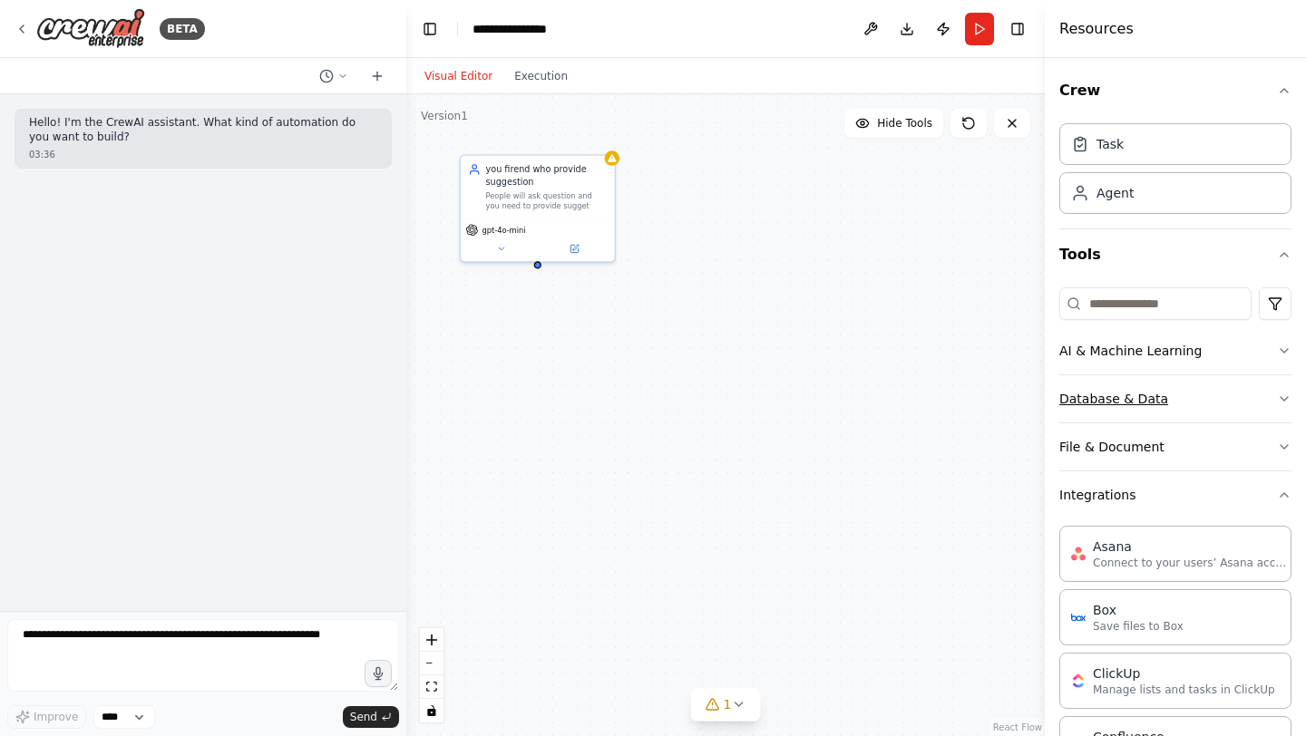
click at [1229, 394] on button "Database & Data" at bounding box center [1175, 398] width 232 height 47
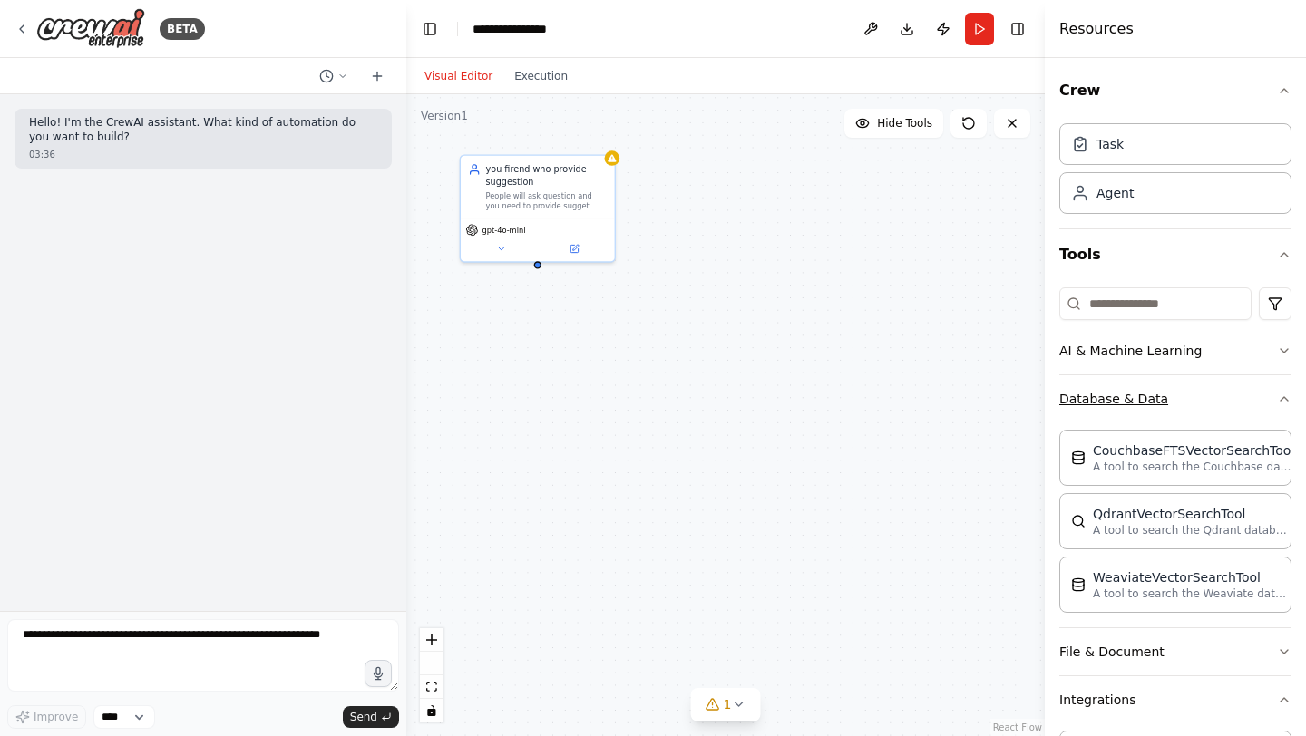
click at [1229, 394] on button "Database & Data" at bounding box center [1175, 398] width 232 height 47
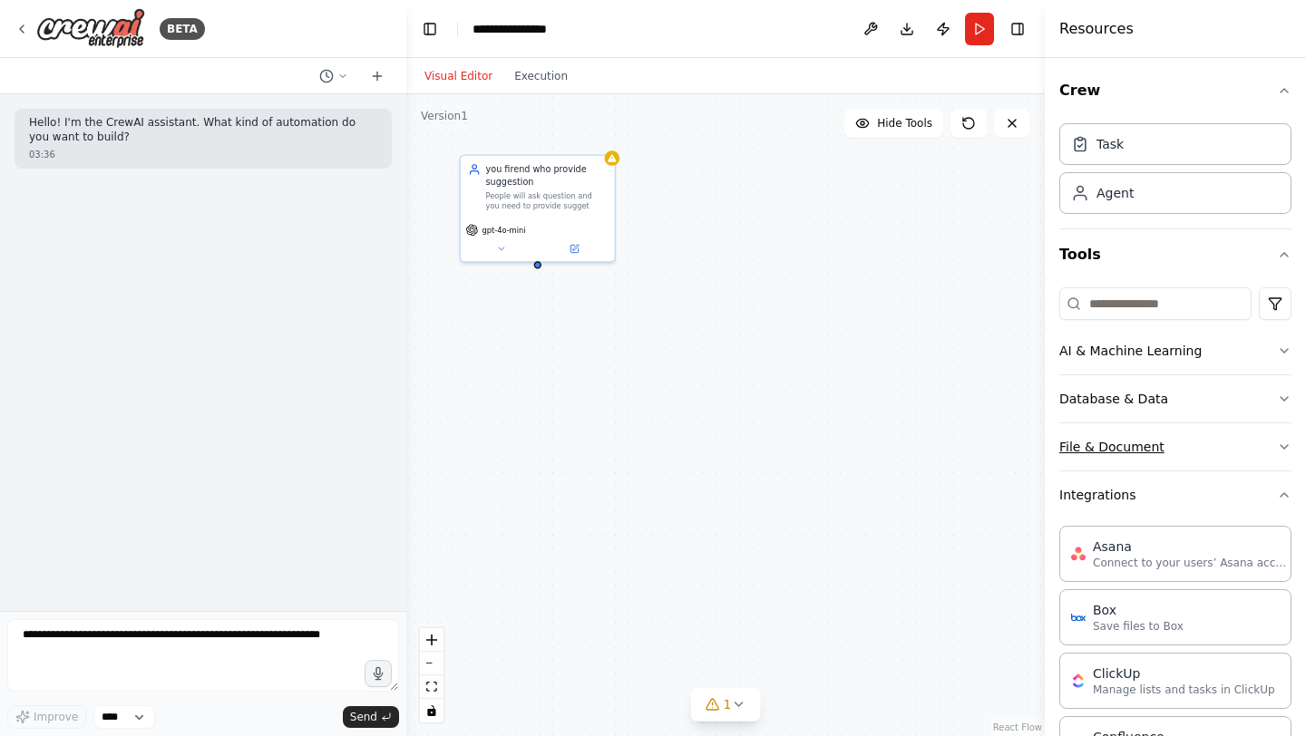
click at [1227, 451] on button "File & Document" at bounding box center [1175, 446] width 232 height 47
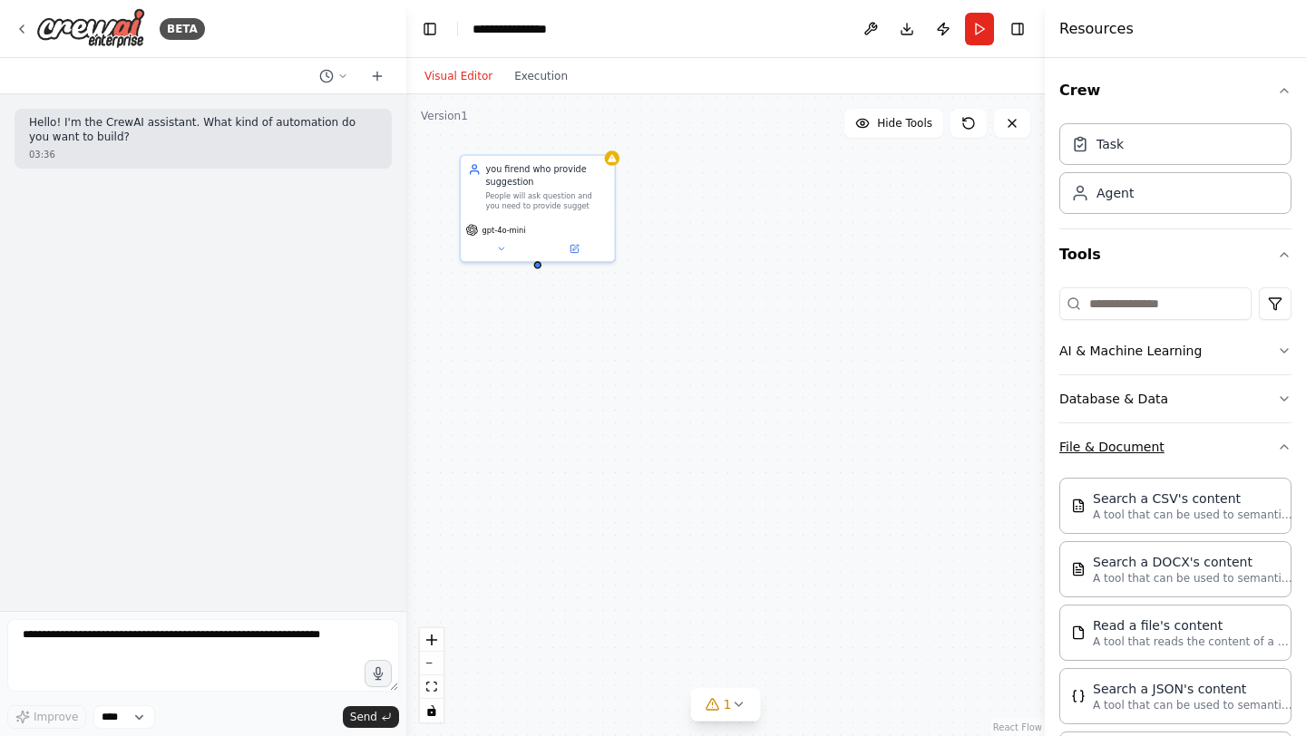
click at [1227, 450] on button "File & Document" at bounding box center [1175, 446] width 232 height 47
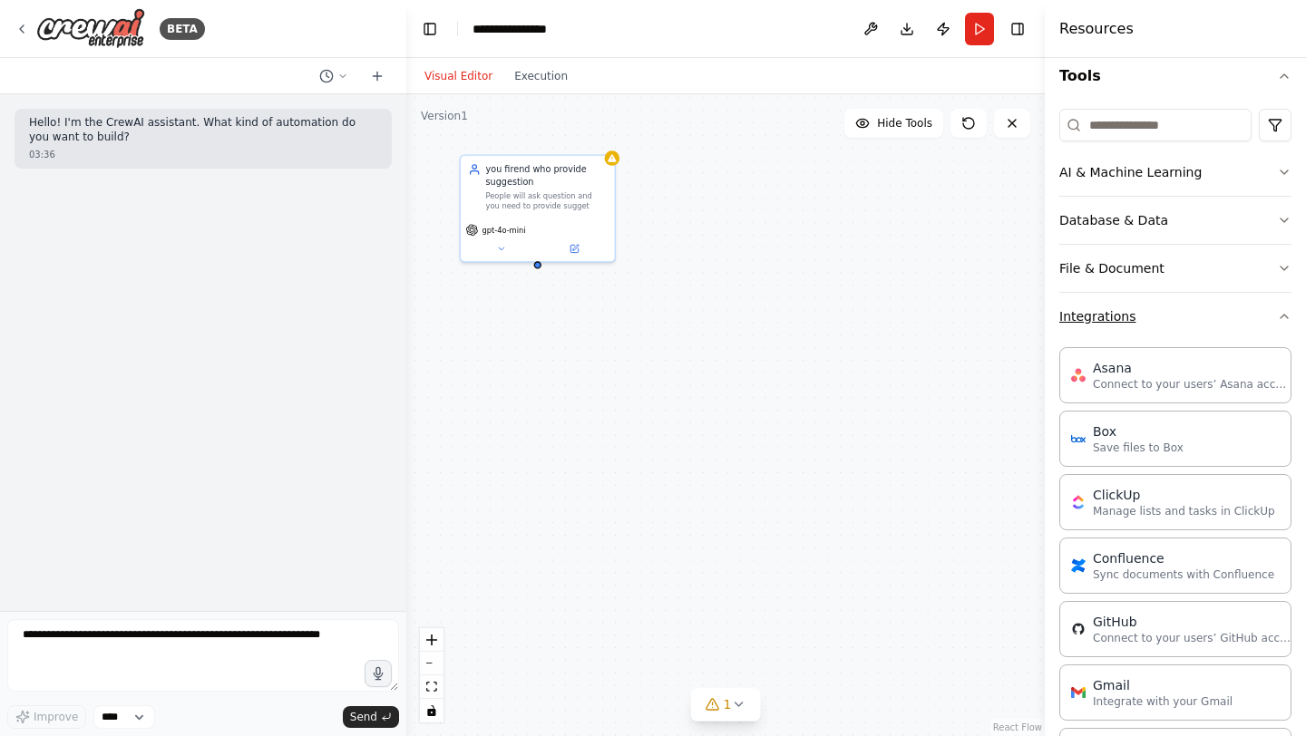
scroll to position [89, 0]
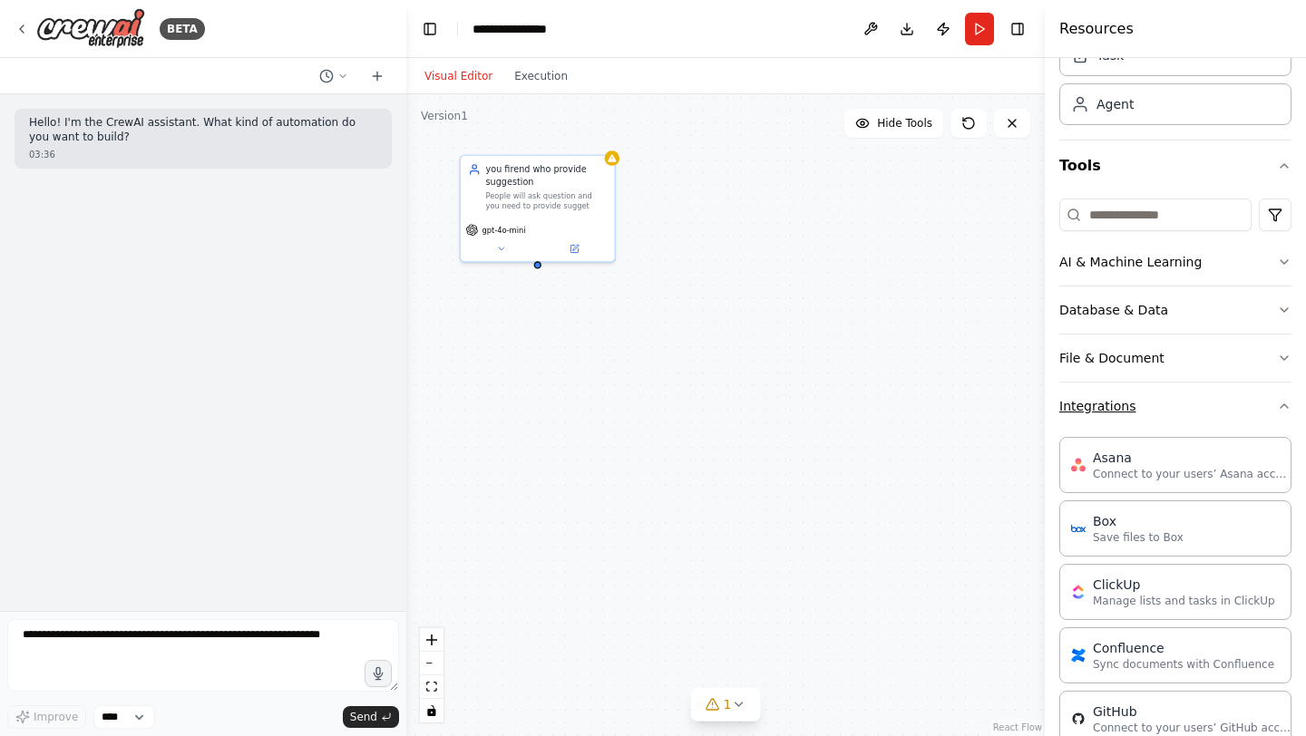
click at [1244, 395] on button "Integrations" at bounding box center [1175, 406] width 232 height 47
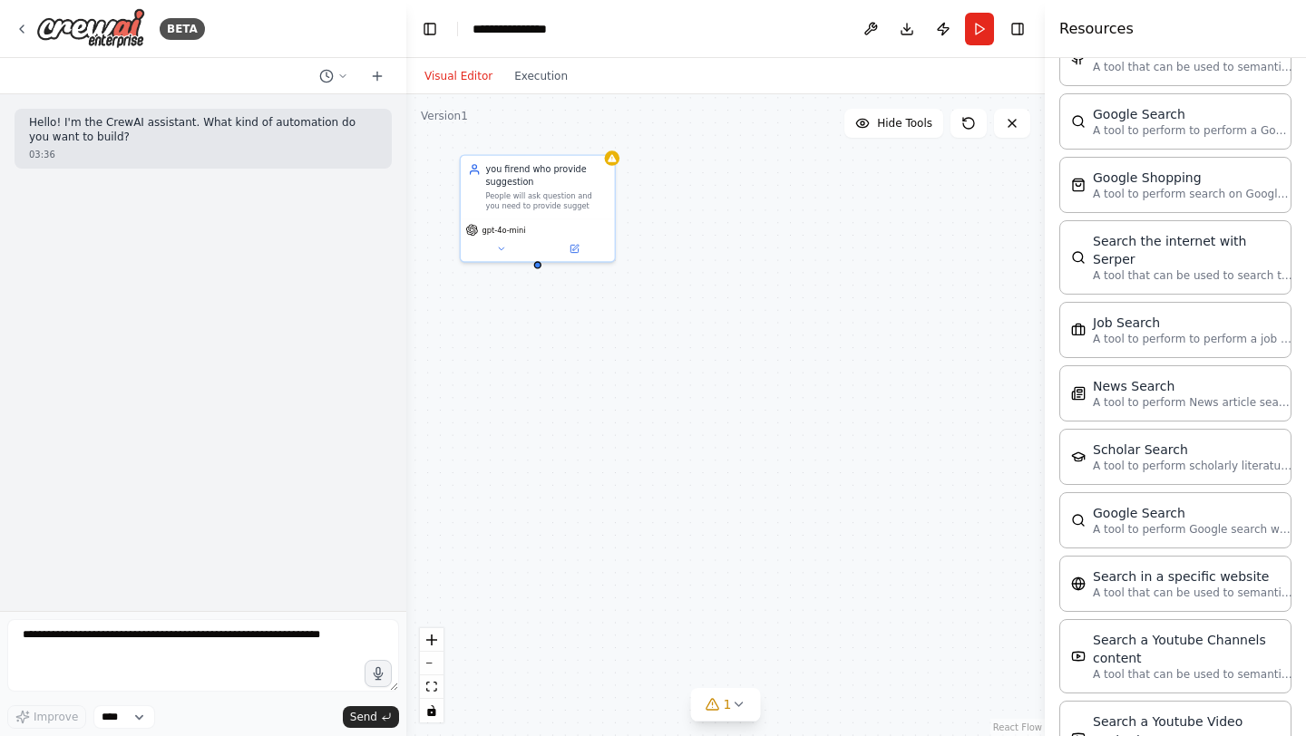
scroll to position [830, 0]
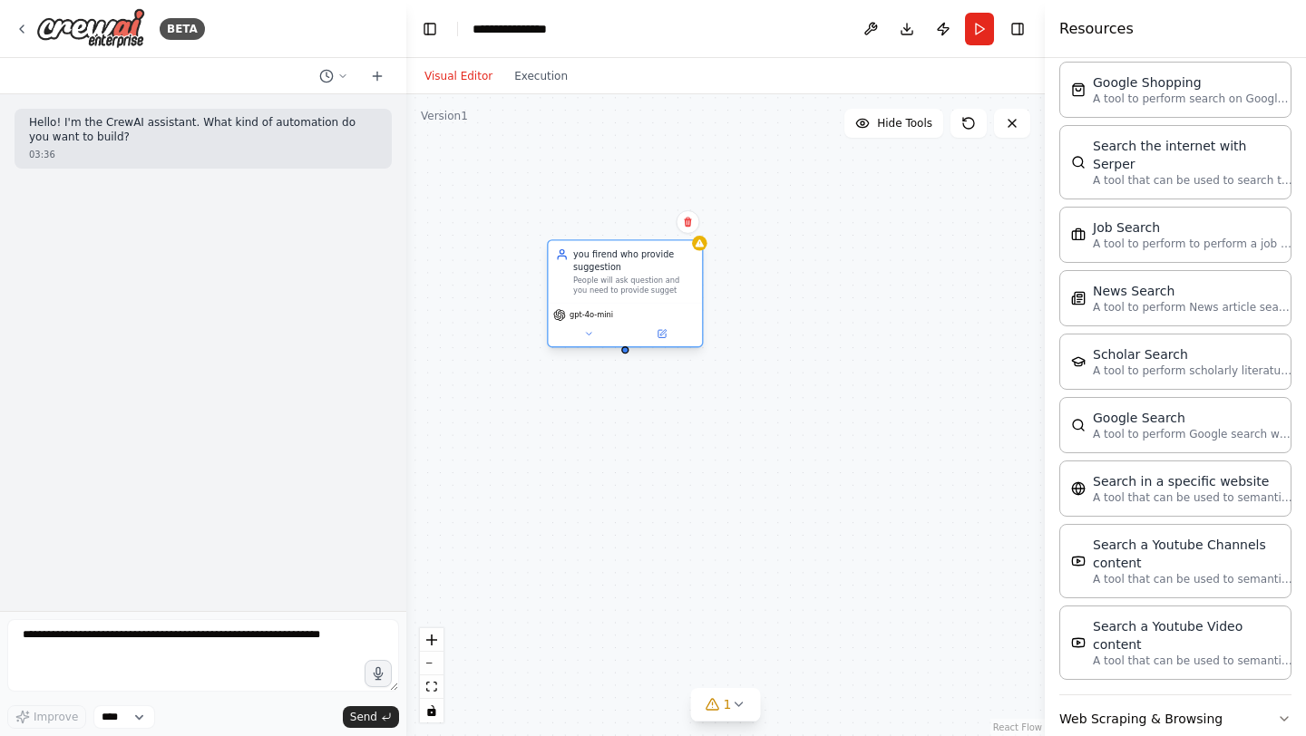
drag, startPoint x: 542, startPoint y: 170, endPoint x: 641, endPoint y: 267, distance: 137.9
click at [638, 267] on div "you firend who provide suggestion" at bounding box center [634, 260] width 122 height 25
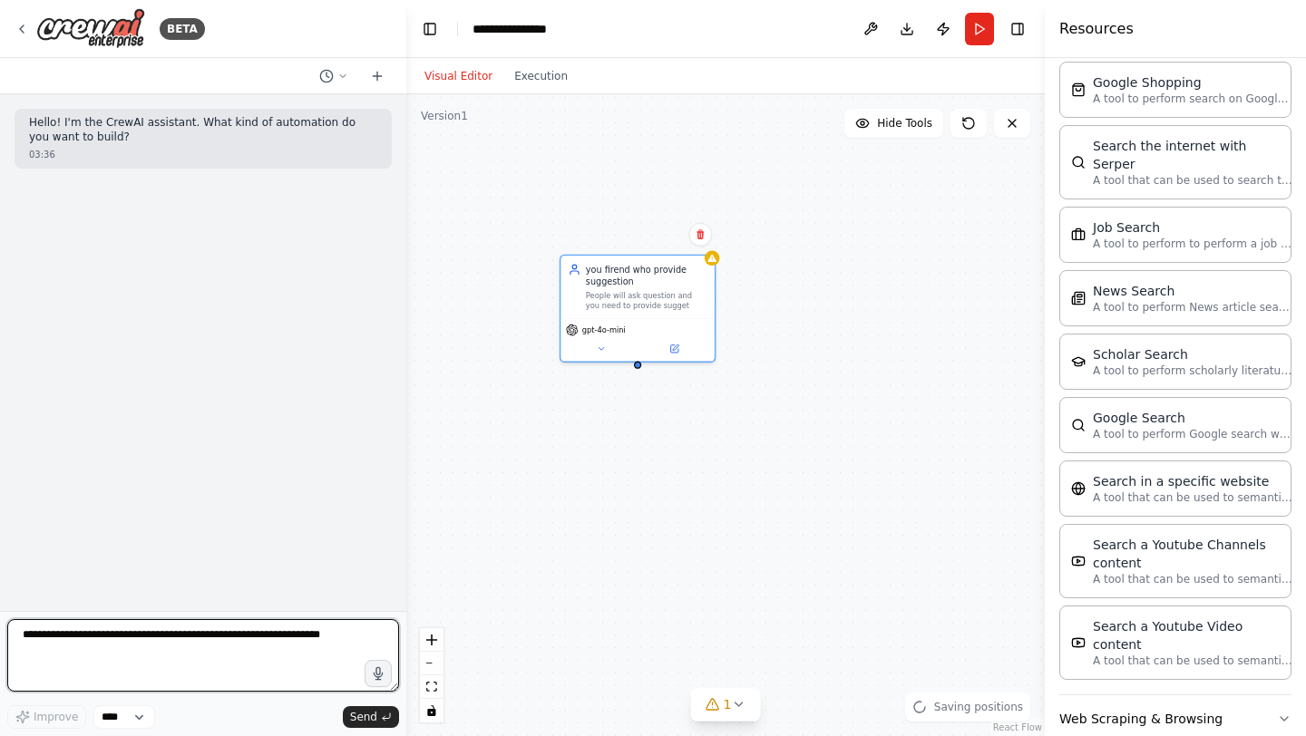
click at [238, 640] on textarea at bounding box center [203, 655] width 392 height 73
type textarea "***"
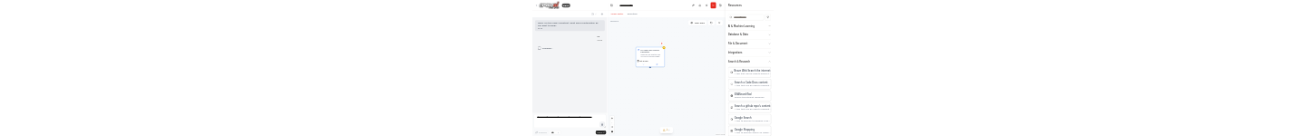
scroll to position [0, 0]
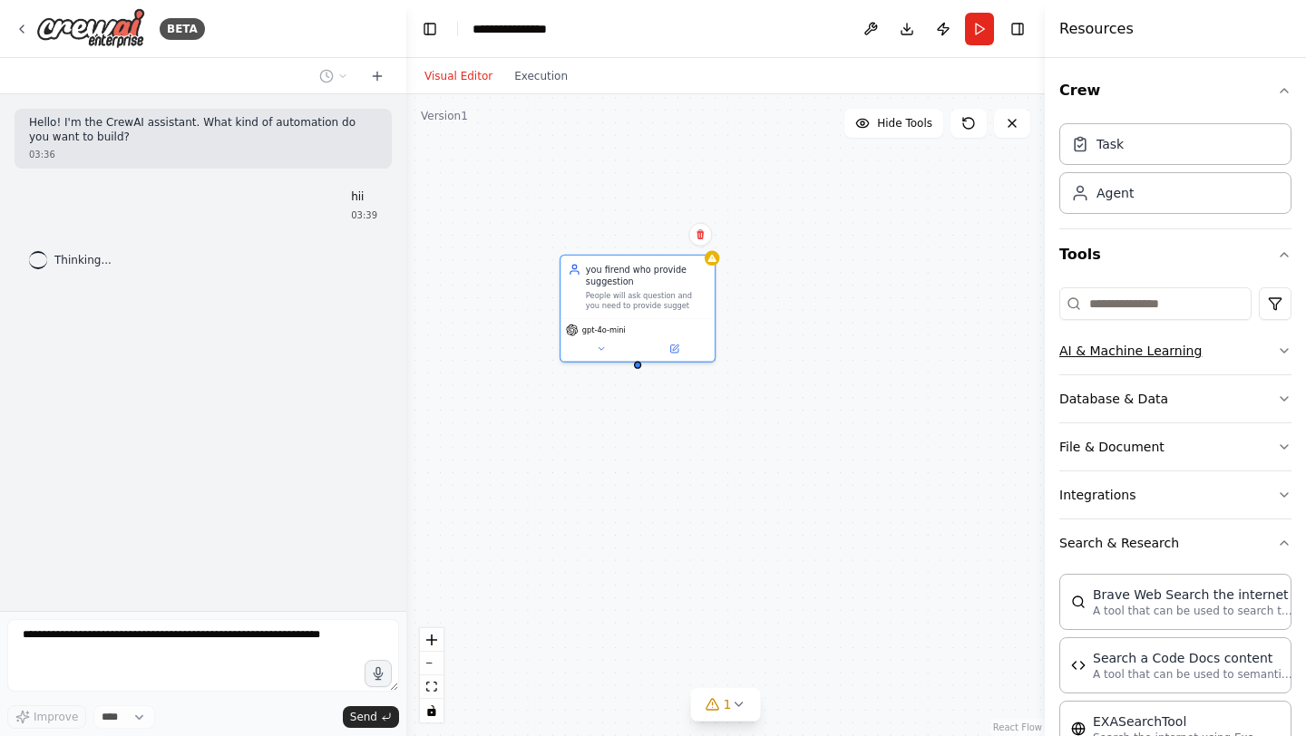
click at [1276, 353] on button "AI & Machine Learning" at bounding box center [1175, 350] width 232 height 47
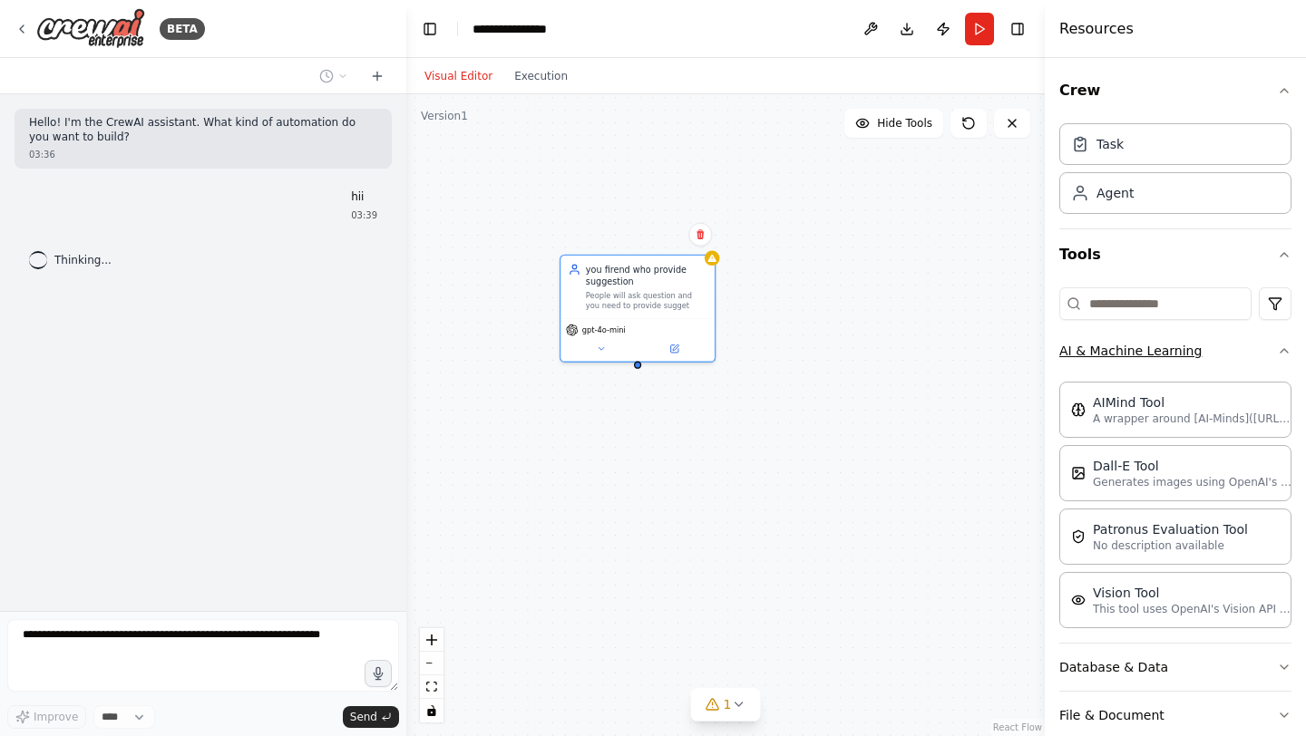
click at [1276, 353] on button "AI & Machine Learning" at bounding box center [1175, 350] width 232 height 47
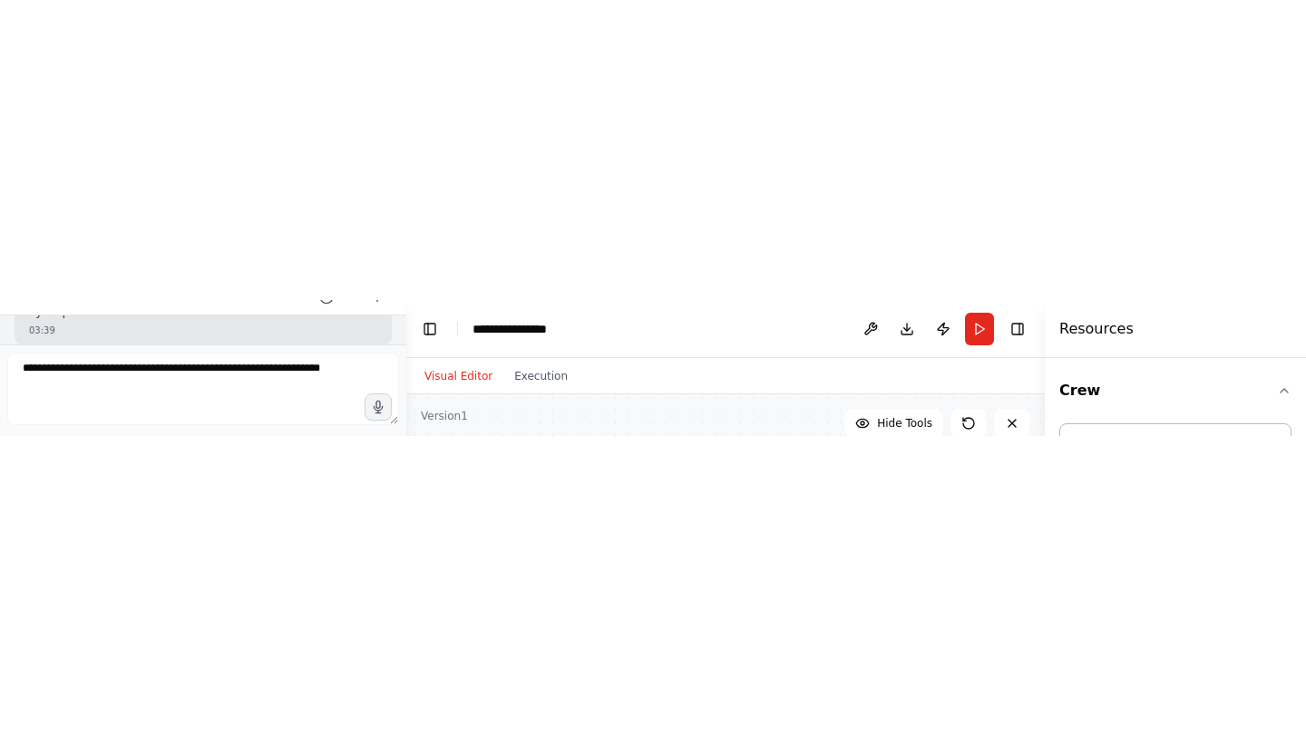
scroll to position [433, 0]
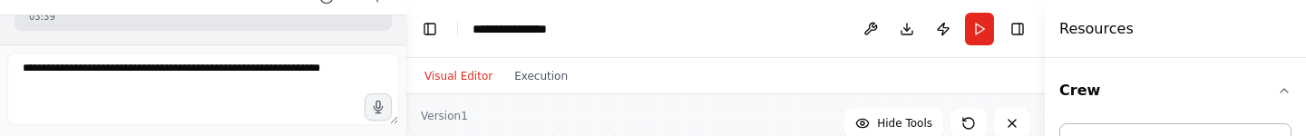
click at [238, 51] on form "Improve **** Send" at bounding box center [203, 106] width 406 height 125
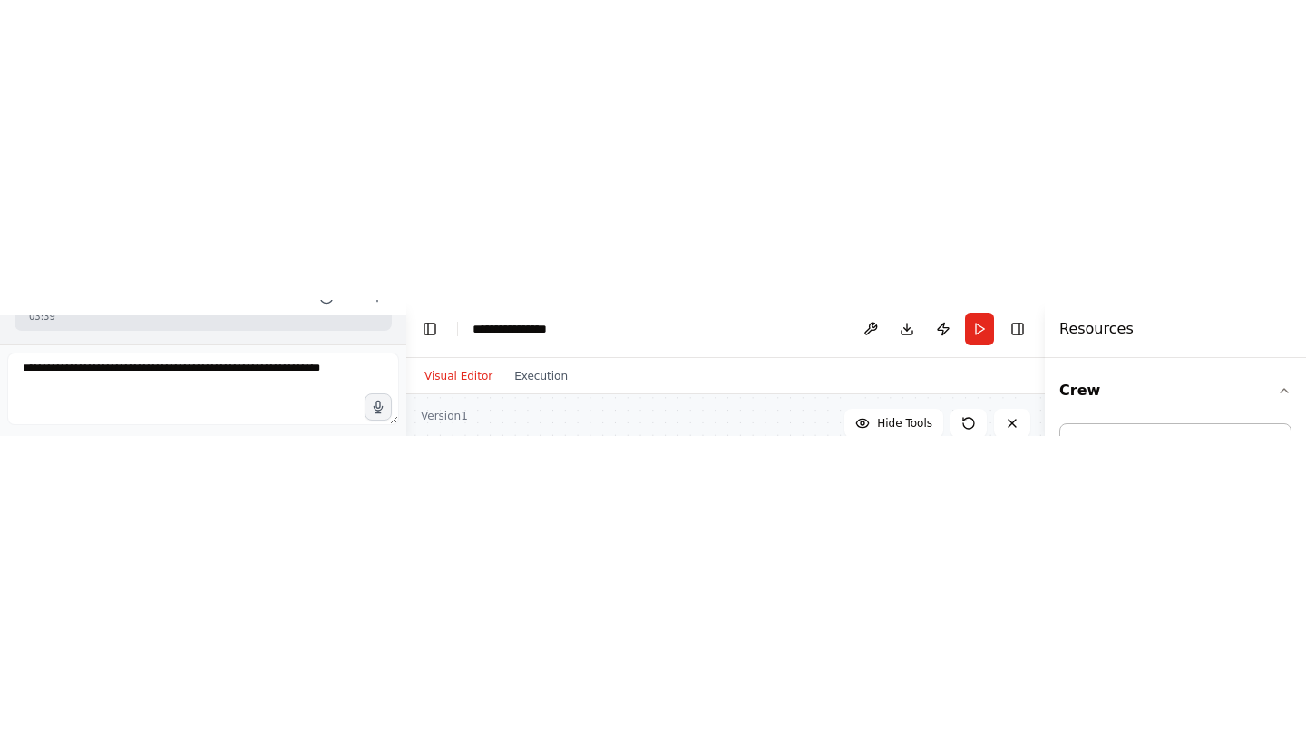
scroll to position [0, 0]
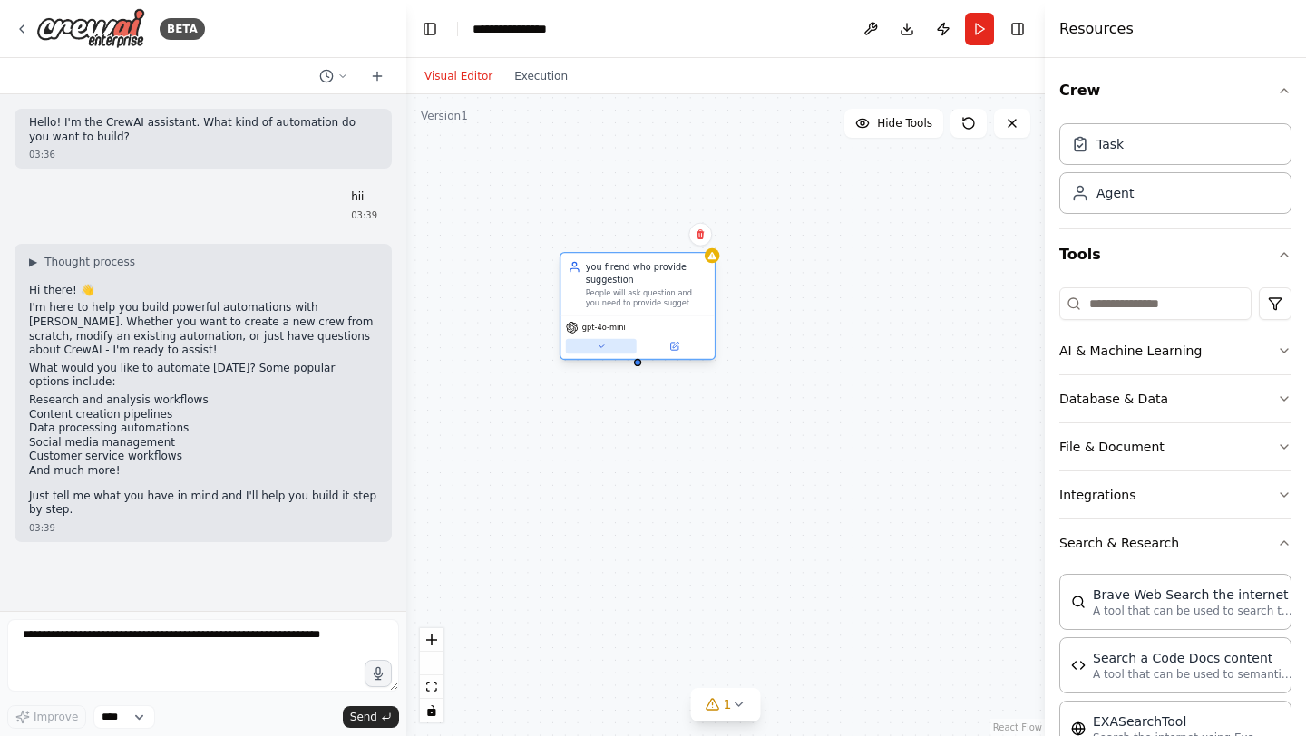
click at [605, 347] on icon at bounding box center [601, 347] width 10 height 10
click at [1023, 25] on button "Toggle Right Sidebar" at bounding box center [1017, 28] width 25 height 25
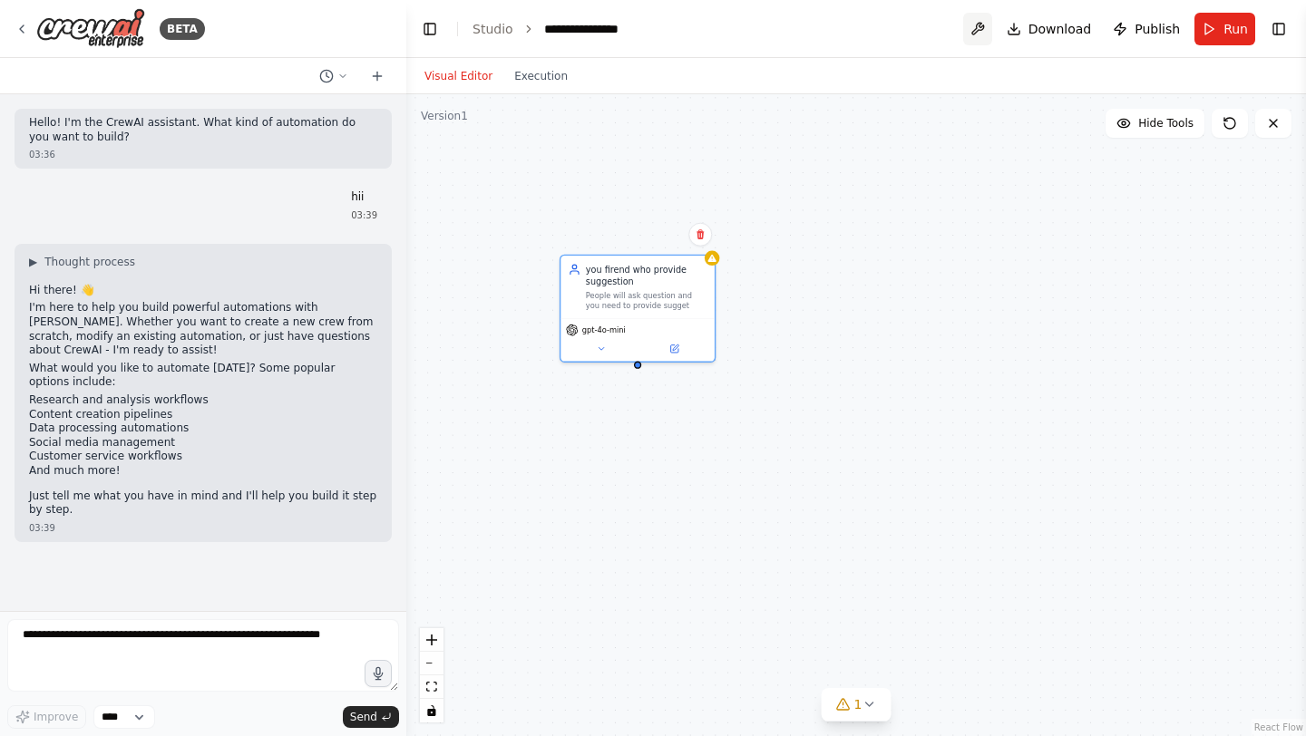
click at [975, 26] on button at bounding box center [977, 29] width 29 height 33
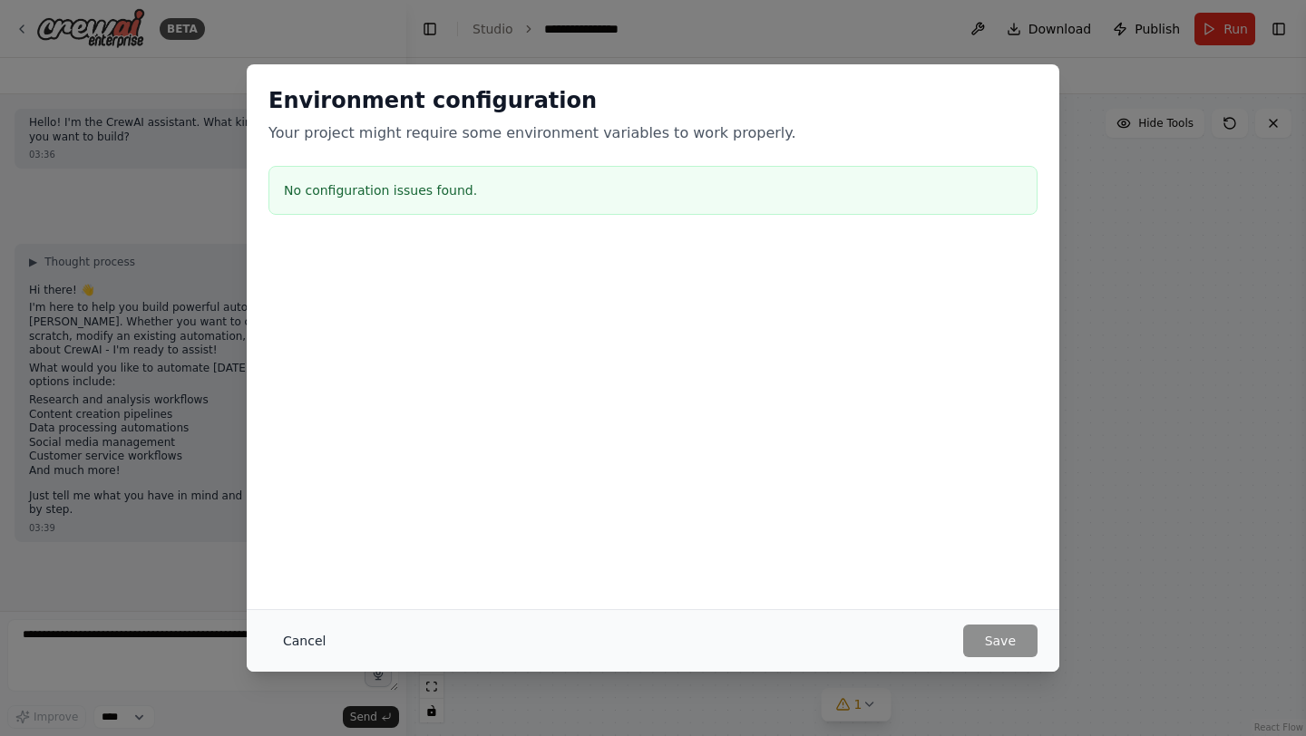
click at [304, 634] on button "Cancel" at bounding box center [304, 641] width 72 height 33
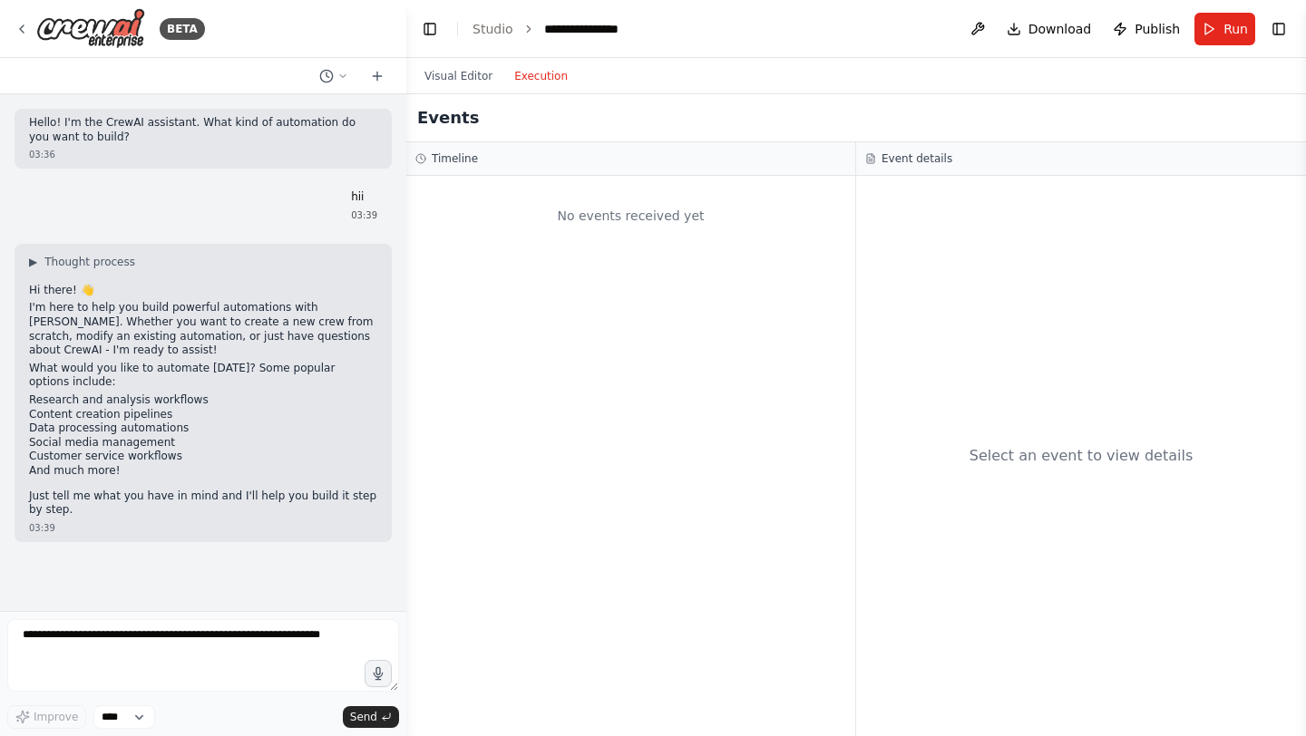
click at [547, 73] on button "Execution" at bounding box center [540, 76] width 75 height 22
click at [923, 159] on h3 "Event details" at bounding box center [916, 158] width 71 height 15
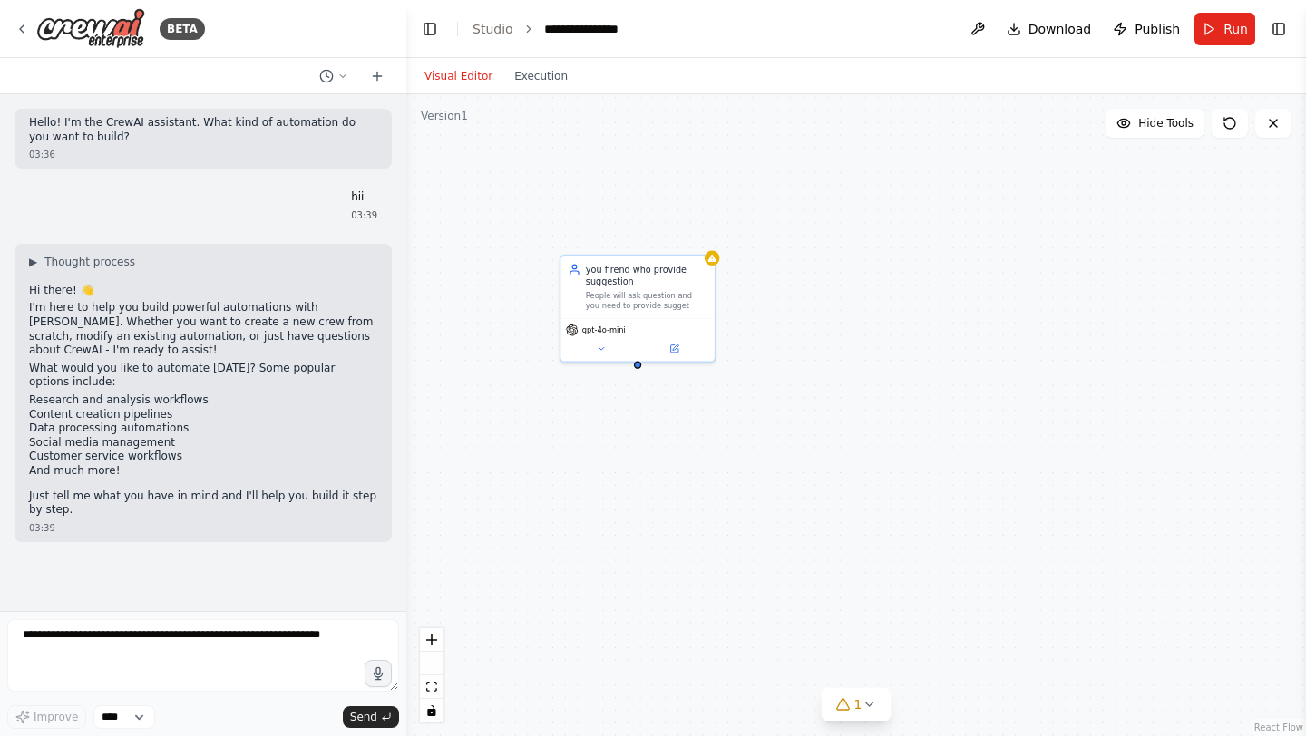
click at [462, 68] on button "Visual Editor" at bounding box center [458, 76] width 90 height 22
click at [428, 31] on button "Toggle Left Sidebar" at bounding box center [429, 28] width 25 height 25
